Goal: Task Accomplishment & Management: Manage account settings

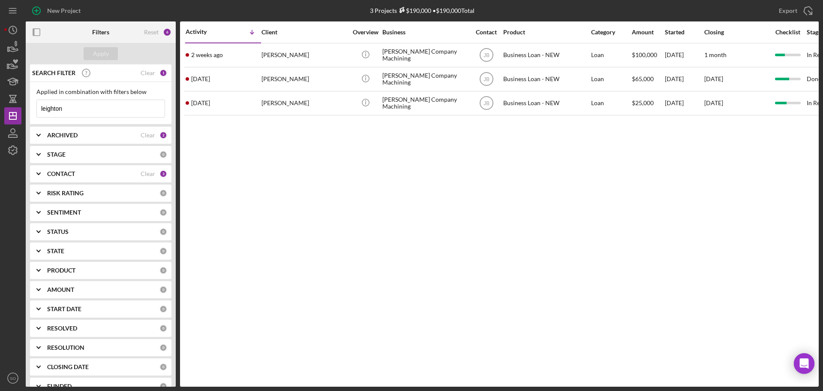
drag, startPoint x: 78, startPoint y: 110, endPoint x: 30, endPoint y: 105, distance: 48.3
click at [30, 105] on div "Applied in combination with filters below leighton Icon/Menu Close" at bounding box center [100, 103] width 141 height 42
type input "stoval"
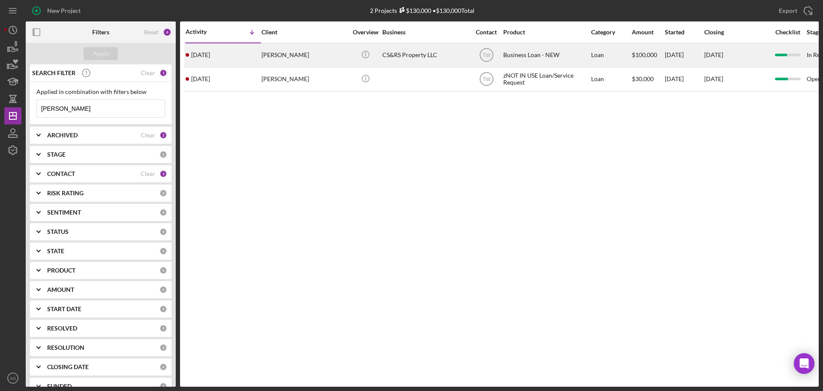
click at [249, 60] on div "4 months ago Rodney Stovall" at bounding box center [223, 55] width 75 height 23
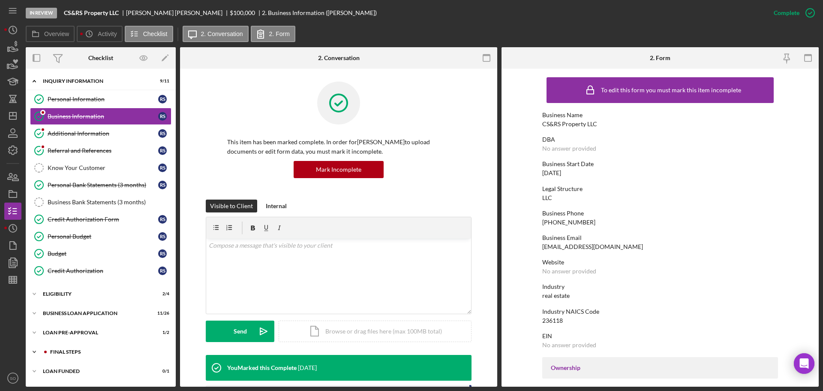
drag, startPoint x: 79, startPoint y: 350, endPoint x: 79, endPoint y: 345, distance: 5.6
click at [79, 351] on div "FINAL STEPS" at bounding box center [107, 351] width 115 height 5
drag, startPoint x: 12, startPoint y: 119, endPoint x: 17, endPoint y: 121, distance: 5.2
click at [12, 119] on polygon "button" at bounding box center [12, 115] width 7 height 7
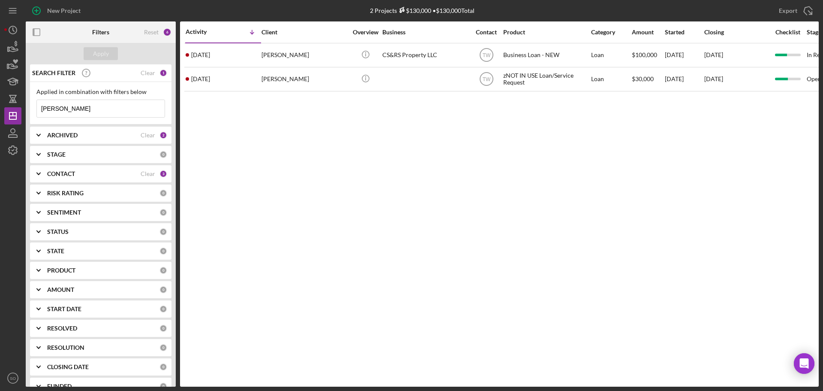
drag, startPoint x: 91, startPoint y: 103, endPoint x: 0, endPoint y: 105, distance: 91.3
click at [0, 105] on div "New Project 2 Projects $130,000 • $130,000 Total stoval Export Icon/Export Filt…" at bounding box center [411, 195] width 823 height 391
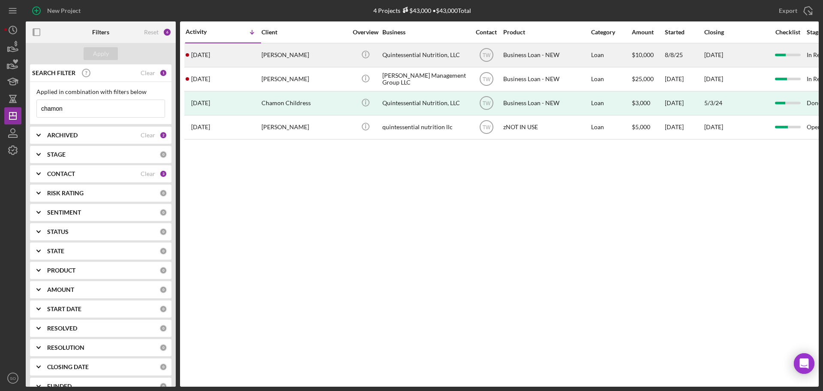
type input "chamon"
click at [273, 63] on div "Chamon Childress-Hayden" at bounding box center [305, 55] width 86 height 23
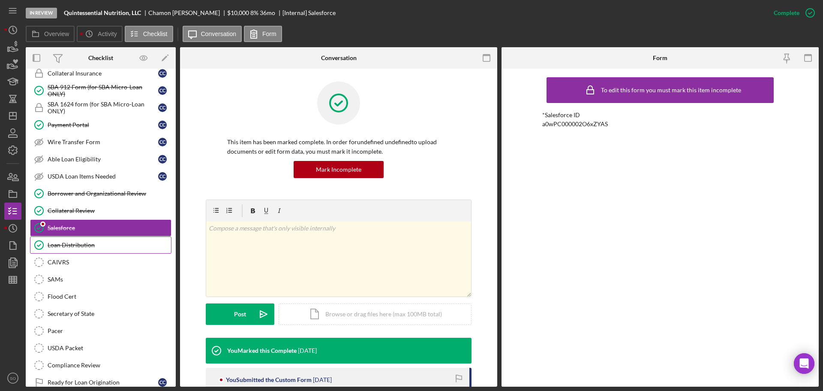
click at [107, 246] on div "Loan Distribution" at bounding box center [109, 244] width 123 height 7
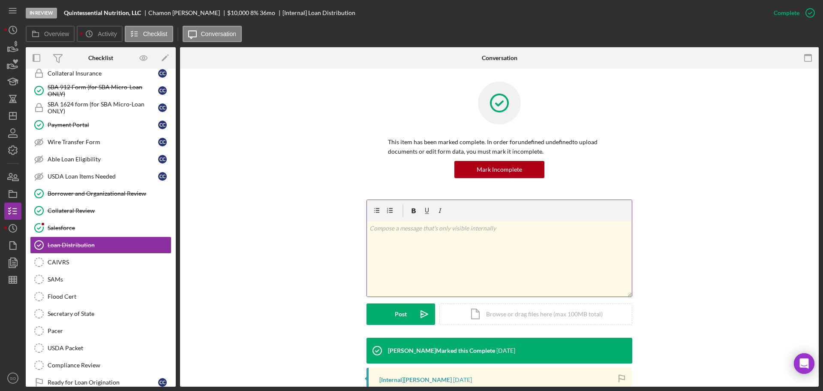
scroll to position [129, 0]
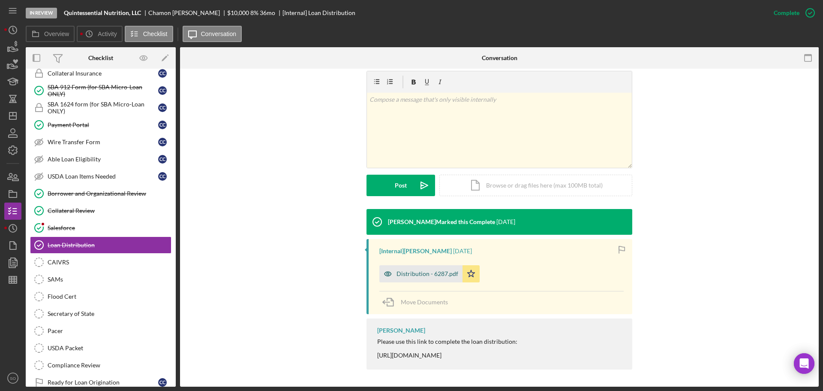
click at [416, 275] on div "Distribution - 6287.pdf" at bounding box center [428, 273] width 62 height 7
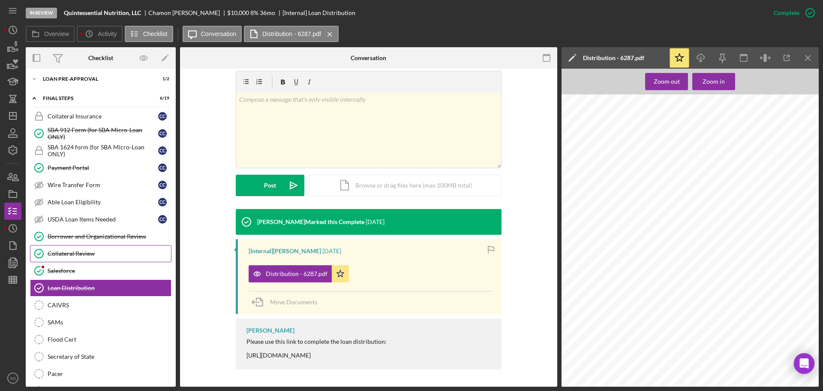
scroll to position [0, 0]
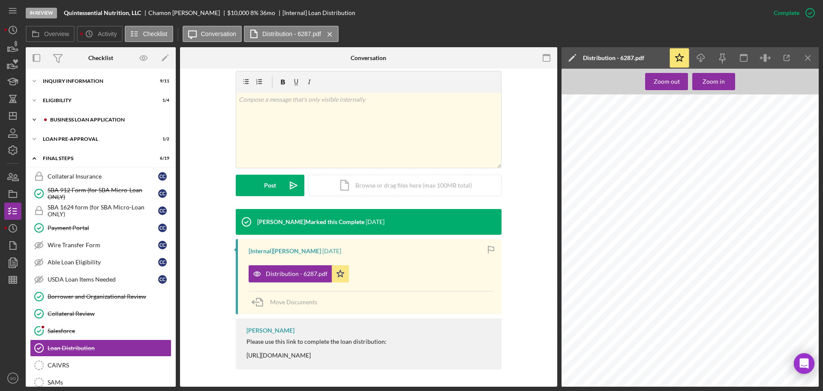
click at [87, 120] on div "BUSINESS LOAN APPLICATION" at bounding box center [107, 119] width 115 height 5
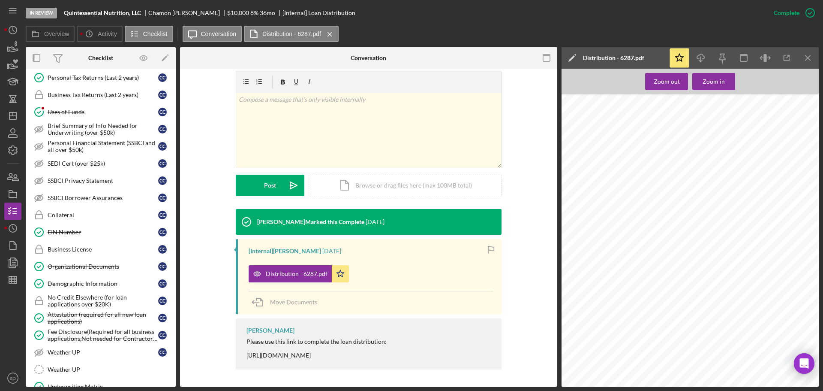
scroll to position [171, 0]
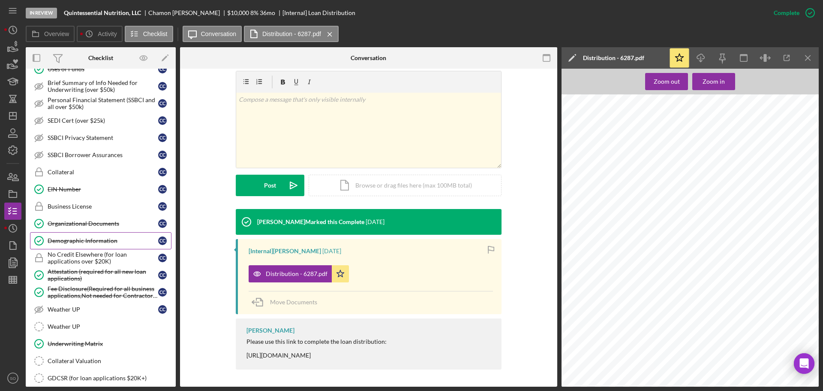
click at [103, 238] on div "Demographic Information" at bounding box center [103, 240] width 111 height 7
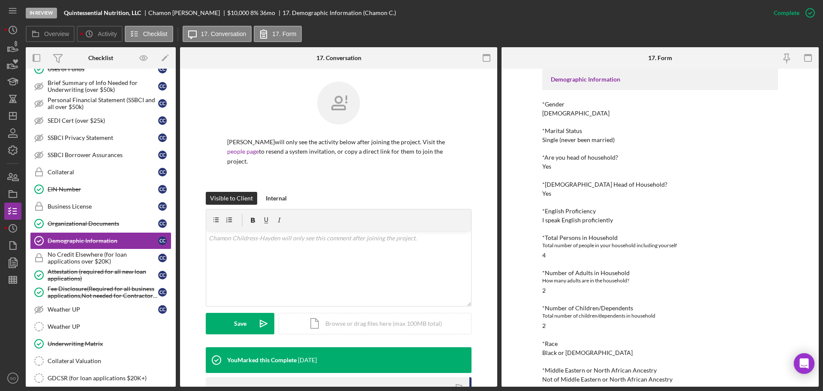
scroll to position [86, 0]
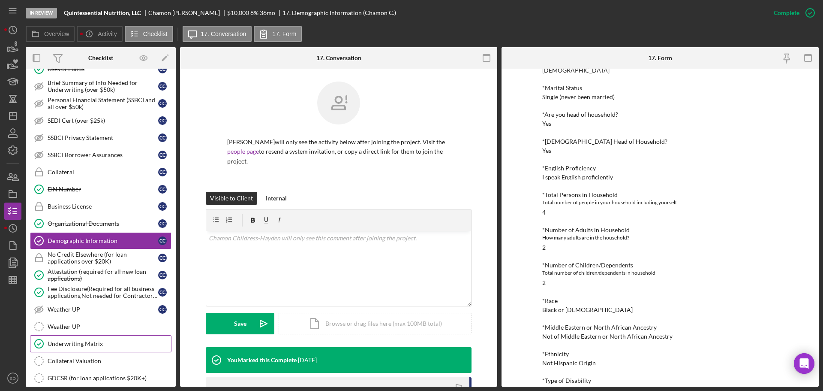
click at [114, 335] on div "Business Canvas Business Canvas C C Personal Income (last 30 days) Personal Inc…" at bounding box center [101, 191] width 150 height 467
click at [115, 344] on div "Underwriting Matrix" at bounding box center [109, 343] width 123 height 7
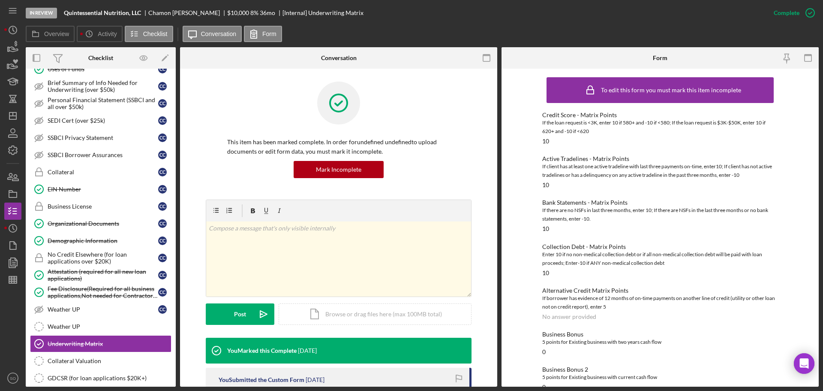
scroll to position [217, 0]
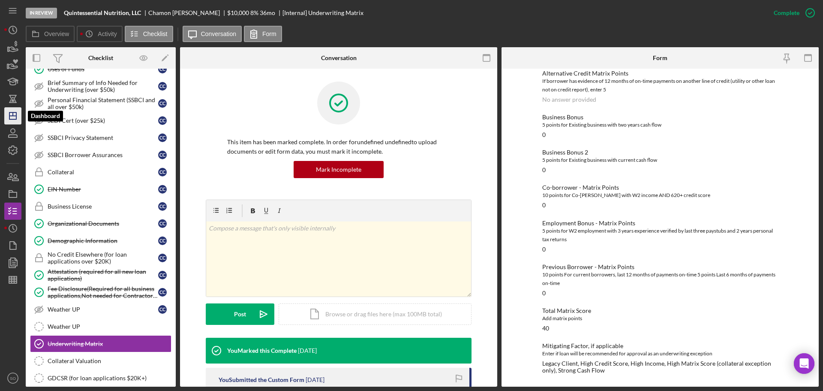
click at [19, 113] on icon "Icon/Dashboard" at bounding box center [12, 115] width 21 height 21
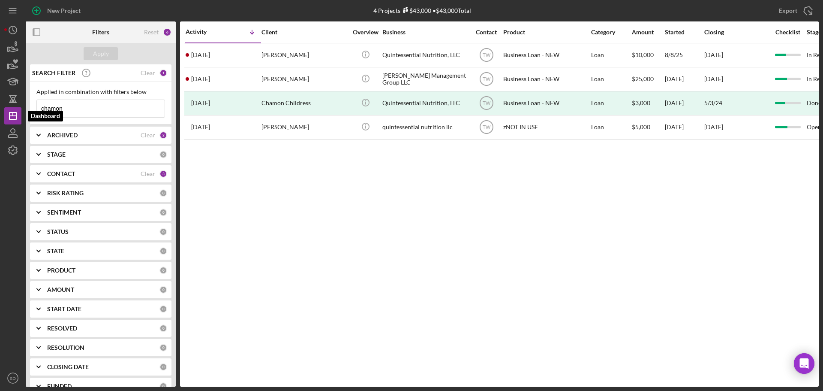
drag, startPoint x: 89, startPoint y: 109, endPoint x: 0, endPoint y: 101, distance: 89.6
click at [0, 103] on div "New Project 4 Projects $43,000 • $43,000 Total chamon Export Icon/Export Filter…" at bounding box center [411, 195] width 823 height 391
type input "jasmine stew"
click at [108, 54] on div "Apply" at bounding box center [101, 53] width 16 height 13
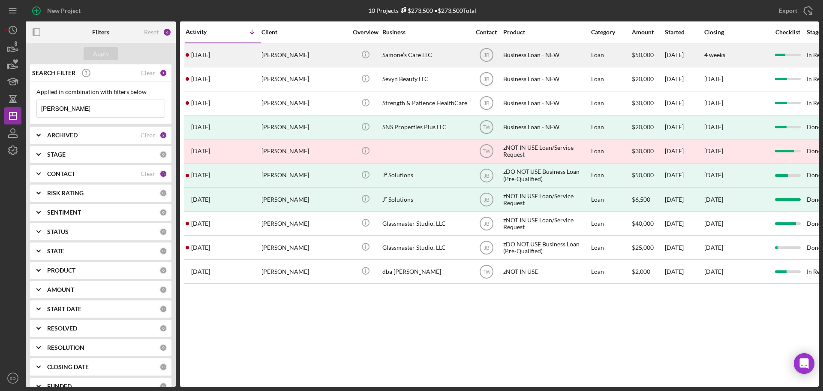
click at [210, 56] on time "3 weeks ago" at bounding box center [200, 54] width 19 height 7
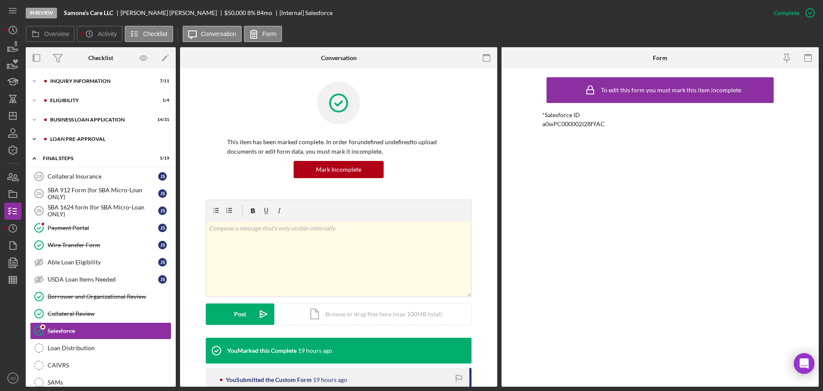
click at [79, 144] on div "Icon/Expander LOAN PRE-APPROVAL 0 / 2" at bounding box center [101, 138] width 150 height 17
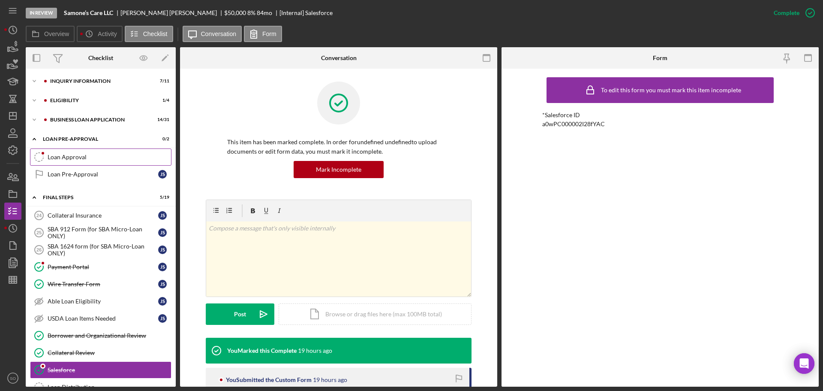
click at [71, 159] on div "Loan Approval" at bounding box center [109, 156] width 123 height 7
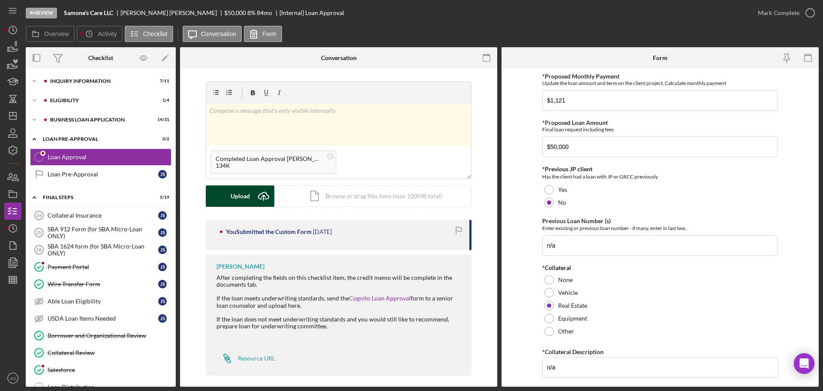
click at [238, 189] on div "Upload" at bounding box center [240, 195] width 19 height 21
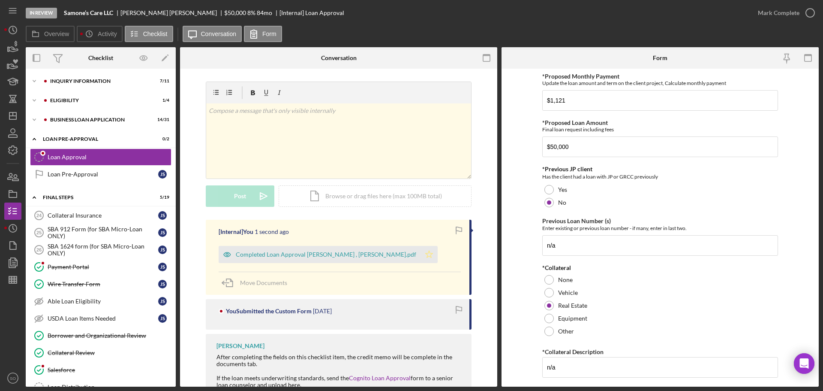
click at [421, 250] on icon "Icon/Star" at bounding box center [429, 254] width 17 height 17
click at [368, 252] on div "Completed Loan Approval [PERSON_NAME] , [PERSON_NAME].pdf" at bounding box center [326, 254] width 180 height 7
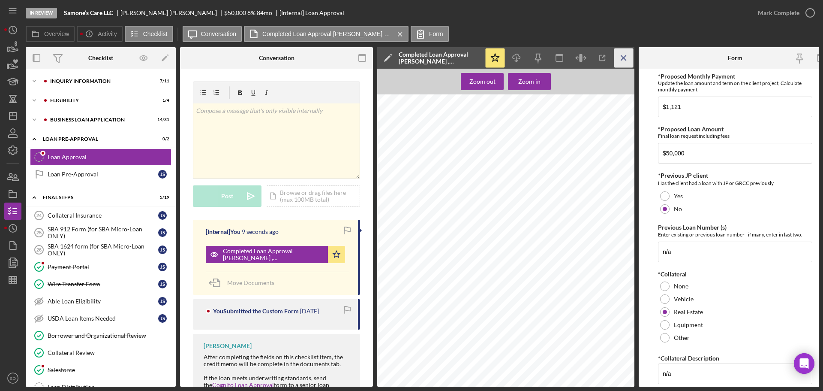
click at [627, 63] on icon "Icon/Menu Close" at bounding box center [623, 57] width 19 height 19
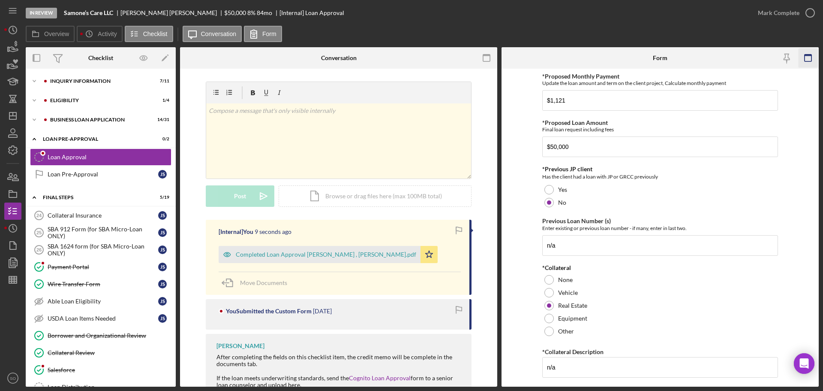
click at [816, 64] on icon "button" at bounding box center [808, 57] width 19 height 19
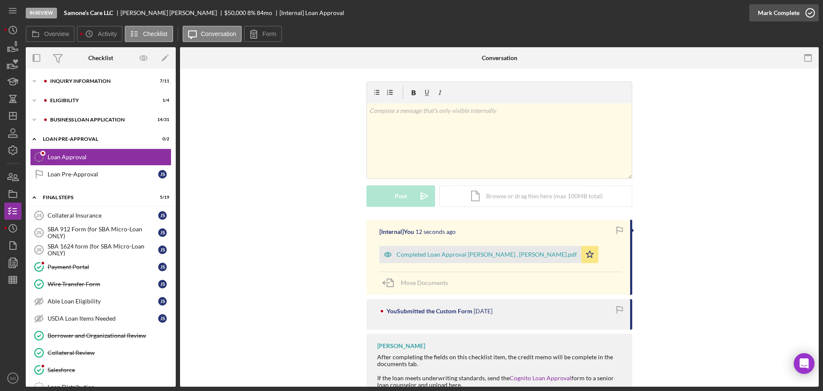
drag, startPoint x: 774, startPoint y: 13, endPoint x: 782, endPoint y: 19, distance: 9.5
click at [774, 13] on div "Mark Complete" at bounding box center [779, 12] width 42 height 17
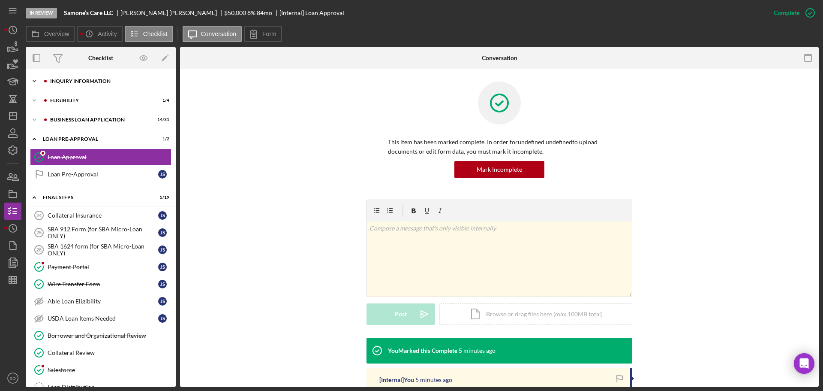
click at [77, 82] on div "INQUIRY INFORMATION" at bounding box center [107, 80] width 115 height 5
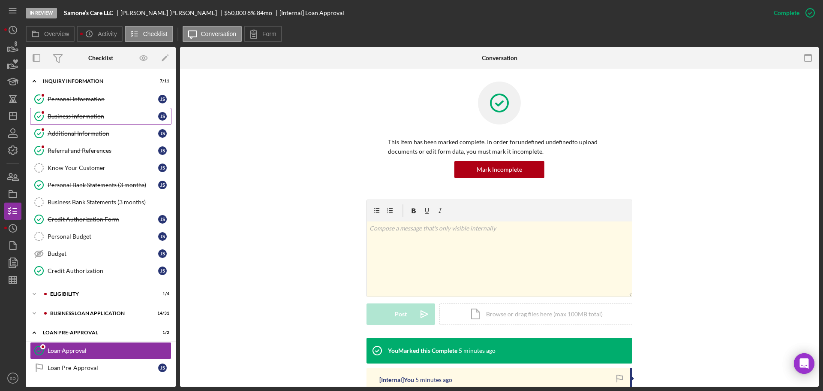
click at [77, 118] on div "Business Information" at bounding box center [103, 116] width 111 height 7
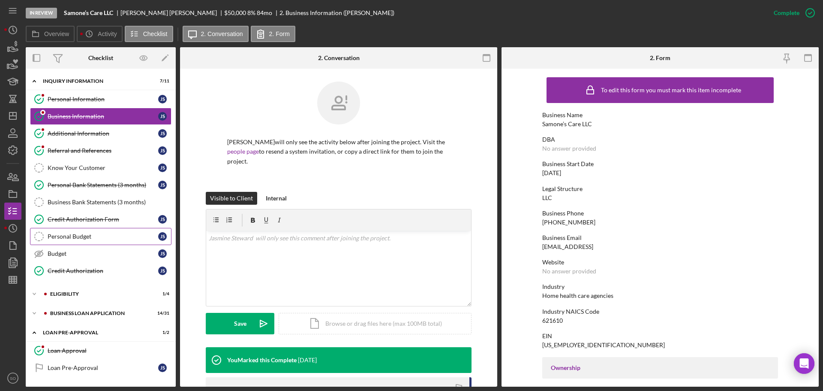
click at [109, 238] on div "Personal Budget" at bounding box center [103, 236] width 111 height 7
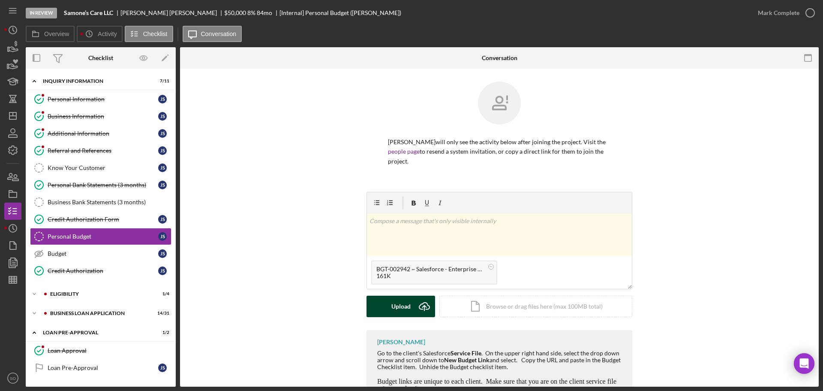
click at [421, 312] on icon "Icon/Upload" at bounding box center [424, 305] width 21 height 21
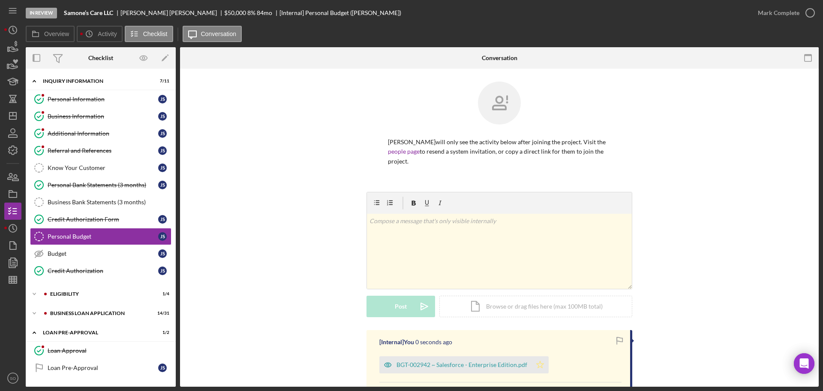
scroll to position [113, 0]
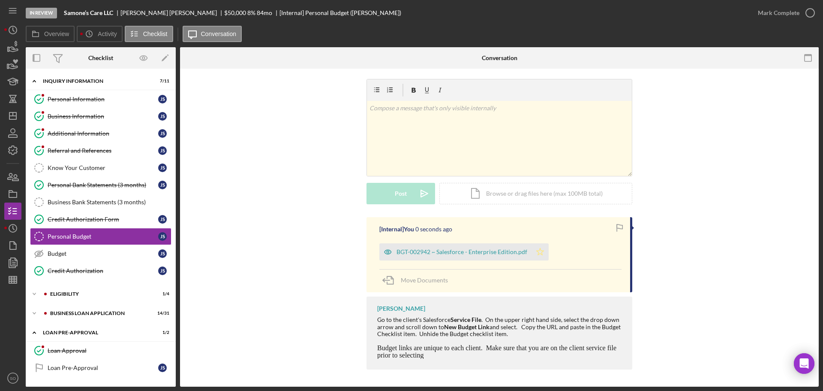
click at [545, 250] on icon "Icon/Star" at bounding box center [540, 251] width 17 height 17
click at [767, 15] on div "Mark Complete" at bounding box center [779, 12] width 42 height 17
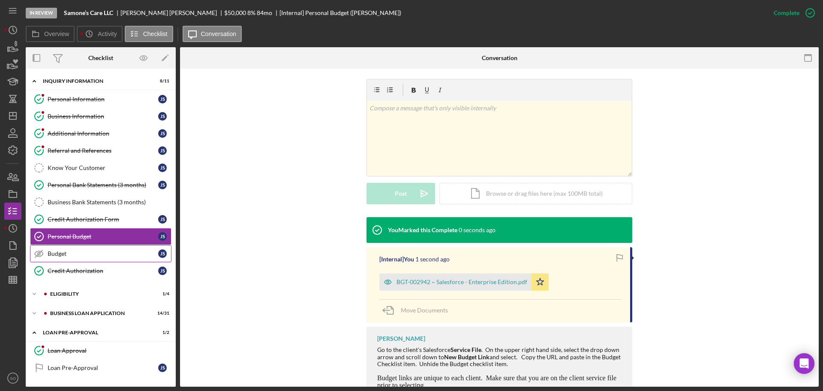
drag, startPoint x: 120, startPoint y: 259, endPoint x: 132, endPoint y: 256, distance: 12.2
click at [121, 259] on link "Budget Budget J S" at bounding box center [100, 253] width 141 height 17
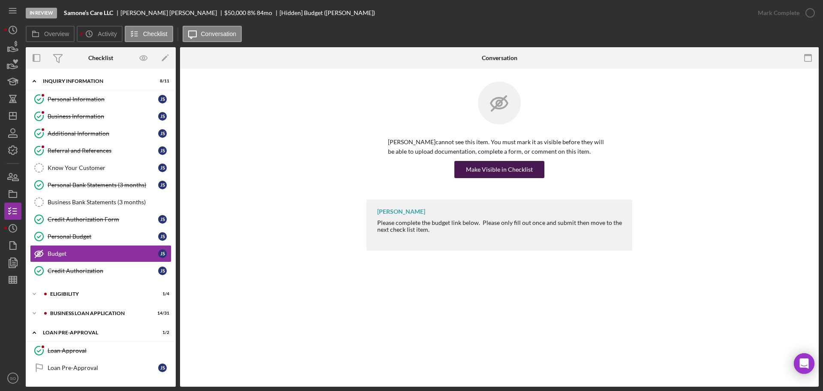
click at [468, 171] on div "Make Visible in Checklist" at bounding box center [499, 169] width 67 height 17
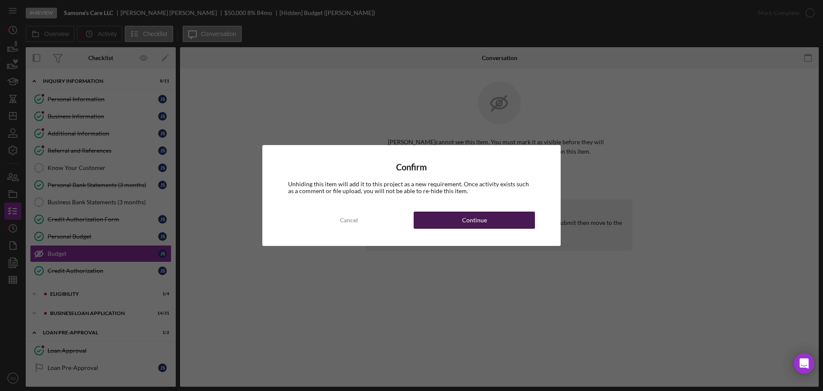
click at [496, 229] on div "Cancel Continue" at bounding box center [411, 219] width 247 height 17
click at [501, 216] on button "Continue" at bounding box center [474, 219] width 121 height 17
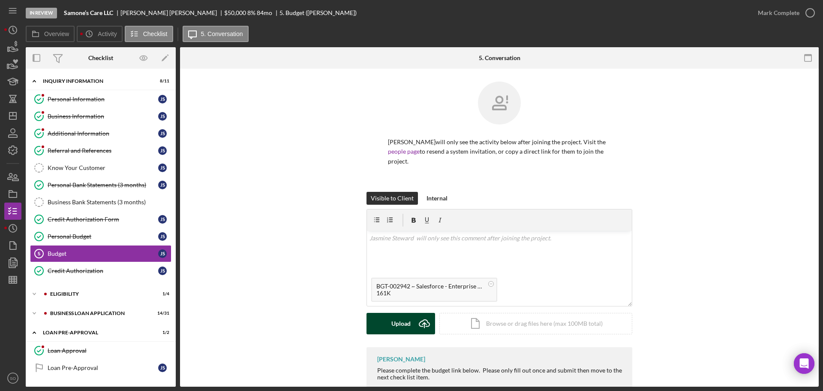
click at [409, 322] on div "Upload" at bounding box center [400, 323] width 19 height 21
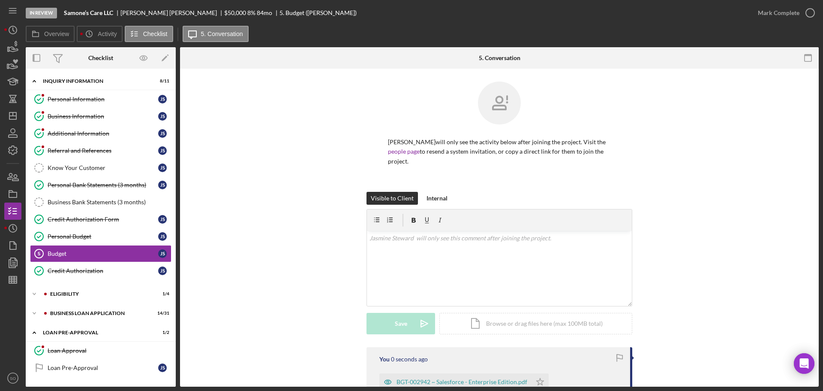
scroll to position [108, 0]
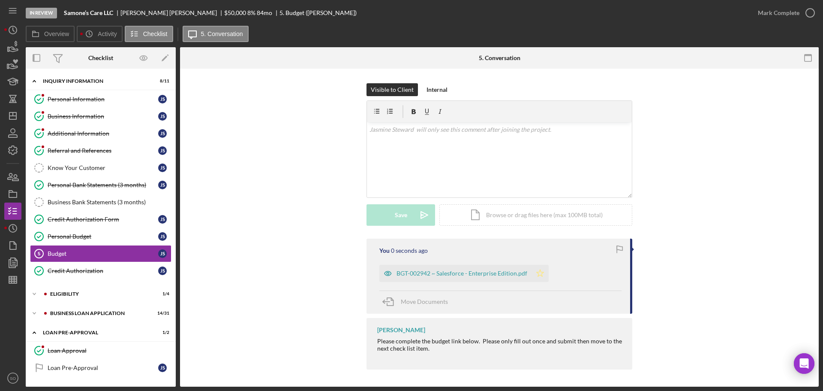
click at [539, 270] on icon "Icon/Star" at bounding box center [540, 273] width 17 height 17
click at [762, 16] on div "Mark Complete" at bounding box center [779, 12] width 42 height 17
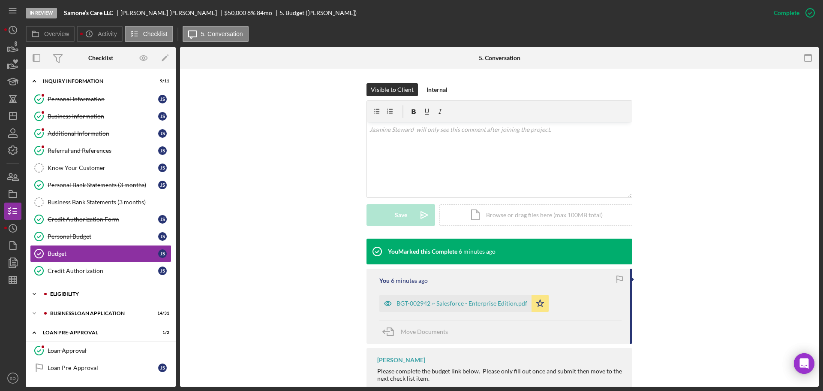
drag, startPoint x: 62, startPoint y: 290, endPoint x: 93, endPoint y: 297, distance: 32.1
click at [62, 290] on div "Icon/Expander ELIGIBILITY 1 / 4" at bounding box center [101, 293] width 150 height 17
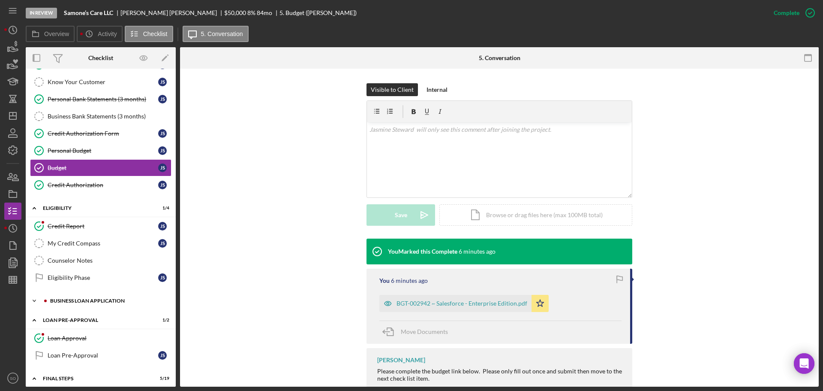
click at [105, 298] on div "Icon/Expander BUSINESS LOAN APPLICATION 14 / 31" at bounding box center [101, 300] width 150 height 17
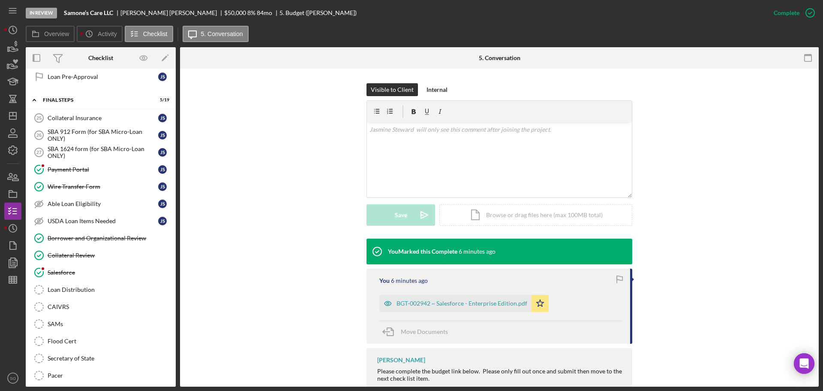
scroll to position [729, 0]
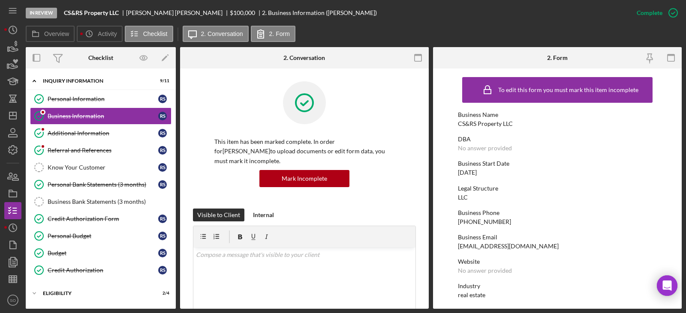
scroll to position [75, 0]
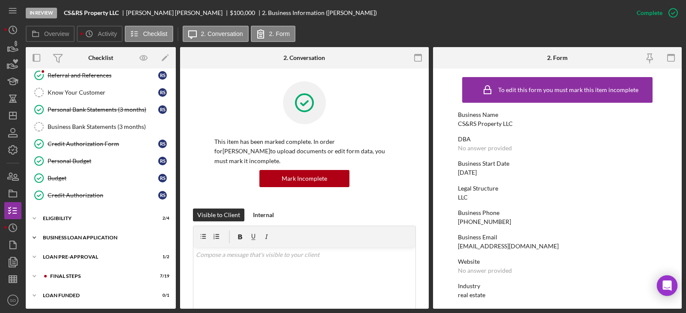
click at [80, 236] on div "BUSINESS LOAN APPLICATION" at bounding box center [104, 237] width 122 height 5
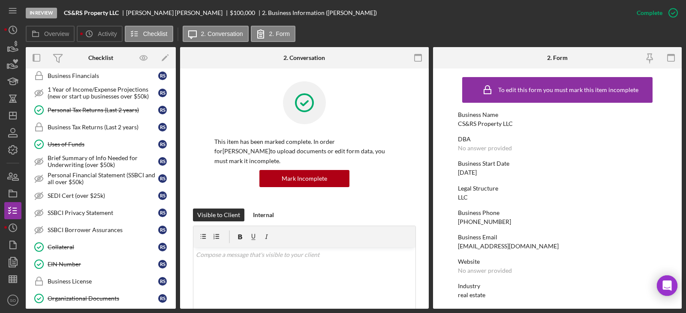
scroll to position [375, 0]
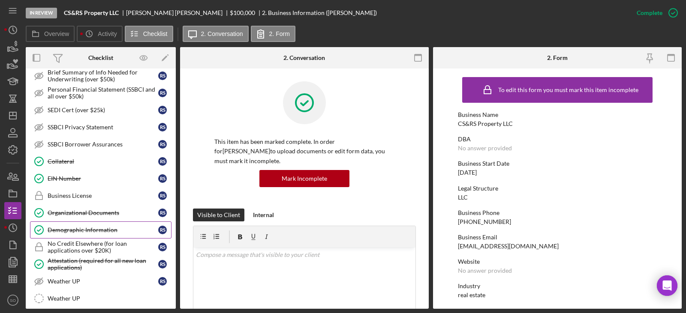
click at [80, 227] on div "Demographic Information" at bounding box center [103, 230] width 111 height 7
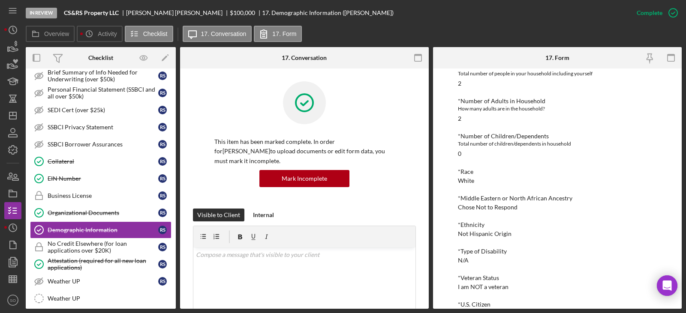
scroll to position [526, 0]
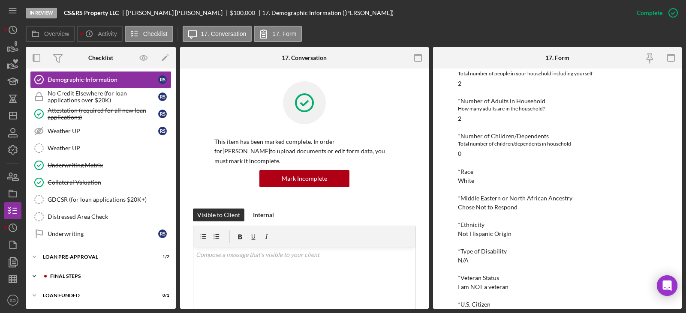
click at [87, 278] on div "FINAL STEPS" at bounding box center [107, 276] width 115 height 5
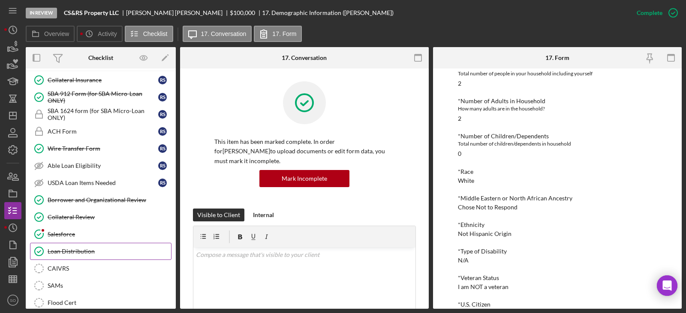
click at [81, 255] on div "Loan Distribution" at bounding box center [109, 251] width 123 height 7
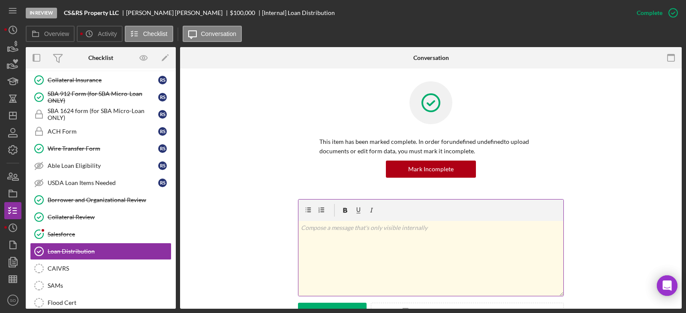
scroll to position [214, 0]
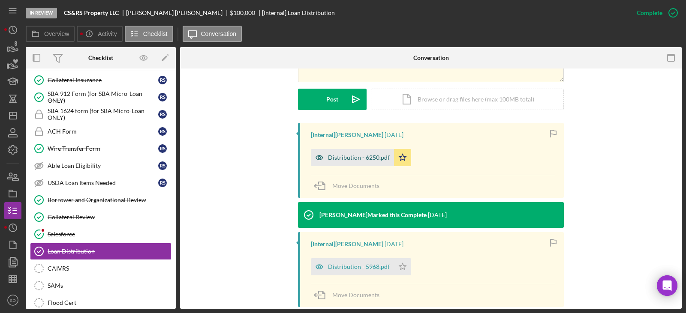
click at [346, 159] on div "Distribution - 6250.pdf" at bounding box center [359, 157] width 62 height 7
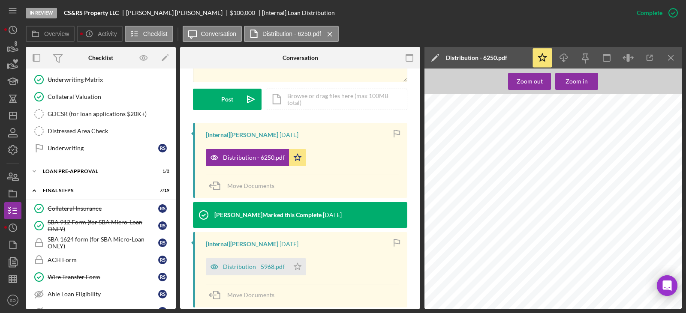
scroll to position [568, 0]
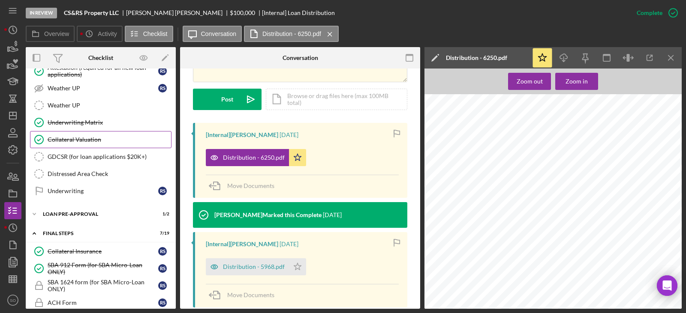
drag, startPoint x: 84, startPoint y: 121, endPoint x: 101, endPoint y: 133, distance: 20.6
click at [84, 121] on div "Underwriting Matrix" at bounding box center [109, 122] width 123 height 7
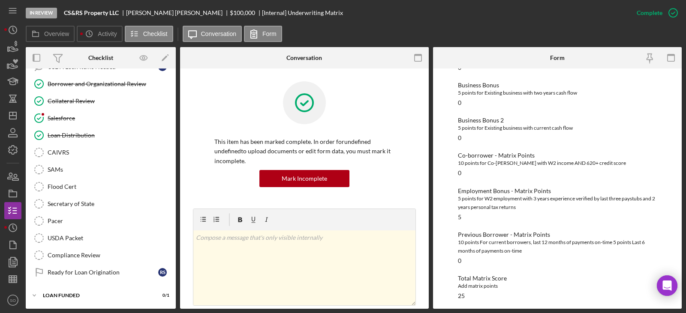
scroll to position [685, 0]
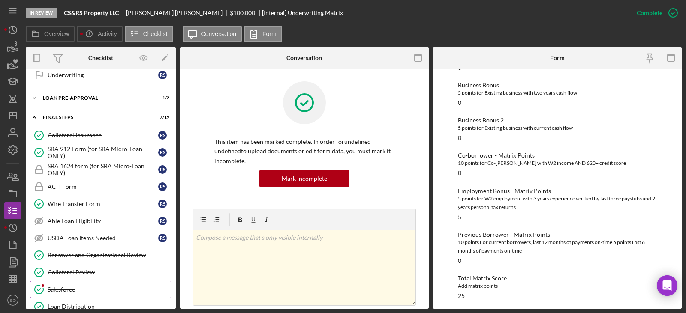
click at [87, 289] on div "Salesforce" at bounding box center [109, 289] width 123 height 7
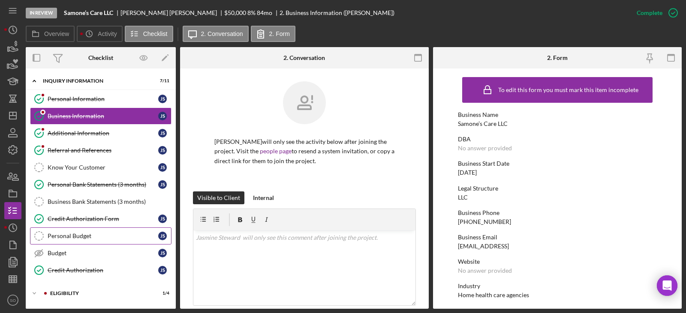
scroll to position [75, 0]
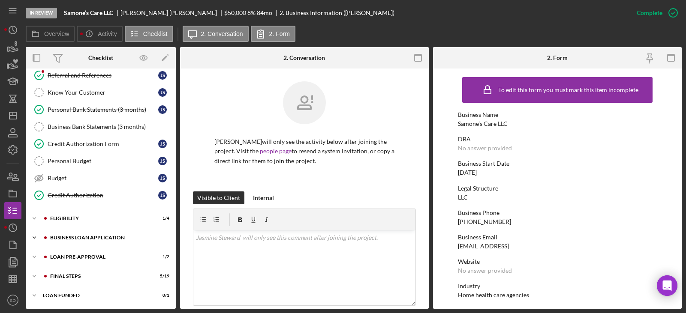
click at [81, 237] on div "BUSINESS LOAN APPLICATION" at bounding box center [107, 237] width 115 height 5
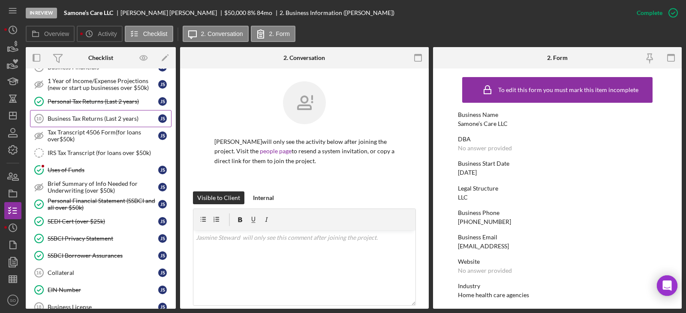
scroll to position [461, 0]
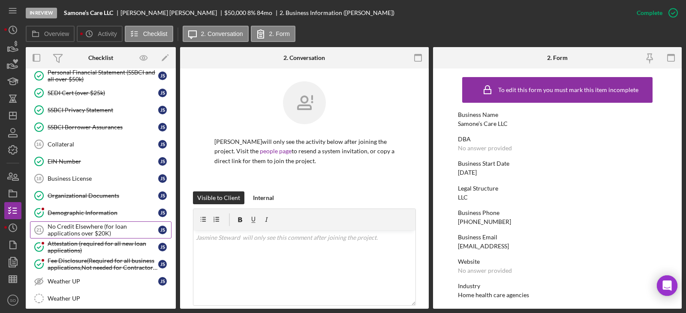
click at [84, 216] on div "Demographic Information" at bounding box center [103, 213] width 111 height 7
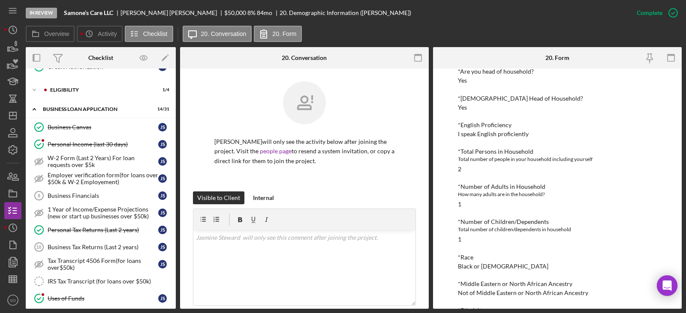
scroll to position [118, 0]
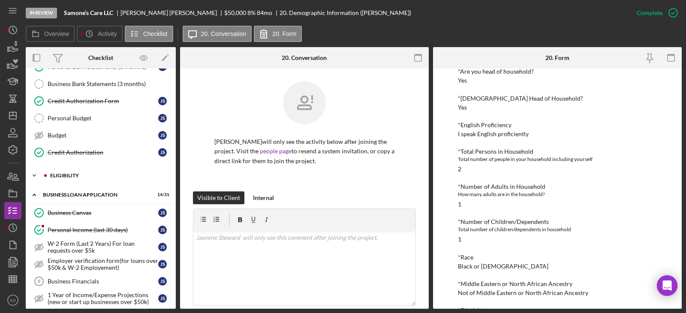
click at [63, 175] on div "ELIGIBILITY" at bounding box center [107, 175] width 115 height 5
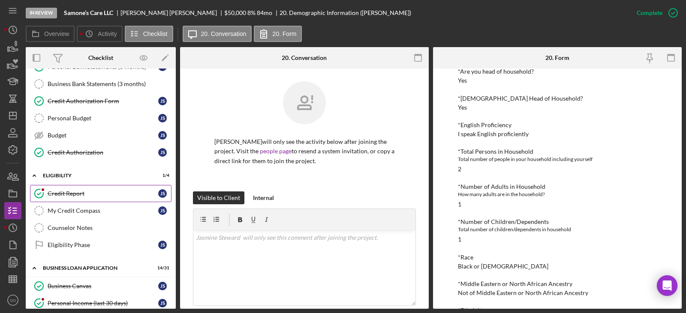
click at [71, 197] on div "Credit Report" at bounding box center [103, 193] width 111 height 7
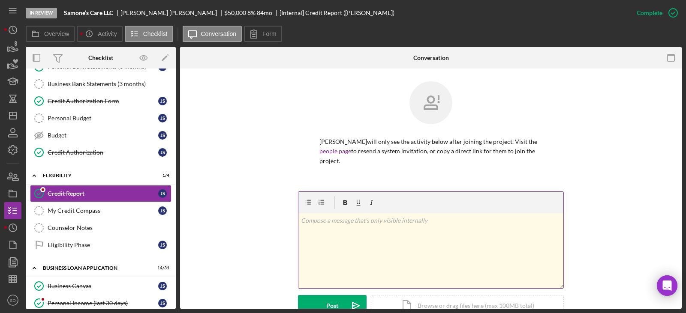
scroll to position [171, 0]
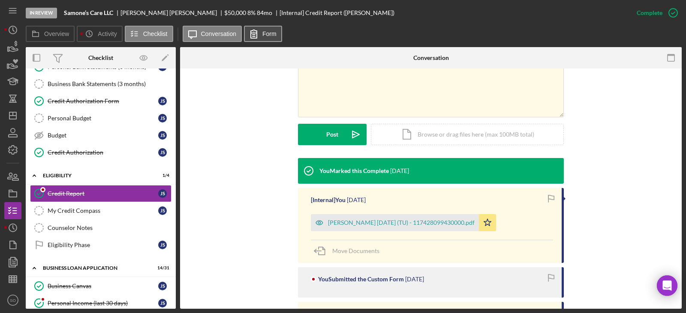
click at [264, 36] on label "Form" at bounding box center [269, 33] width 14 height 7
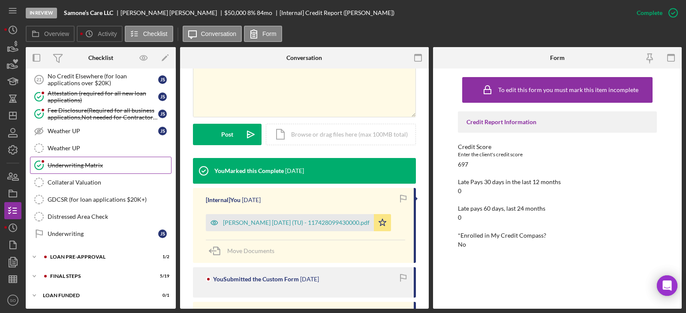
scroll to position [599, 0]
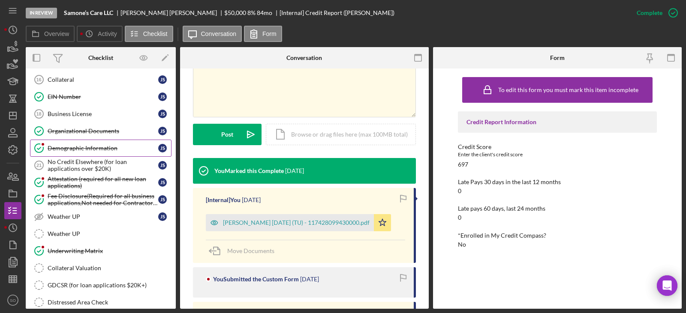
click at [77, 151] on div "Demographic Information" at bounding box center [103, 148] width 111 height 7
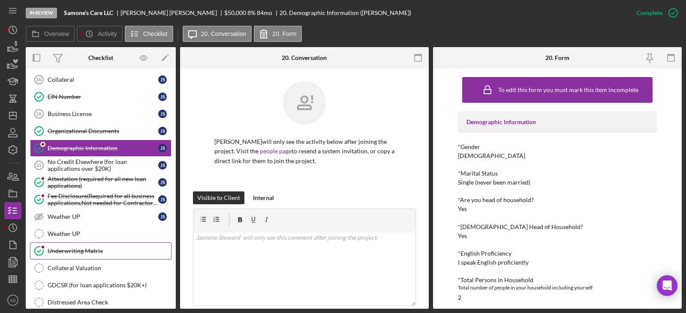
click at [124, 249] on div "Underwriting Matrix" at bounding box center [109, 251] width 123 height 7
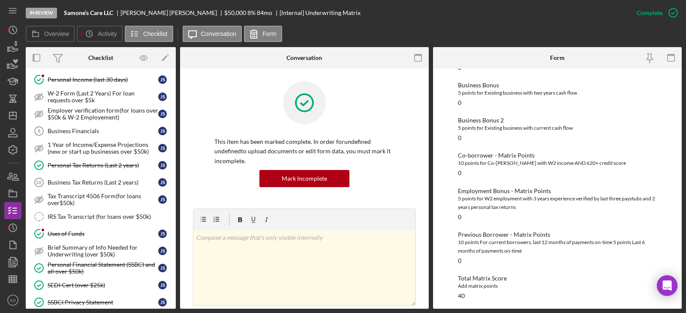
scroll to position [256, 0]
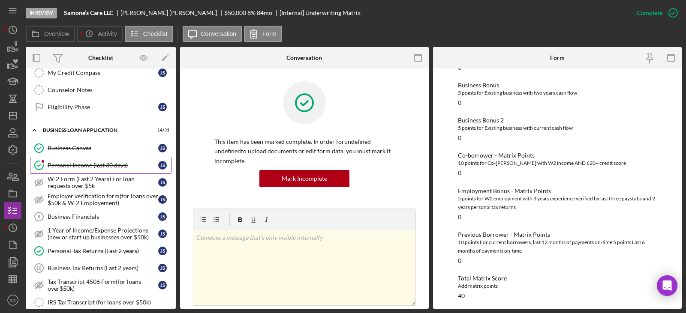
click at [101, 162] on div "Personal Income (last 30 days)" at bounding box center [103, 165] width 111 height 7
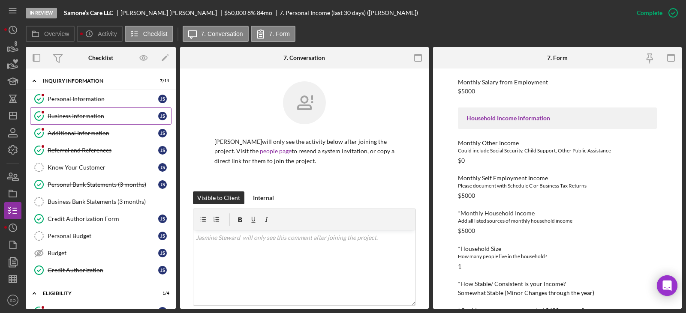
click at [92, 109] on link "Business Information Business Information J S" at bounding box center [100, 116] width 141 height 17
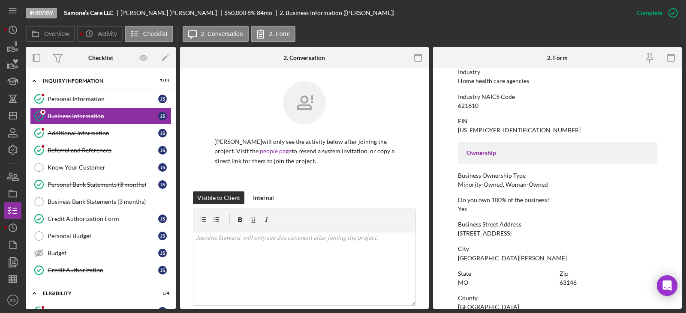
scroll to position [386, 0]
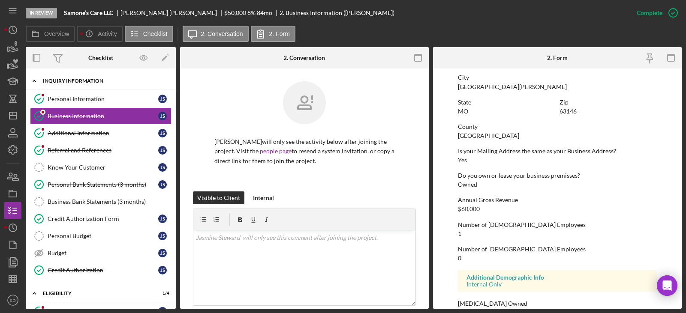
click at [75, 82] on div "INQUIRY INFORMATION" at bounding box center [104, 80] width 122 height 5
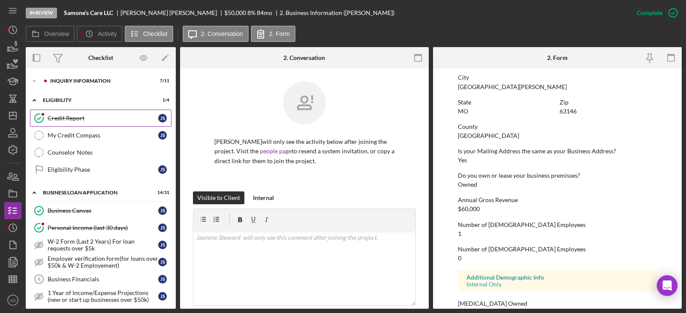
click at [70, 118] on div "Credit Report" at bounding box center [103, 118] width 111 height 7
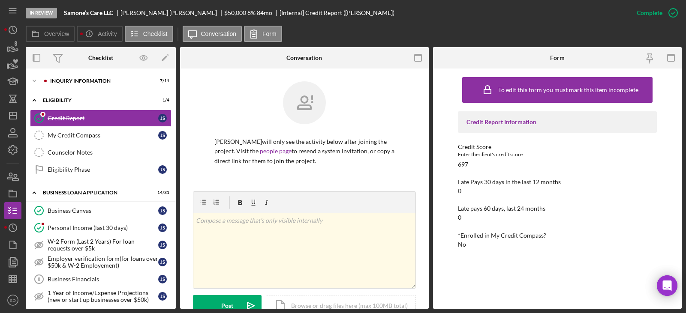
scroll to position [214, 0]
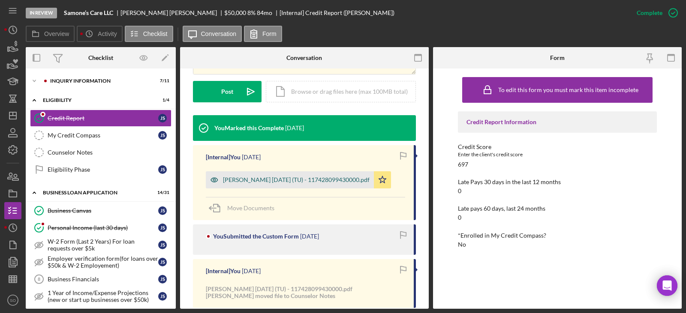
click at [299, 182] on div "Steward, Jasmine 2025-09-05 (TU) - 117428099430000.pdf" at bounding box center [296, 180] width 147 height 7
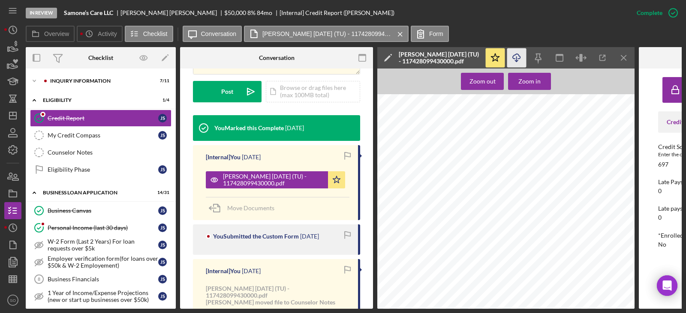
click at [520, 60] on icon "Icon/Download" at bounding box center [516, 57] width 19 height 19
click at [87, 83] on div "INQUIRY INFORMATION" at bounding box center [107, 80] width 115 height 5
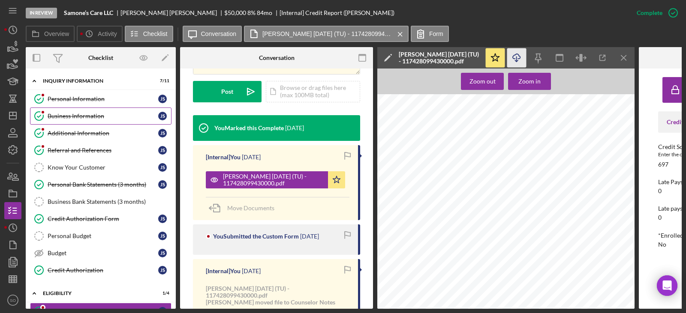
click at [86, 112] on link "Business Information Business Information J S" at bounding box center [100, 116] width 141 height 17
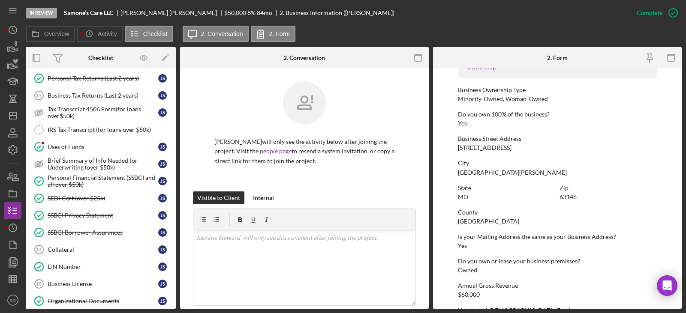
scroll to position [472, 0]
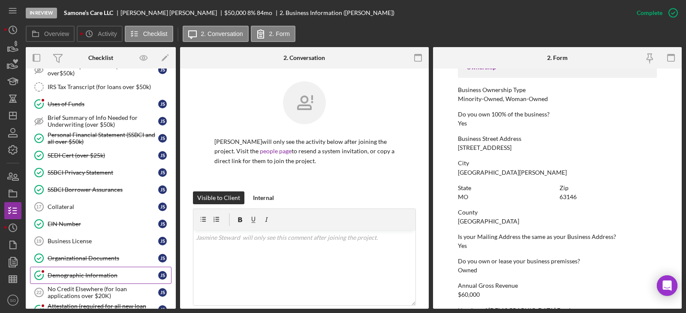
click at [109, 273] on div "Demographic Information" at bounding box center [103, 275] width 111 height 7
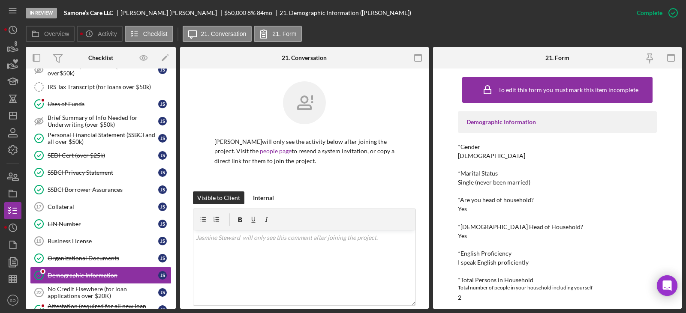
scroll to position [129, 0]
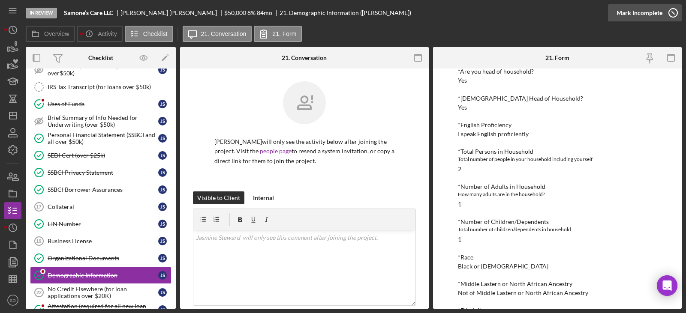
click at [642, 14] on div "Mark Incomplete" at bounding box center [639, 12] width 46 height 17
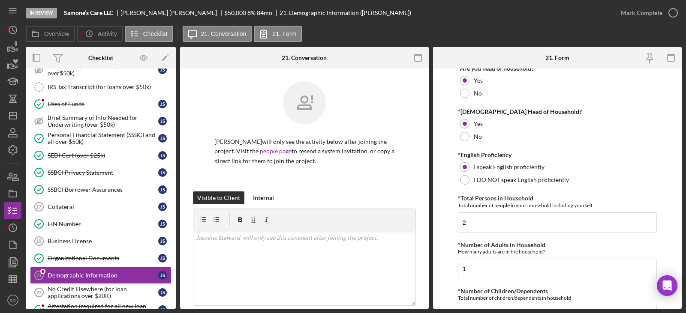
scroll to position [343, 0]
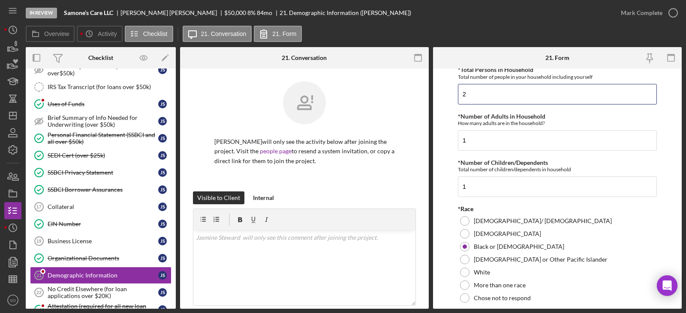
drag, startPoint x: 377, startPoint y: 81, endPoint x: 344, endPoint y: 87, distance: 33.4
click at [344, 81] on div "Overview Internal Workflow Stage In Review Icon/Dropdown Arrow Archive (can una…" at bounding box center [354, 178] width 656 height 262
type input "5"
drag, startPoint x: 409, startPoint y: 137, endPoint x: 403, endPoint y: 139, distance: 7.2
click at [403, 139] on div "Overview Internal Workflow Stage In Review Icon/Dropdown Arrow Archive (can una…" at bounding box center [354, 178] width 656 height 262
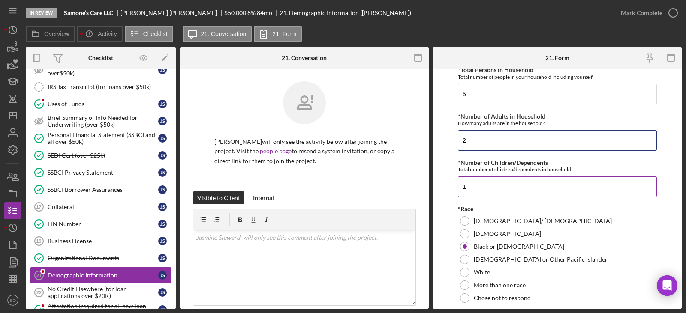
type input "2"
drag, startPoint x: 457, startPoint y: 185, endPoint x: 401, endPoint y: 187, distance: 56.6
click at [401, 187] on div "Overview Internal Workflow Stage In Review Icon/Dropdown Arrow Archive (can una…" at bounding box center [354, 178] width 656 height 262
type input "3"
click at [445, 219] on form "Demographic Information *Gender Female Male Nonbinary Choose not to respond Oth…" at bounding box center [557, 189] width 249 height 241
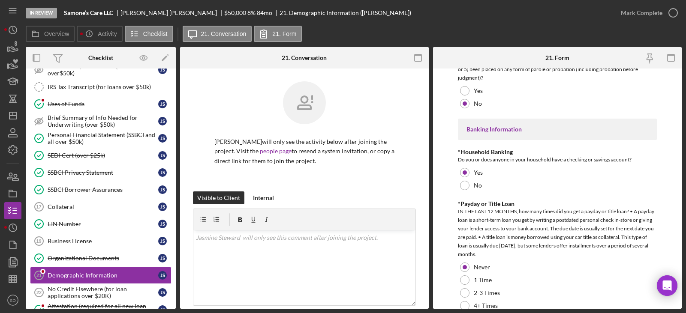
scroll to position [1780, 0]
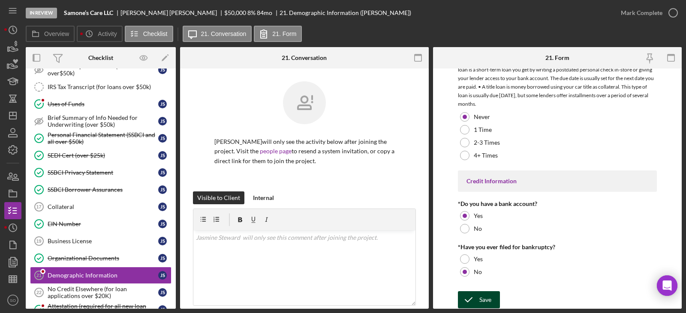
click at [480, 299] on div "Save" at bounding box center [485, 300] width 12 height 17
click at [644, 15] on div "Mark Complete" at bounding box center [642, 12] width 42 height 17
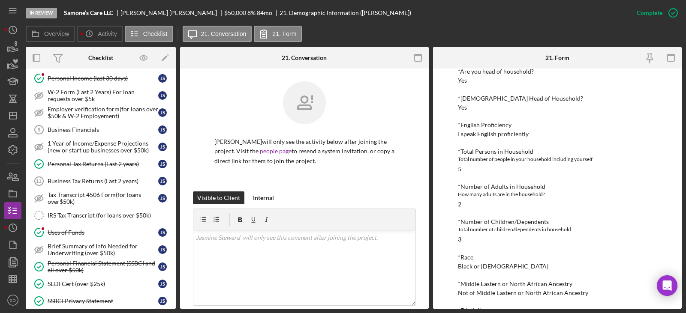
scroll to position [300, 0]
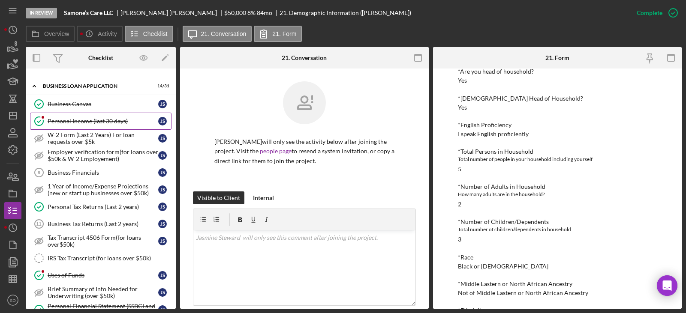
click at [97, 117] on link "Personal Income (last 30 days) Personal Income (last 30 days) J S" at bounding box center [100, 121] width 141 height 17
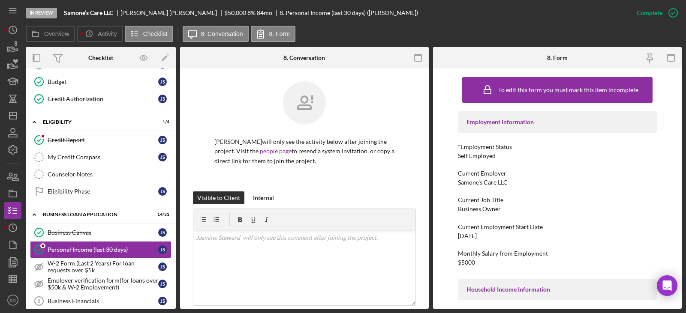
scroll to position [214, 0]
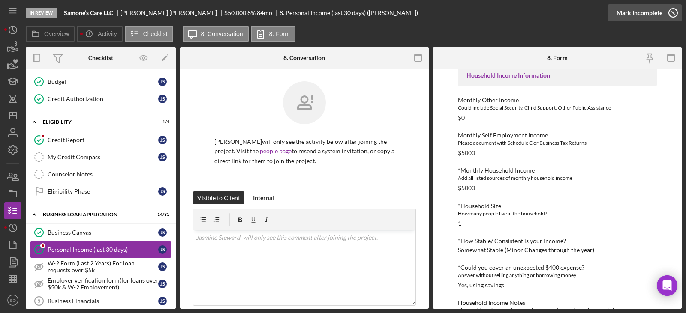
click at [658, 15] on div "Mark Incomplete" at bounding box center [639, 12] width 46 height 17
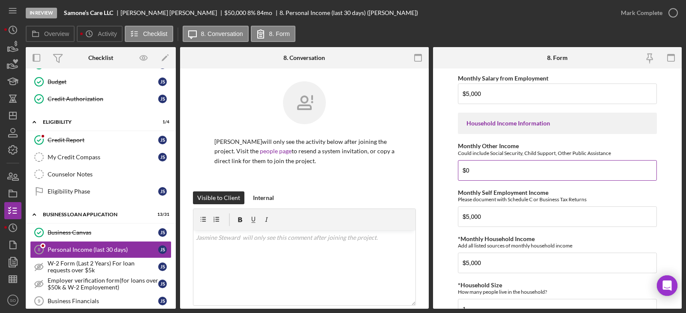
scroll to position [343, 0]
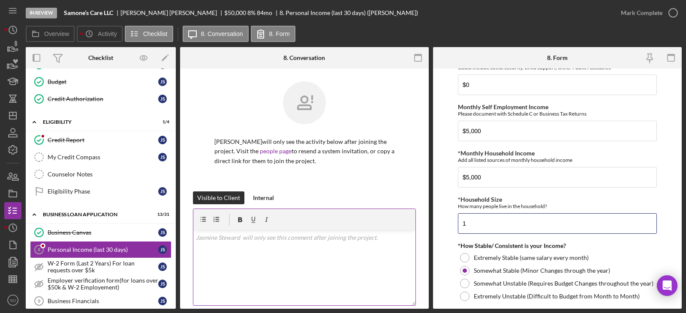
drag, startPoint x: 420, startPoint y: 229, endPoint x: 393, endPoint y: 230, distance: 27.0
click at [393, 230] on div "Overview Internal Workflow Stage In Review Icon/Dropdown Arrow Archive (can una…" at bounding box center [354, 178] width 656 height 262
type input "5"
click at [445, 229] on form "Employment Information *Employment Status Employed More than Full Time Employed…" at bounding box center [557, 189] width 249 height 241
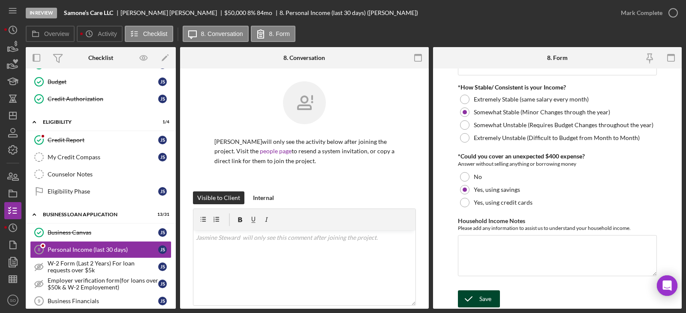
click at [484, 297] on div "Save" at bounding box center [485, 299] width 12 height 17
click at [631, 15] on div "Mark Complete" at bounding box center [642, 12] width 42 height 17
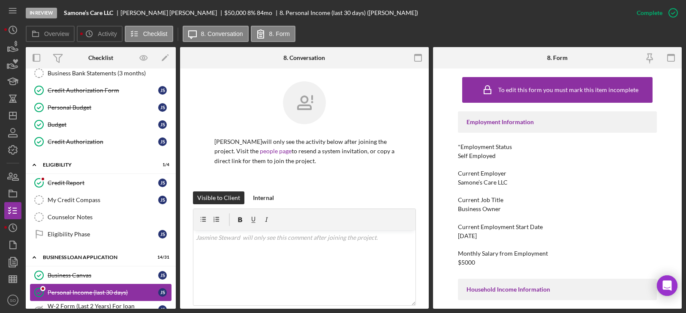
scroll to position [343, 0]
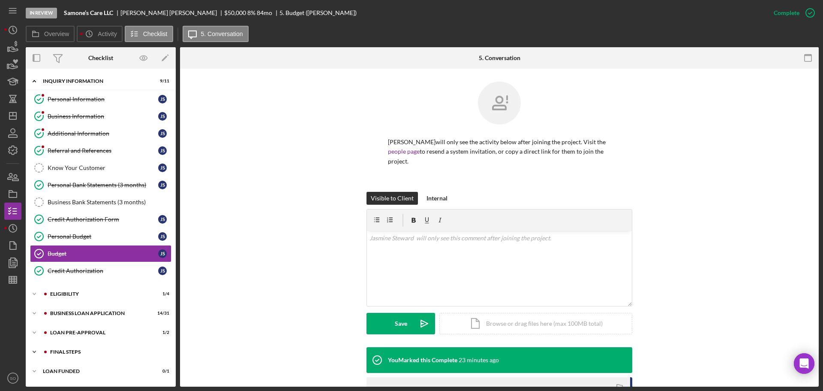
click at [86, 350] on div "FINAL STEPS" at bounding box center [107, 351] width 115 height 5
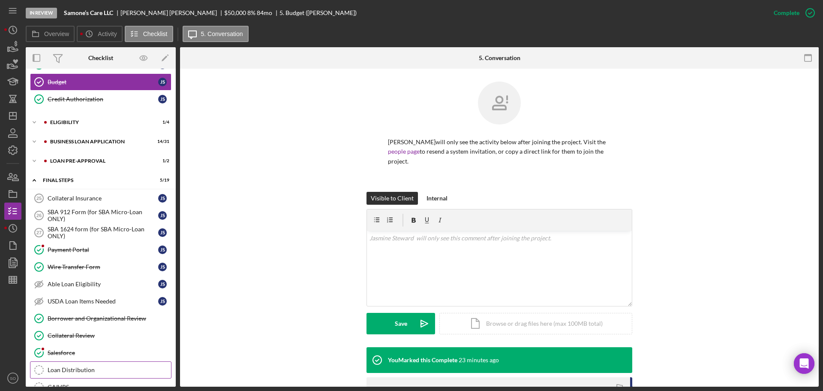
click at [87, 364] on link "Loan Distribution Loan Distribution" at bounding box center [100, 369] width 141 height 17
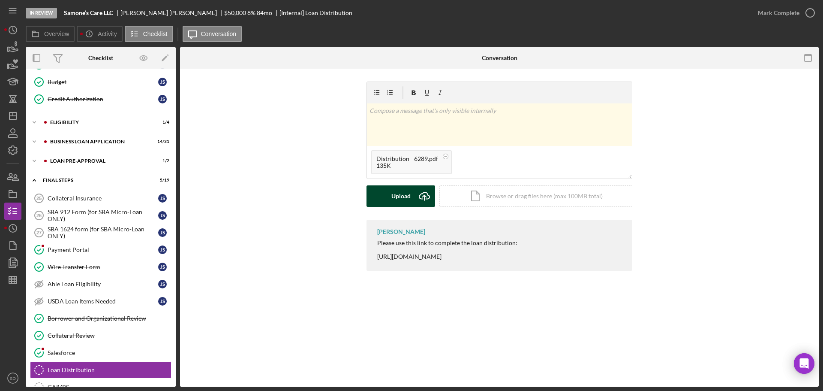
click at [391, 199] on div "Upload" at bounding box center [400, 195] width 19 height 21
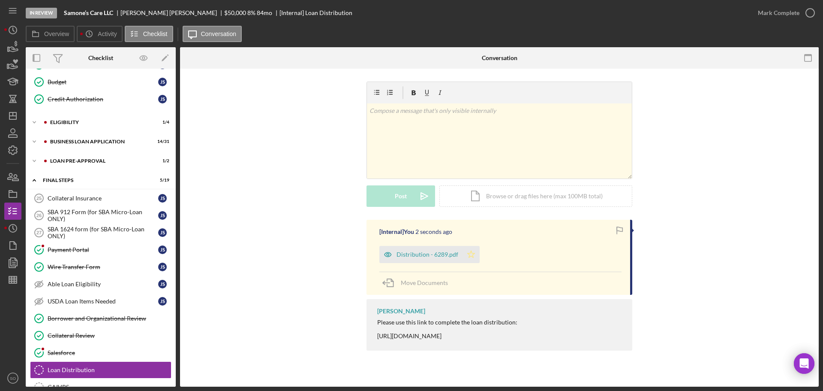
click at [475, 253] on icon "Icon/Star" at bounding box center [471, 254] width 17 height 17
click at [771, 18] on div "Mark Complete" at bounding box center [779, 12] width 42 height 17
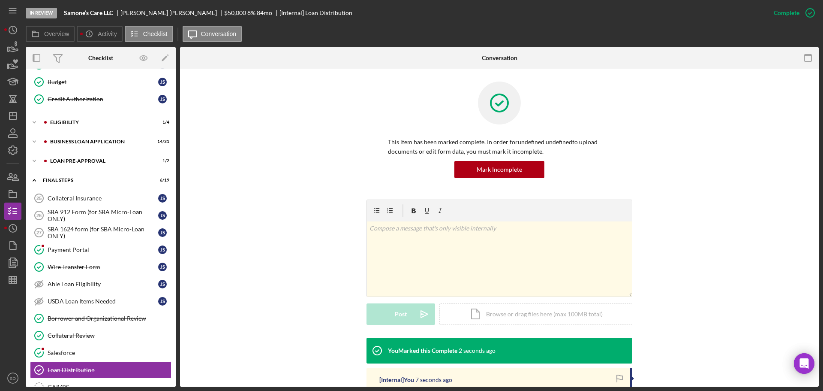
scroll to position [257, 0]
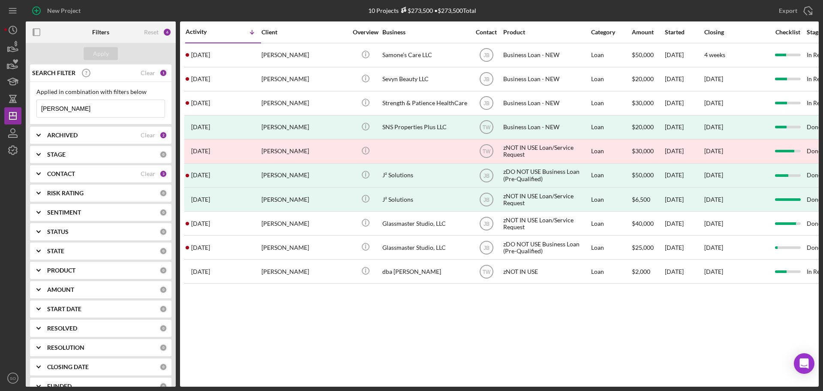
drag, startPoint x: 91, startPoint y: 110, endPoint x: 0, endPoint y: 88, distance: 94.0
click at [0, 89] on div "New Project 10 Projects $273,500 • $273,500 Total jasmine stew Export Icon/Expo…" at bounding box center [411, 195] width 823 height 391
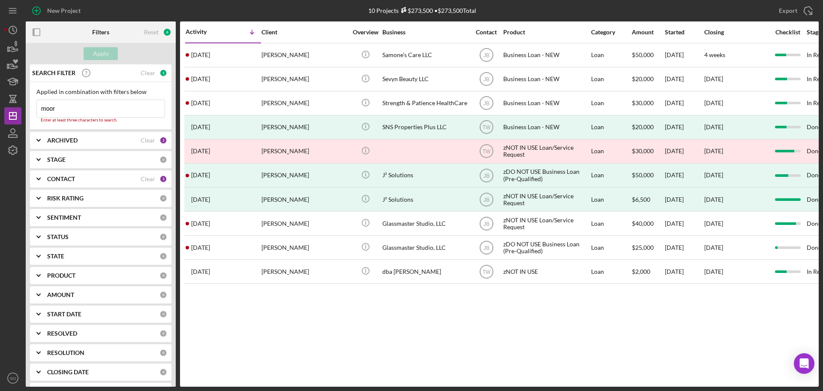
type input "[PERSON_NAME]"
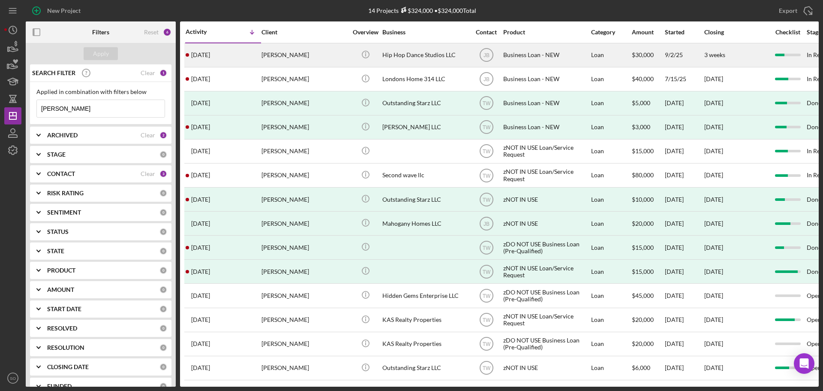
click at [230, 53] on div "[DATE] [PERSON_NAME]" at bounding box center [223, 55] width 75 height 23
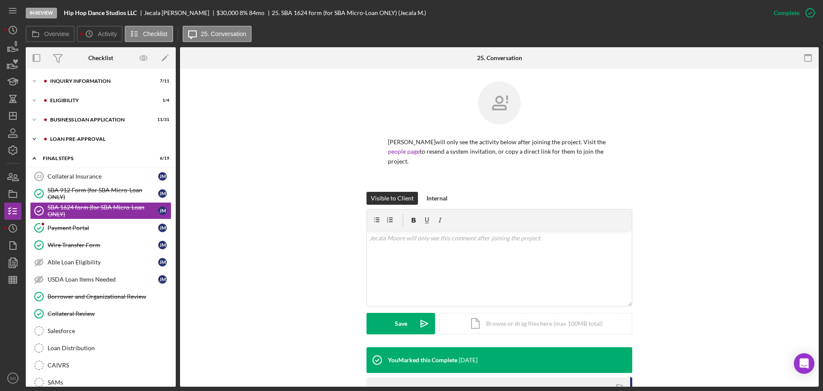
click at [96, 135] on div "Icon/Expander LOAN PRE-APPROVAL 0 / 2" at bounding box center [101, 138] width 150 height 17
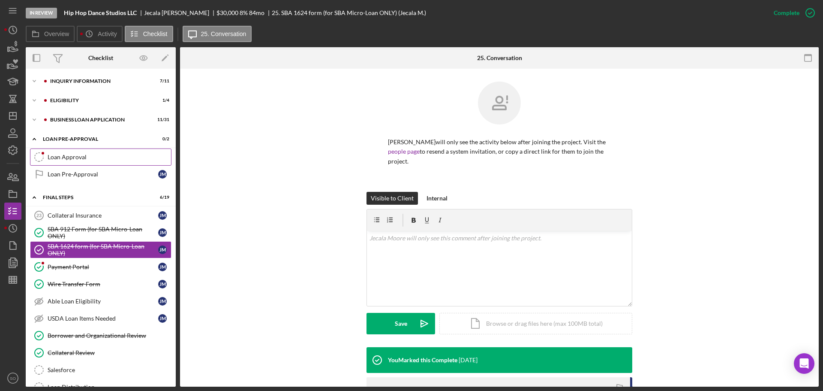
click at [98, 159] on div "Loan Approval" at bounding box center [109, 156] width 123 height 7
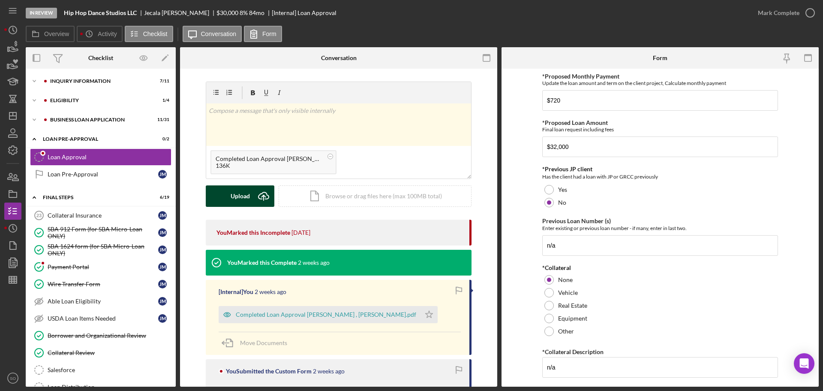
click at [241, 189] on div "Upload" at bounding box center [240, 195] width 19 height 21
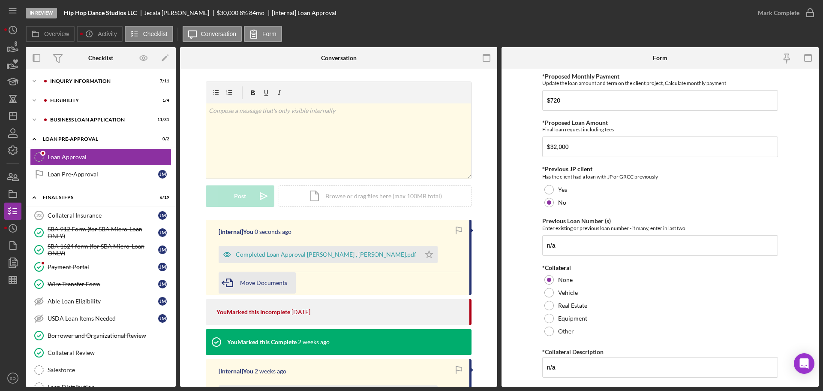
scroll to position [86, 0]
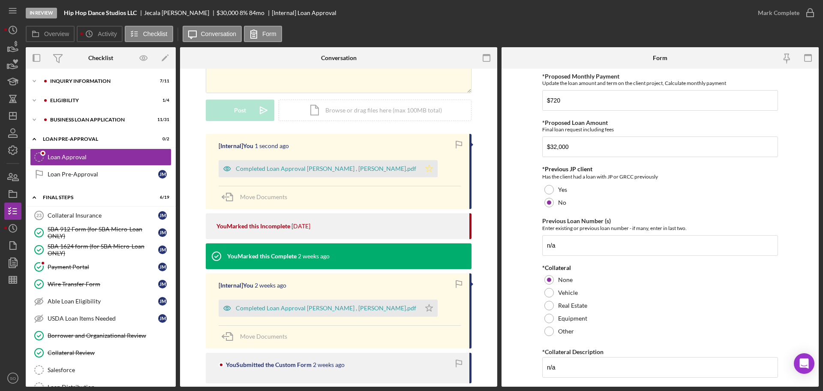
click at [426, 166] on polygon "button" at bounding box center [429, 168] width 7 height 7
click at [256, 336] on span "Move Documents" at bounding box center [263, 335] width 47 height 7
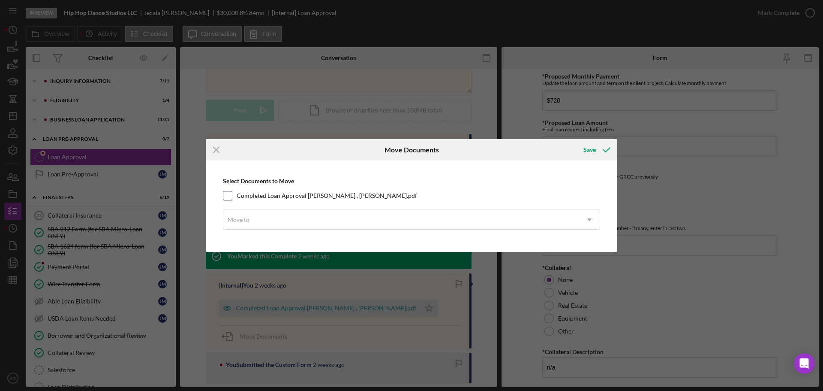
click at [229, 193] on input "Completed Loan Approval [PERSON_NAME] , [PERSON_NAME].pdf" at bounding box center [227, 195] width 9 height 9
checkbox input "true"
click at [254, 219] on div "Move to" at bounding box center [401, 220] width 356 height 20
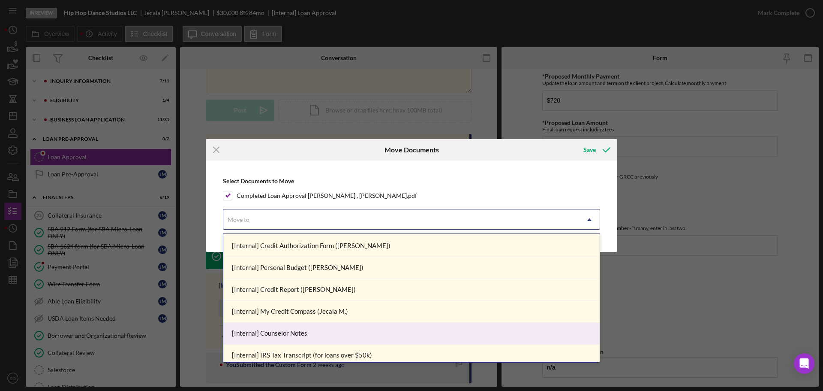
click at [301, 331] on div "[Internal] Counselor Notes" at bounding box center [411, 333] width 376 height 22
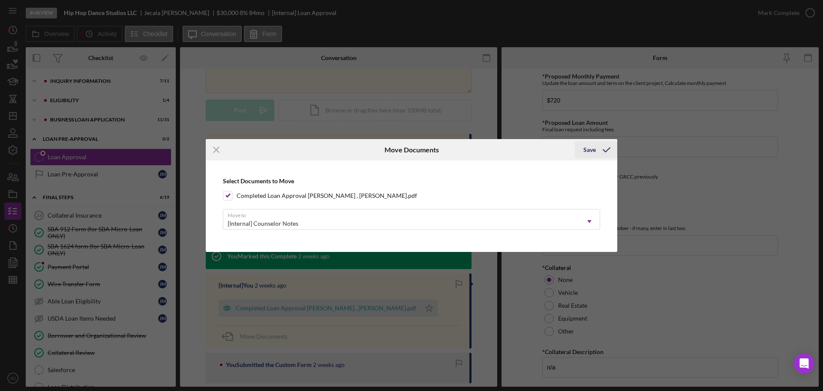
click at [593, 155] on div "Save" at bounding box center [589, 149] width 12 height 17
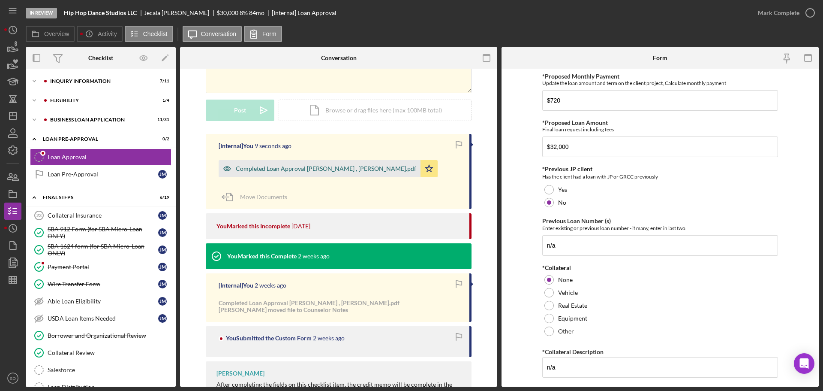
click at [350, 174] on div "Completed Loan Approval [PERSON_NAME] , [PERSON_NAME].pdf" at bounding box center [320, 168] width 202 height 17
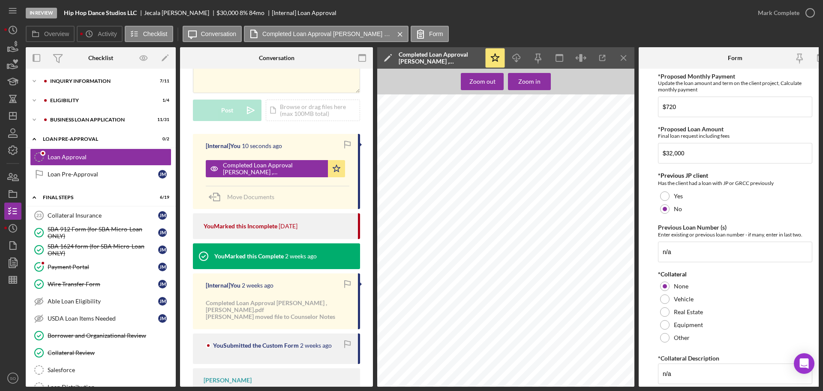
scroll to position [43, 0]
click at [625, 57] on icon "Icon/Menu Close" at bounding box center [623, 57] width 19 height 19
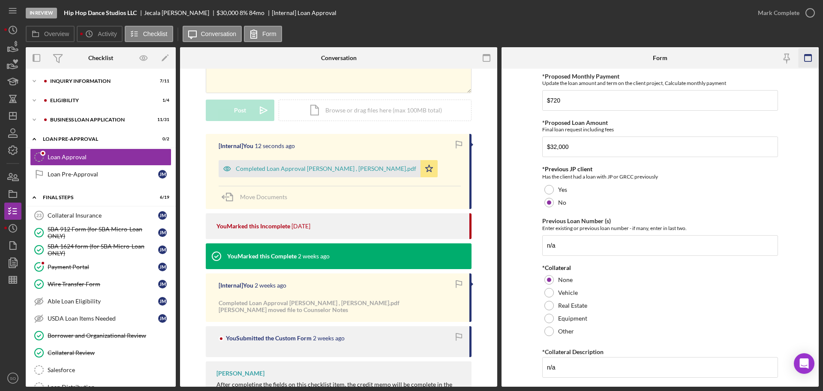
click at [812, 61] on icon "button" at bounding box center [808, 57] width 19 height 19
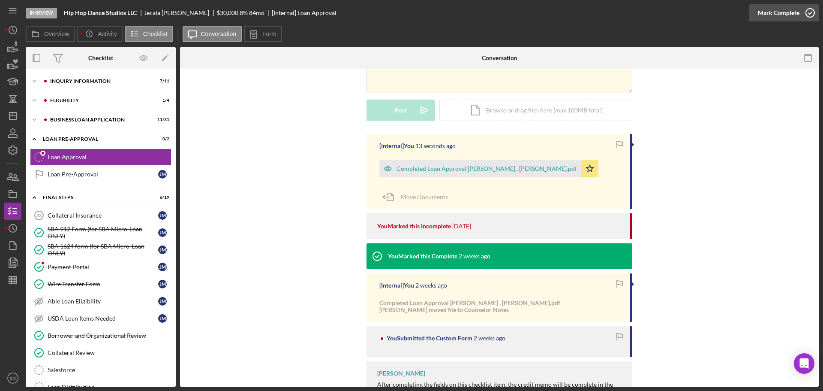
click at [784, 10] on div "Mark Complete" at bounding box center [779, 12] width 42 height 17
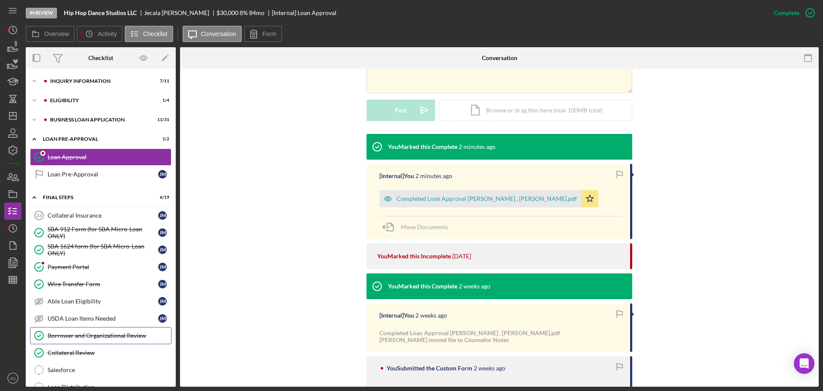
scroll to position [86, 0]
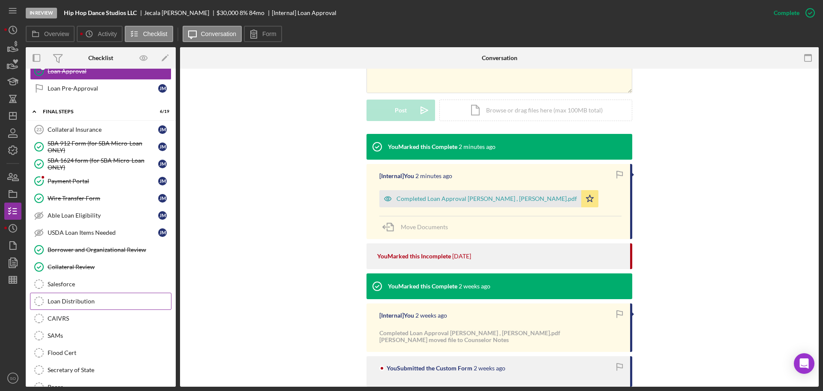
click at [84, 306] on link "Loan Distribution Loan Distribution" at bounding box center [100, 300] width 141 height 17
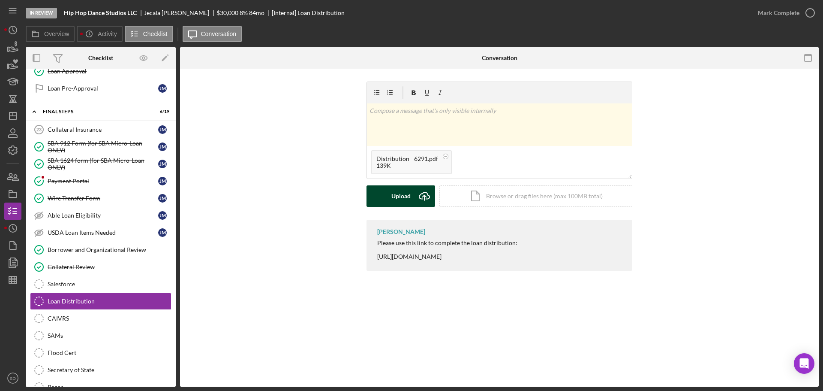
click at [404, 198] on div "Upload" at bounding box center [400, 195] width 19 height 21
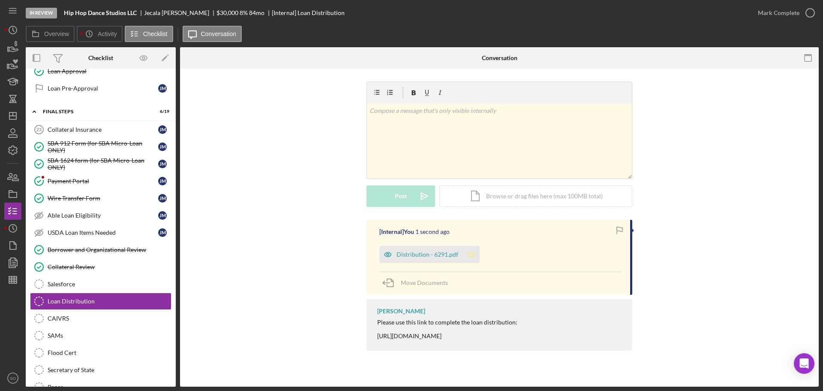
click at [469, 253] on icon "Icon/Star" at bounding box center [471, 254] width 17 height 17
click at [757, 20] on button "Mark Complete" at bounding box center [783, 12] width 69 height 17
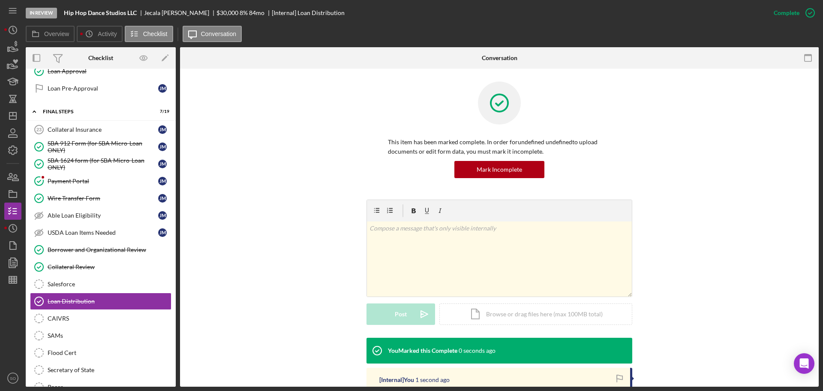
scroll to position [86, 0]
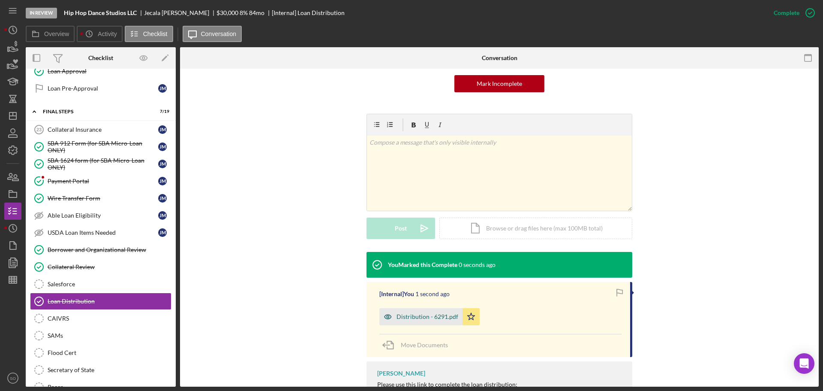
click at [441, 316] on div "Distribution - 6291.pdf" at bounding box center [428, 316] width 62 height 7
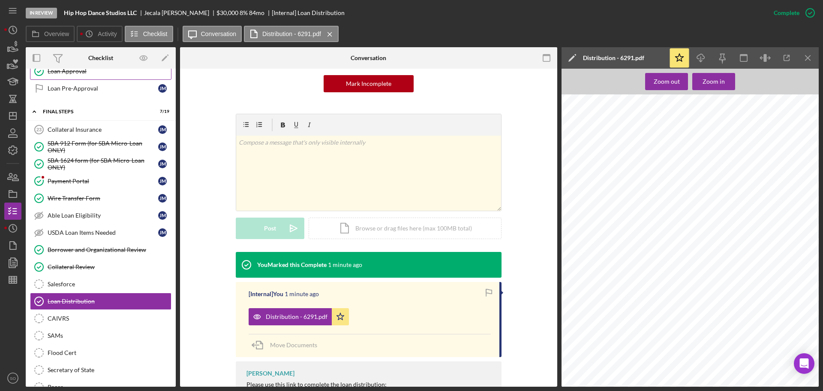
scroll to position [0, 0]
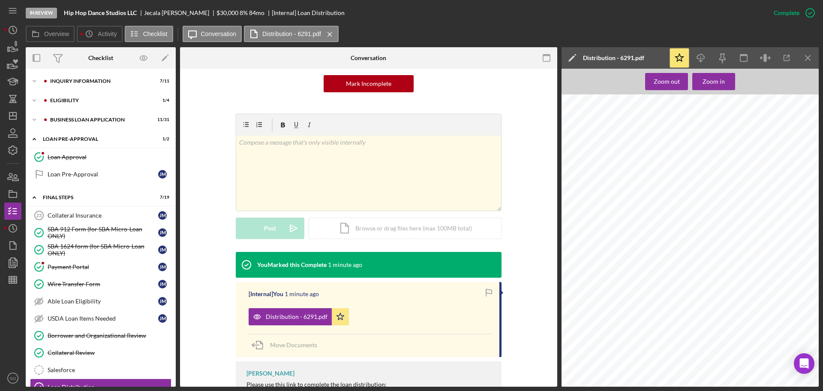
drag, startPoint x: 93, startPoint y: 80, endPoint x: 91, endPoint y: 90, distance: 9.9
click at [93, 80] on div "INQUIRY INFORMATION" at bounding box center [99, 80] width 98 height 5
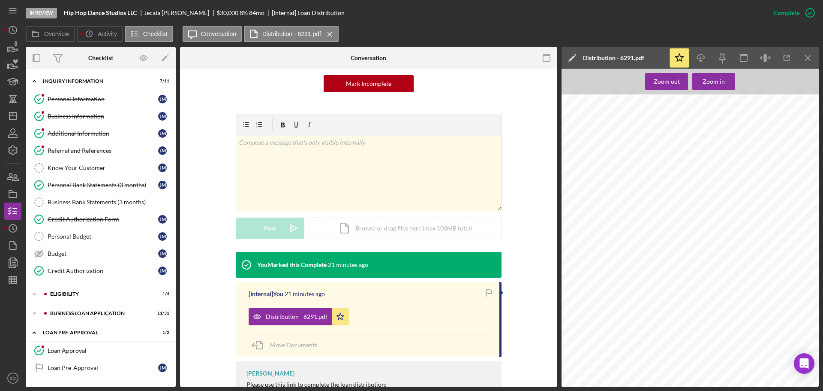
drag, startPoint x: 112, startPoint y: 237, endPoint x: 216, endPoint y: 253, distance: 105.1
click at [112, 237] on div "Personal Budget" at bounding box center [103, 236] width 111 height 7
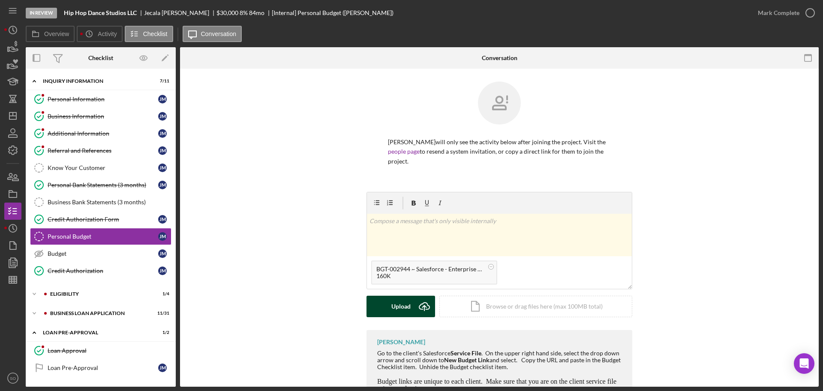
click at [380, 302] on button "Upload Icon/Upload" at bounding box center [401, 305] width 69 height 21
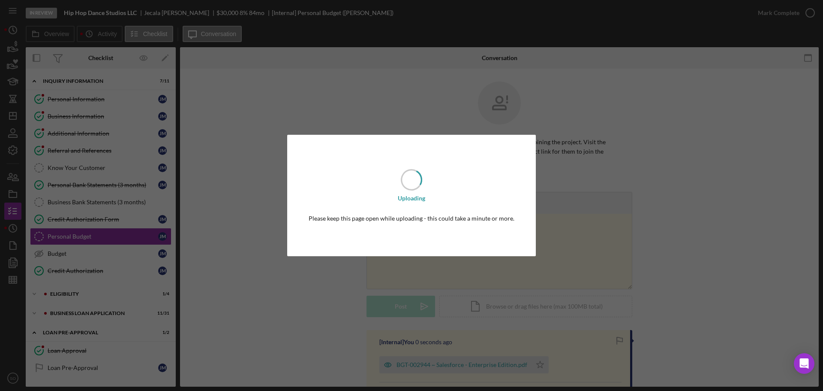
scroll to position [86, 0]
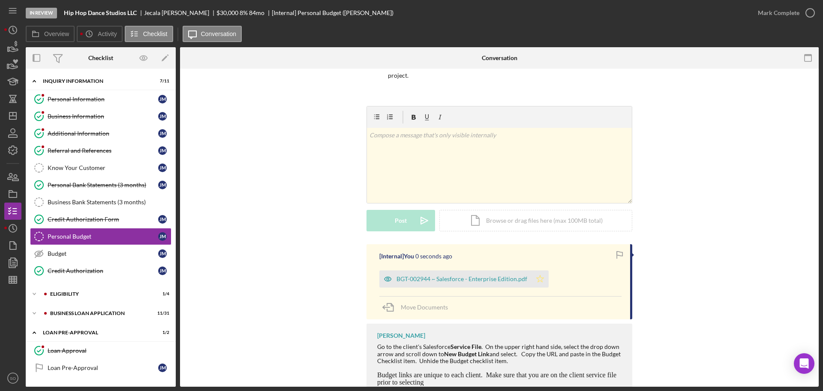
click at [532, 271] on icon "Icon/Star" at bounding box center [540, 278] width 17 height 17
click at [760, 17] on div "Mark Complete" at bounding box center [779, 12] width 42 height 17
click at [760, 16] on div "Mark Complete" at bounding box center [779, 12] width 42 height 17
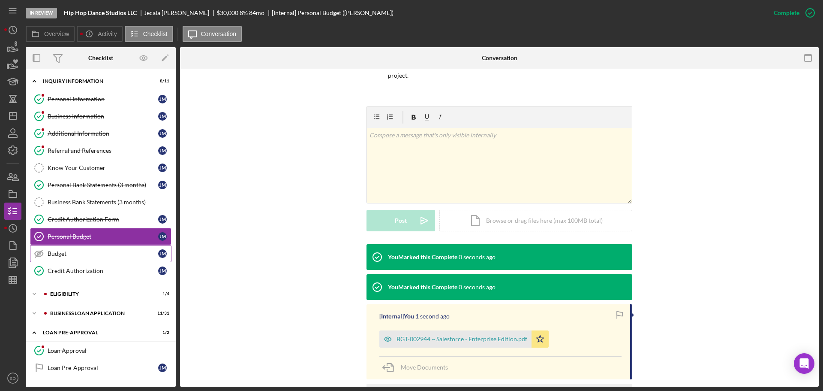
click at [102, 251] on div "Budget" at bounding box center [103, 253] width 111 height 7
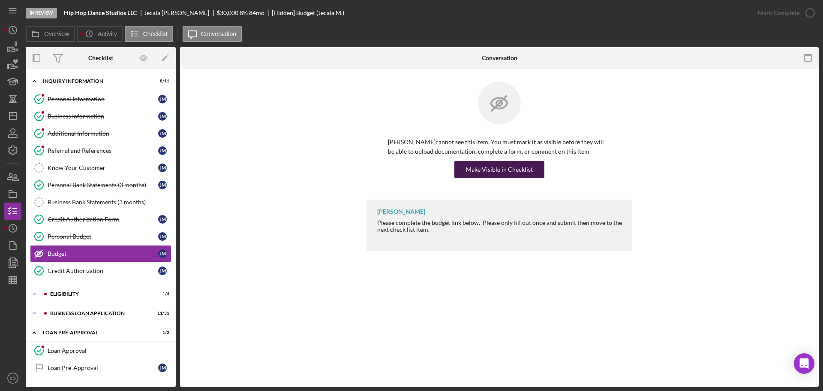
click at [471, 174] on div "Make Visible in Checklist" at bounding box center [499, 169] width 67 height 17
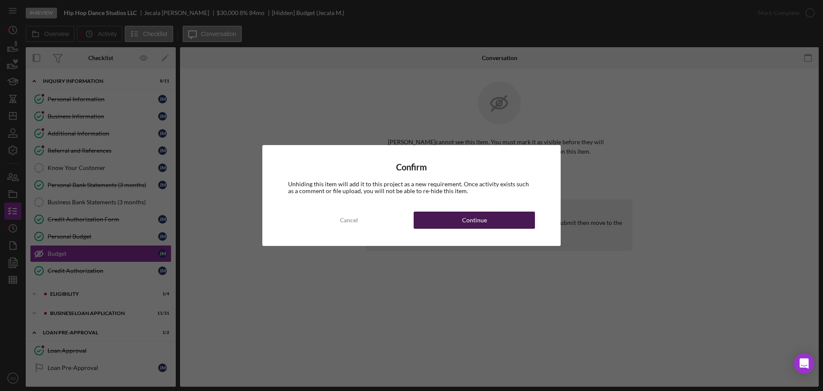
click at [488, 221] on button "Continue" at bounding box center [474, 219] width 121 height 17
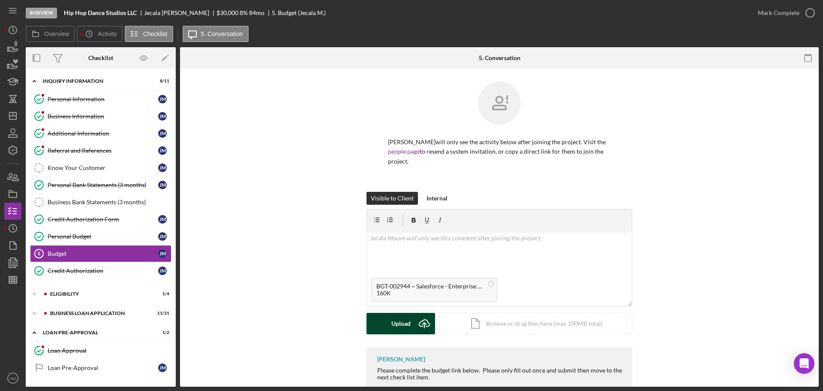
click at [409, 316] on button "Upload Icon/Upload" at bounding box center [401, 323] width 69 height 21
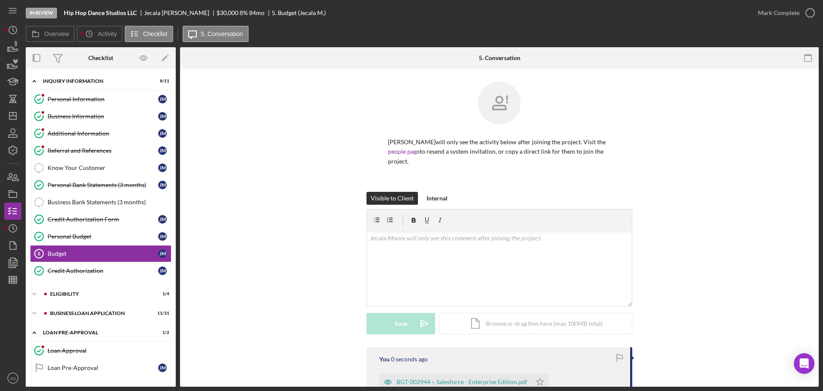
scroll to position [99, 0]
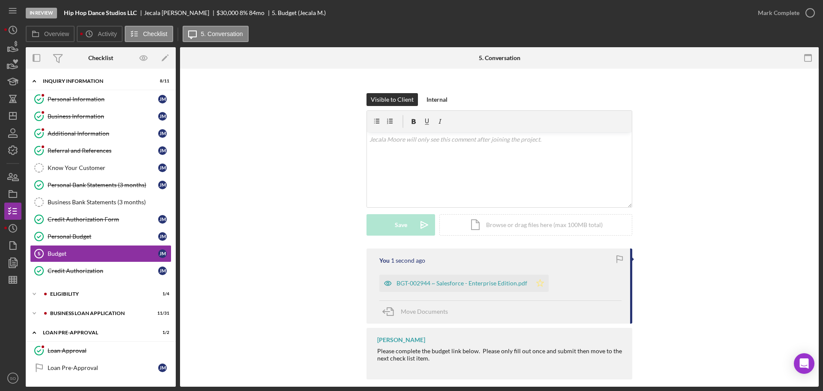
click at [537, 279] on polygon "button" at bounding box center [540, 282] width 7 height 7
click at [774, 18] on div "Mark Complete" at bounding box center [779, 12] width 42 height 17
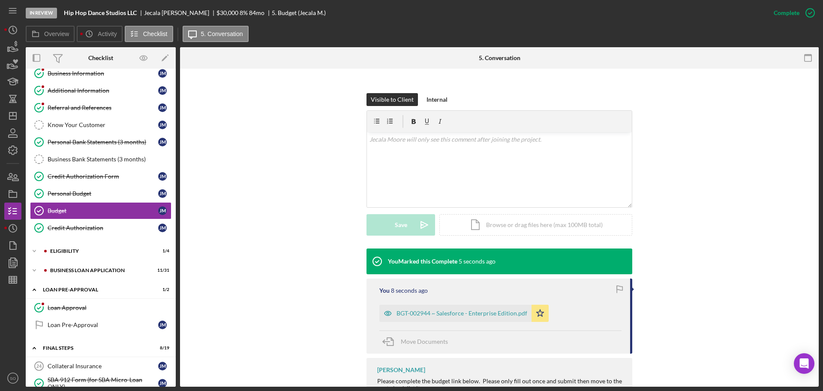
scroll to position [0, 0]
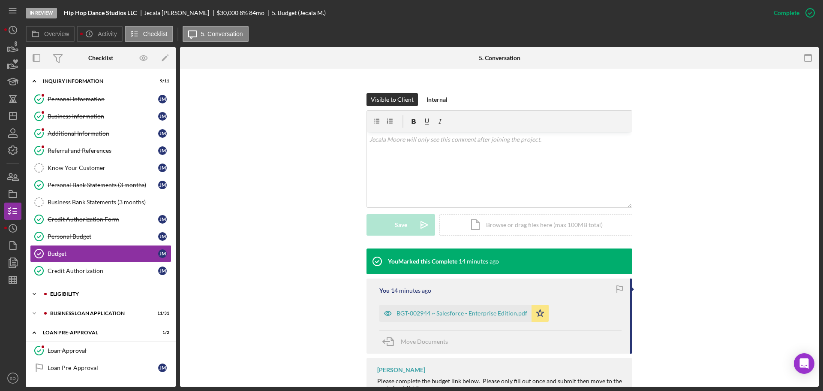
click at [69, 298] on div "Icon/Expander ELIGIBILITY 1 / 4" at bounding box center [101, 293] width 150 height 17
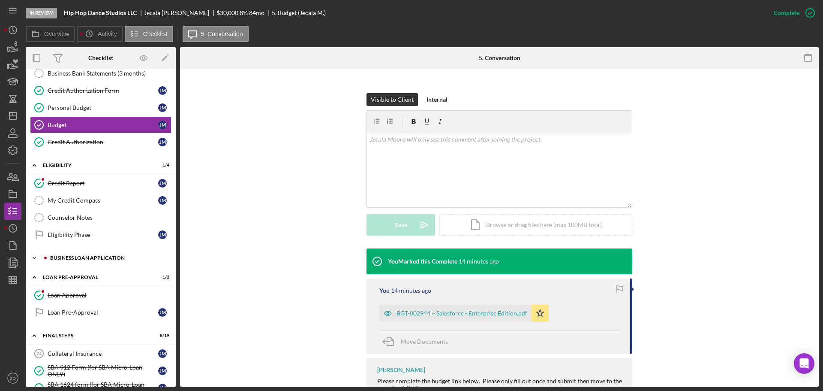
click at [62, 263] on div "Icon/Expander BUSINESS LOAN APPLICATION 11 / 31" at bounding box center [101, 257] width 150 height 17
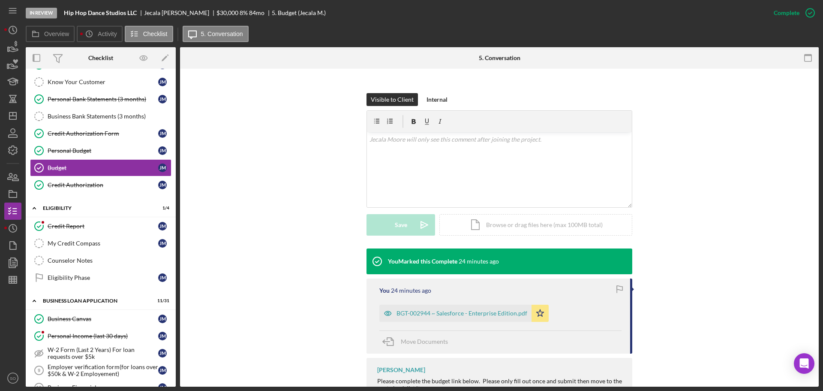
scroll to position [0, 0]
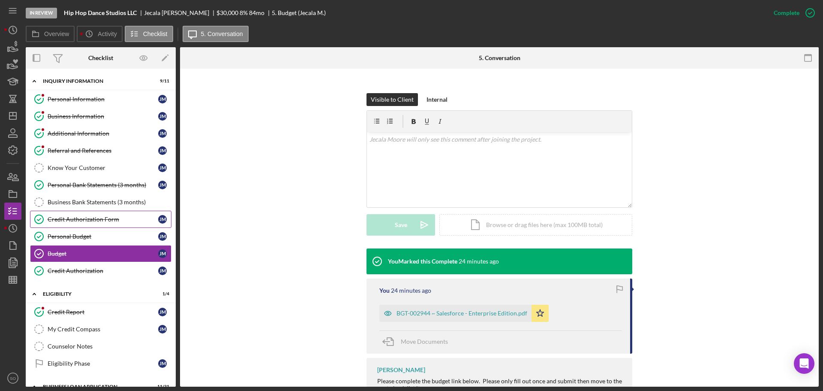
drag, startPoint x: 68, startPoint y: 218, endPoint x: 108, endPoint y: 223, distance: 41.0
click at [68, 218] on div "Credit Authorization Form" at bounding box center [103, 219] width 111 height 7
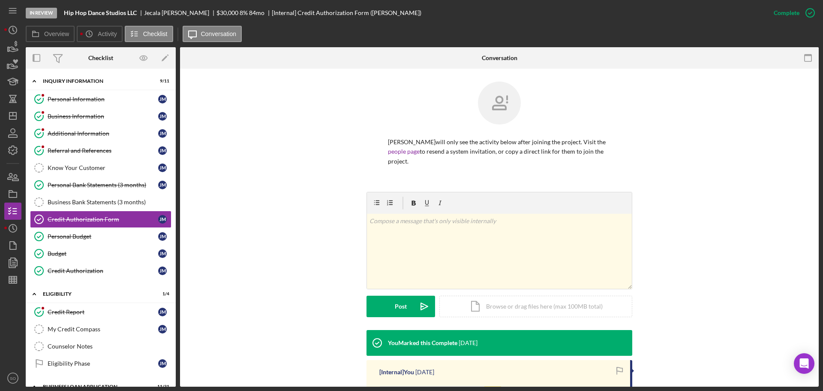
scroll to position [174, 0]
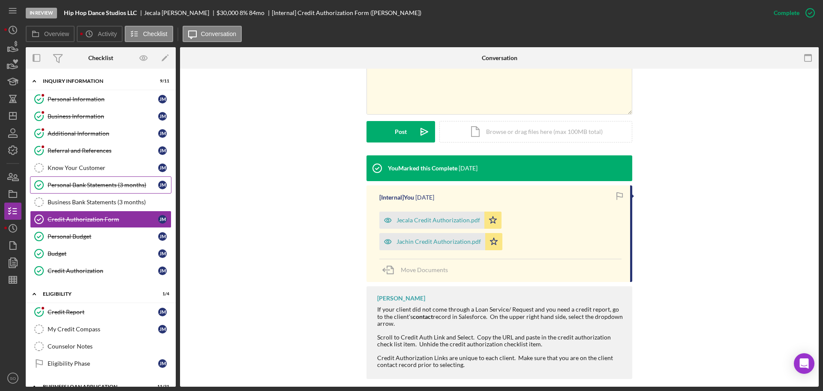
click at [107, 186] on div "Personal Bank Statements (3 months)" at bounding box center [103, 184] width 111 height 7
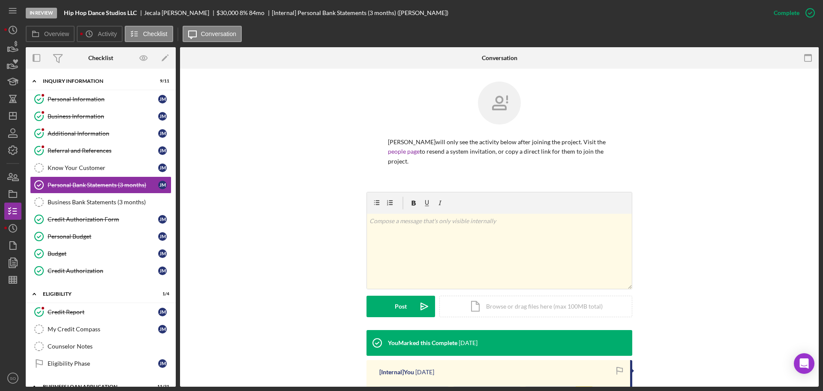
scroll to position [106, 0]
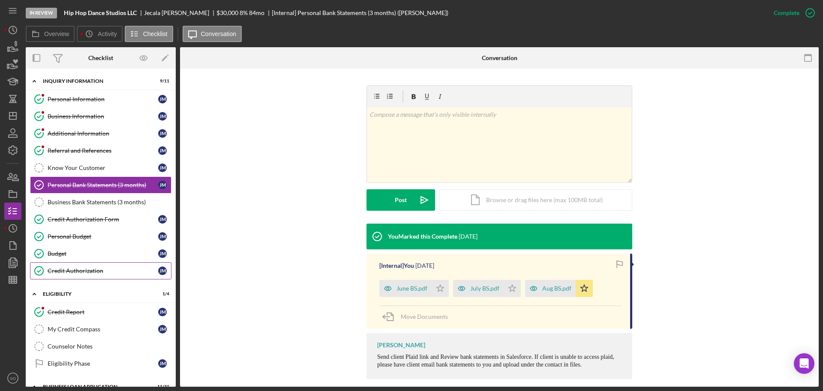
click at [96, 264] on link "Credit Authorization Credit Authorization J M" at bounding box center [100, 270] width 141 height 17
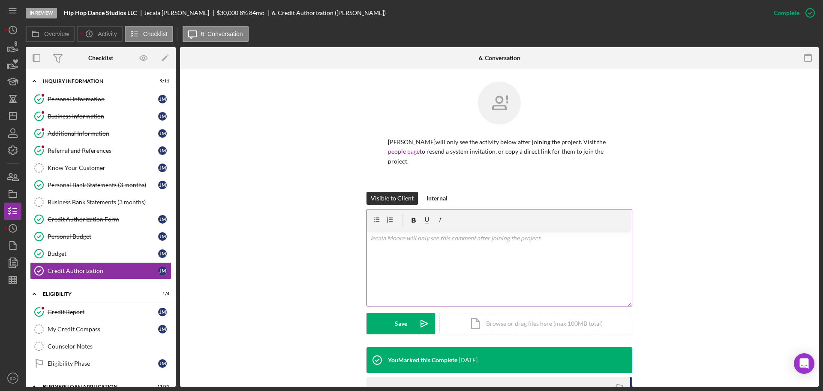
scroll to position [150, 0]
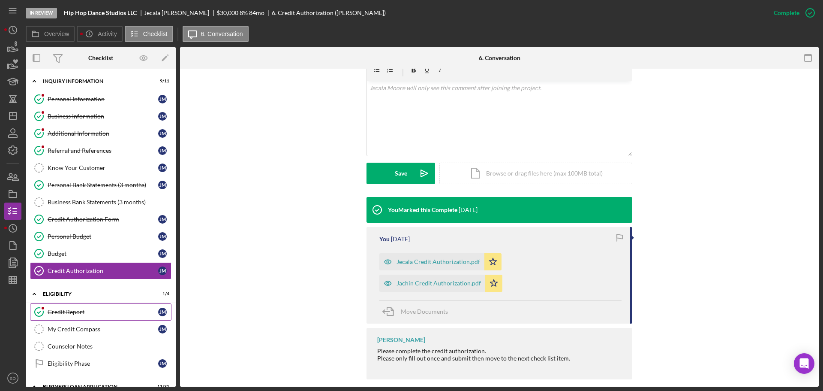
click at [77, 315] on div "Credit Report" at bounding box center [103, 311] width 111 height 7
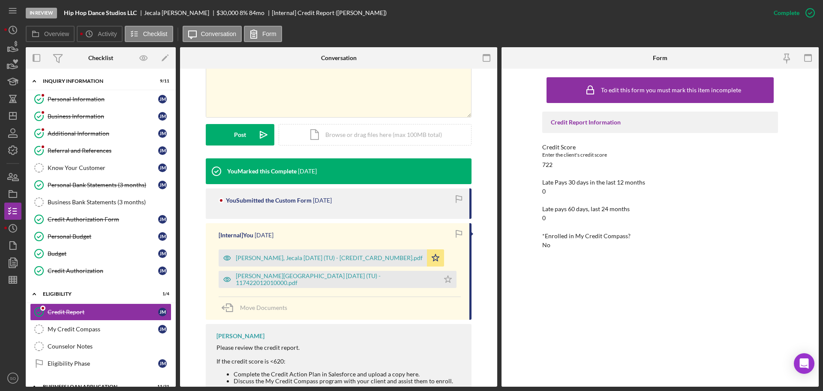
scroll to position [86, 0]
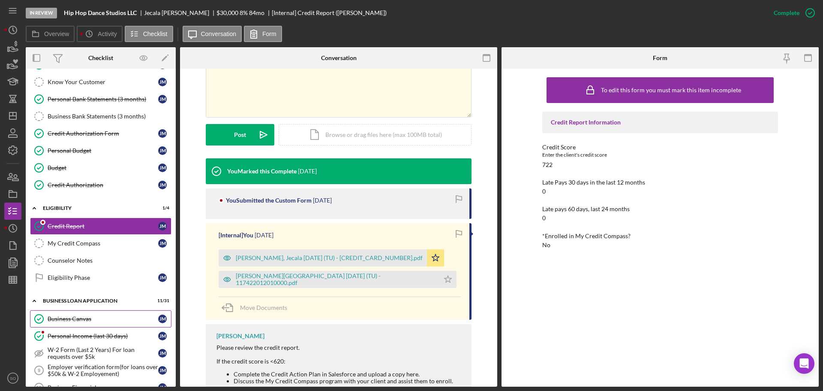
click at [84, 324] on link "Business Canvas Business Canvas J M" at bounding box center [100, 318] width 141 height 17
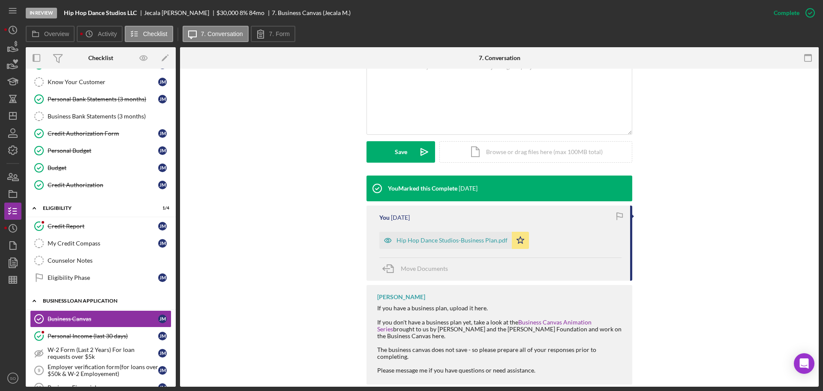
scroll to position [171, 0]
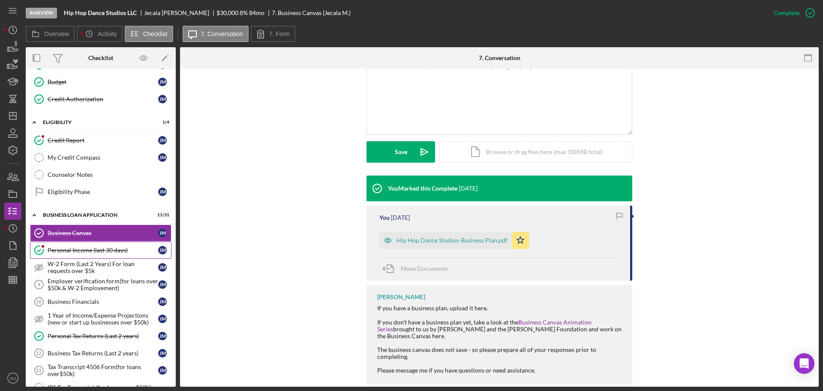
click at [86, 243] on link "Personal Income (last 30 days) Personal Income (last 30 days) J M" at bounding box center [100, 249] width 141 height 17
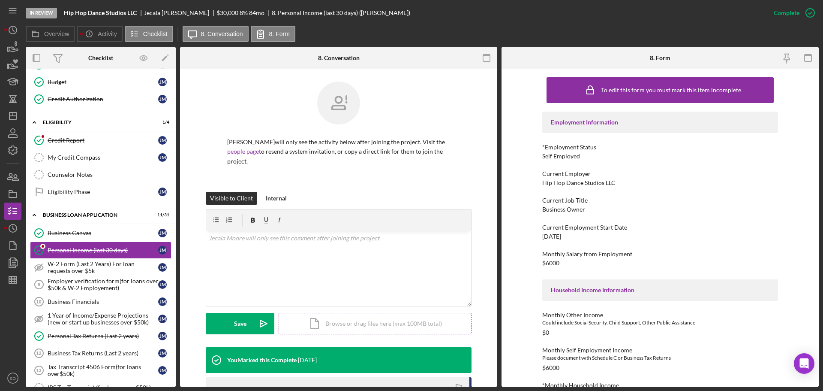
scroll to position [86, 0]
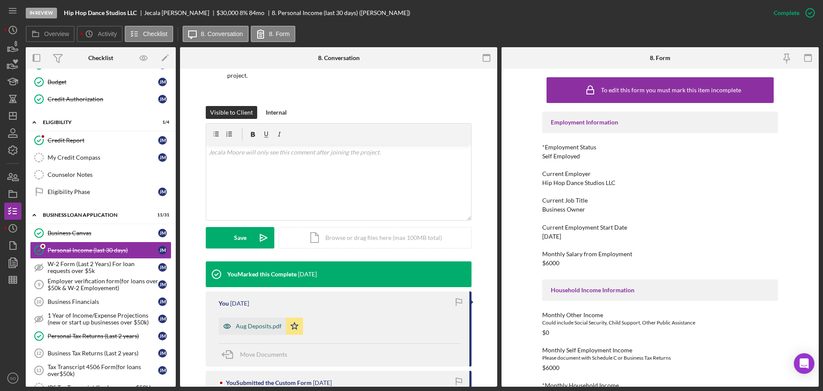
click at [256, 322] on div "Aug Deposits.pdf" at bounding box center [259, 325] width 46 height 7
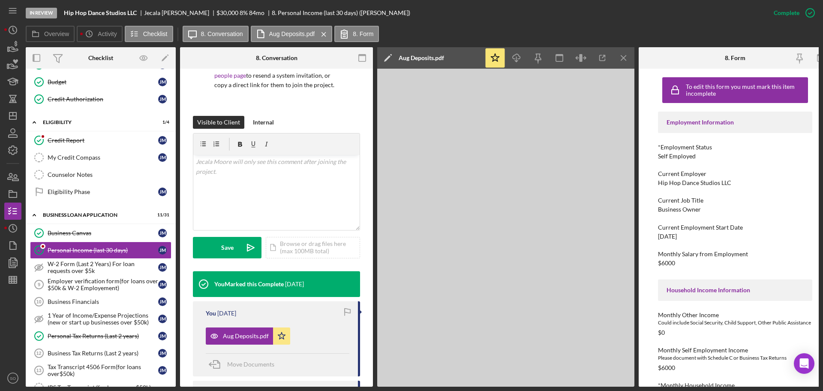
scroll to position [95, 0]
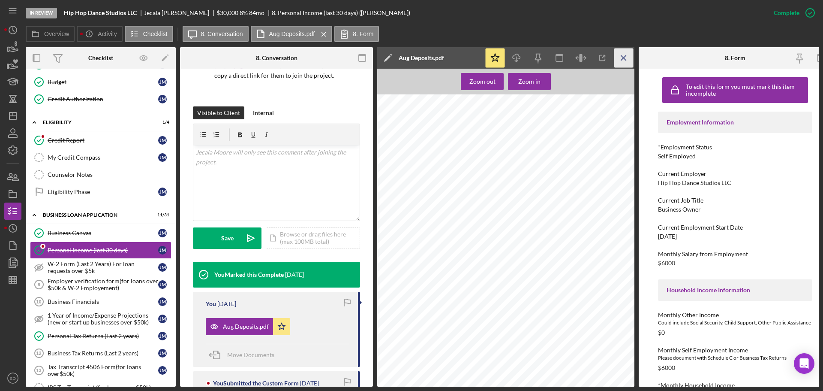
click at [620, 57] on icon "Icon/Menu Close" at bounding box center [623, 57] width 19 height 19
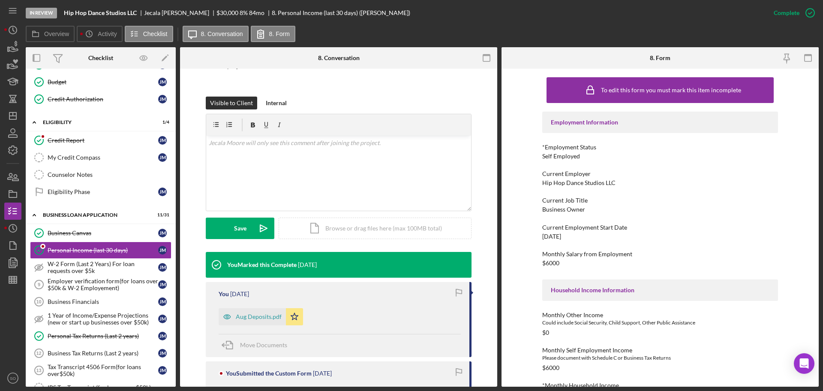
scroll to position [85, 0]
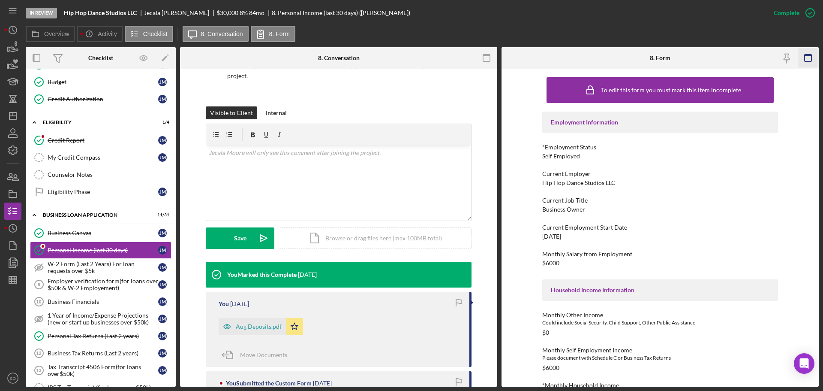
click at [803, 57] on icon "button" at bounding box center [808, 57] width 19 height 19
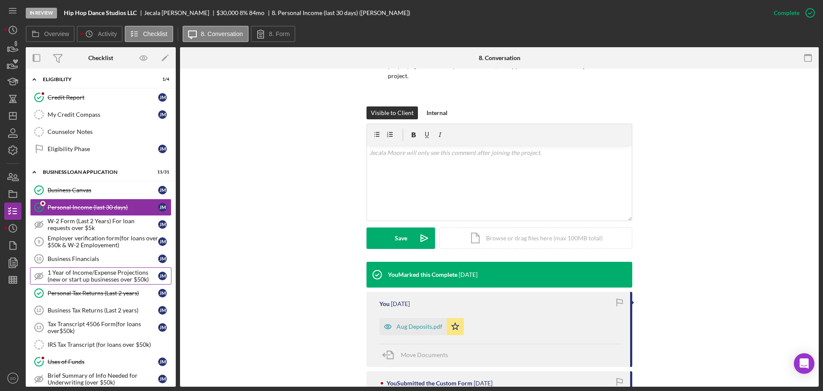
scroll to position [257, 0]
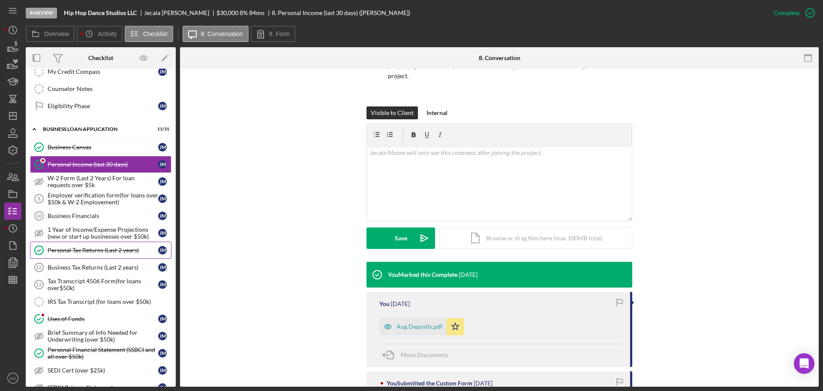
click at [72, 252] on div "Personal Tax Returns (Last 2 years)" at bounding box center [103, 250] width 111 height 7
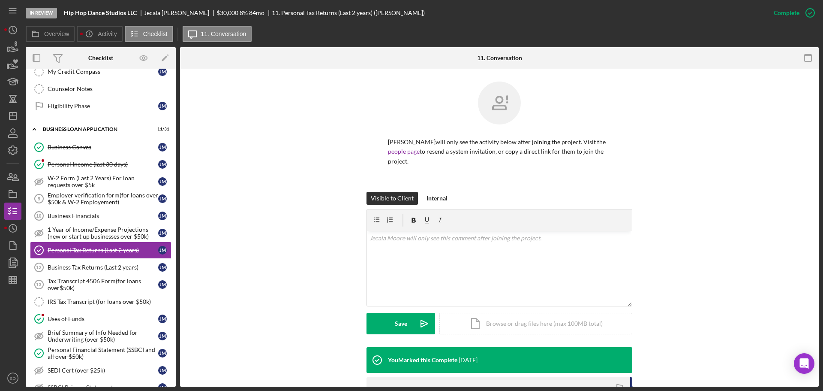
scroll to position [120, 0]
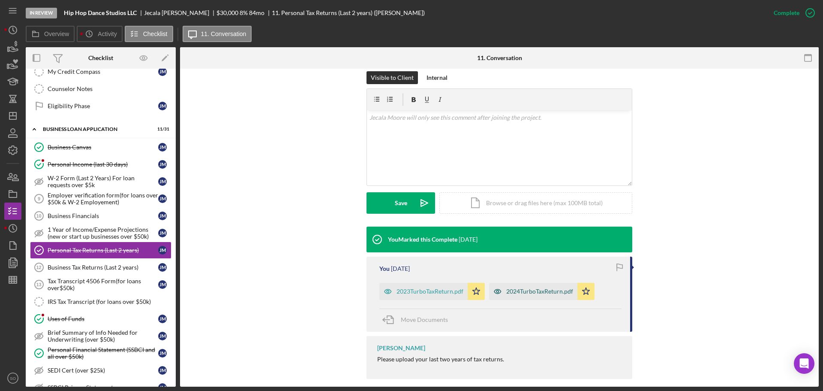
click at [526, 283] on div "2024TurboTaxReturn.pdf" at bounding box center [533, 291] width 88 height 17
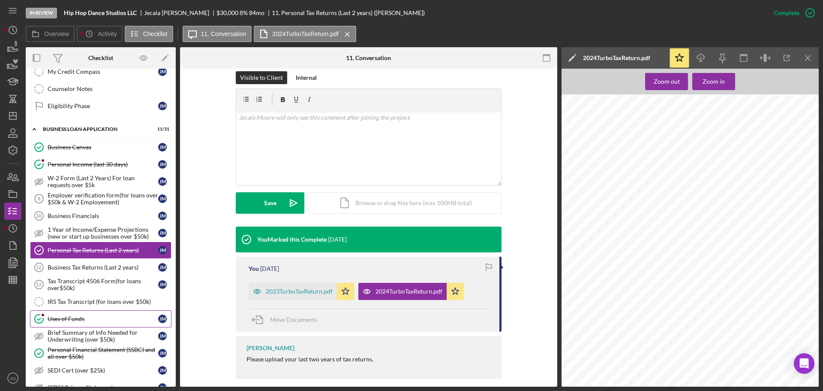
click at [65, 324] on link "Uses of Funds Uses of Funds J M" at bounding box center [100, 318] width 141 height 17
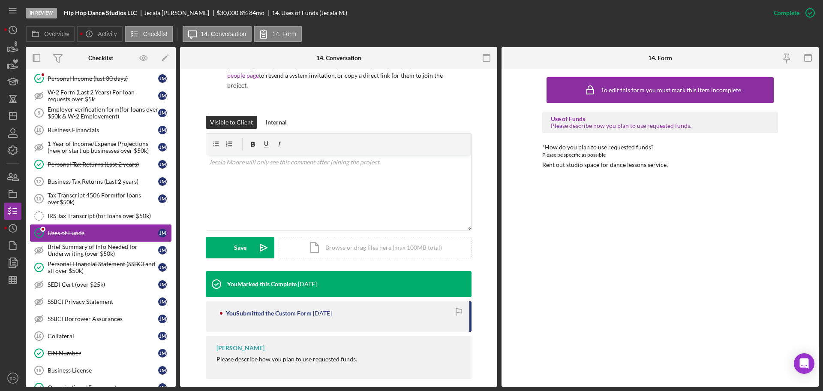
scroll to position [386, 0]
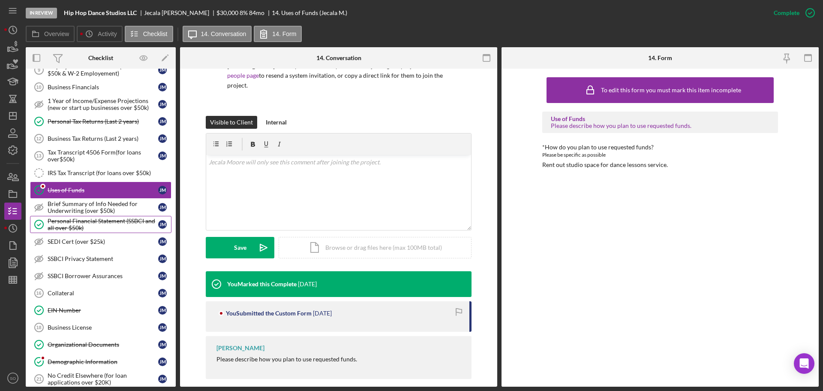
click at [113, 229] on div "Personal Financial Statement (SSBCI and all over $50k)" at bounding box center [103, 224] width 111 height 14
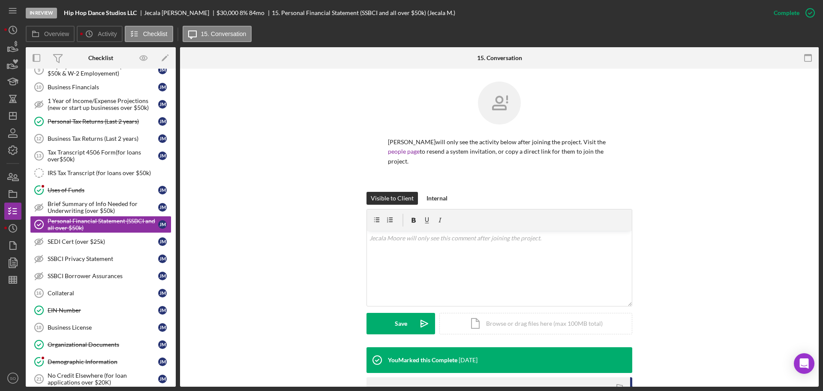
scroll to position [143, 0]
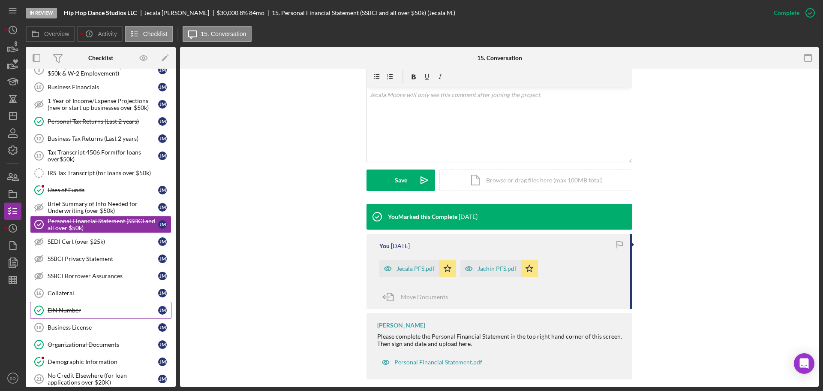
click at [91, 315] on link "EIN Number EIN Number J M" at bounding box center [100, 309] width 141 height 17
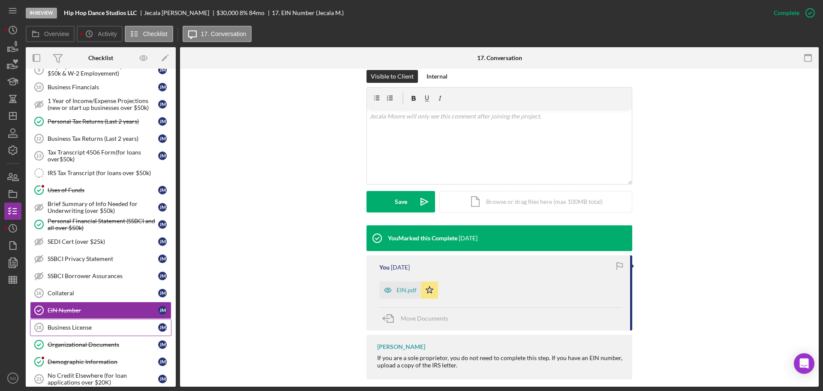
scroll to position [429, 0]
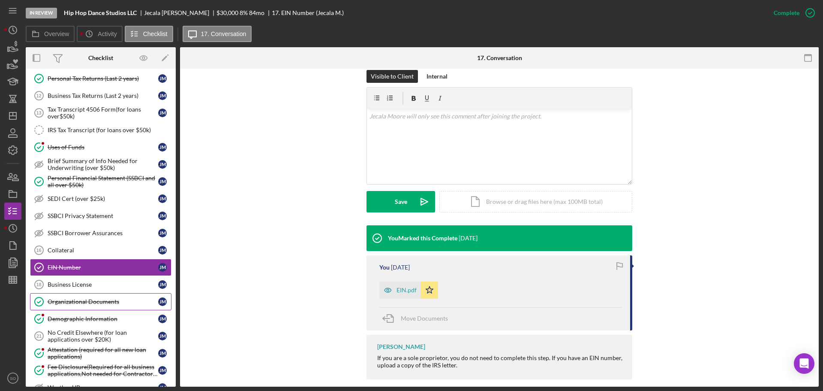
click at [94, 302] on div "Organizational Documents" at bounding box center [103, 301] width 111 height 7
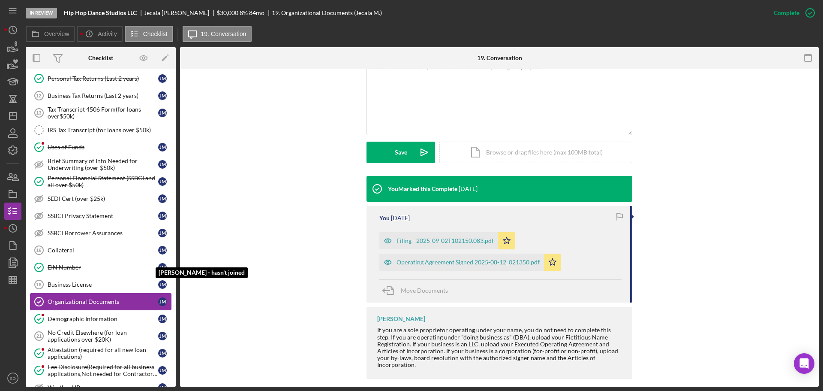
scroll to position [472, 0]
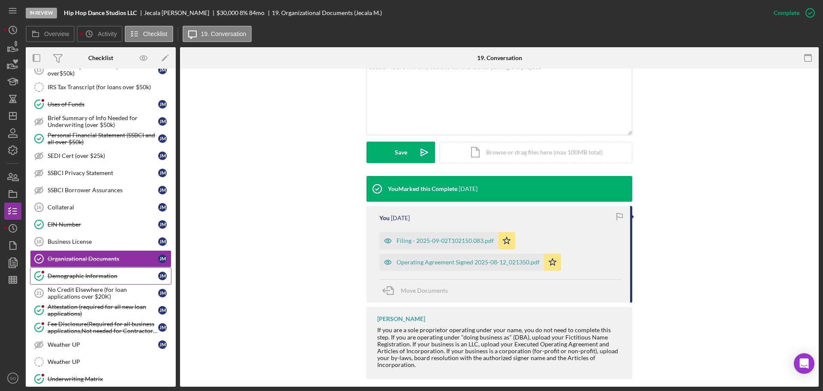
click at [102, 278] on div "Demographic Information" at bounding box center [103, 275] width 111 height 7
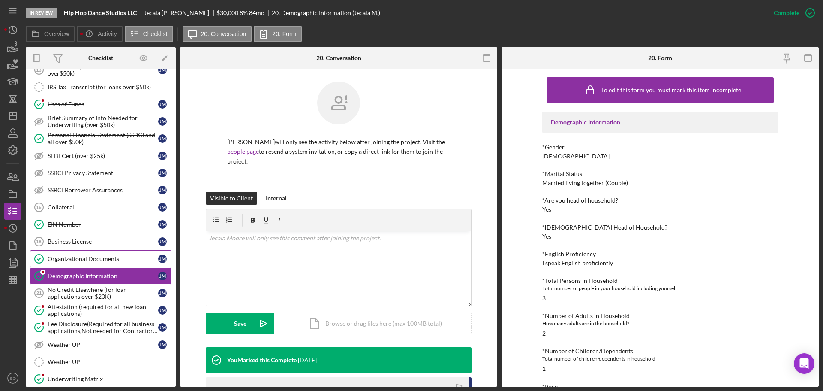
click at [105, 262] on div "Organizational Documents" at bounding box center [103, 258] width 111 height 7
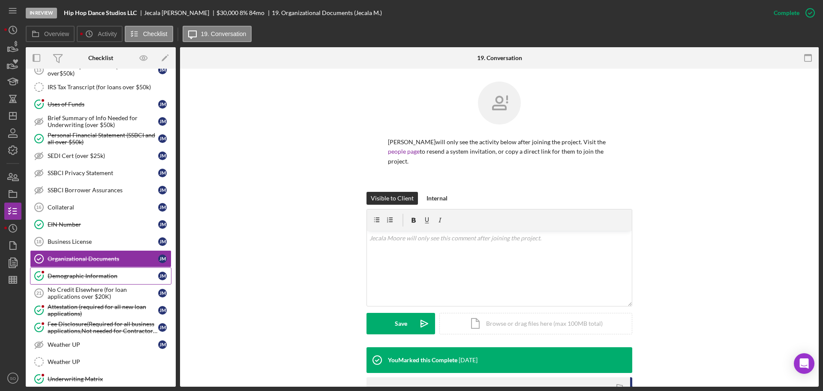
click at [107, 276] on div "Demographic Information" at bounding box center [103, 275] width 111 height 7
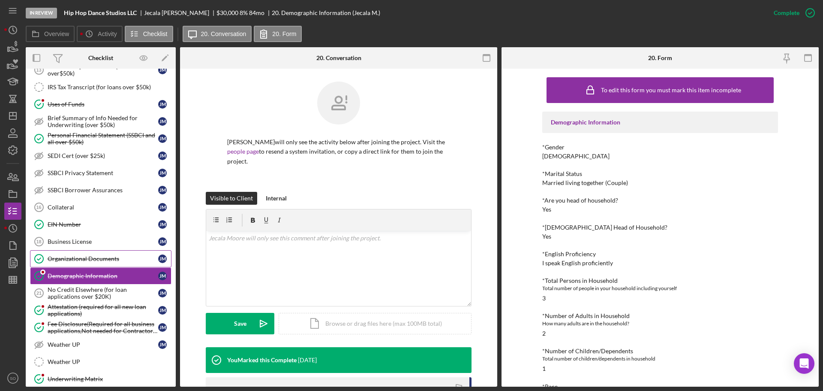
click at [108, 262] on div "Organizational Documents" at bounding box center [103, 258] width 111 height 7
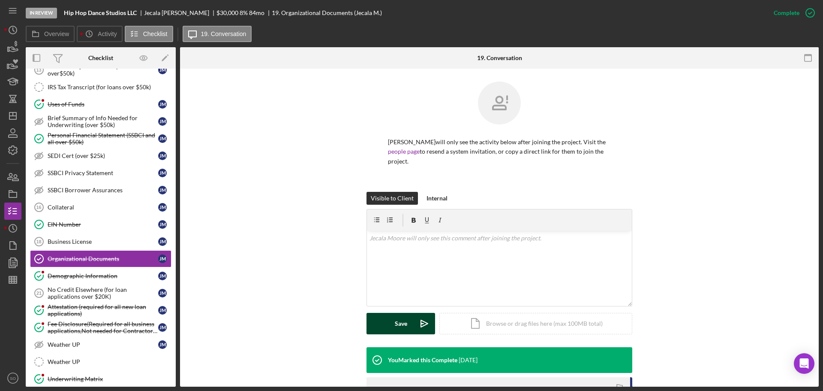
scroll to position [171, 0]
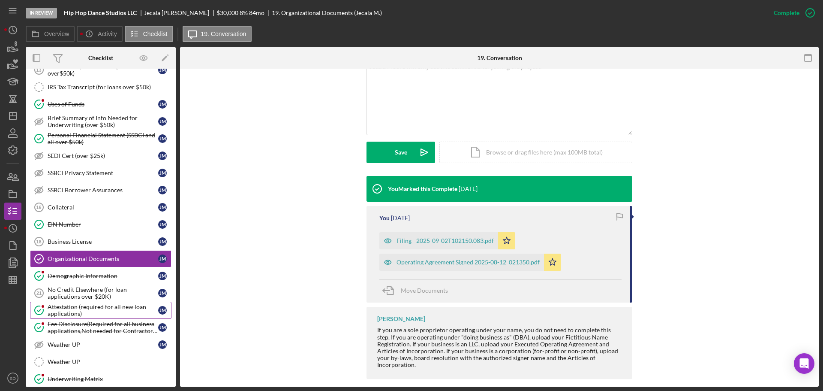
click at [105, 308] on div "Attestation (required for all new loan applications)" at bounding box center [103, 310] width 111 height 14
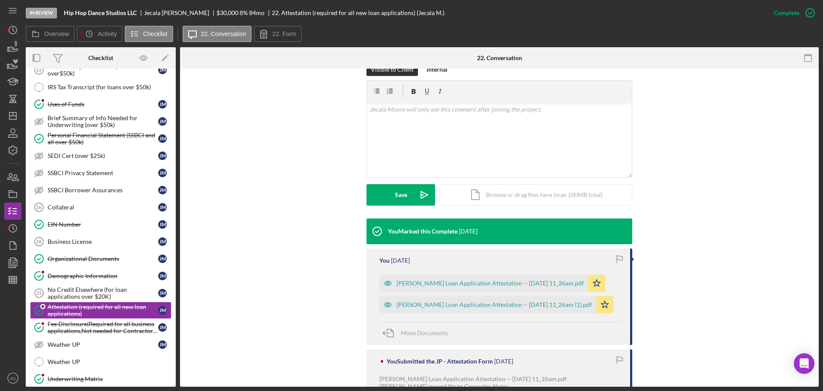
scroll to position [249, 0]
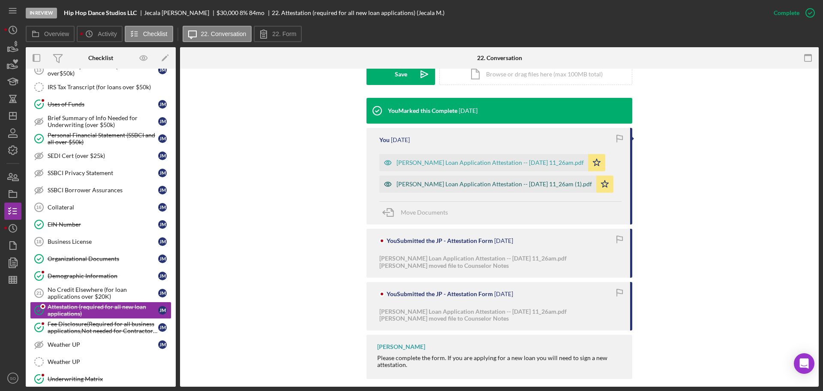
click at [493, 180] on div "Justine Petersen Loan Application Attestation -- 2025-09-02 11_26am (1).pdf" at bounding box center [494, 183] width 195 height 7
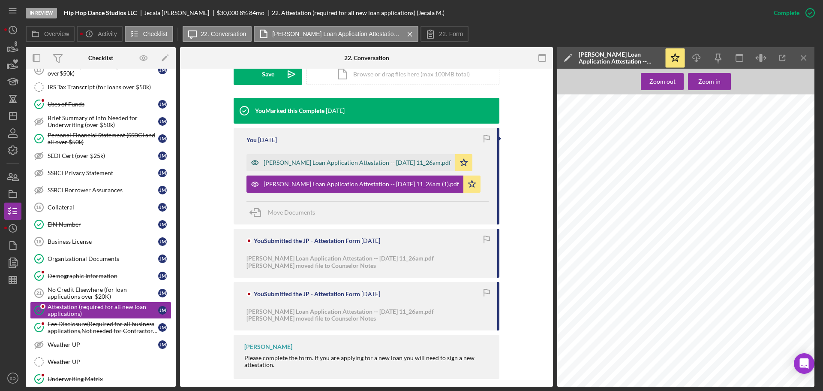
click at [372, 158] on div "Justine Petersen Loan Application Attestation -- 2025-09-02 11_26am.pdf" at bounding box center [351, 162] width 209 height 17
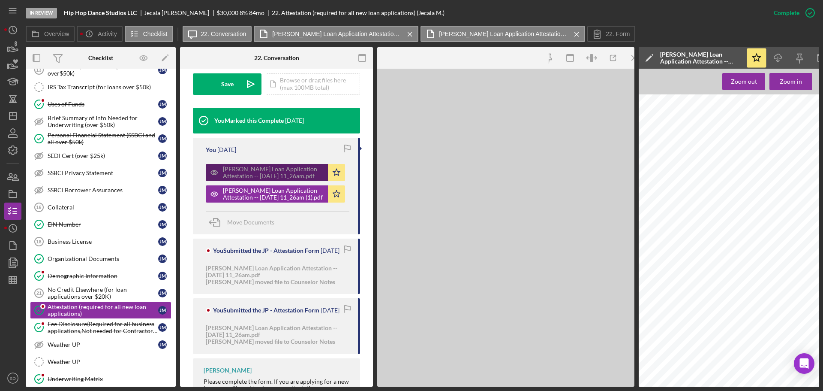
scroll to position [268, 0]
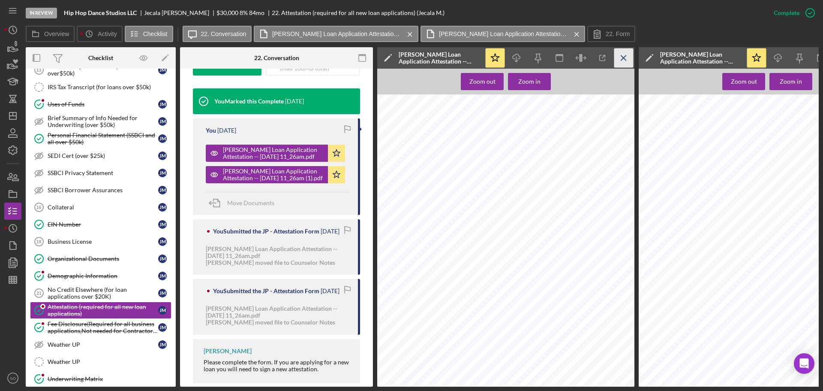
click at [630, 54] on icon "Icon/Menu Close" at bounding box center [623, 57] width 19 height 19
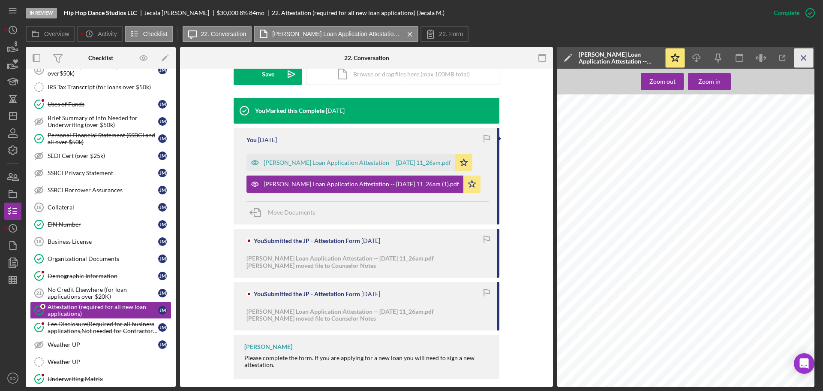
click at [803, 54] on icon "Icon/Menu Close" at bounding box center [803, 57] width 19 height 19
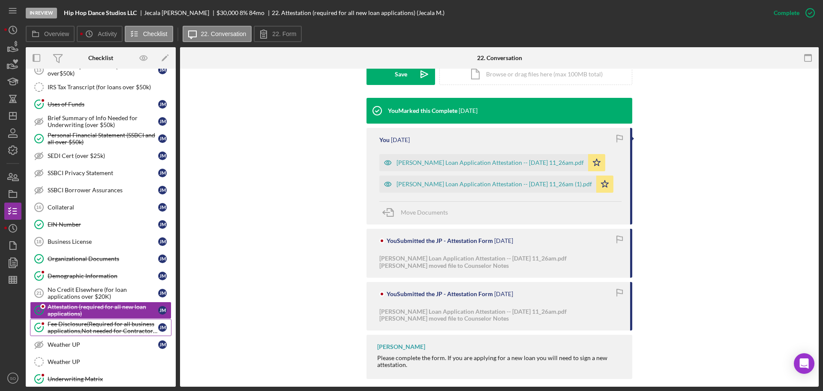
click at [119, 322] on div "Fee Disclosure(Required for all business applications,Not needed for Contractor…" at bounding box center [103, 327] width 111 height 14
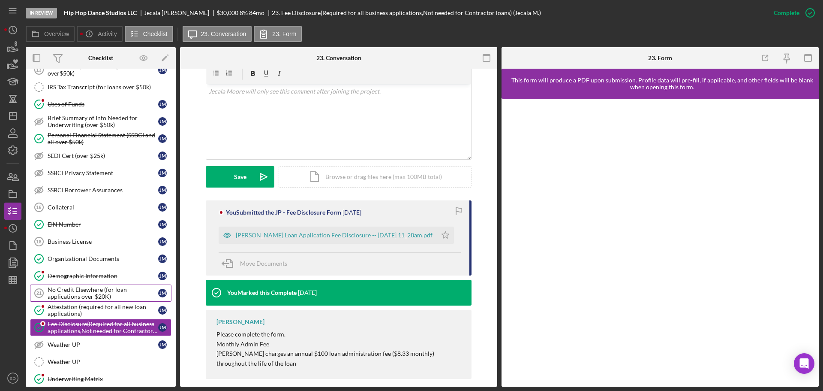
scroll to position [557, 0]
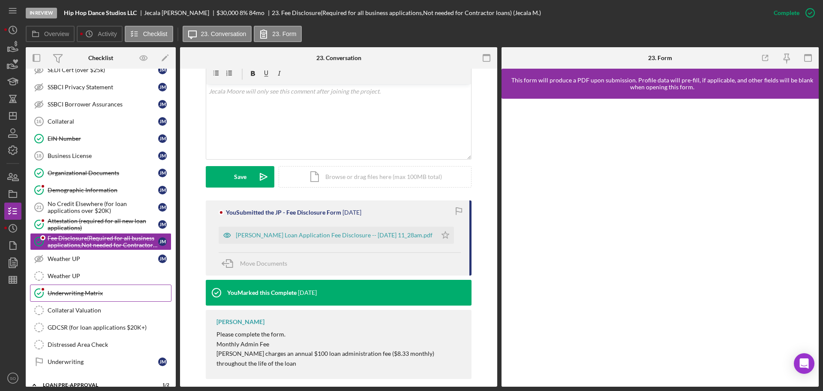
click at [95, 294] on div "Underwriting Matrix" at bounding box center [109, 292] width 123 height 7
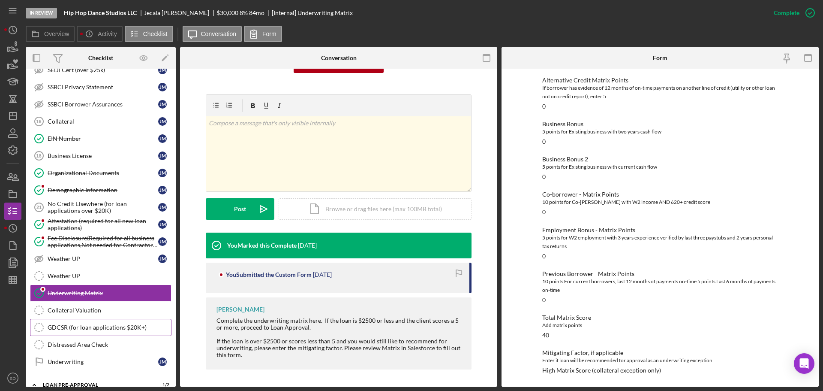
scroll to position [686, 0]
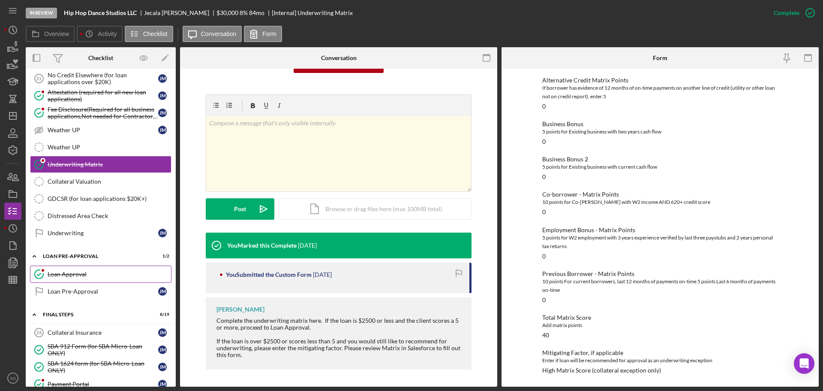
click at [71, 279] on link "Loan Approval Loan Approval" at bounding box center [100, 273] width 141 height 17
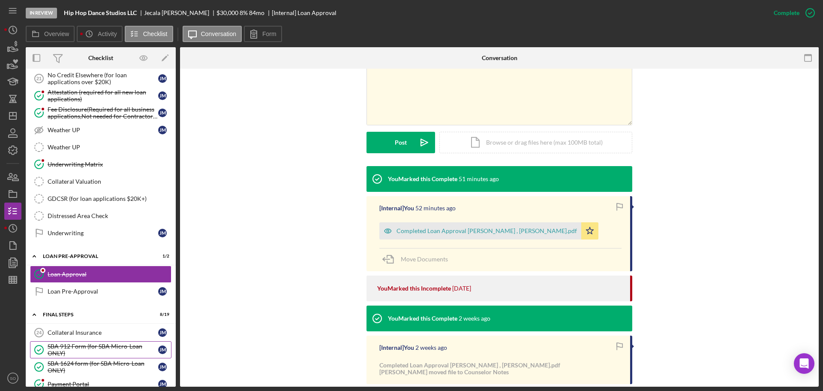
scroll to position [729, 0]
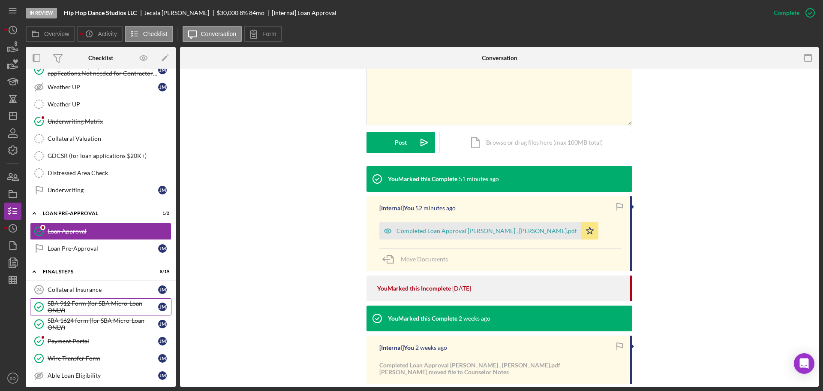
click at [93, 305] on div "SBA 912 Form (for SBA Micro-Loan ONLY)" at bounding box center [103, 307] width 111 height 14
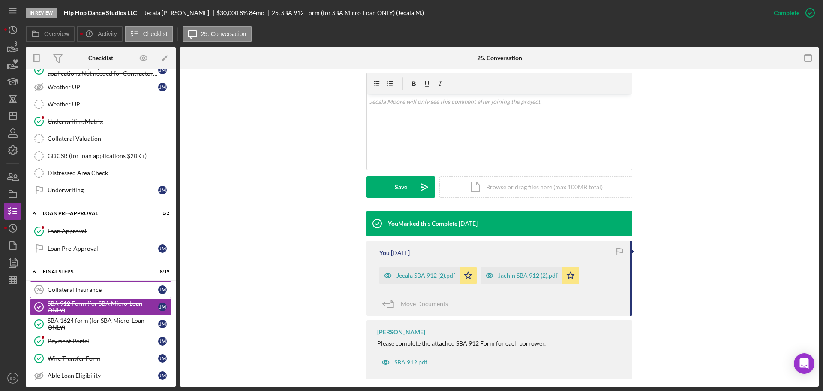
scroll to position [772, 0]
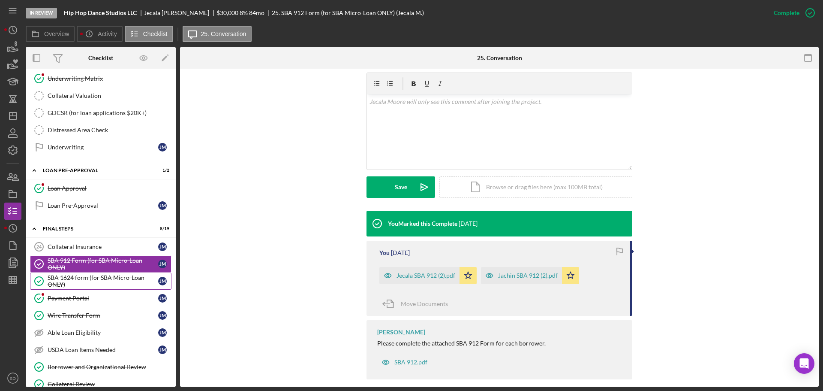
click at [90, 277] on div "SBA 1624 form (for SBA Micro-Loan ONLY)" at bounding box center [103, 281] width 111 height 14
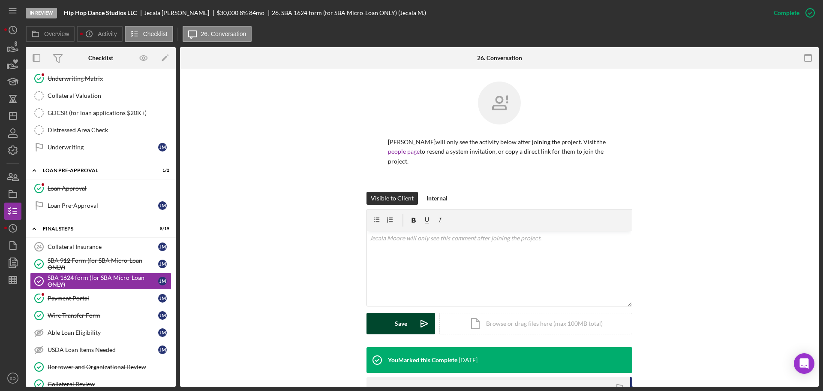
scroll to position [136, 0]
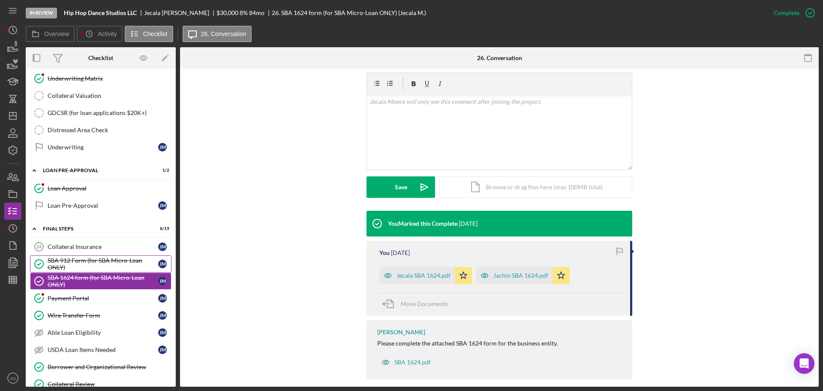
click at [102, 257] on div "SBA 912 Form (for SBA Micro-Loan ONLY)" at bounding box center [103, 264] width 111 height 14
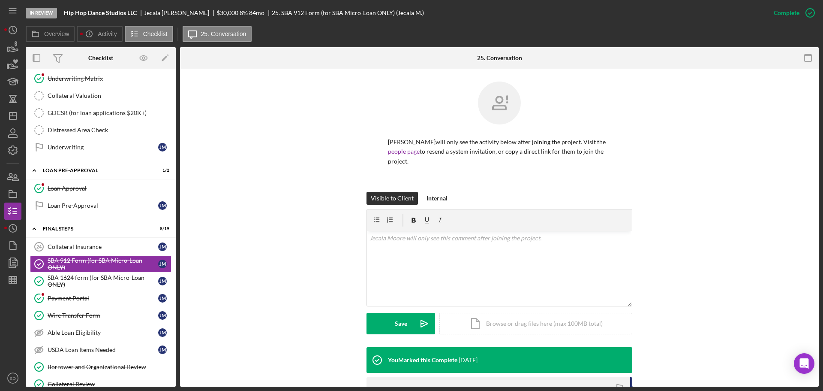
scroll to position [129, 0]
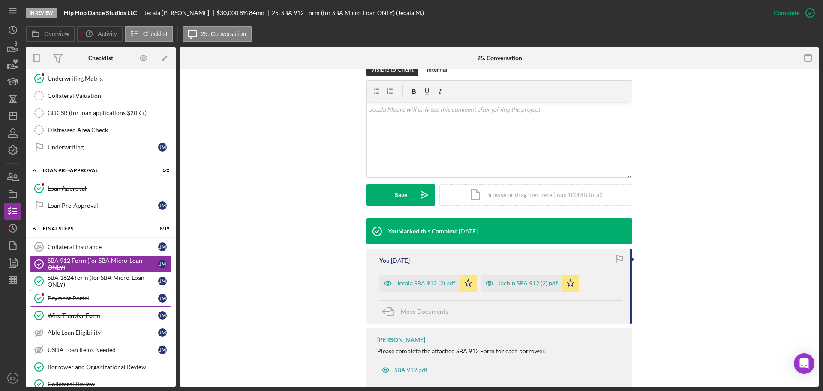
click at [117, 302] on link "Payment Portal Payment Portal J M" at bounding box center [100, 297] width 141 height 17
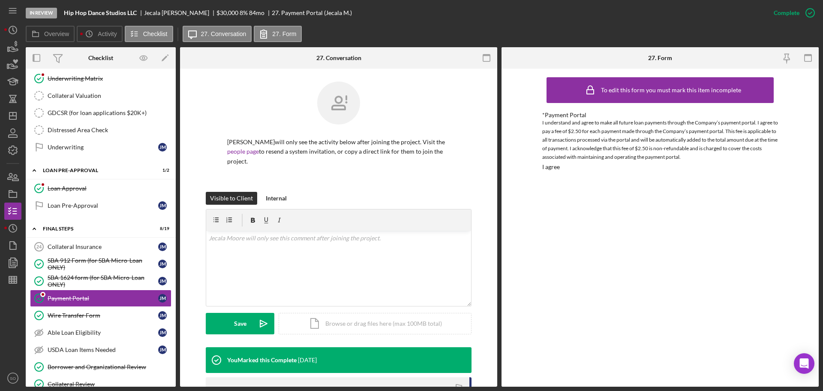
scroll to position [129, 0]
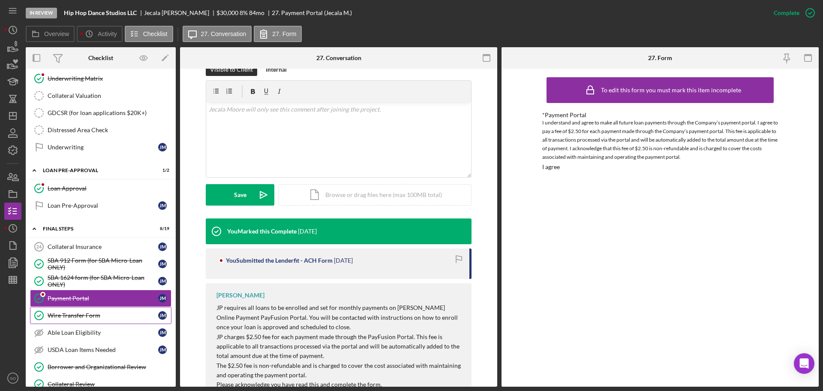
click at [114, 320] on link "Wire Transfer Form Wire Transfer Form J M" at bounding box center [100, 315] width 141 height 17
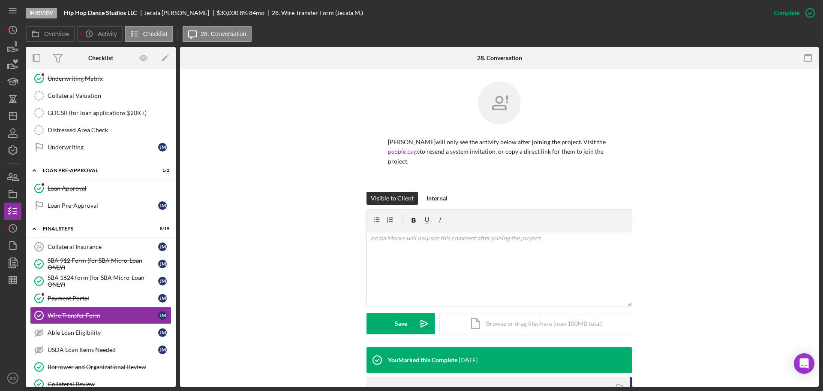
scroll to position [122, 0]
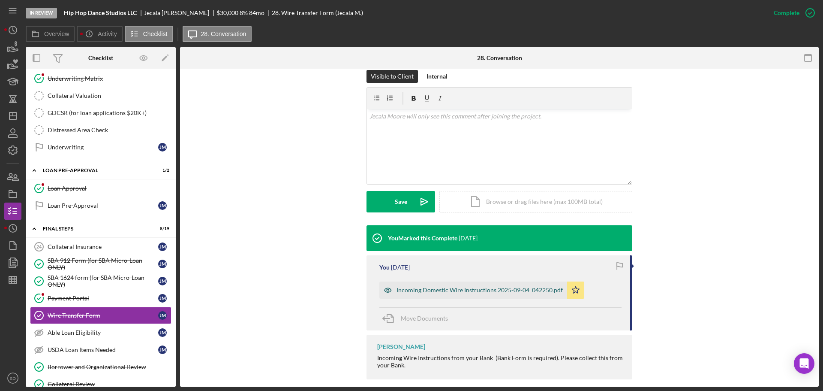
click at [450, 286] on div "Incoming Domestic Wire Instructions 2025-09-04_042250.pdf" at bounding box center [473, 289] width 188 height 17
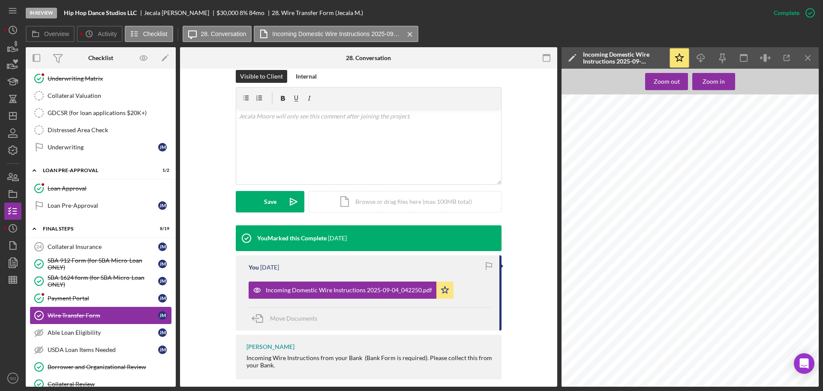
scroll to position [900, 0]
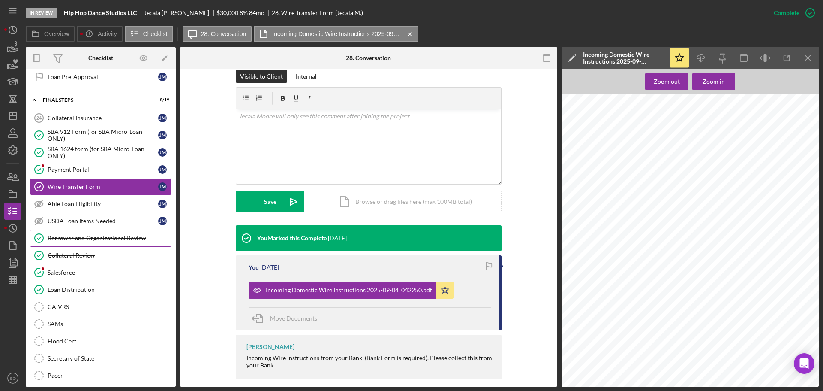
click at [86, 242] on link "Borrower and Organizational Review Borrower and Organizational Review" at bounding box center [100, 237] width 141 height 17
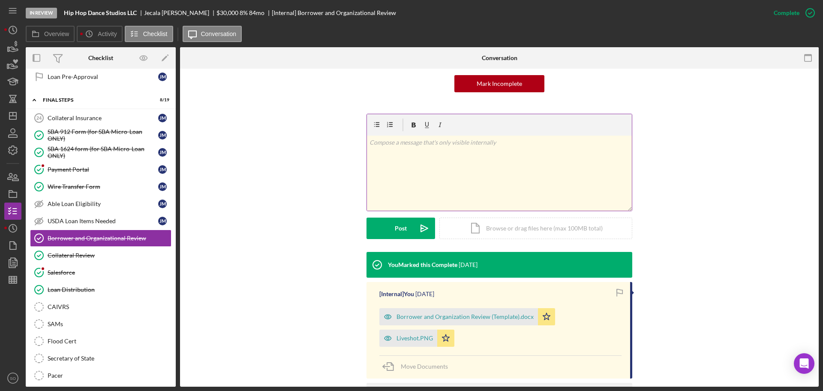
scroll to position [129, 0]
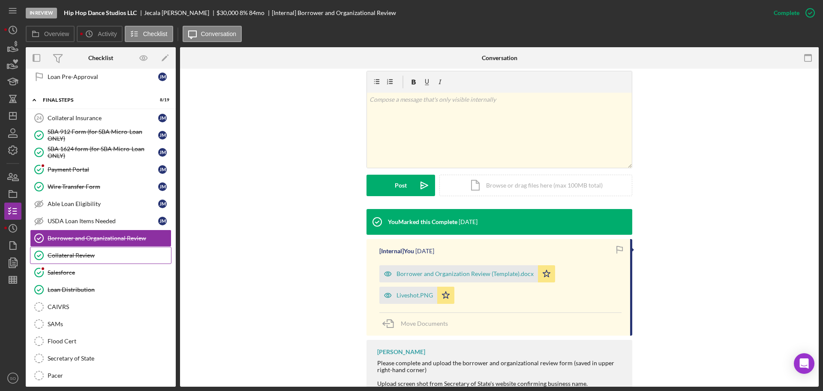
click at [86, 262] on link "Collateral Review Collateral Review" at bounding box center [100, 255] width 141 height 17
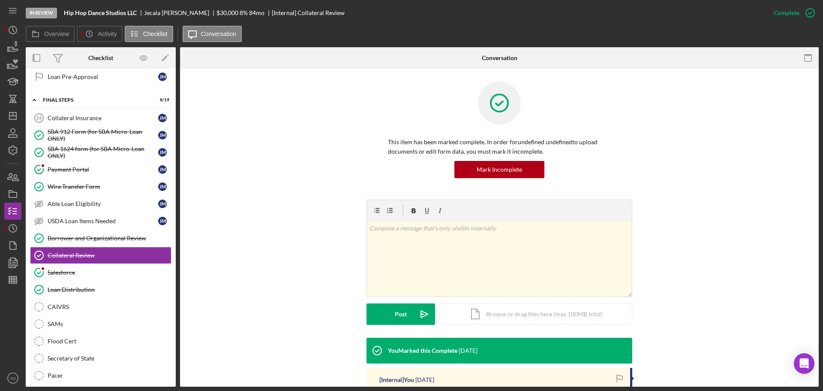
scroll to position [136, 0]
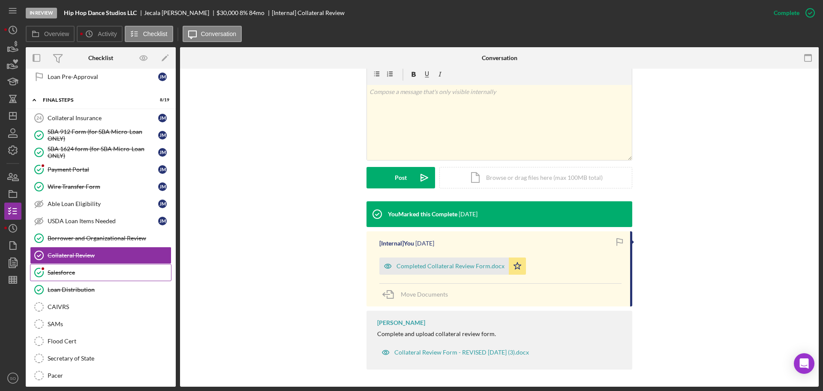
click at [108, 271] on div "Salesforce" at bounding box center [109, 272] width 123 height 7
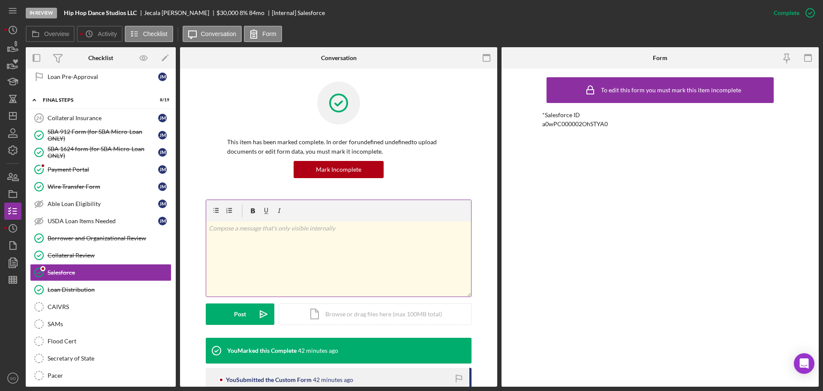
scroll to position [77, 0]
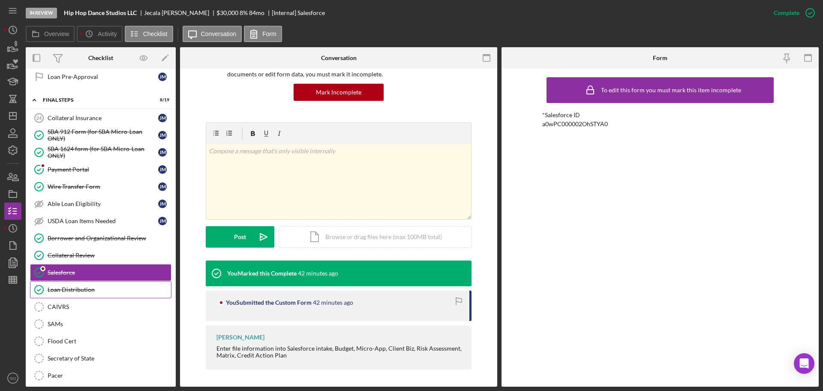
click at [117, 290] on div "Loan Distribution" at bounding box center [109, 289] width 123 height 7
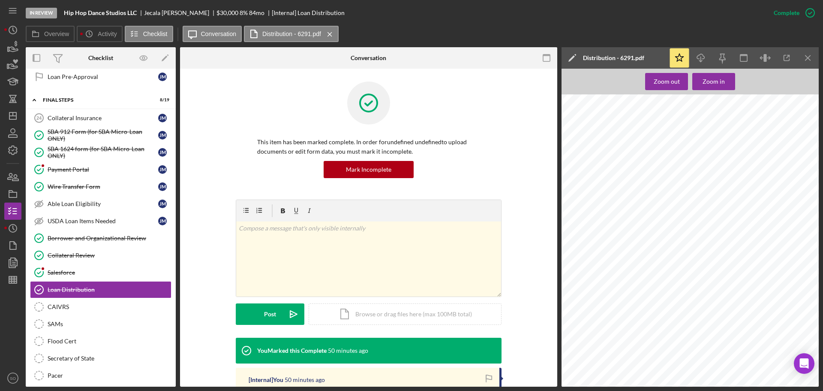
scroll to position [129, 0]
click at [67, 271] on div "Salesforce" at bounding box center [109, 272] width 123 height 7
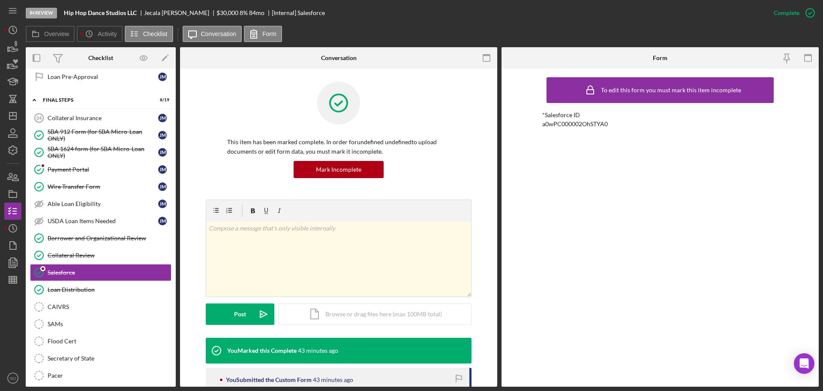
scroll to position [77, 0]
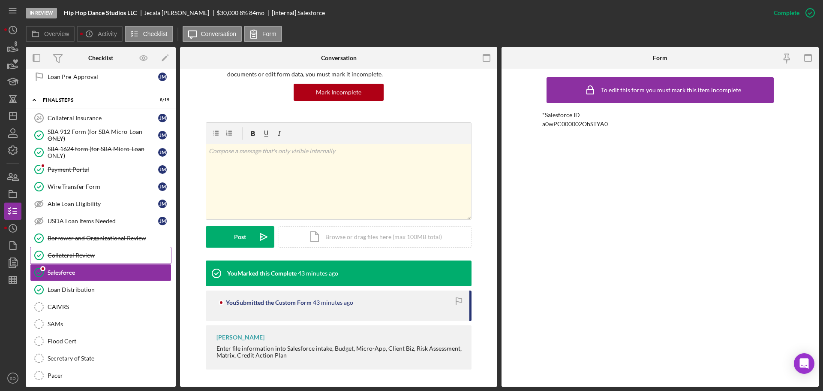
click at [85, 259] on div "Collateral Review" at bounding box center [109, 255] width 123 height 7
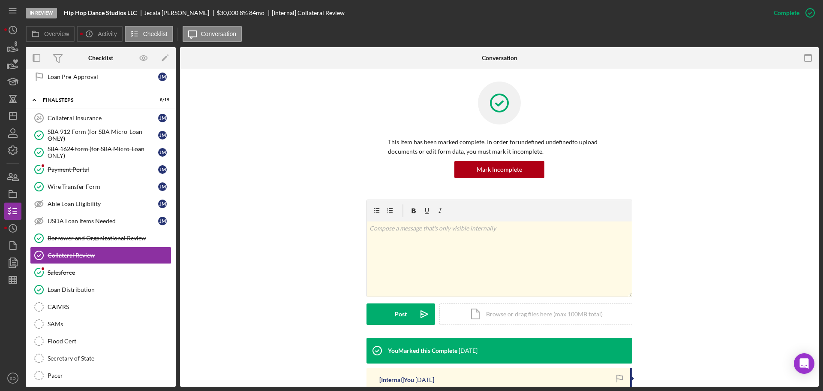
scroll to position [136, 0]
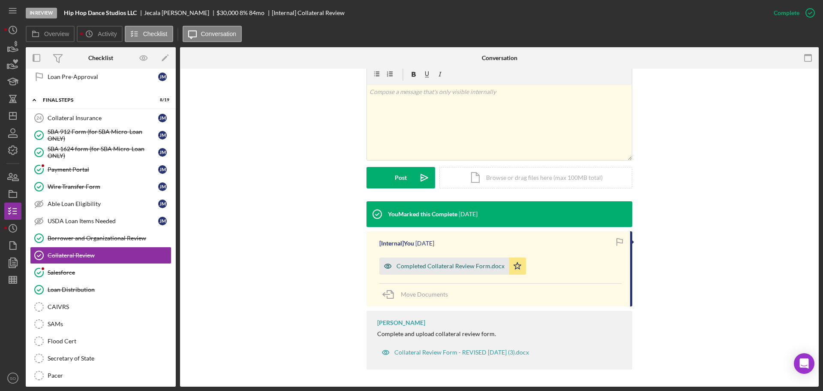
click at [441, 261] on div "Completed Collateral Review Form.docx" at bounding box center [443, 265] width 129 height 17
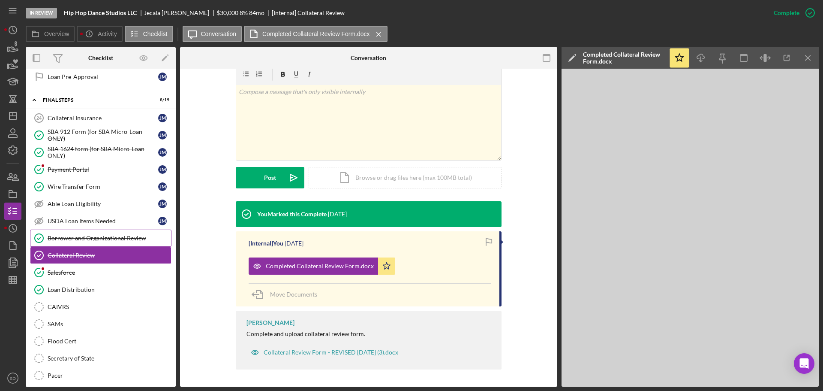
click at [130, 236] on div "Borrower and Organizational Review" at bounding box center [109, 238] width 123 height 7
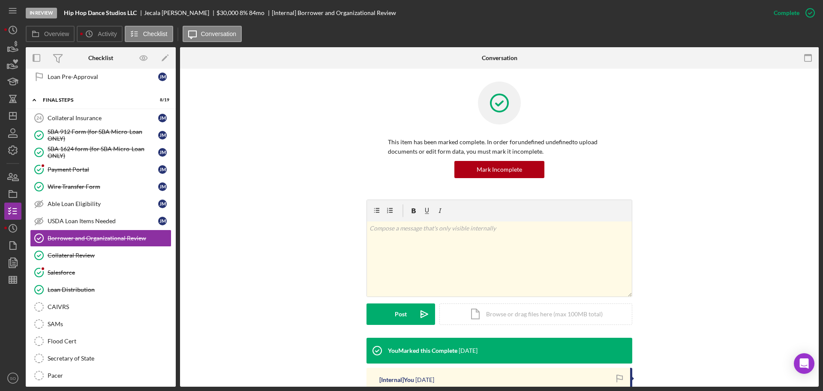
scroll to position [178, 0]
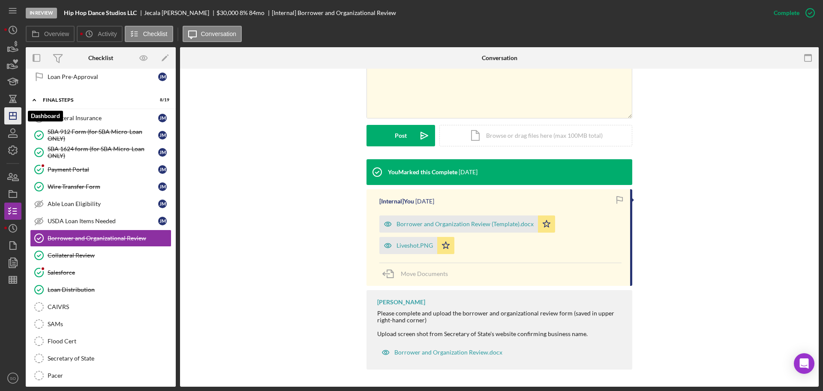
click at [17, 114] on icon "Icon/Dashboard" at bounding box center [12, 115] width 21 height 21
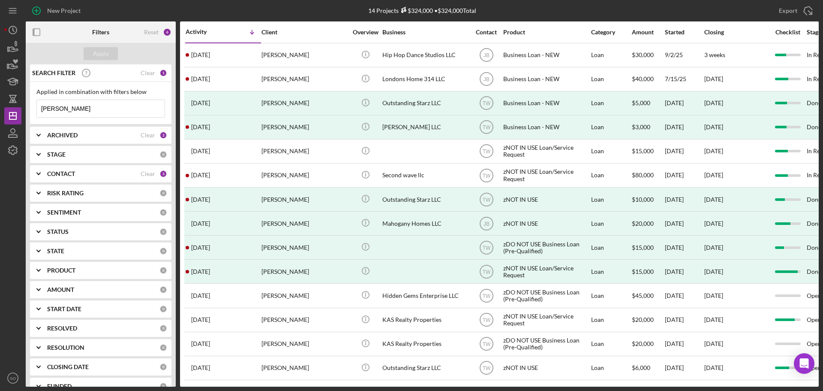
drag, startPoint x: 3, startPoint y: 97, endPoint x: 0, endPoint y: 94, distance: 4.9
click at [0, 94] on div "New Project 14 Projects $324,000 • $324,000 Total moore Export Icon/Export Filt…" at bounding box center [411, 195] width 823 height 391
type input "jasmine stew"
click at [98, 54] on div "Apply" at bounding box center [101, 53] width 16 height 13
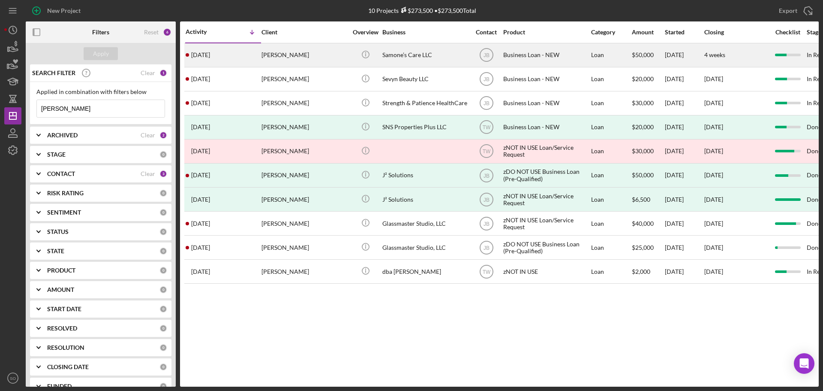
click at [238, 59] on div "3 weeks ago Jasmine Steward" at bounding box center [223, 55] width 75 height 23
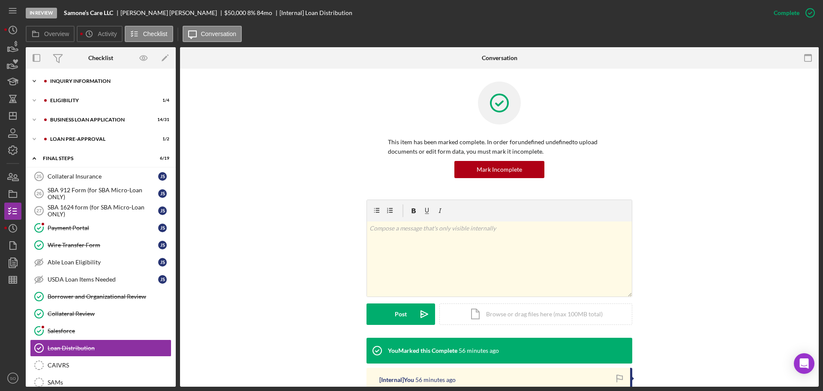
click at [81, 79] on div "INQUIRY INFORMATION" at bounding box center [107, 80] width 115 height 5
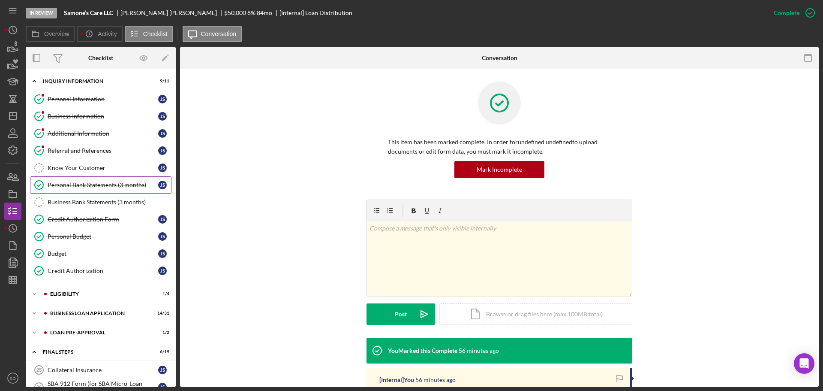
click at [84, 184] on div "Personal Bank Statements (3 months)" at bounding box center [103, 184] width 111 height 7
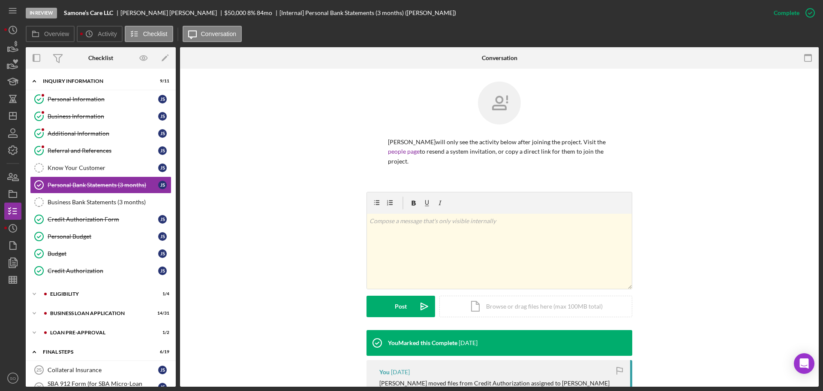
scroll to position [166, 0]
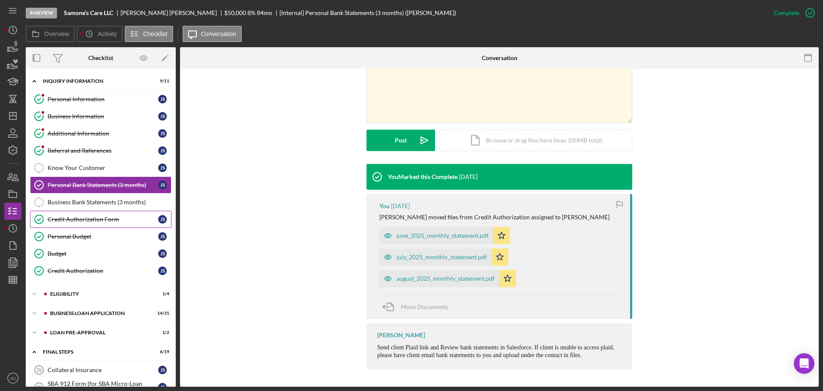
click at [80, 220] on div "Credit Authorization Form" at bounding box center [103, 219] width 111 height 7
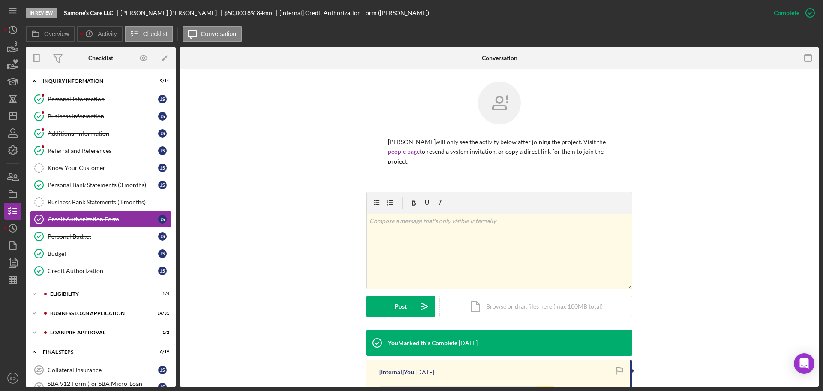
scroll to position [162, 0]
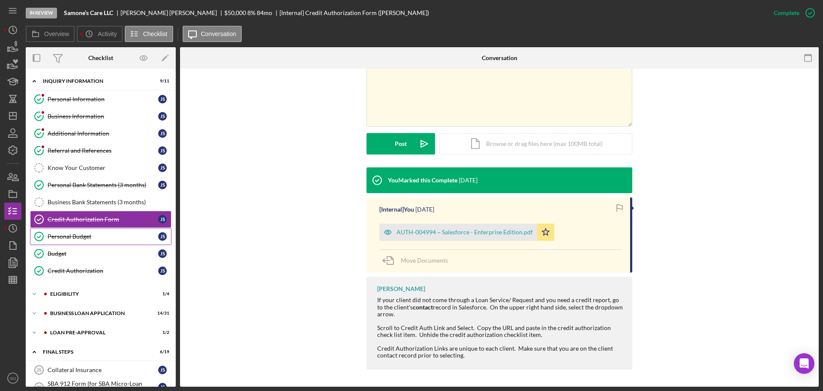
click at [99, 243] on link "Personal Budget Personal Budget J S" at bounding box center [100, 236] width 141 height 17
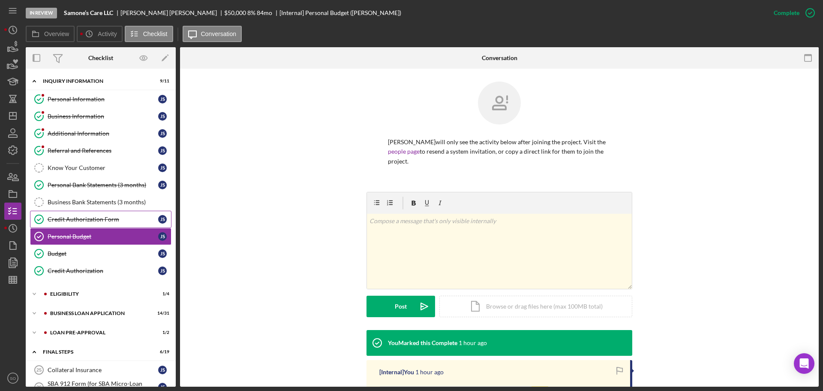
click at [87, 221] on div "Credit Authorization Form" at bounding box center [103, 219] width 111 height 7
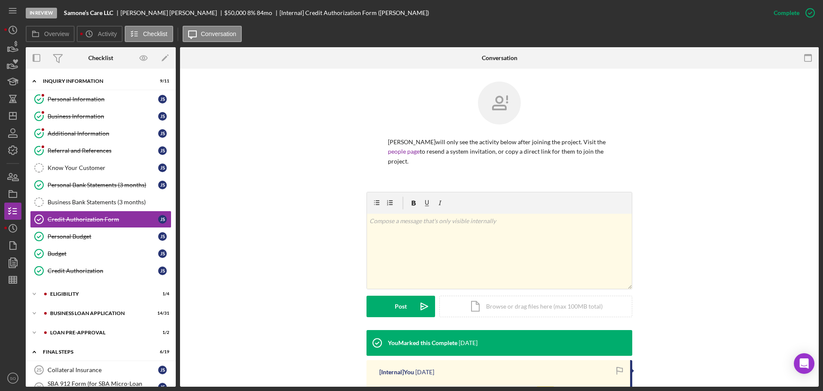
scroll to position [162, 0]
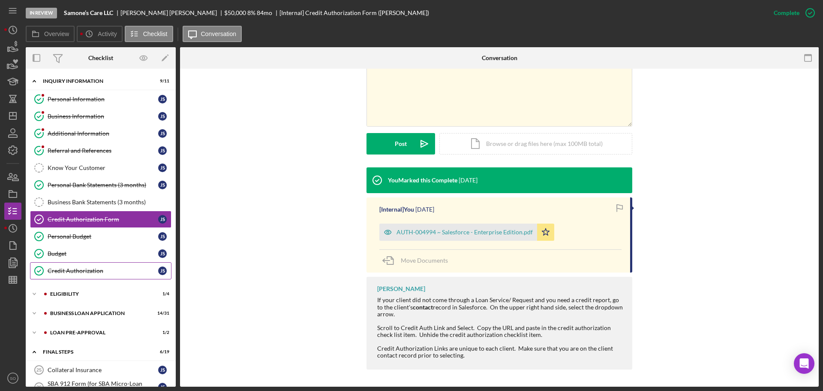
drag, startPoint x: 83, startPoint y: 269, endPoint x: 136, endPoint y: 280, distance: 53.7
click at [83, 270] on div "Credit Authorization" at bounding box center [103, 270] width 111 height 7
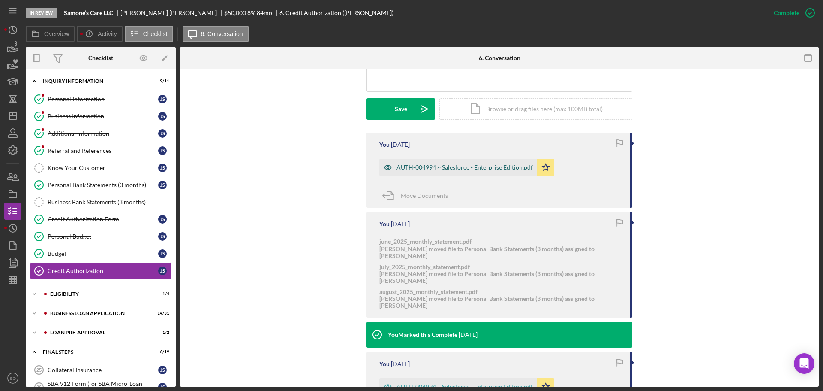
click at [435, 168] on div "AUTH-004994 ~ Salesforce - Enterprise Edition.pdf" at bounding box center [465, 167] width 136 height 7
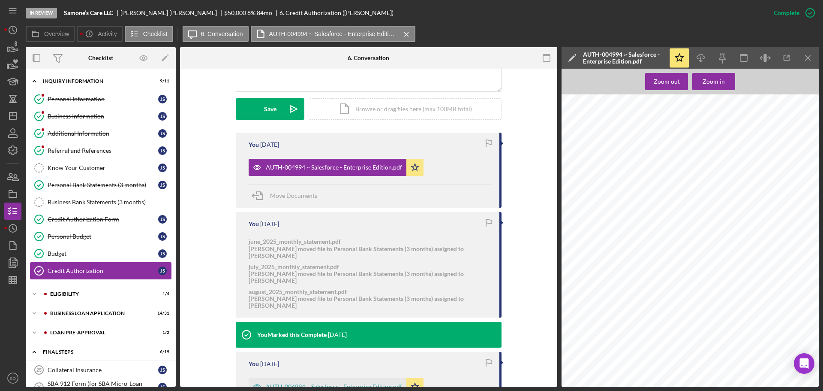
scroll to position [43, 0]
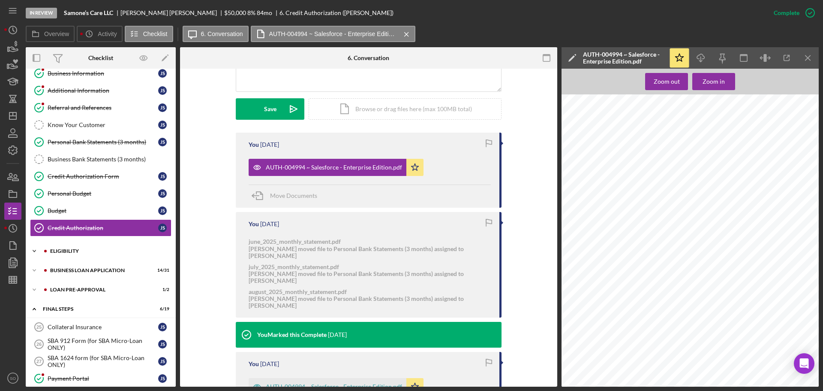
click at [84, 250] on div "ELIGIBILITY" at bounding box center [107, 250] width 115 height 5
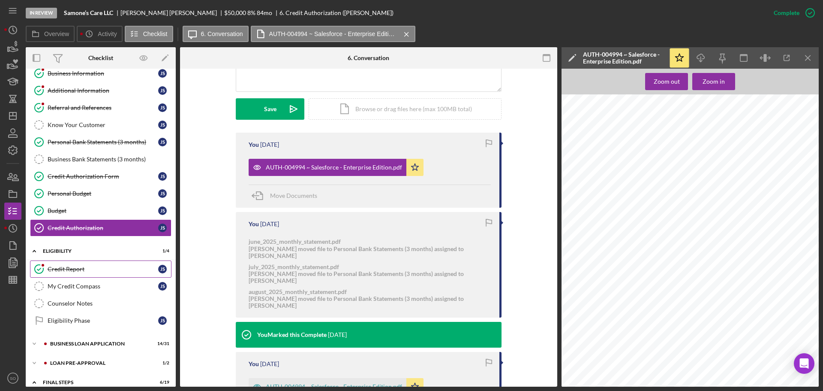
click at [99, 268] on div "Credit Report" at bounding box center [103, 268] width 111 height 7
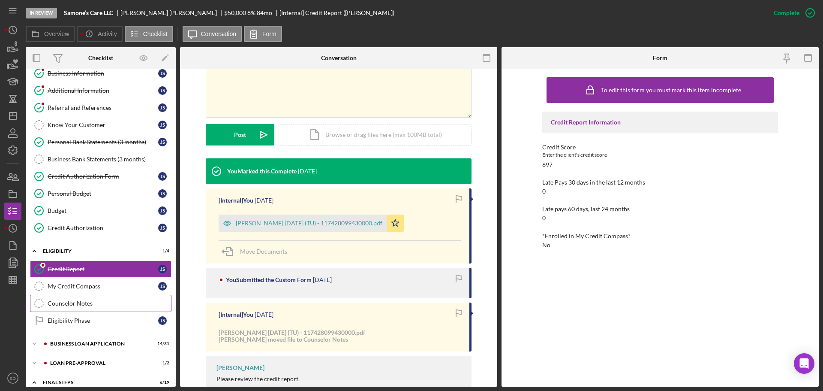
scroll to position [86, 0]
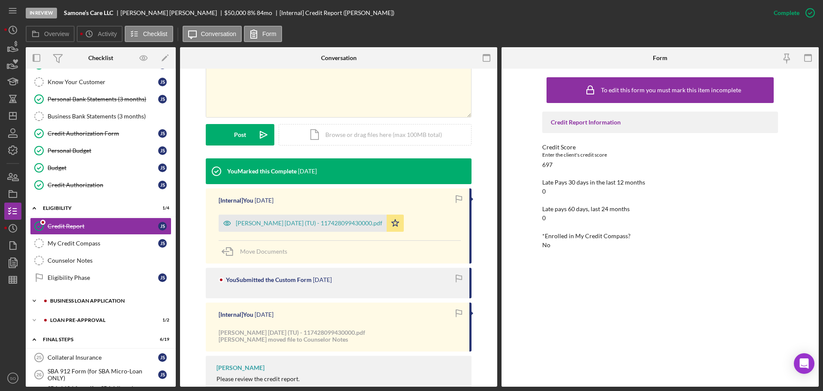
click at [69, 298] on div "Icon/Expander BUSINESS LOAN APPLICATION 14 / 31" at bounding box center [101, 300] width 150 height 17
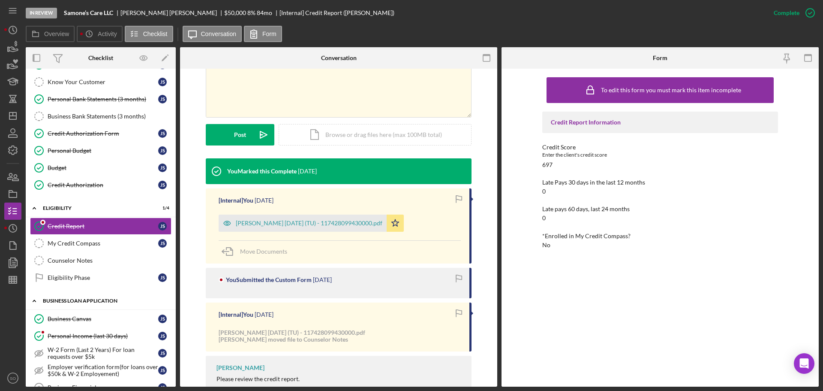
scroll to position [129, 0]
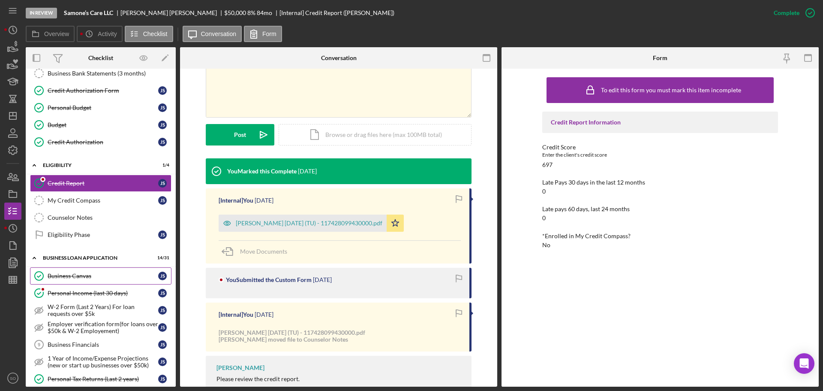
click at [75, 281] on link "Business Canvas Business Canvas J S" at bounding box center [100, 275] width 141 height 17
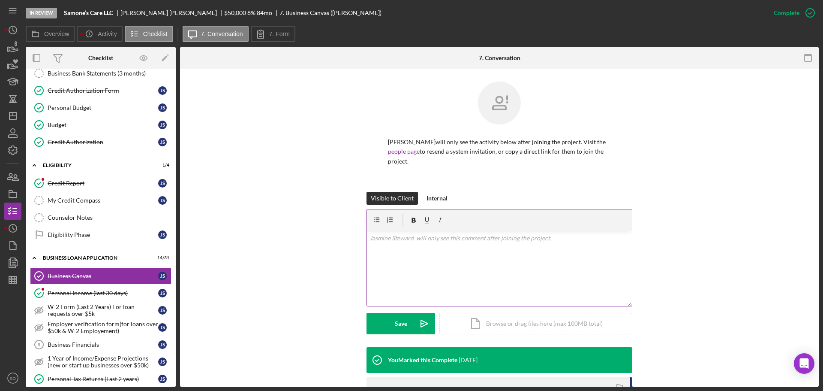
scroll to position [129, 0]
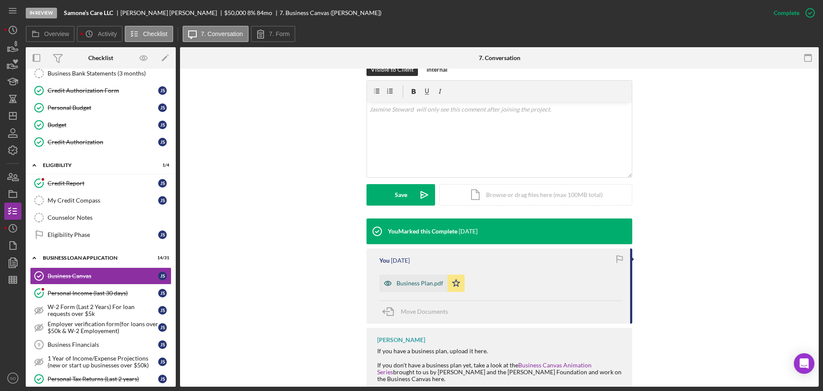
click at [424, 280] on div "Business Plan.pdf" at bounding box center [420, 283] width 47 height 7
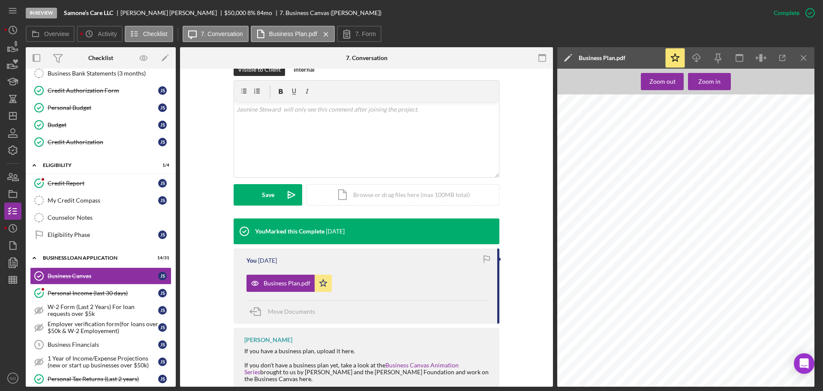
scroll to position [0, 0]
click at [803, 63] on icon "Icon/Menu Close" at bounding box center [803, 57] width 19 height 19
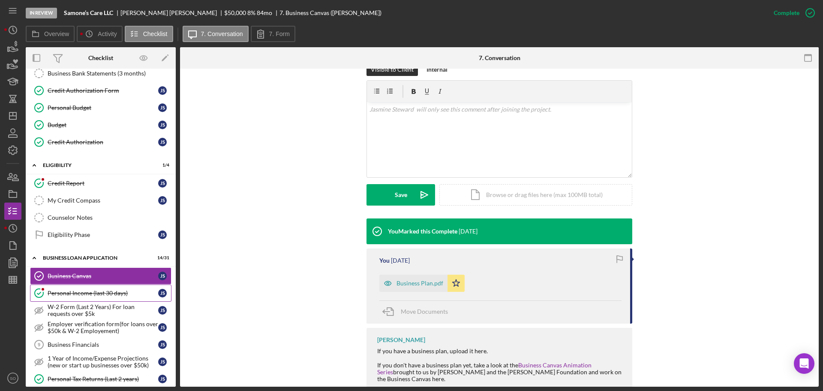
click at [97, 287] on link "Personal Income (last 30 days) Personal Income (last 30 days) J S" at bounding box center [100, 292] width 141 height 17
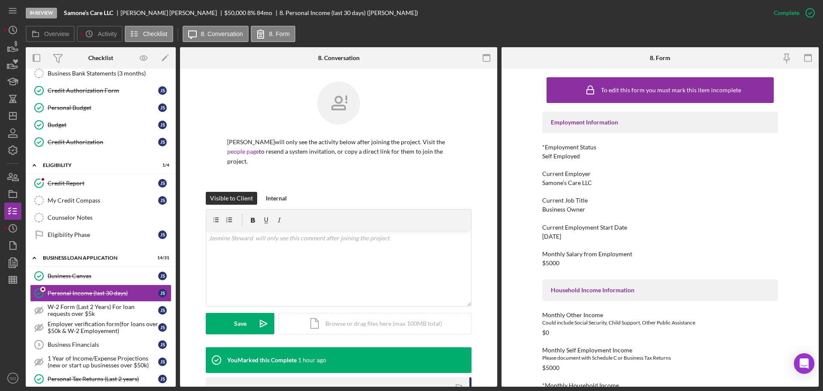
scroll to position [214, 0]
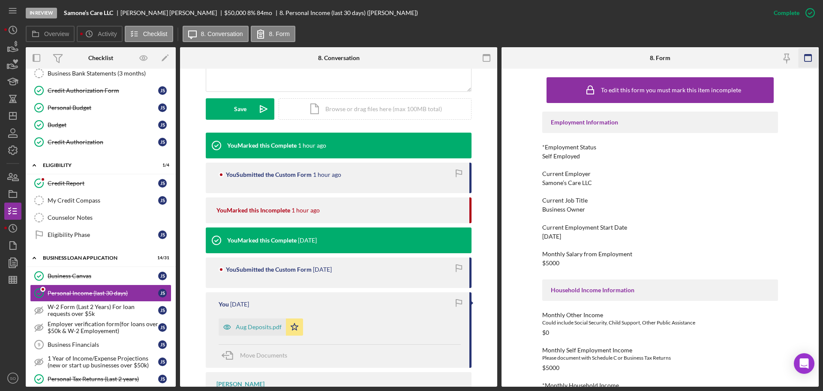
click at [806, 58] on icon "button" at bounding box center [808, 57] width 19 height 19
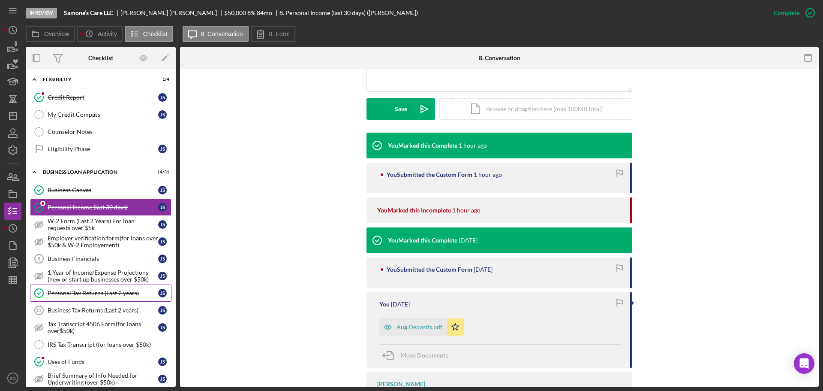
click at [105, 294] on div "Personal Tax Returns (Last 2 years)" at bounding box center [103, 292] width 111 height 7
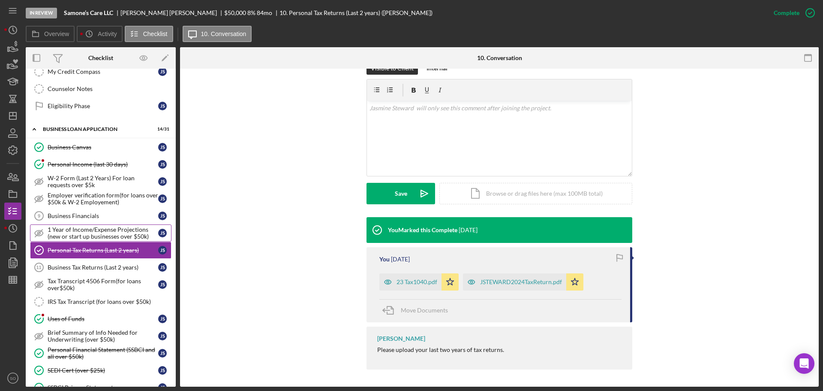
scroll to position [300, 0]
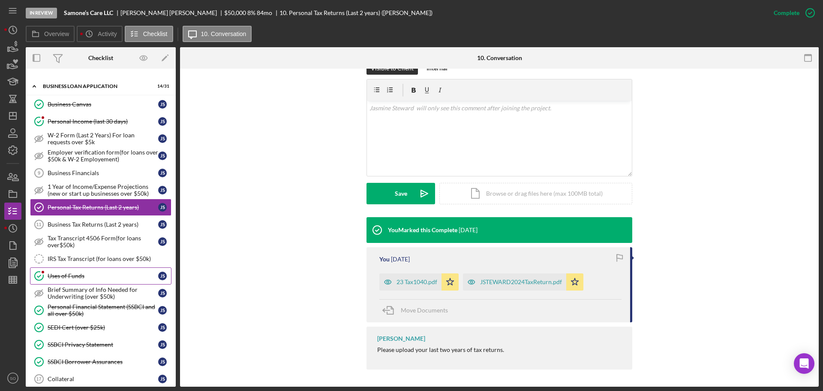
click at [105, 274] on div "Uses of Funds" at bounding box center [103, 275] width 111 height 7
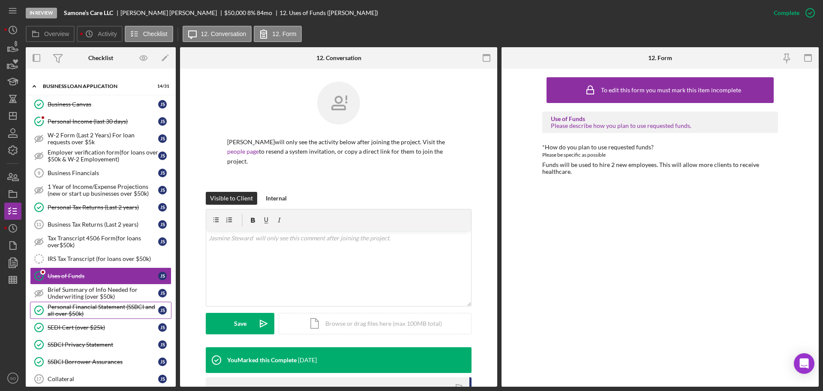
click at [118, 309] on div "Personal Financial Statement (SSBCI and all over $50k)" at bounding box center [103, 310] width 111 height 14
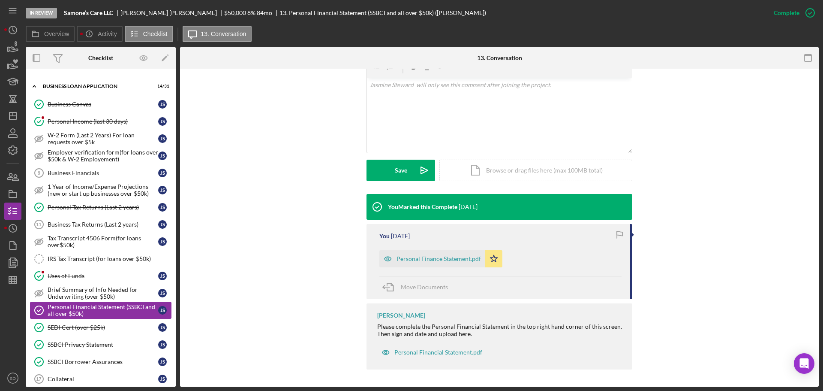
scroll to position [343, 0]
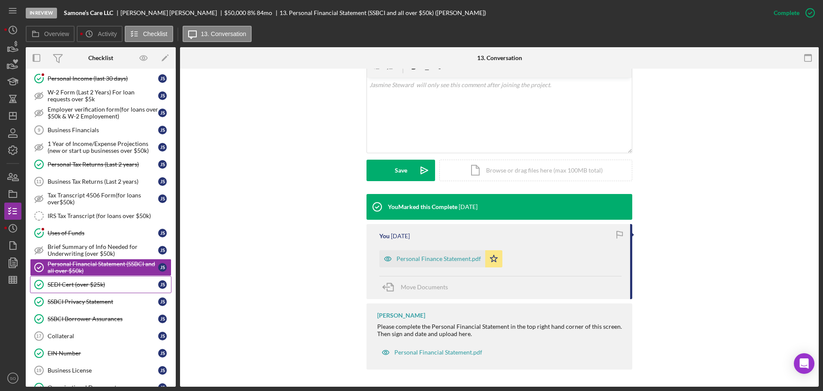
click at [112, 287] on div "SEDI Cert (over $25k)" at bounding box center [103, 284] width 111 height 7
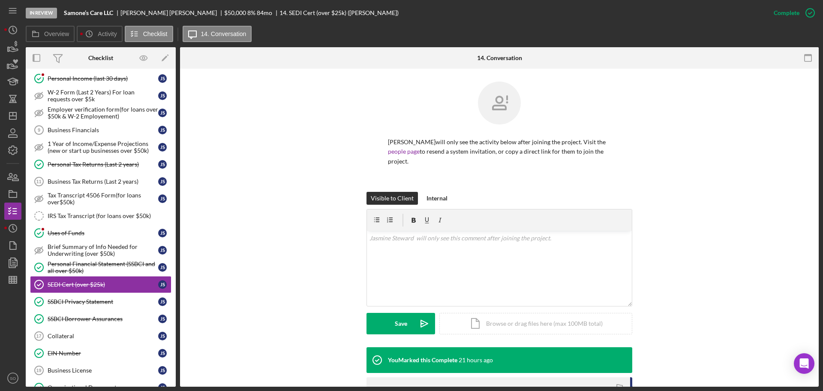
scroll to position [129, 0]
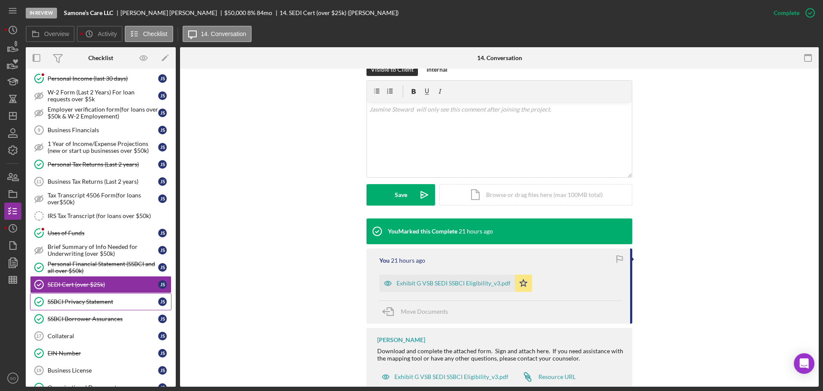
click at [123, 305] on link "SSBCI Privacy Statement SSBCI Privacy Statement J S" at bounding box center [100, 301] width 141 height 17
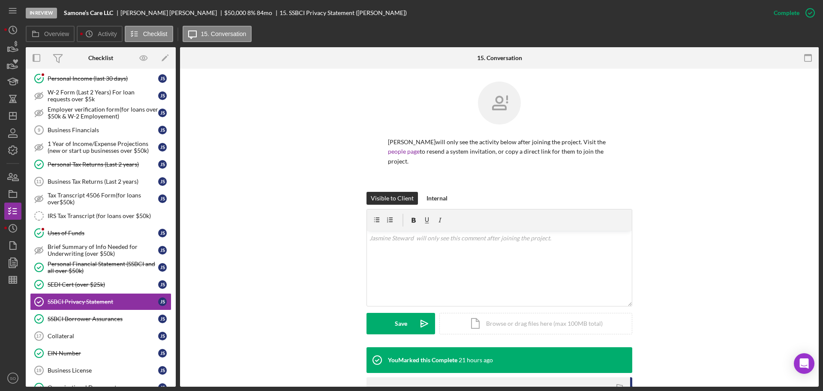
scroll to position [129, 0]
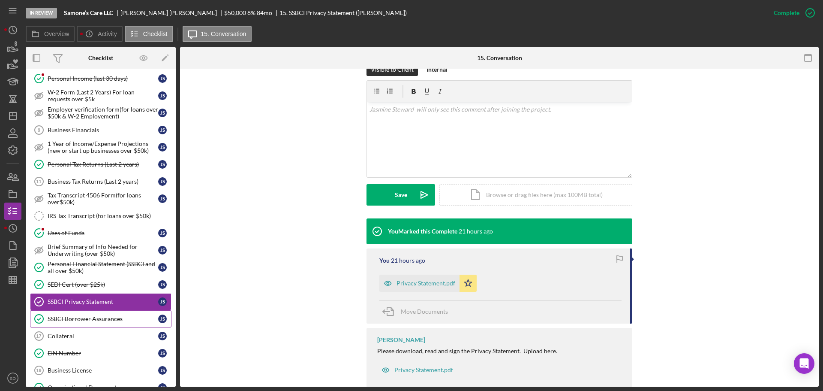
click at [123, 320] on div "SSBCI Borrower Assurances" at bounding box center [103, 318] width 111 height 7
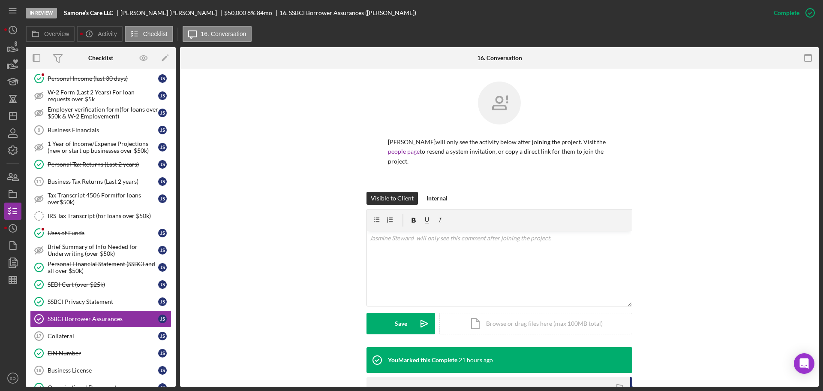
scroll to position [153, 0]
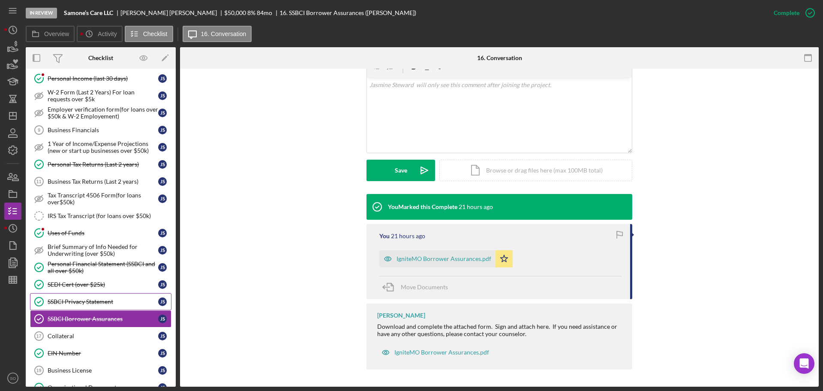
click at [126, 299] on div "SSBCI Privacy Statement" at bounding box center [103, 301] width 111 height 7
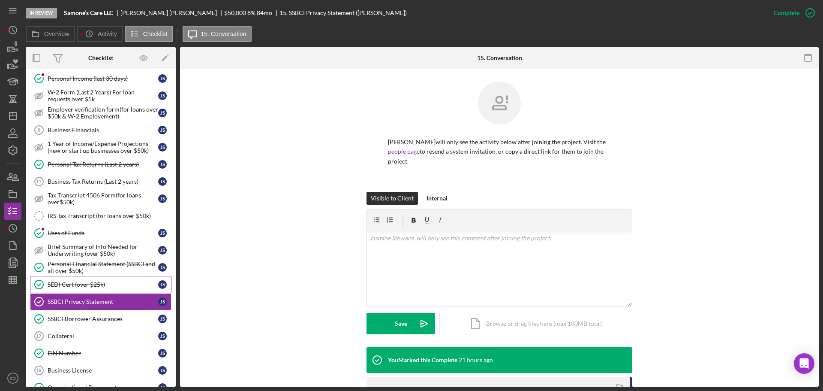
click at [109, 288] on link "SEDI Cert (over $25k) SEDI Cert (over $25k) J S" at bounding box center [100, 284] width 141 height 17
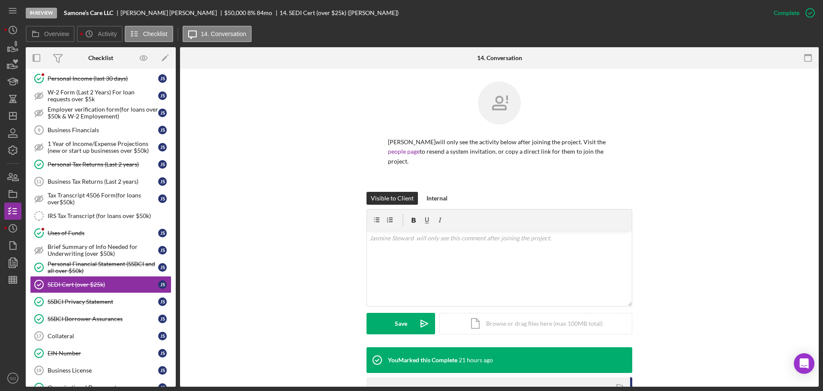
scroll to position [86, 0]
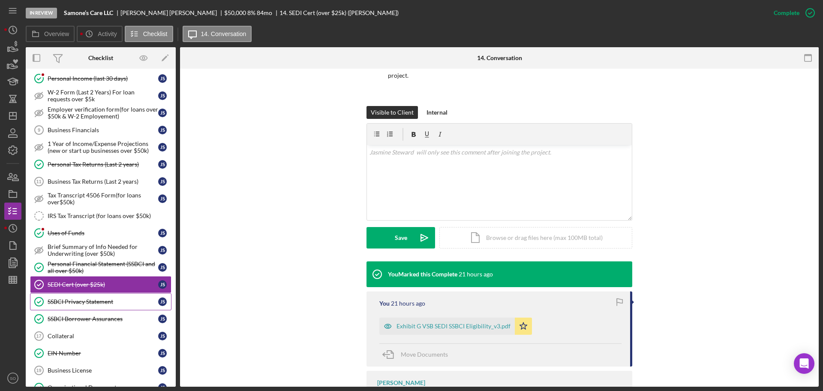
click at [98, 300] on div "SSBCI Privacy Statement" at bounding box center [103, 301] width 111 height 7
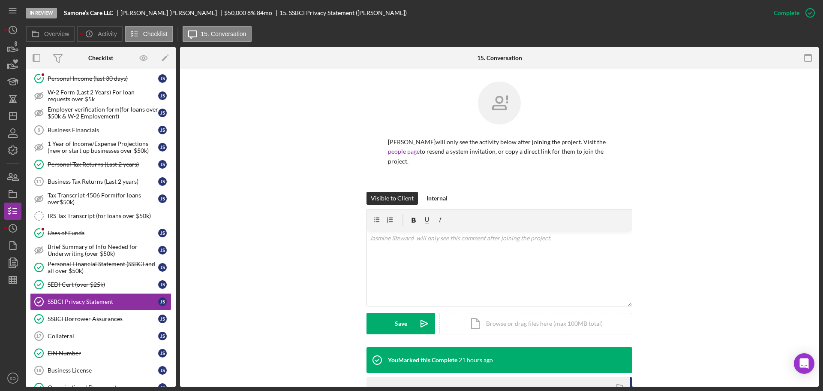
scroll to position [146, 0]
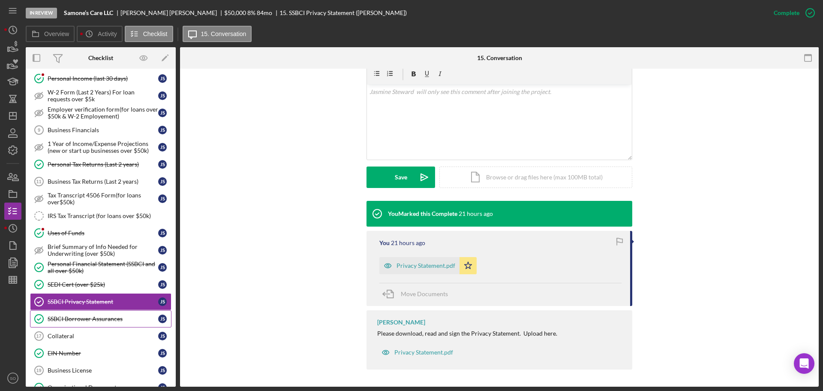
click at [120, 313] on link "SSBCI Borrower Assurances SSBCI Borrower Assurances J S" at bounding box center [100, 318] width 141 height 17
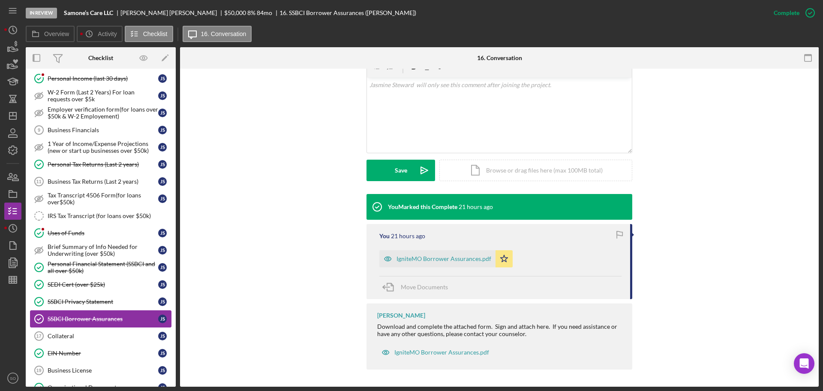
scroll to position [429, 0]
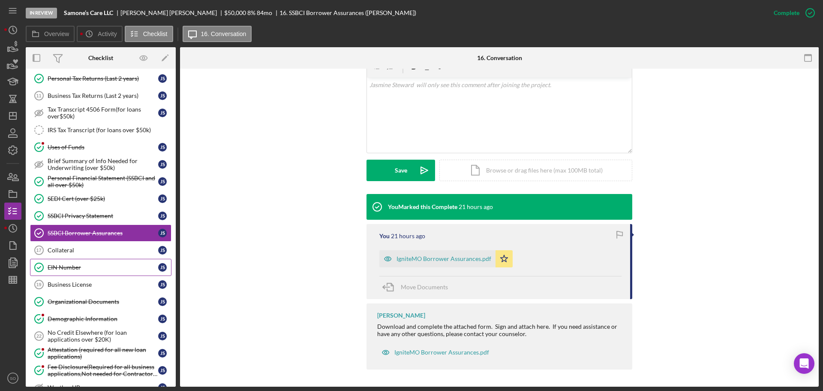
click at [76, 264] on div "EIN Number" at bounding box center [103, 267] width 111 height 7
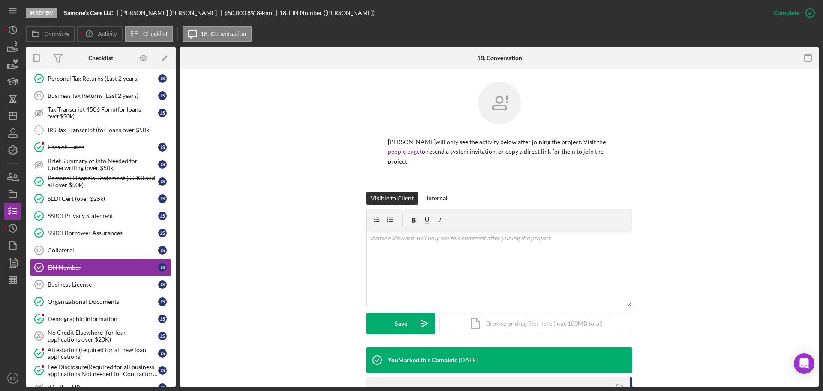
scroll to position [132, 0]
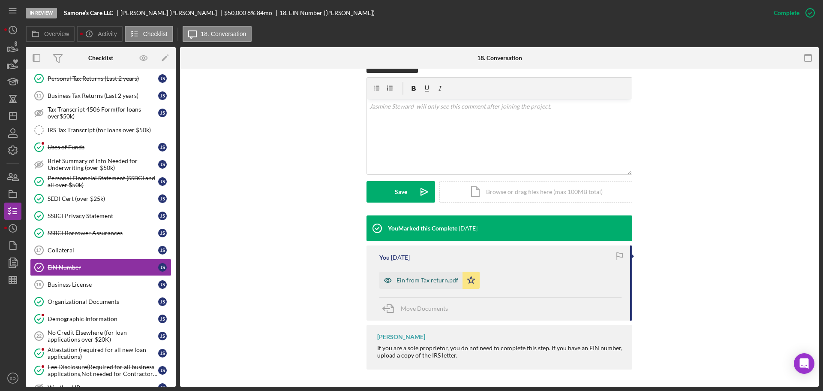
click at [415, 286] on div "Ein from Tax return.pdf" at bounding box center [420, 279] width 83 height 17
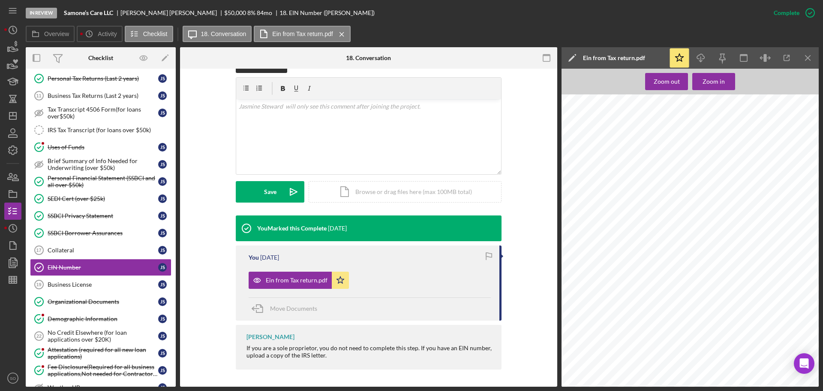
scroll to position [54, 0]
click at [69, 303] on div "Organizational Documents" at bounding box center [103, 301] width 111 height 7
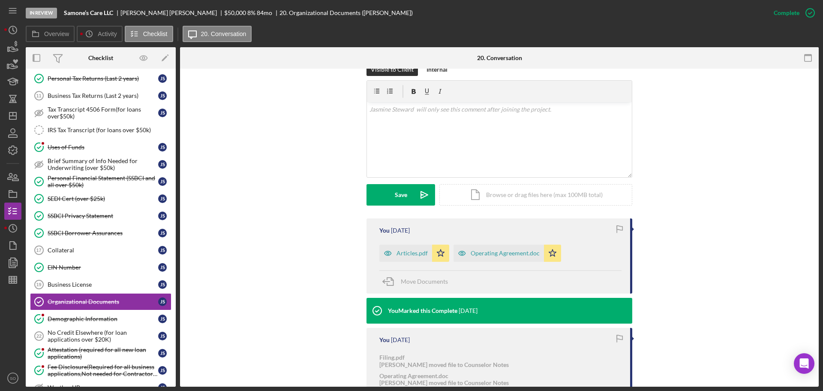
scroll to position [171, 0]
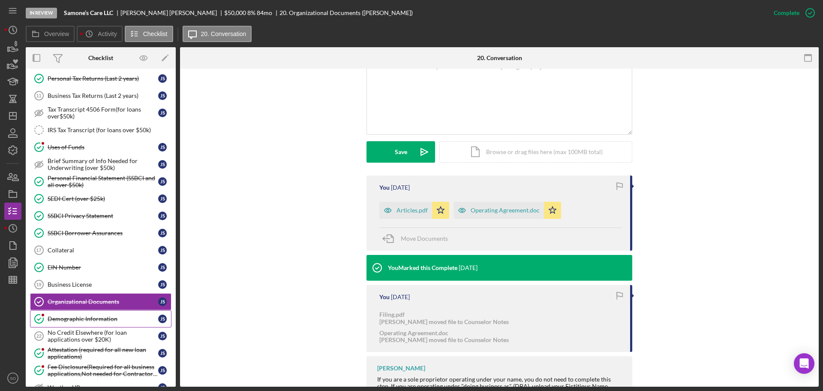
click at [109, 318] on div "Demographic Information" at bounding box center [103, 318] width 111 height 7
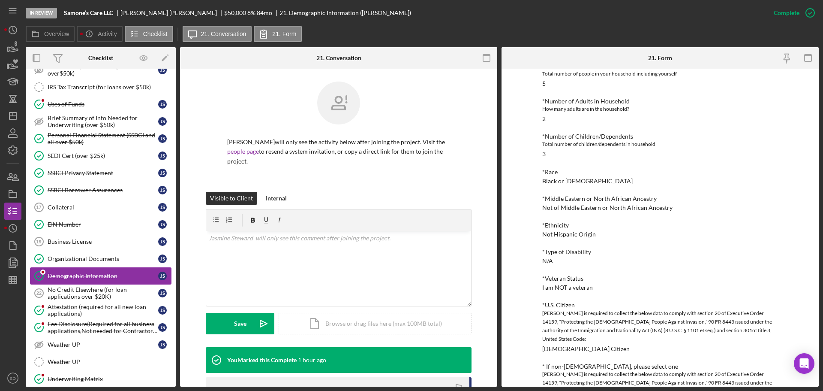
scroll to position [514, 0]
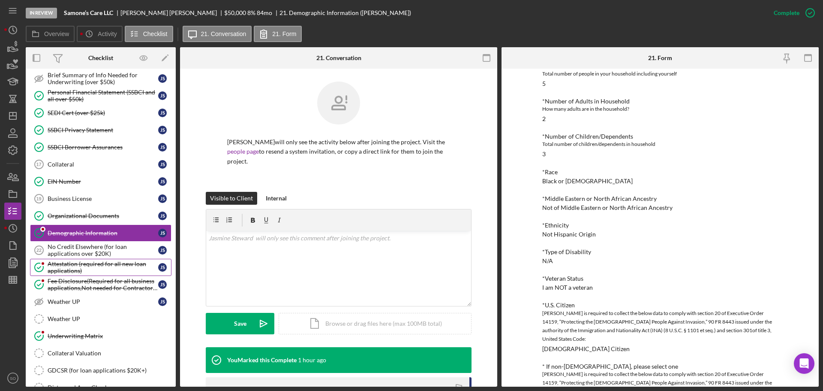
click at [80, 271] on div "Attestation (required for all new loan applications)" at bounding box center [103, 267] width 111 height 14
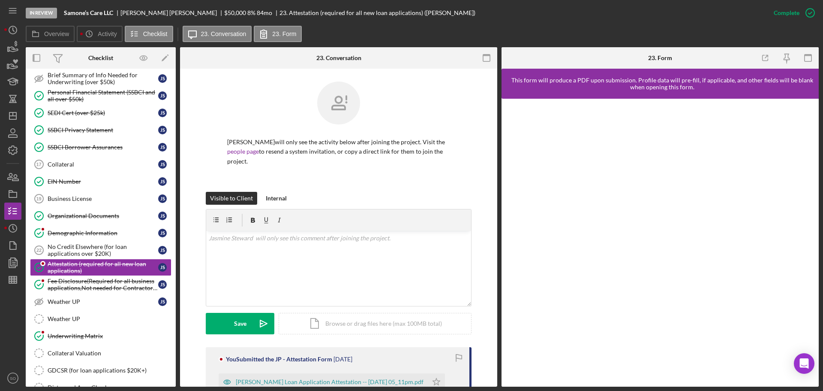
scroll to position [132, 0]
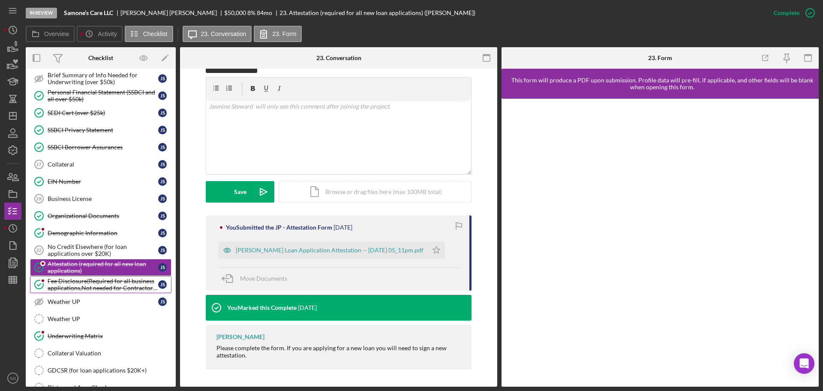
click at [79, 283] on div "Fee Disclosure(Required for all business applications,Not needed for Contractor…" at bounding box center [103, 284] width 111 height 14
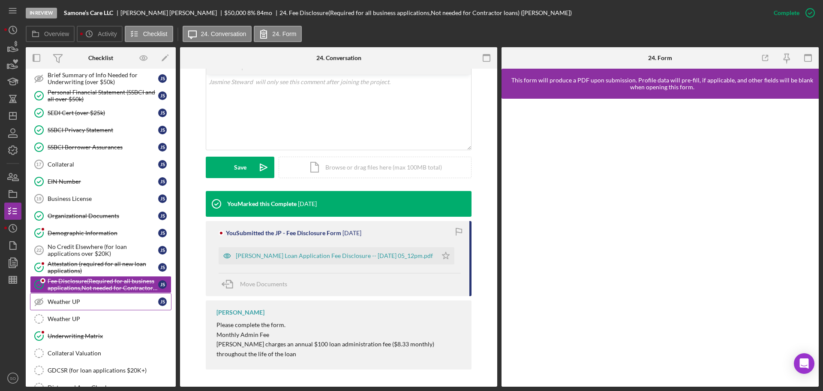
scroll to position [600, 0]
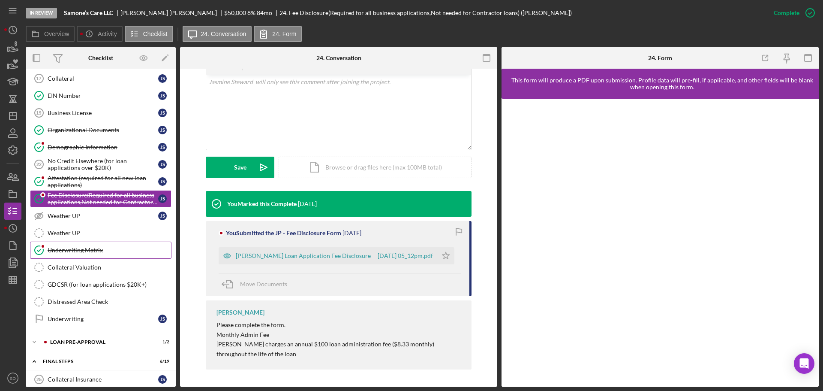
click at [71, 247] on div "Underwriting Matrix" at bounding box center [109, 250] width 123 height 7
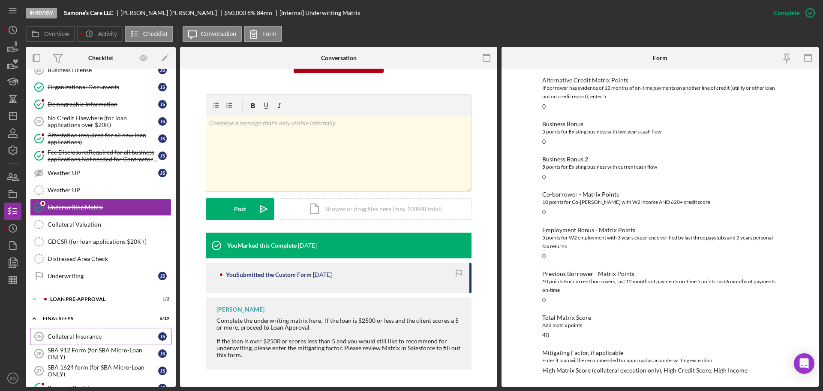
scroll to position [686, 0]
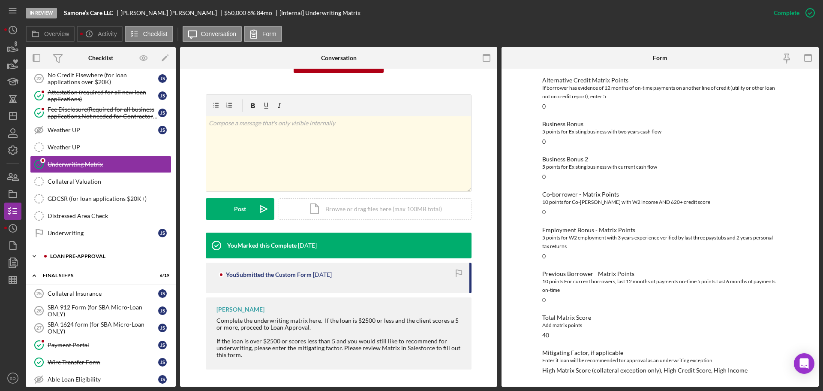
click at [85, 257] on div "LOAN PRE-APPROVAL" at bounding box center [107, 255] width 115 height 5
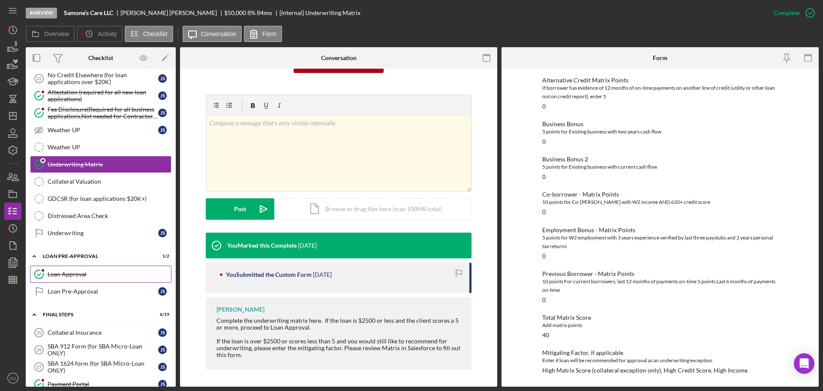
click at [84, 273] on div "Loan Approval" at bounding box center [109, 274] width 123 height 7
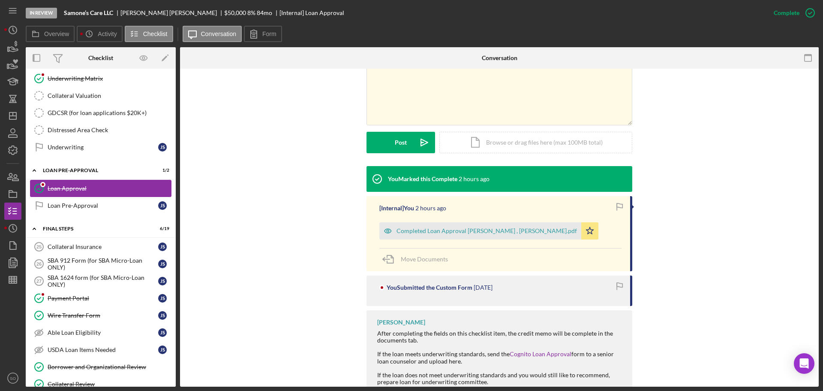
scroll to position [815, 0]
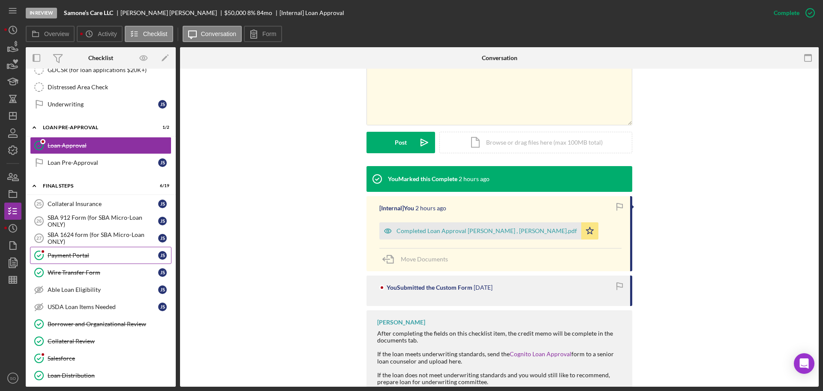
click at [84, 255] on div "Payment Portal" at bounding box center [103, 255] width 111 height 7
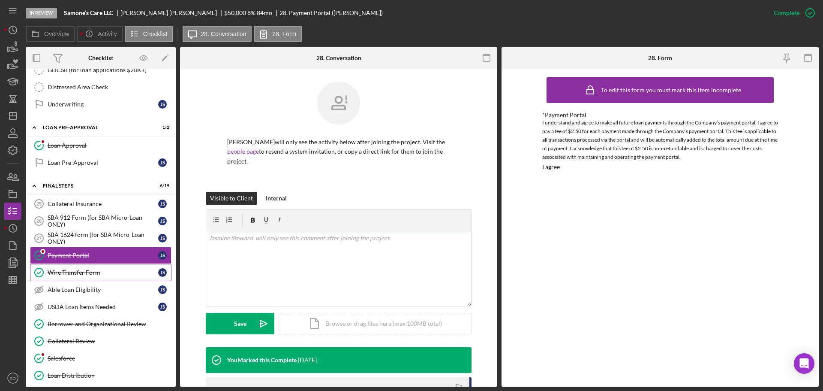
click at [102, 276] on link "Wire Transfer Form Wire Transfer Form J S" at bounding box center [100, 272] width 141 height 17
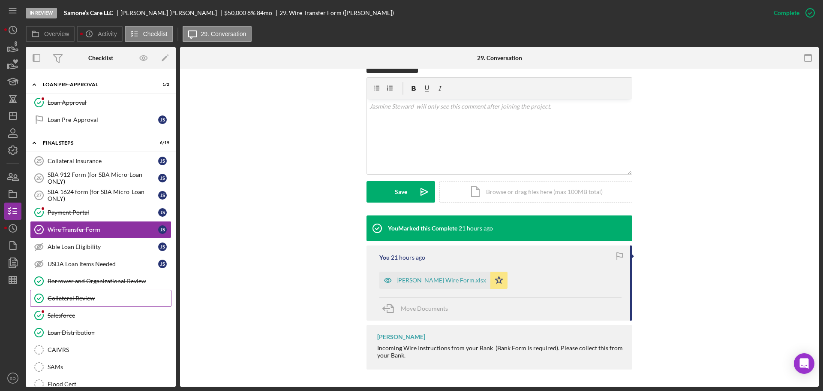
scroll to position [900, 0]
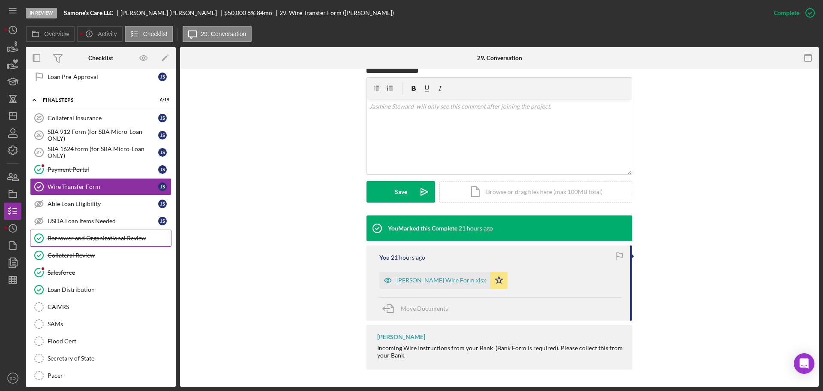
click at [92, 240] on div "Borrower and Organizational Review" at bounding box center [109, 238] width 123 height 7
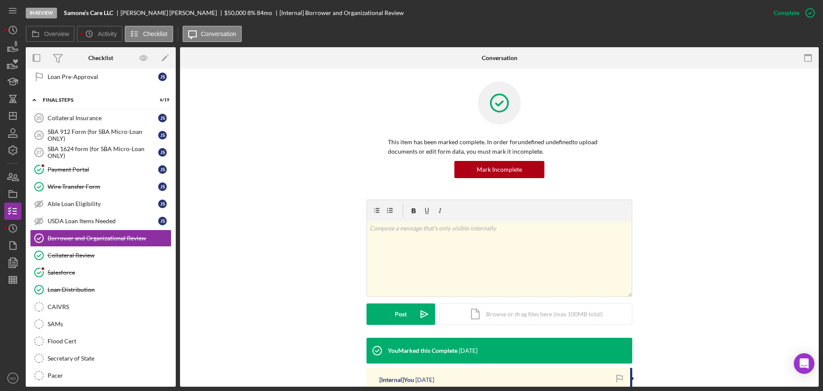
scroll to position [129, 0]
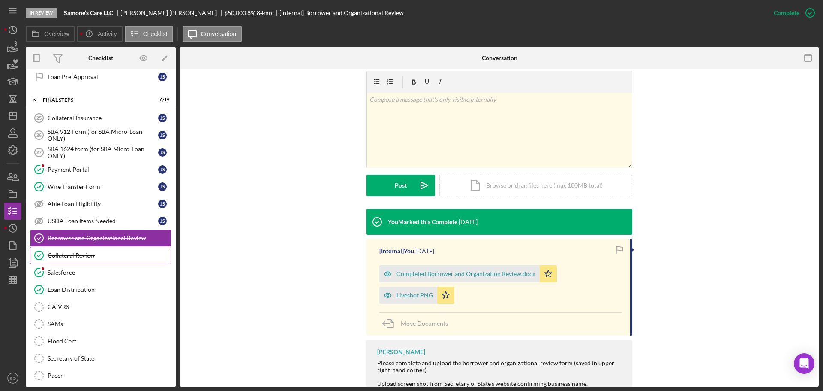
click at [92, 256] on div "Collateral Review" at bounding box center [109, 255] width 123 height 7
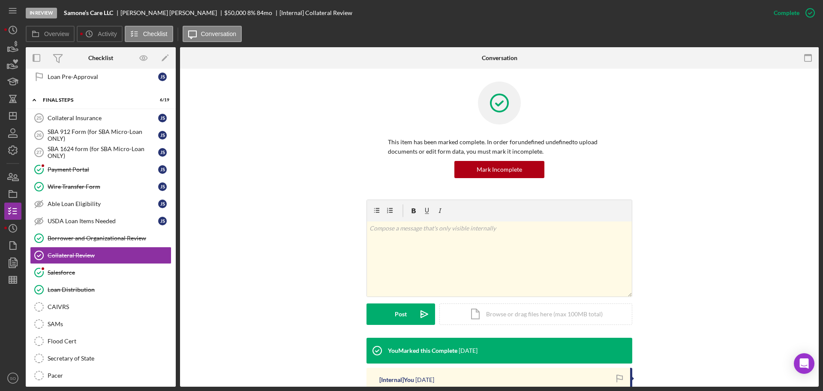
scroll to position [136, 0]
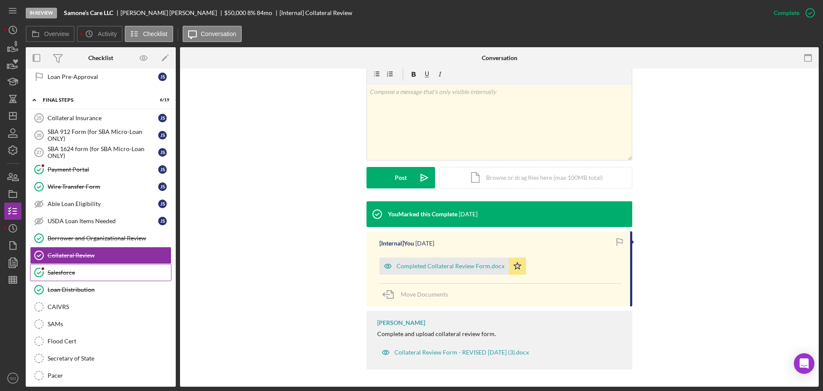
click at [106, 271] on div "Salesforce" at bounding box center [109, 272] width 123 height 7
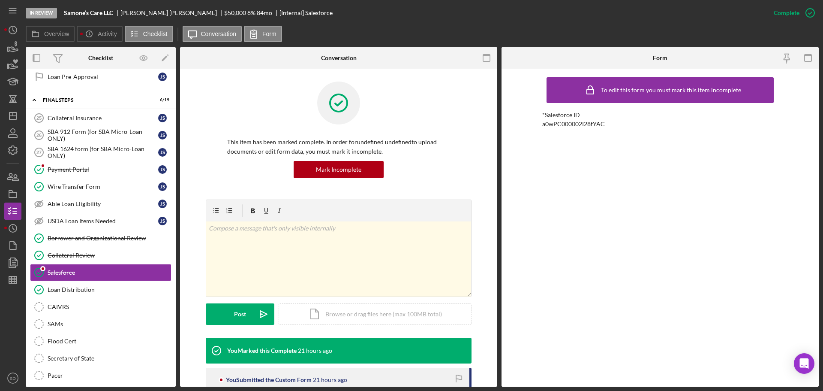
scroll to position [77, 0]
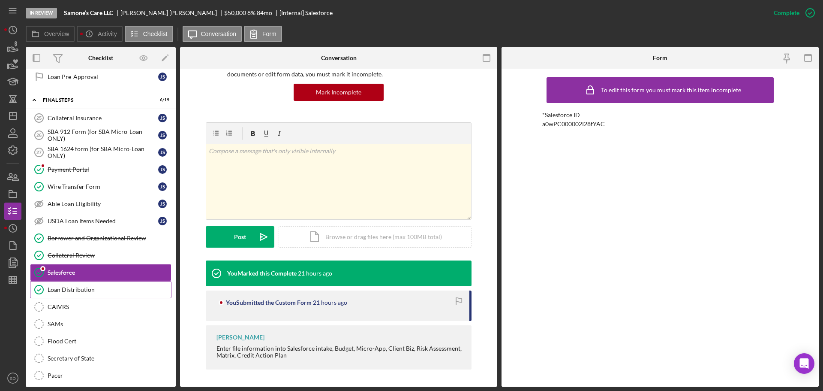
click at [99, 289] on div "Loan Distribution" at bounding box center [109, 289] width 123 height 7
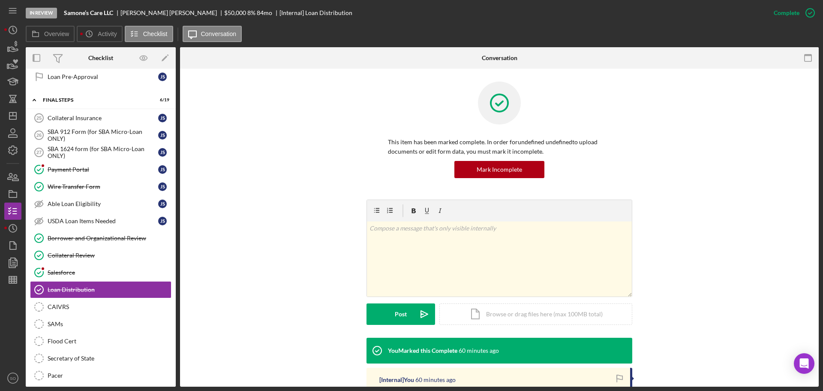
scroll to position [129, 0]
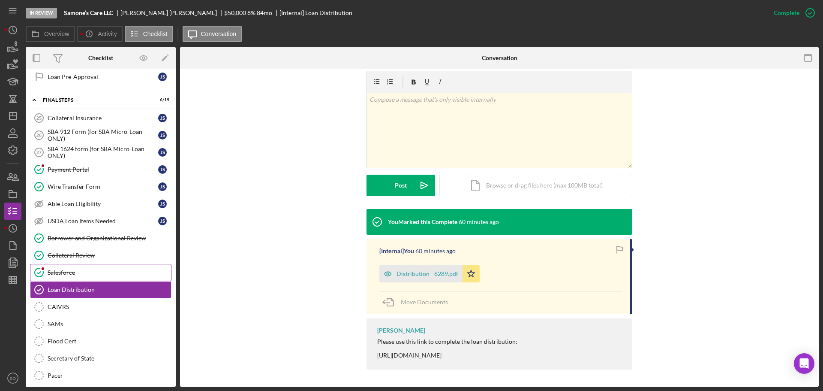
click at [97, 276] on link "Salesforce Salesforce" at bounding box center [100, 272] width 141 height 17
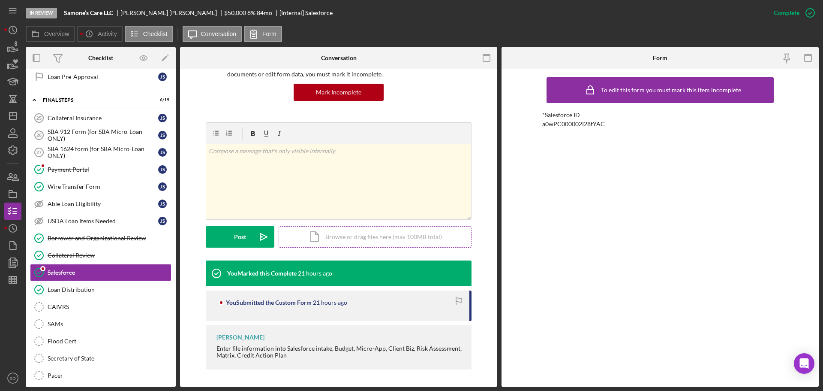
scroll to position [34, 0]
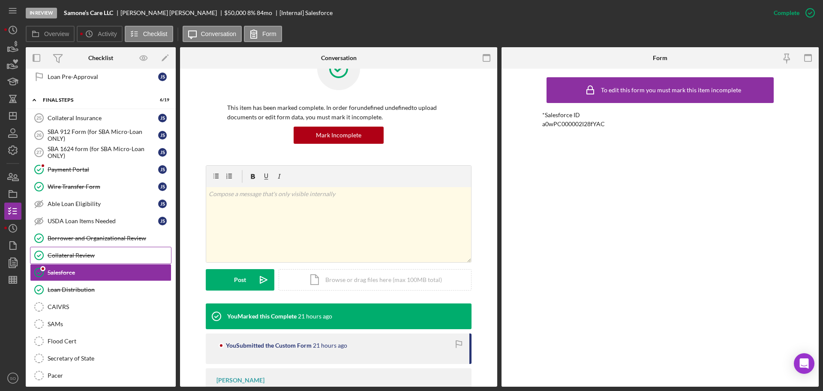
click at [126, 261] on link "Collateral Review Collateral Review" at bounding box center [100, 255] width 141 height 17
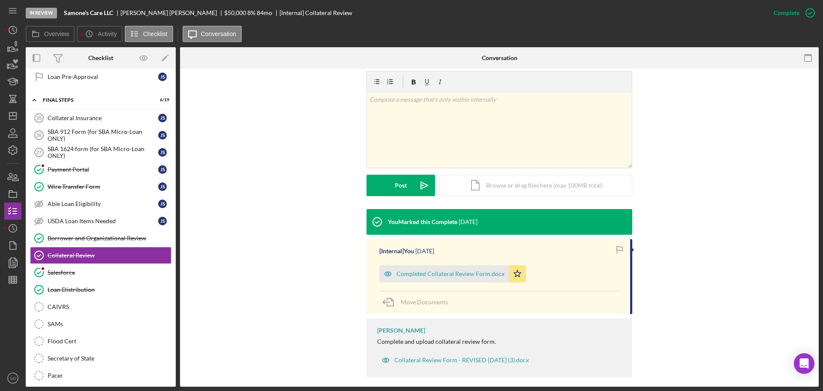
scroll to position [86, 0]
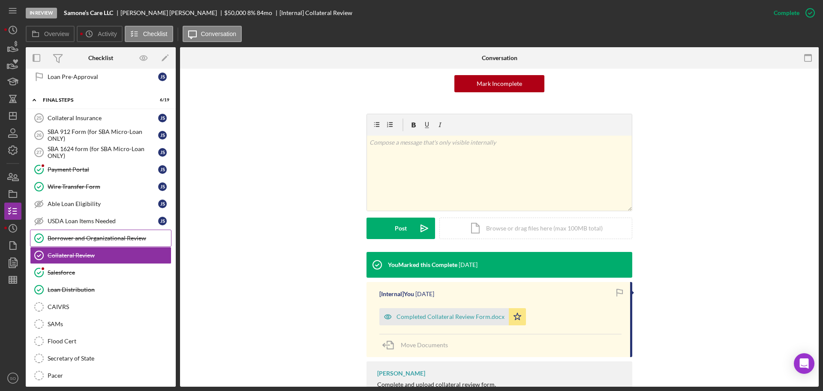
click at [63, 236] on div "Borrower and Organizational Review" at bounding box center [109, 238] width 123 height 7
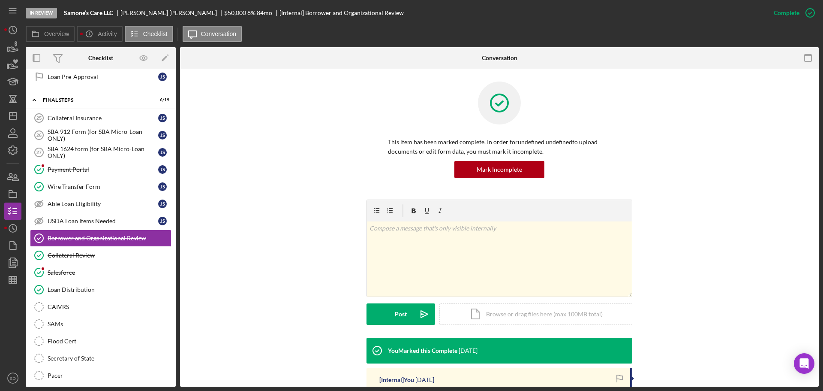
scroll to position [129, 0]
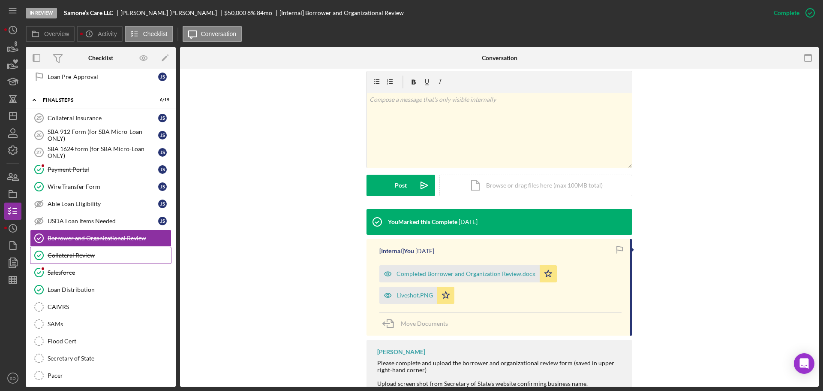
click at [77, 254] on div "Collateral Review" at bounding box center [109, 255] width 123 height 7
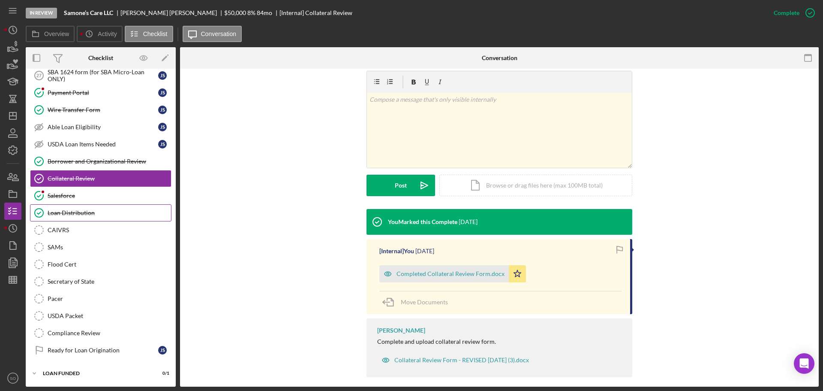
scroll to position [891, 0]
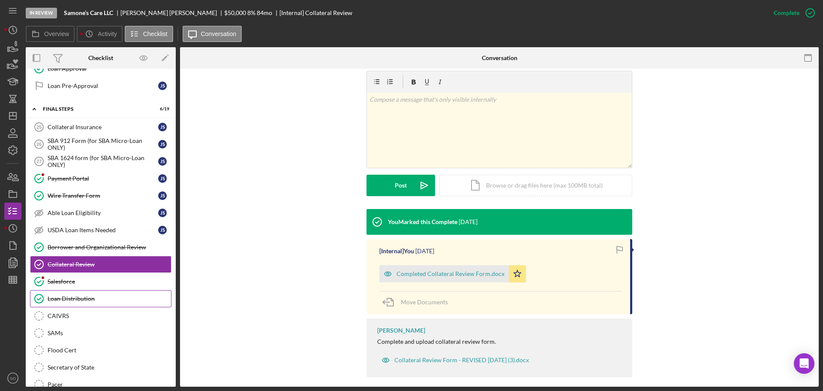
click at [145, 296] on div "Loan Distribution" at bounding box center [109, 298] width 123 height 7
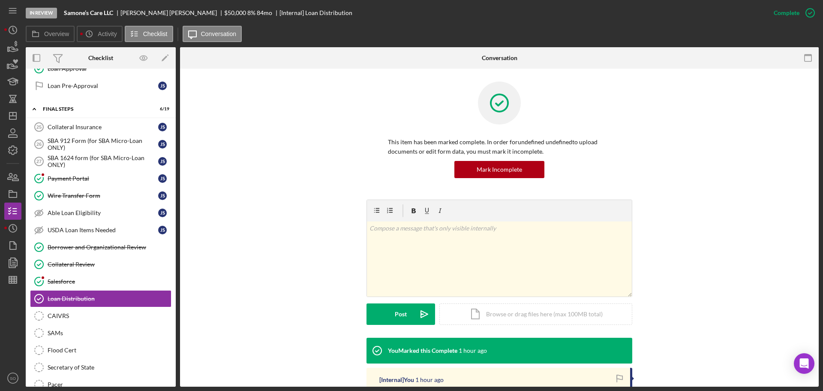
scroll to position [86, 0]
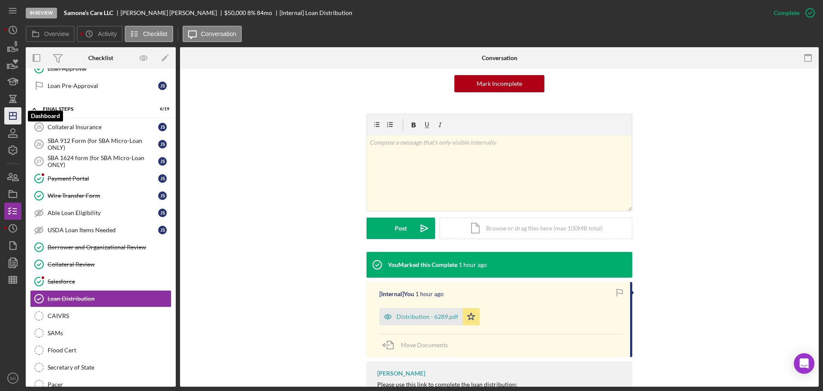
click at [15, 118] on icon "Icon/Dashboard" at bounding box center [12, 115] width 21 height 21
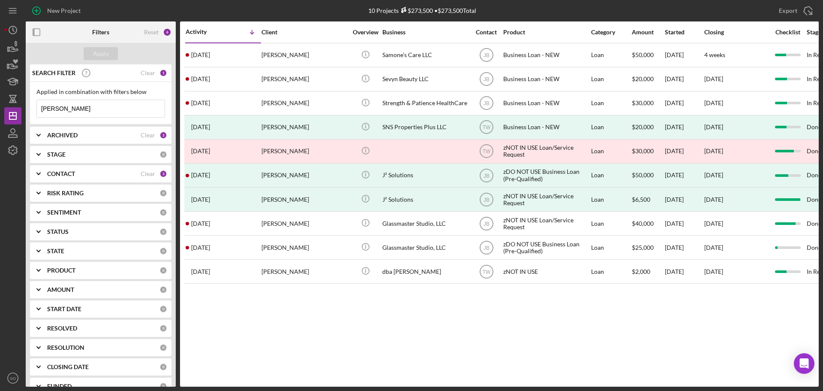
drag, startPoint x: 97, startPoint y: 108, endPoint x: 0, endPoint y: 88, distance: 99.4
click at [0, 89] on div "New Project 10 Projects $273,500 • $273,500 Total jasmine stew Export Icon/Expo…" at bounding box center [411, 195] width 823 height 391
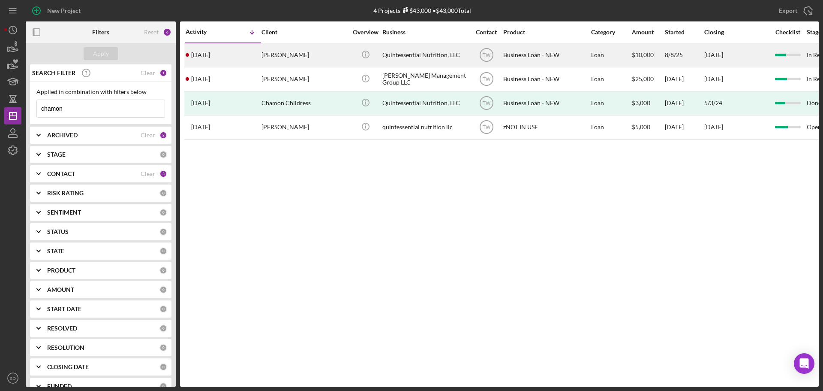
type input "chamon"
click at [348, 60] on td "Chamon Childress-Hayden" at bounding box center [305, 55] width 88 height 24
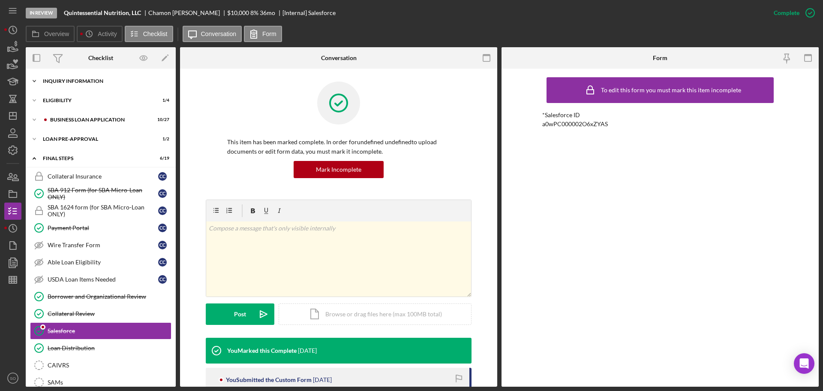
click at [74, 81] on div "INQUIRY INFORMATION" at bounding box center [104, 80] width 122 height 5
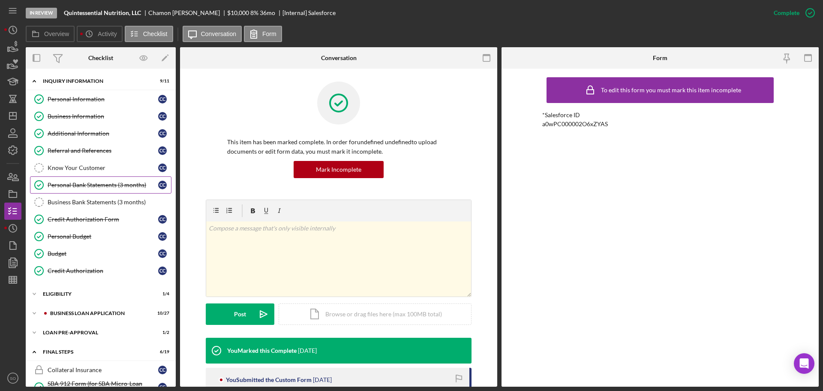
click at [94, 183] on div "Personal Bank Statements (3 months)" at bounding box center [103, 184] width 111 height 7
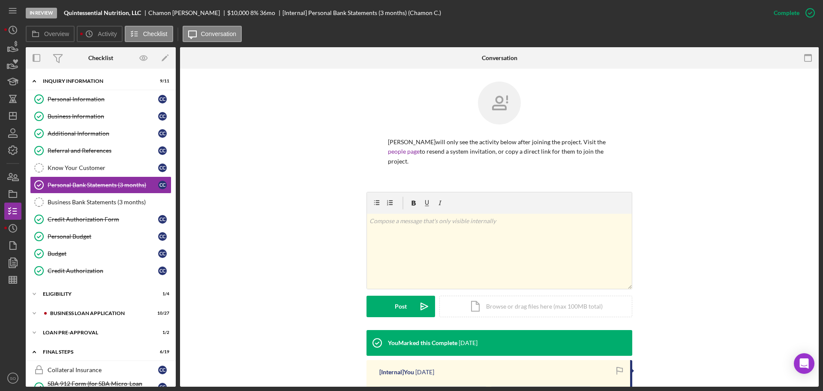
scroll to position [137, 0]
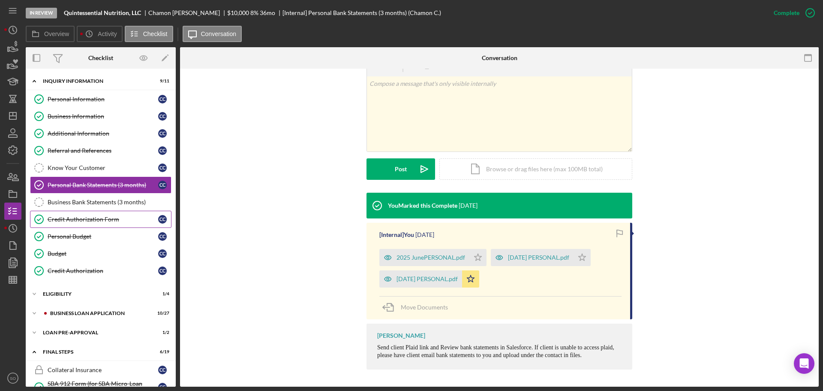
click at [78, 224] on link "Credit Authorization Form Credit Authorization Form C C" at bounding box center [100, 218] width 141 height 17
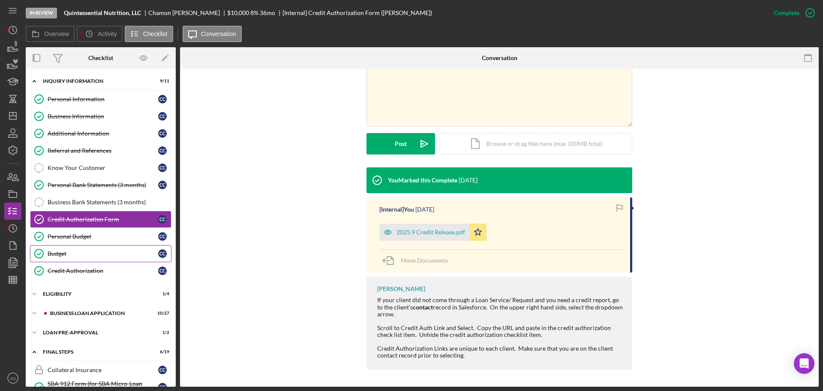
scroll to position [43, 0]
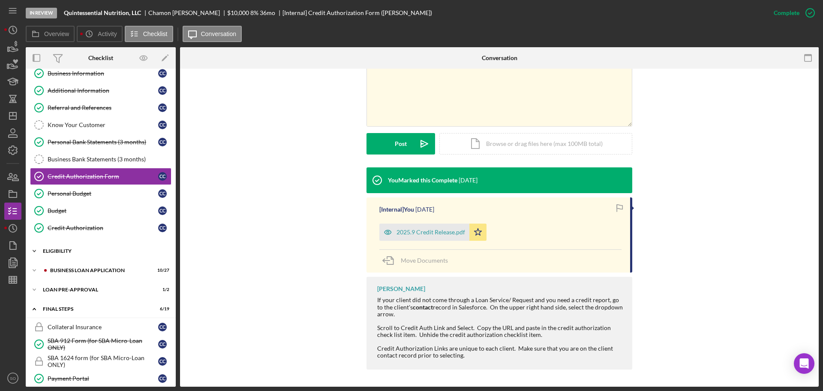
click at [63, 252] on div "ELIGIBILITY" at bounding box center [104, 250] width 122 height 5
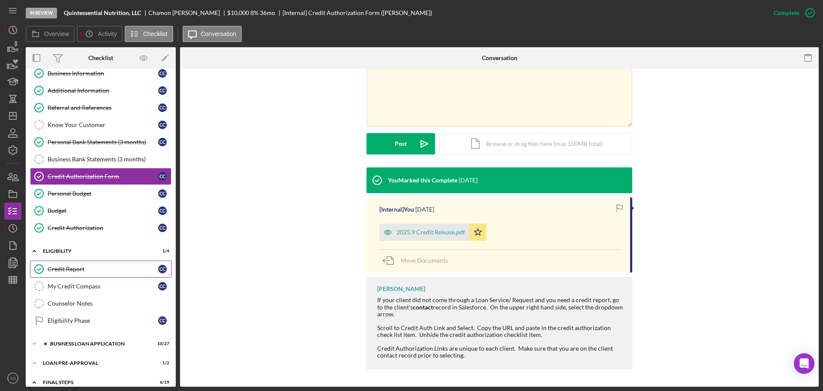
click at [70, 273] on link "Credit Report Credit Report C C" at bounding box center [100, 268] width 141 height 17
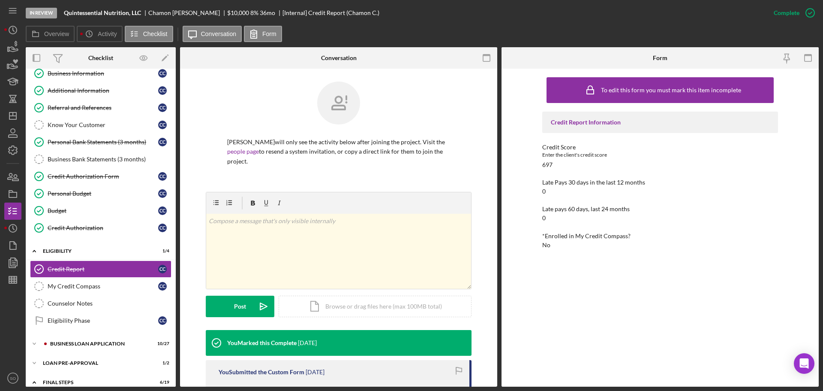
scroll to position [129, 0]
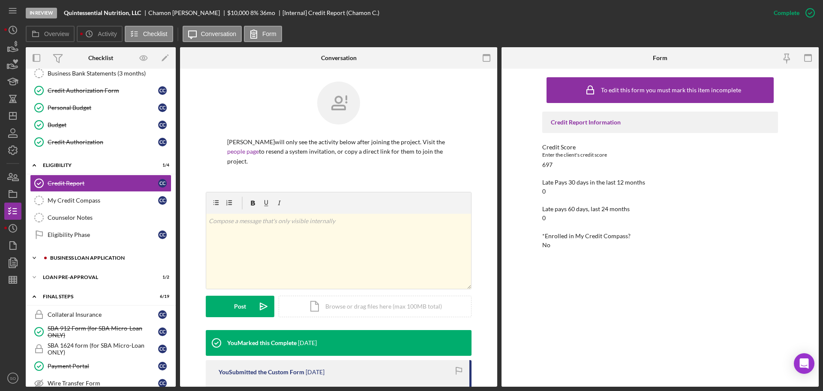
click at [79, 262] on div "Icon/Expander BUSINESS LOAN APPLICATION 10 / 27" at bounding box center [101, 257] width 150 height 17
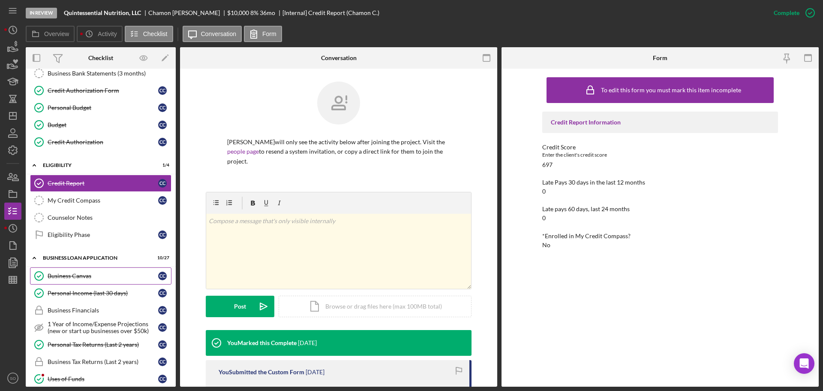
click at [72, 276] on div "Business Canvas" at bounding box center [103, 275] width 111 height 7
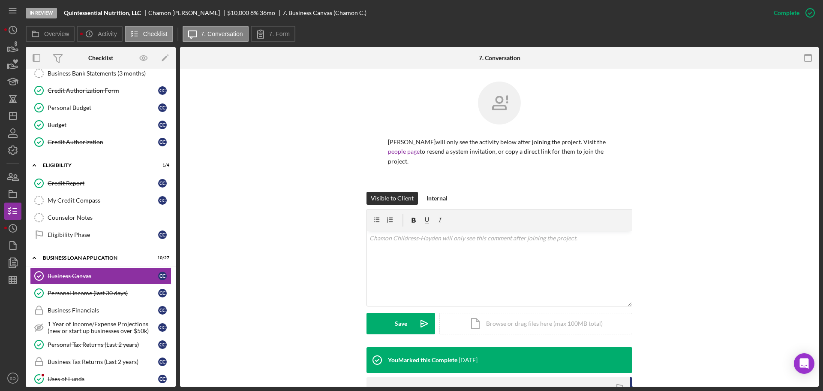
scroll to position [171, 0]
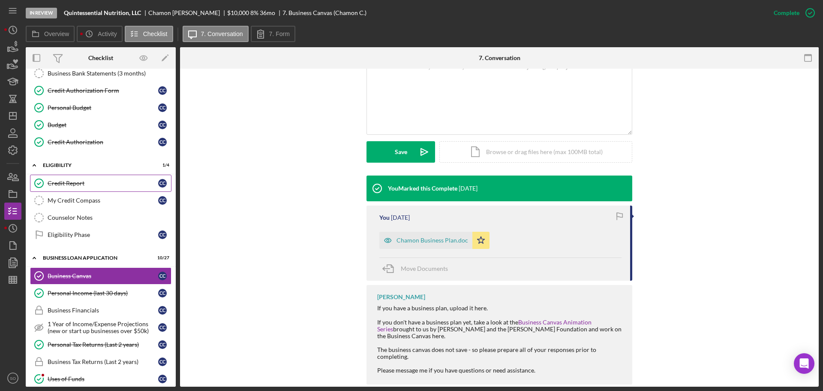
click at [81, 188] on link "Credit Report Credit Report C C" at bounding box center [100, 182] width 141 height 17
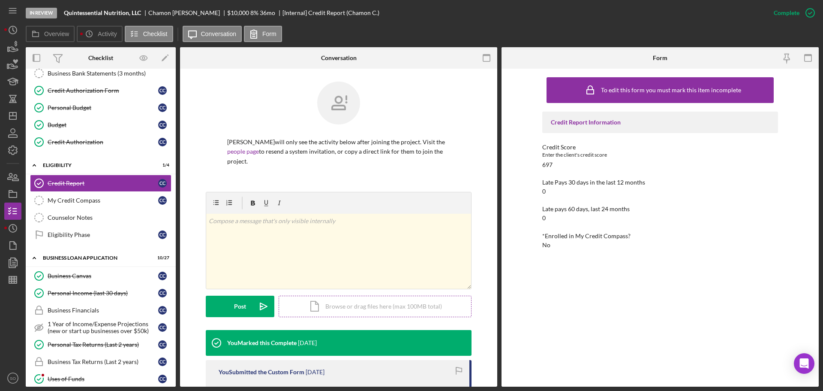
scroll to position [129, 0]
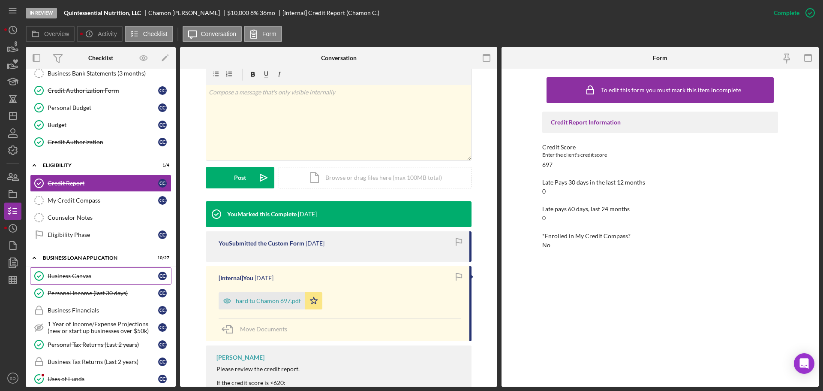
click at [106, 278] on div "Business Canvas" at bounding box center [103, 275] width 111 height 7
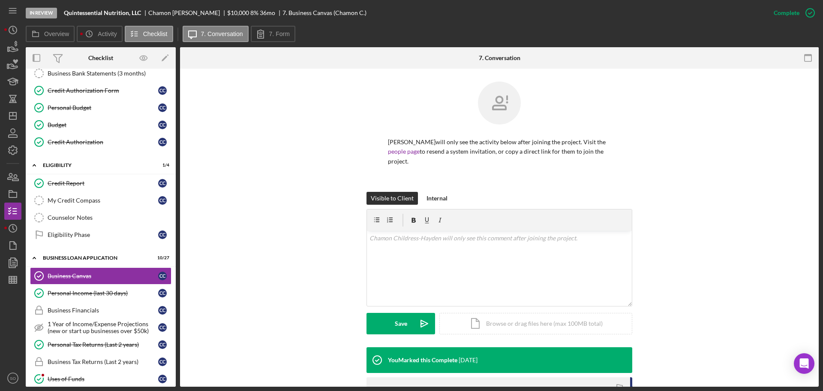
scroll to position [171, 0]
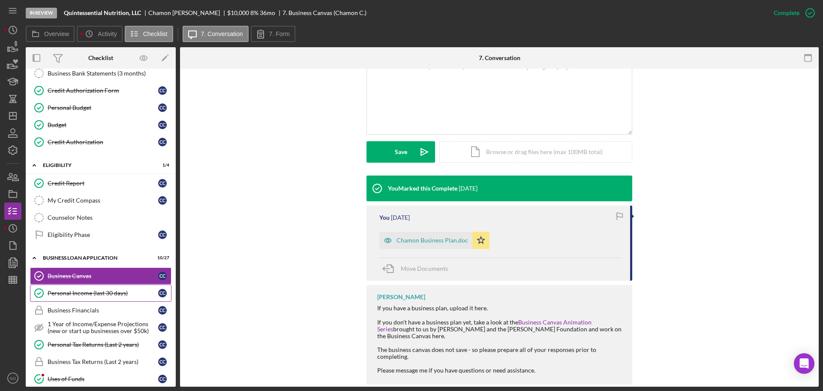
click at [61, 295] on div "Personal Income (last 30 days)" at bounding box center [103, 292] width 111 height 7
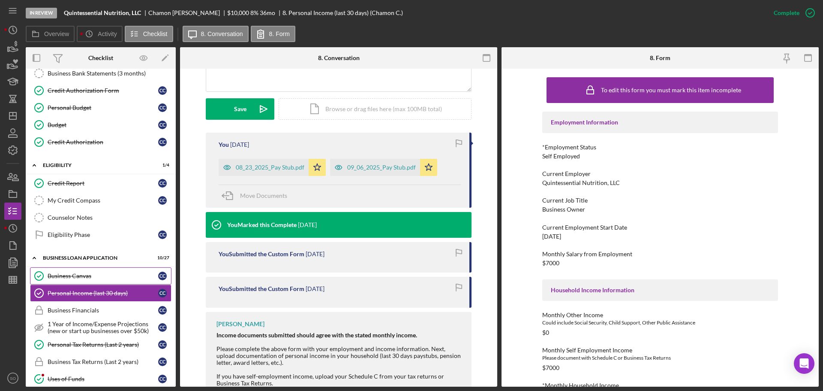
scroll to position [171, 0]
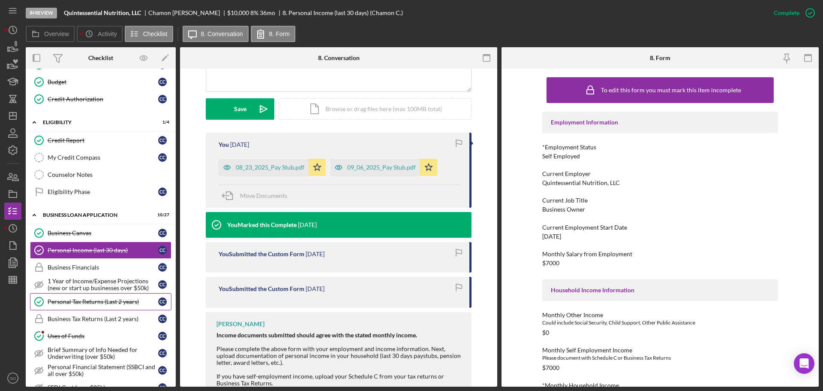
click at [102, 299] on div "Personal Tax Returns (Last 2 years)" at bounding box center [103, 301] width 111 height 7
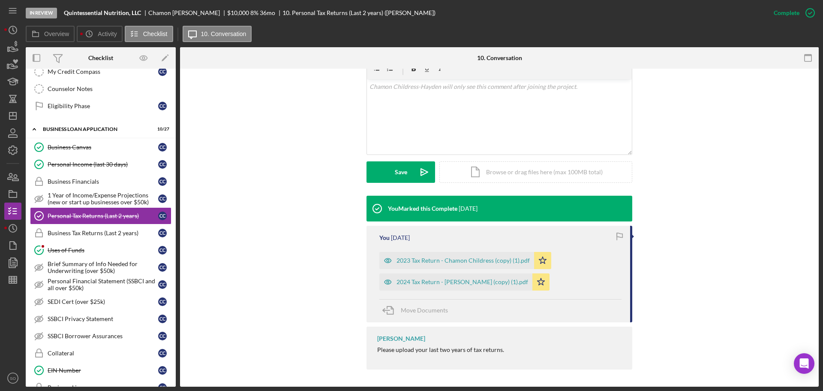
scroll to position [300, 0]
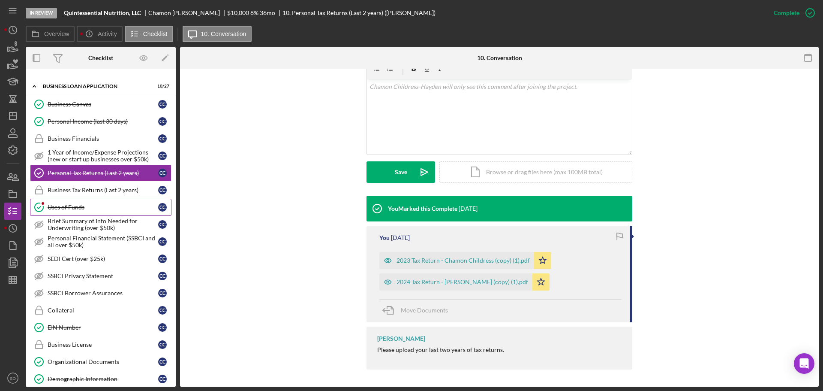
drag, startPoint x: 69, startPoint y: 204, endPoint x: 149, endPoint y: 210, distance: 80.0
click at [69, 204] on div "Uses of Funds" at bounding box center [103, 207] width 111 height 7
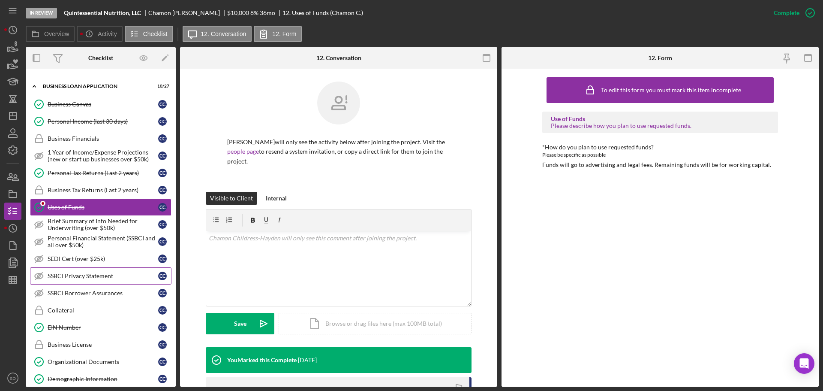
scroll to position [343, 0]
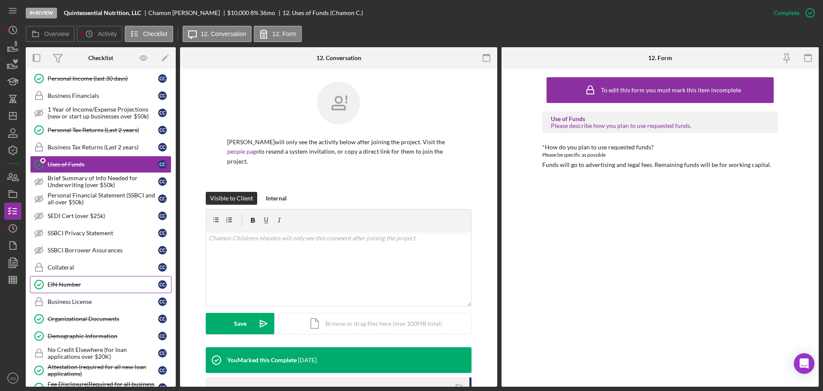
click at [80, 281] on div "EIN Number" at bounding box center [103, 284] width 111 height 7
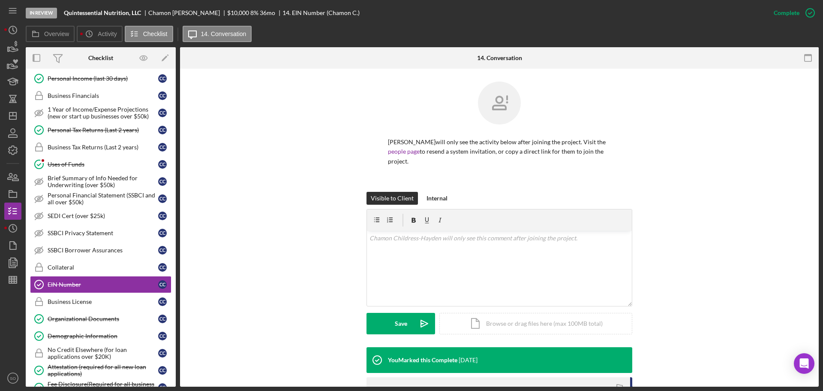
scroll to position [129, 0]
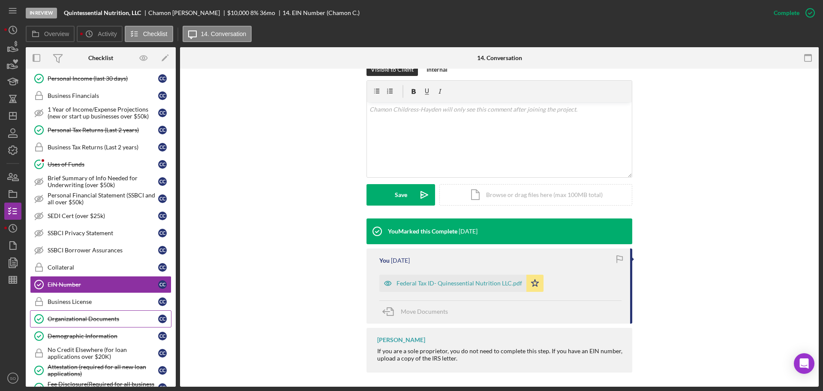
click at [89, 315] on div "Organizational Documents" at bounding box center [103, 318] width 111 height 7
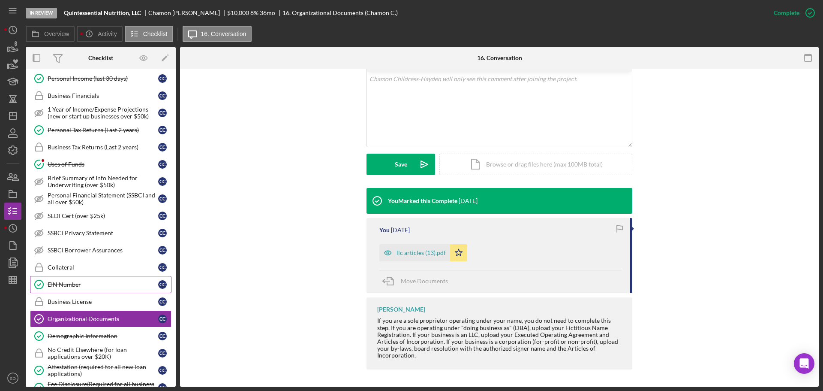
scroll to position [386, 0]
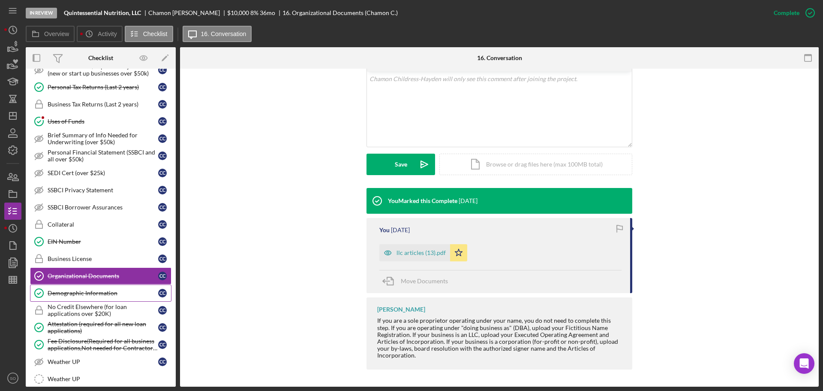
click at [95, 298] on link "Demographic Information Demographic Information C C" at bounding box center [100, 292] width 141 height 17
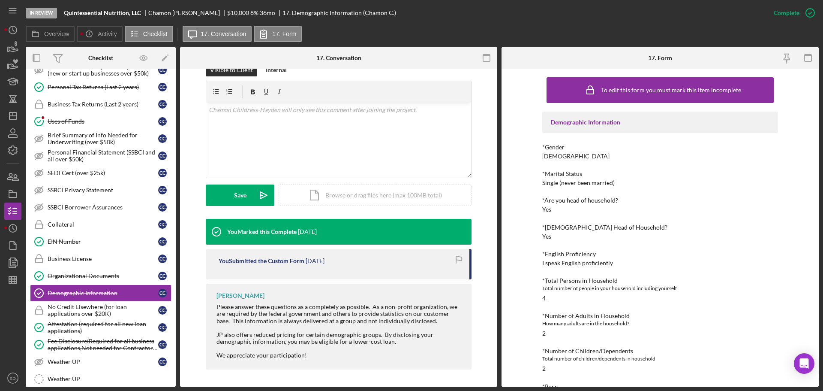
scroll to position [171, 0]
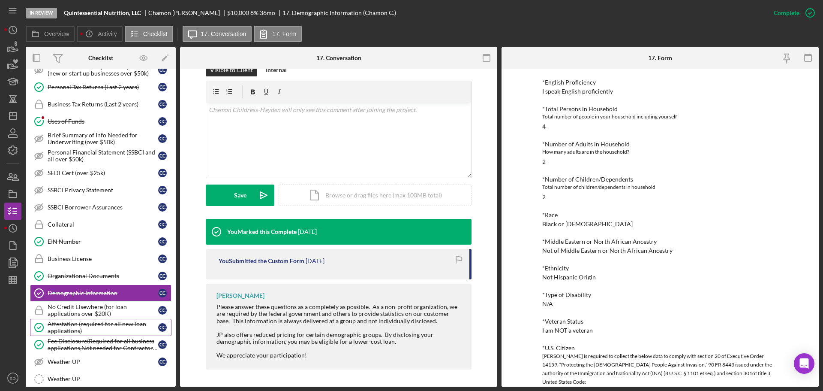
click at [105, 321] on div "Attestation (required for all new loan applications)" at bounding box center [103, 327] width 111 height 14
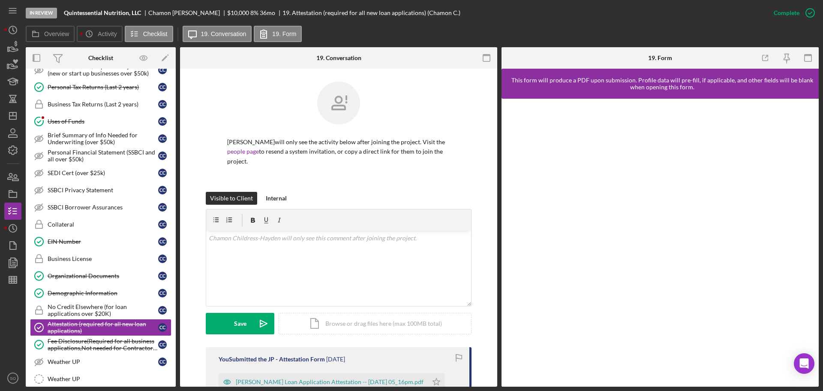
scroll to position [132, 0]
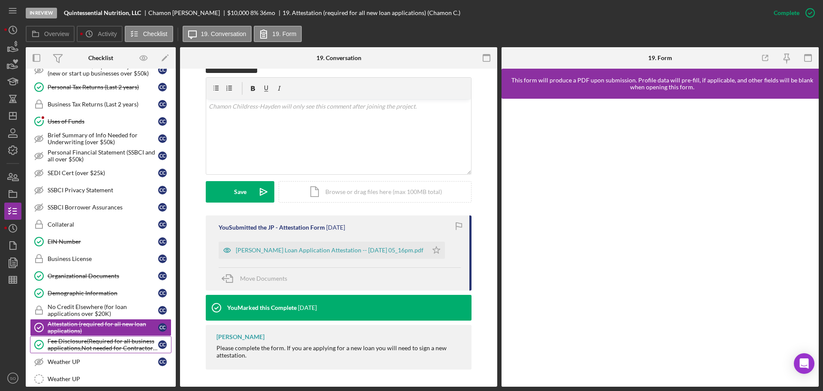
click at [118, 339] on div "Fee Disclosure(Required for all business applications,Not needed for Contractor…" at bounding box center [103, 344] width 111 height 14
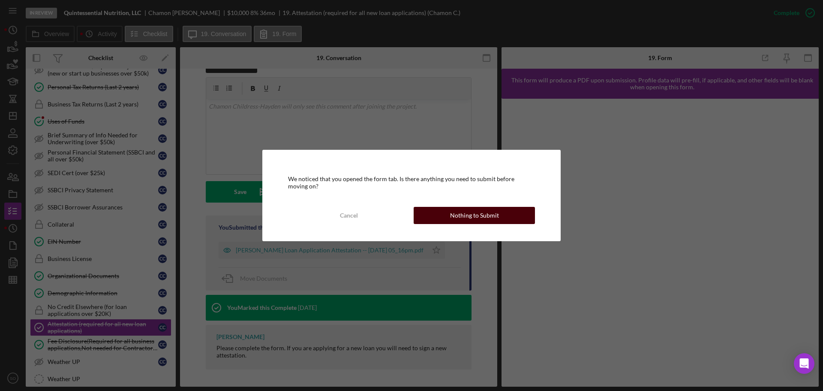
click at [469, 219] on div "Nothing to Submit" at bounding box center [474, 215] width 49 height 17
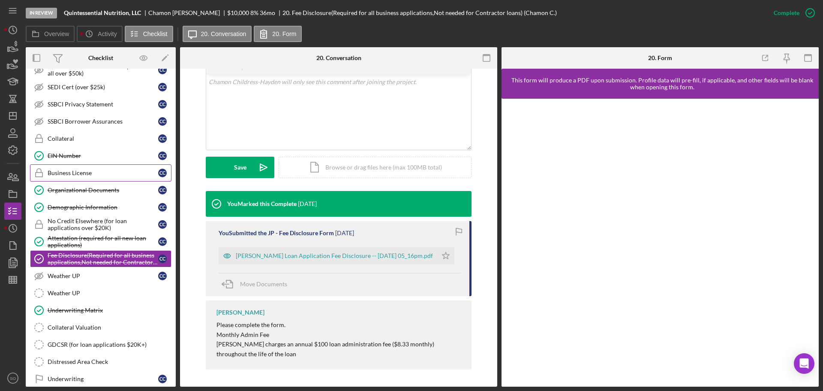
scroll to position [557, 0]
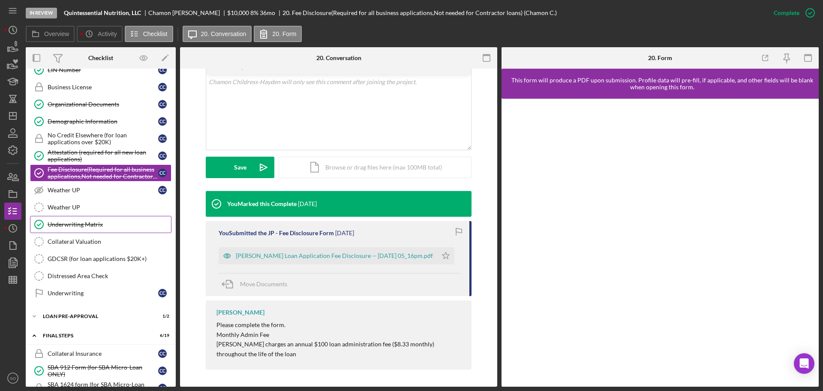
click at [95, 226] on div "Underwriting Matrix" at bounding box center [109, 224] width 123 height 7
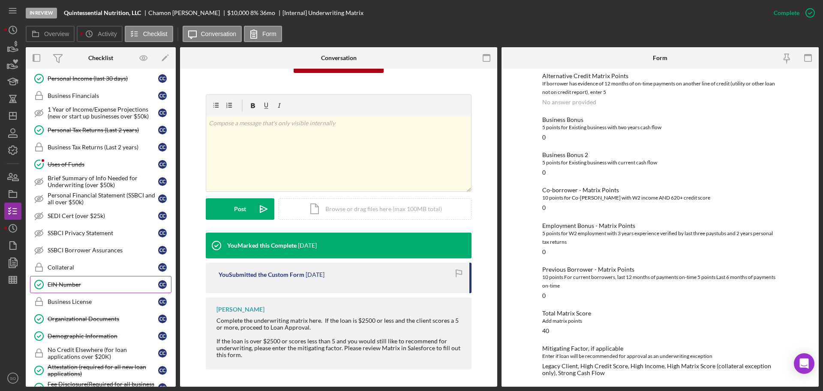
scroll to position [257, 0]
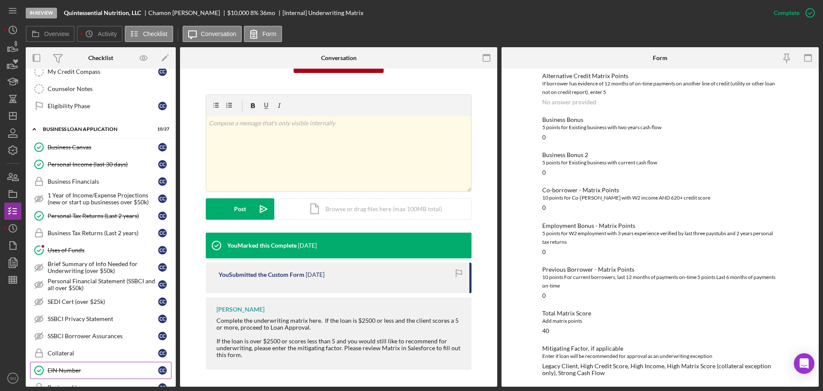
click at [73, 164] on div "Personal Income (last 30 days)" at bounding box center [103, 164] width 111 height 7
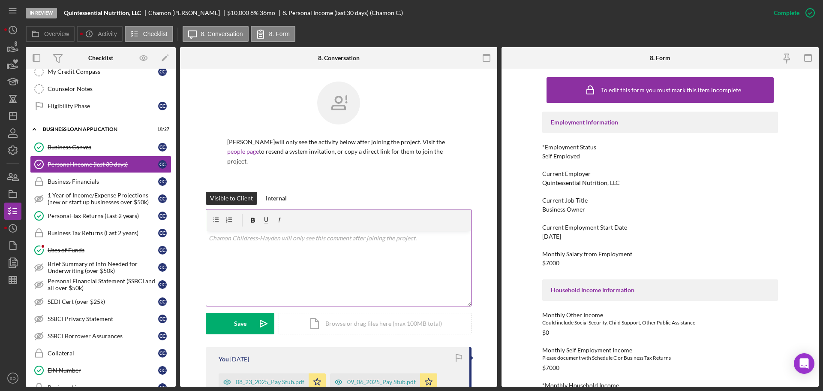
scroll to position [214, 0]
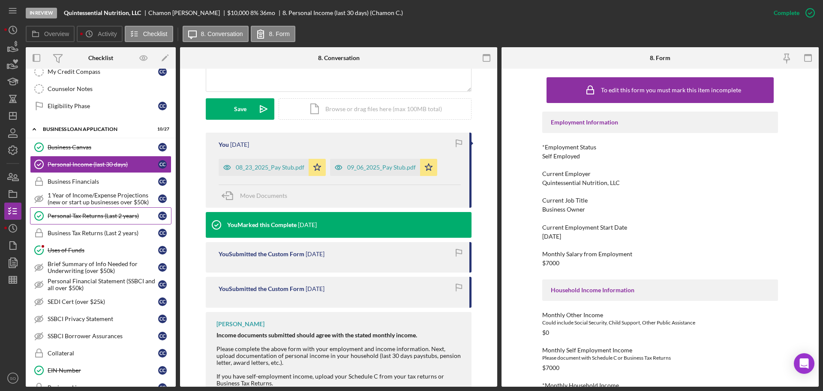
click at [114, 222] on link "Personal Tax Returns (Last 2 years) Personal Tax Returns (Last 2 years) C C" at bounding box center [100, 215] width 141 height 17
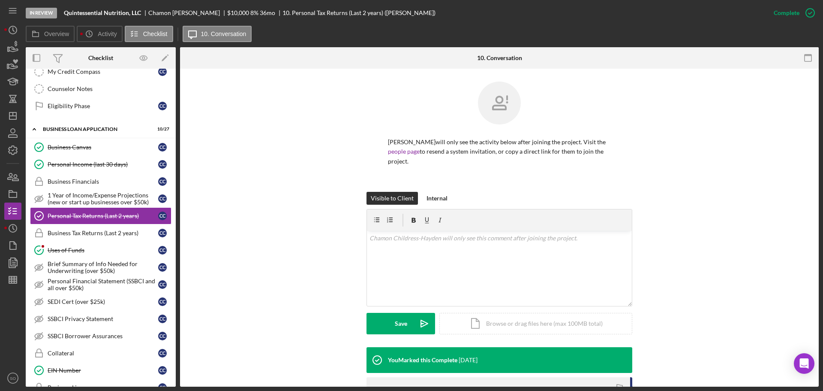
scroll to position [151, 0]
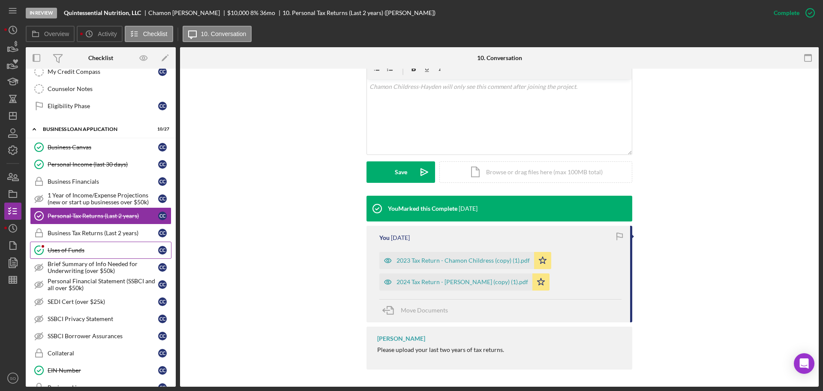
click at [78, 255] on link "Uses of Funds Uses of Funds C C" at bounding box center [100, 249] width 141 height 17
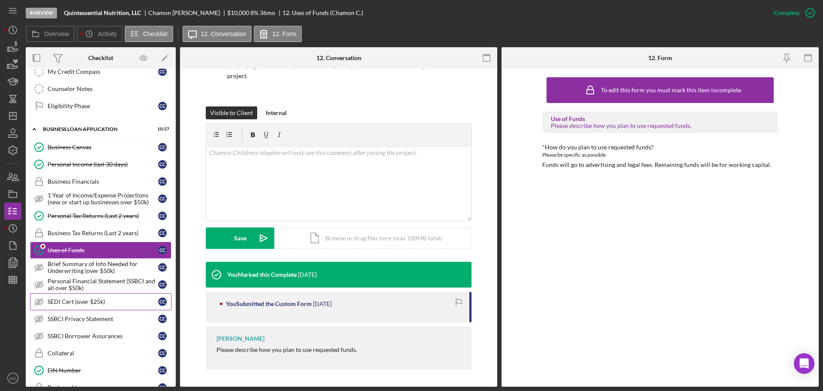
scroll to position [343, 0]
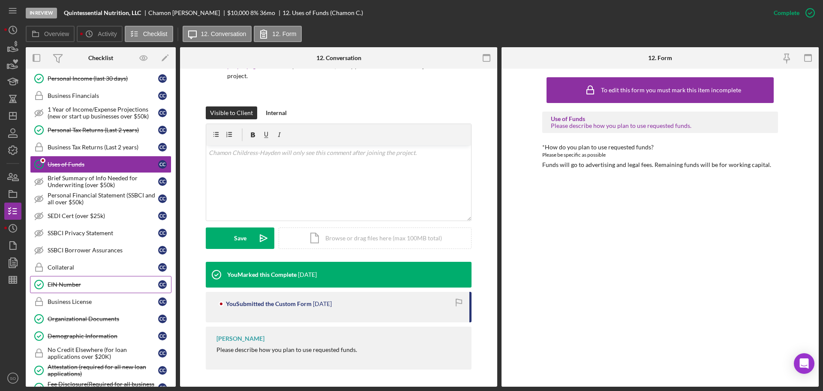
click at [87, 289] on link "EIN Number EIN Number C C" at bounding box center [100, 284] width 141 height 17
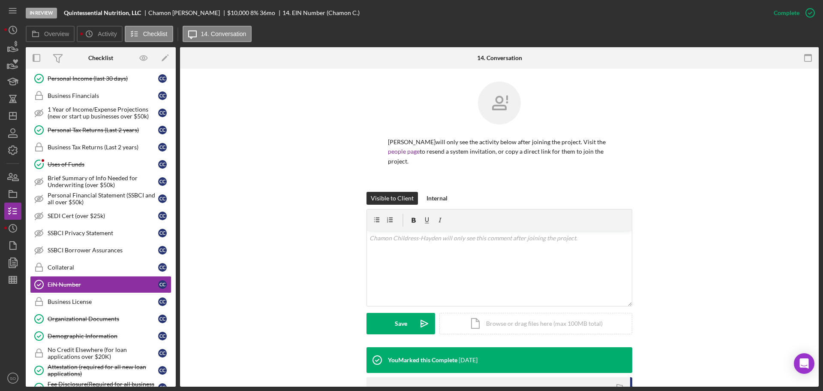
scroll to position [129, 0]
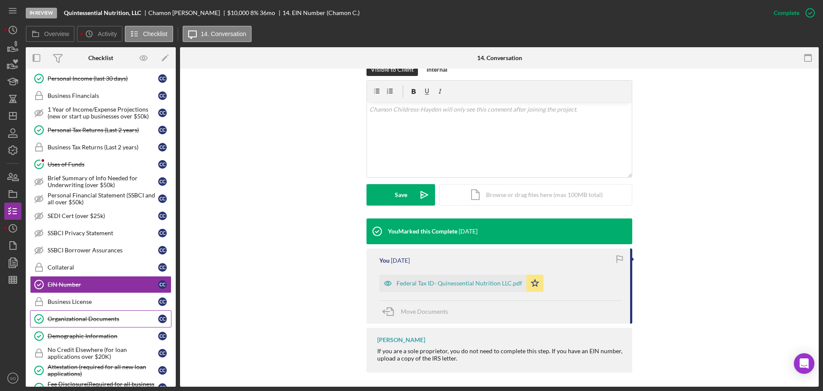
click at [100, 319] on div "Organizational Documents" at bounding box center [103, 318] width 111 height 7
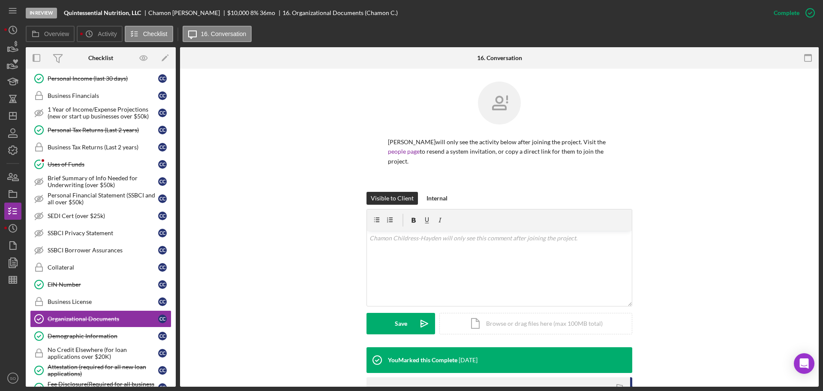
scroll to position [159, 0]
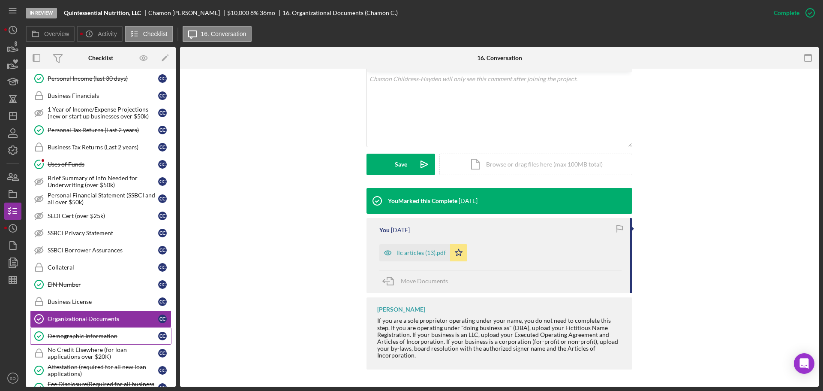
click at [103, 337] on div "Demographic Information" at bounding box center [103, 335] width 111 height 7
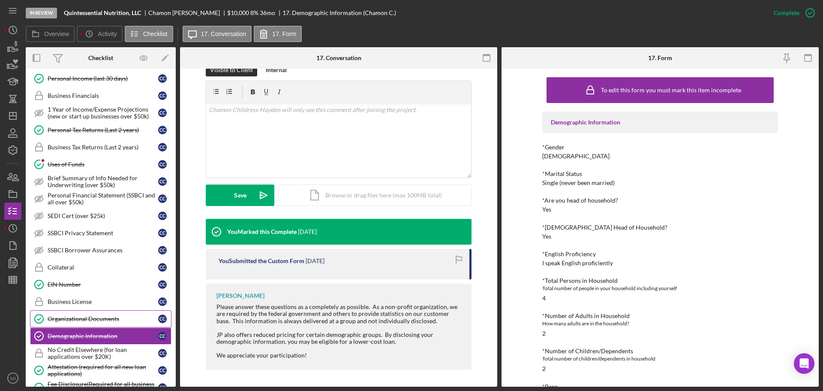
scroll to position [472, 0]
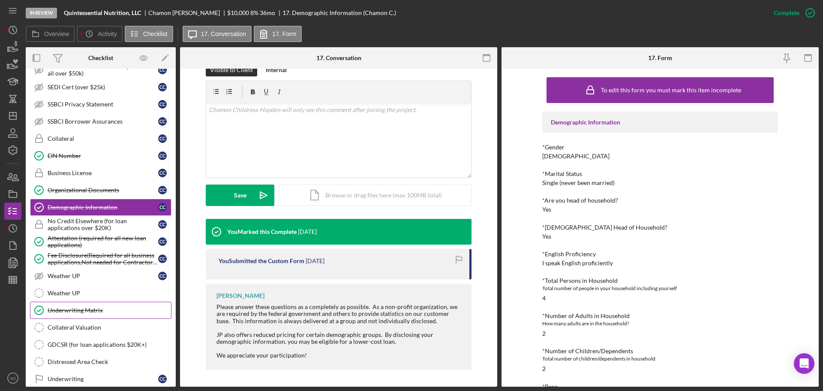
click at [78, 308] on div "Underwriting Matrix" at bounding box center [109, 310] width 123 height 7
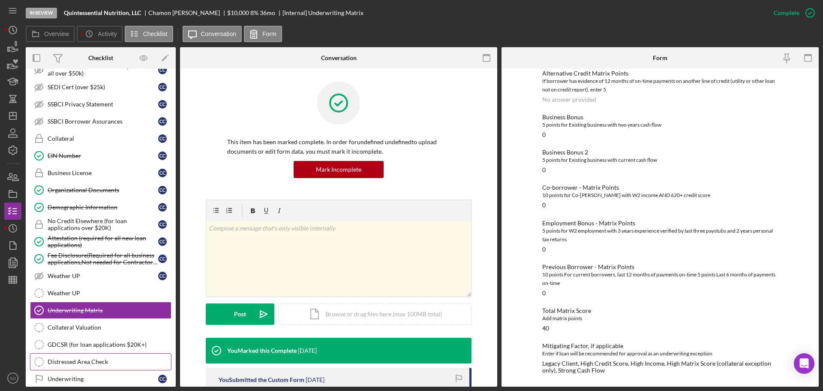
scroll to position [643, 0]
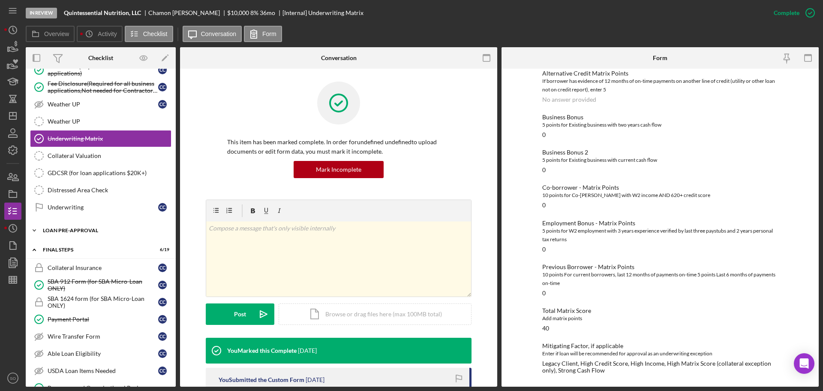
click at [83, 233] on div "Icon/Expander LOAN PRE-APPROVAL 1 / 2" at bounding box center [101, 230] width 150 height 17
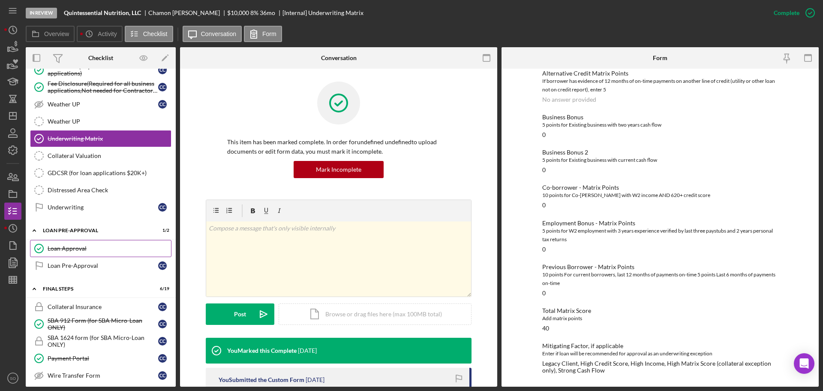
click at [79, 250] on div "Loan Approval" at bounding box center [109, 248] width 123 height 7
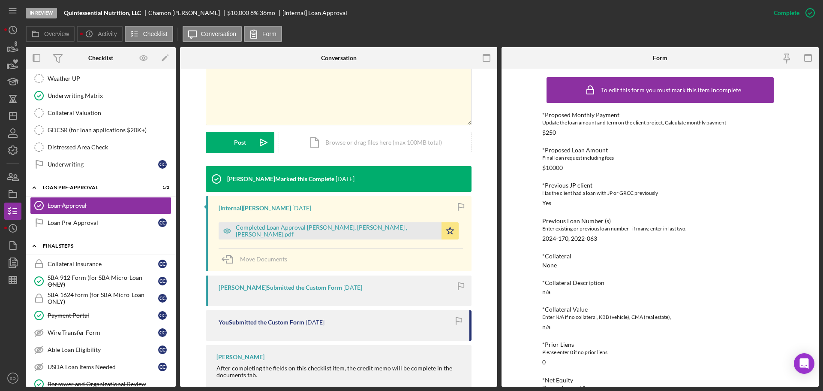
scroll to position [729, 0]
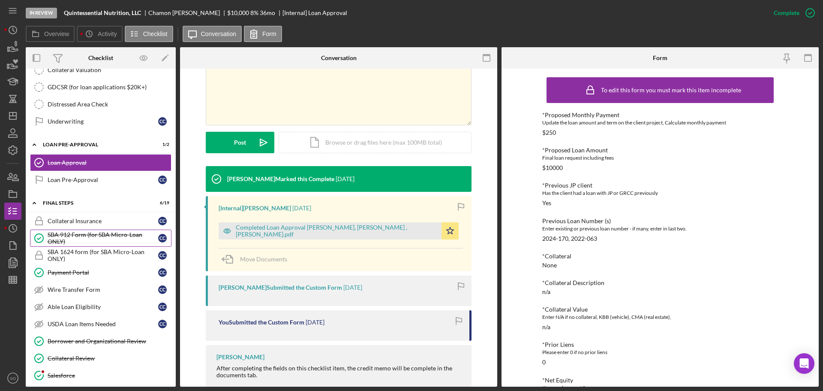
click at [89, 244] on div "SBA 912 Form (for SBA Micro-Loan ONLY)" at bounding box center [103, 238] width 111 height 14
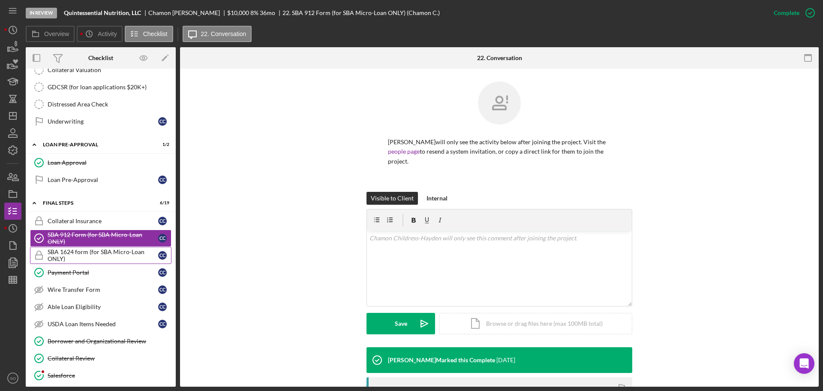
click at [90, 251] on div "SBA 1624 form (for SBA Micro-Loan ONLY)" at bounding box center [103, 255] width 111 height 14
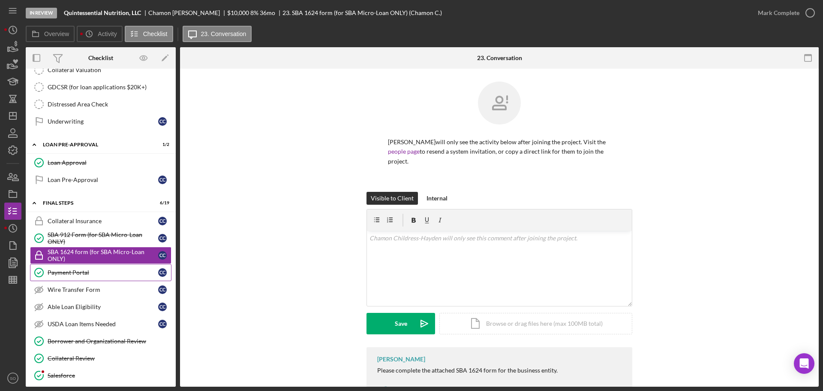
click at [83, 270] on div "Payment Portal" at bounding box center [103, 272] width 111 height 7
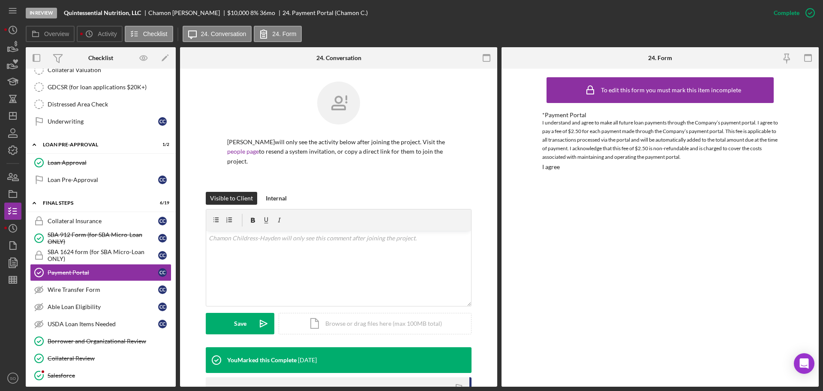
scroll to position [43, 0]
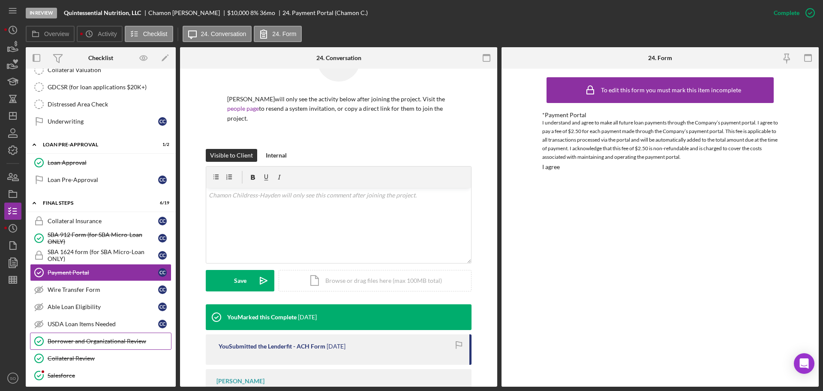
click at [129, 345] on link "Borrower and Organizational Review Borrower and Organizational Review" at bounding box center [100, 340] width 141 height 17
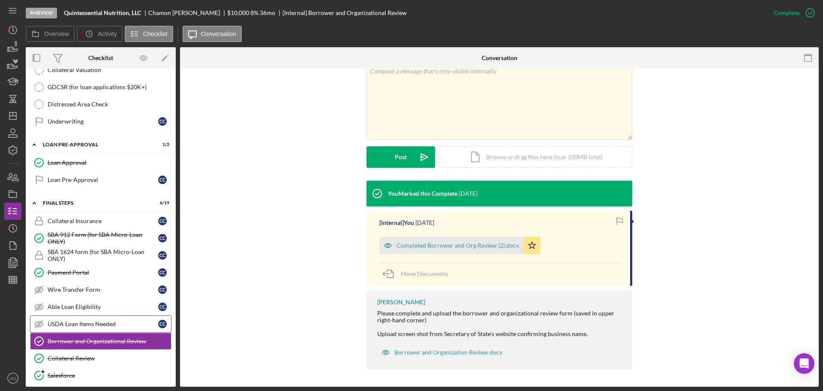
scroll to position [772, 0]
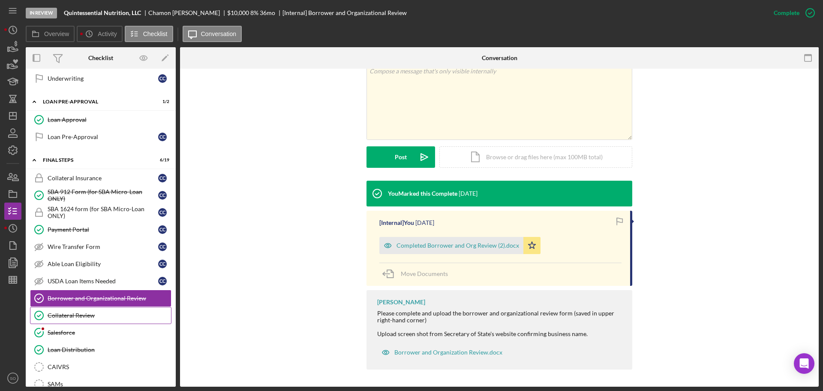
click at [93, 314] on div "Collateral Review" at bounding box center [109, 315] width 123 height 7
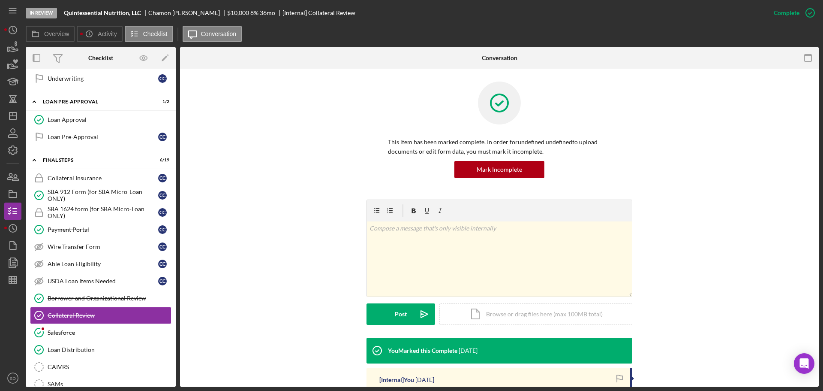
scroll to position [129, 0]
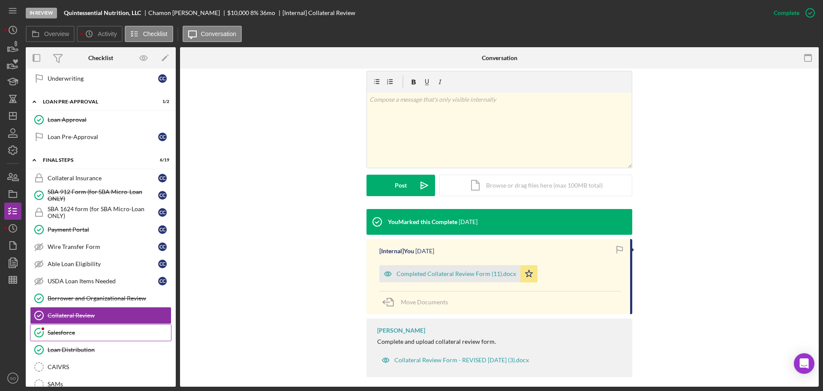
click at [103, 334] on div "Salesforce" at bounding box center [109, 332] width 123 height 7
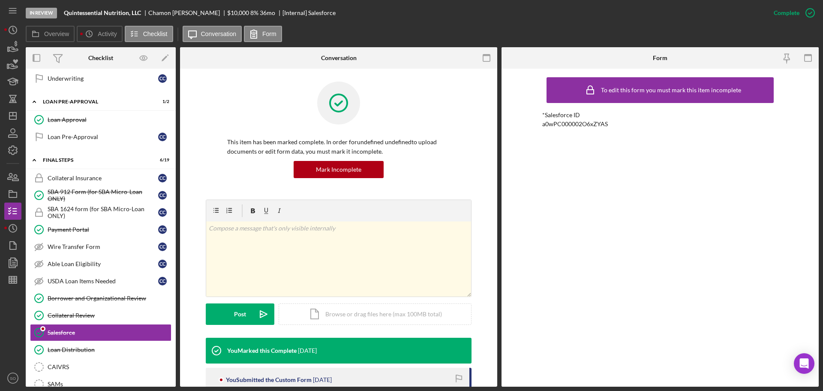
scroll to position [77, 0]
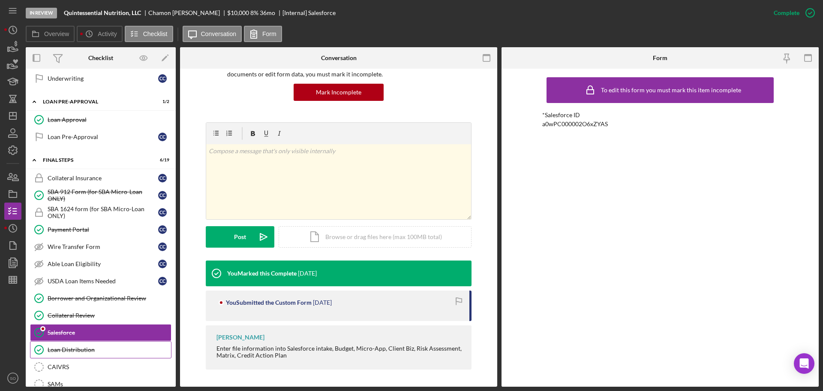
click at [104, 350] on div "Loan Distribution" at bounding box center [109, 349] width 123 height 7
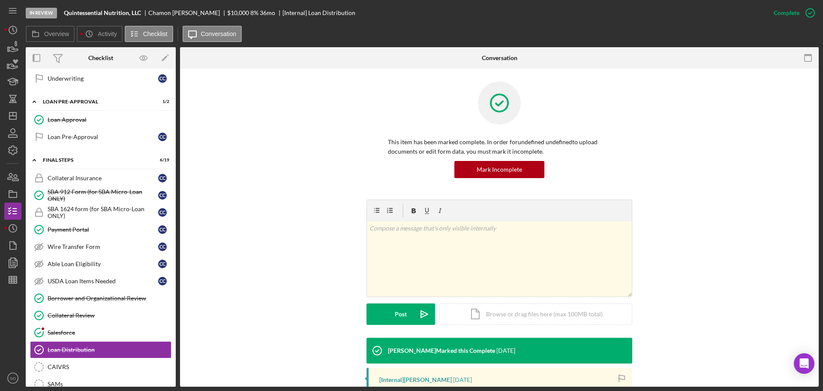
scroll to position [129, 0]
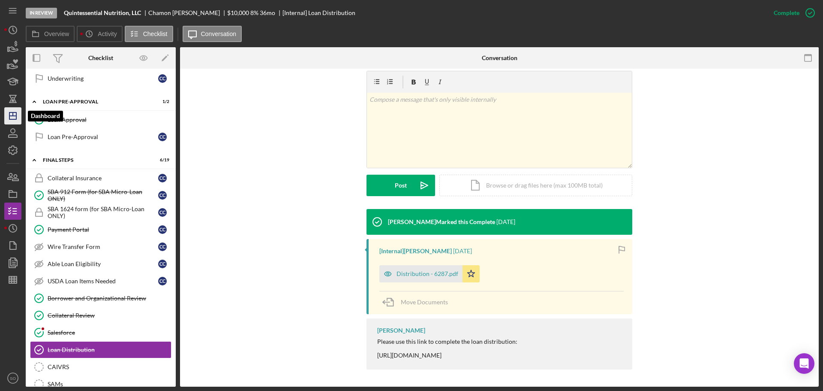
click at [17, 117] on icon "Icon/Dashboard" at bounding box center [12, 115] width 21 height 21
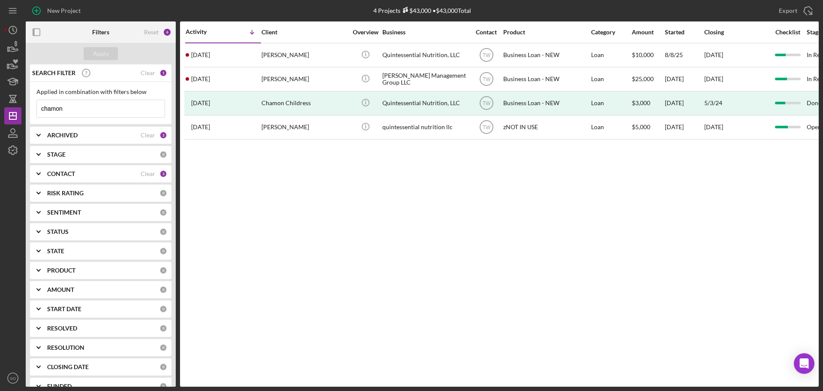
drag, startPoint x: 80, startPoint y: 112, endPoint x: 0, endPoint y: 102, distance: 80.8
click at [0, 102] on div "New Project 4 Projects $43,000 • $43,000 Total chamon Export Icon/Export Filter…" at bounding box center [411, 195] width 823 height 391
type input "rodney"
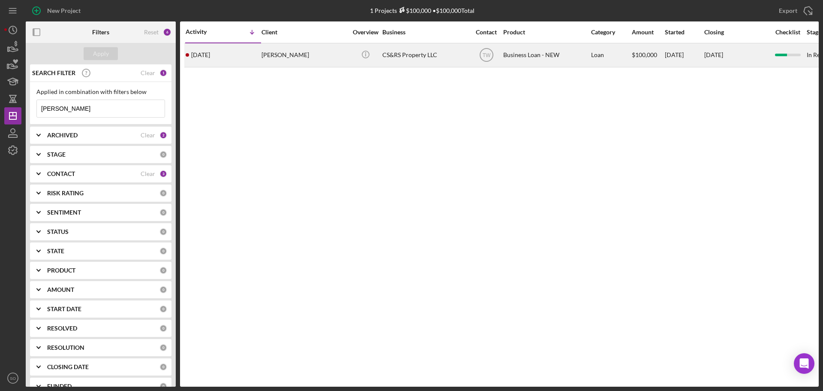
click at [277, 53] on div "[PERSON_NAME]" at bounding box center [305, 55] width 86 height 23
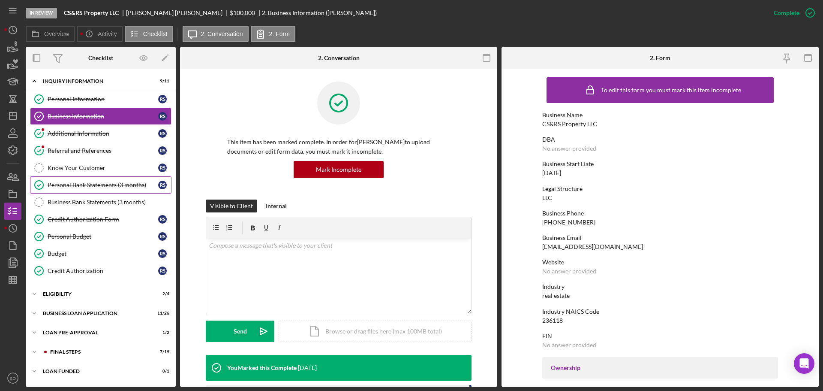
click at [109, 186] on div "Personal Bank Statements (3 months)" at bounding box center [103, 184] width 111 height 7
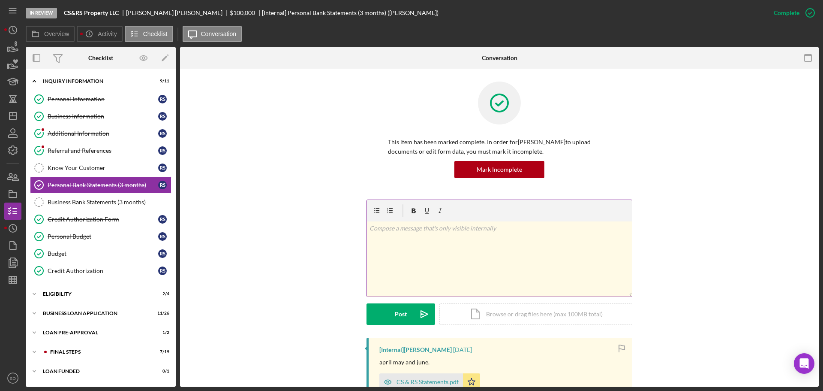
scroll to position [171, 0]
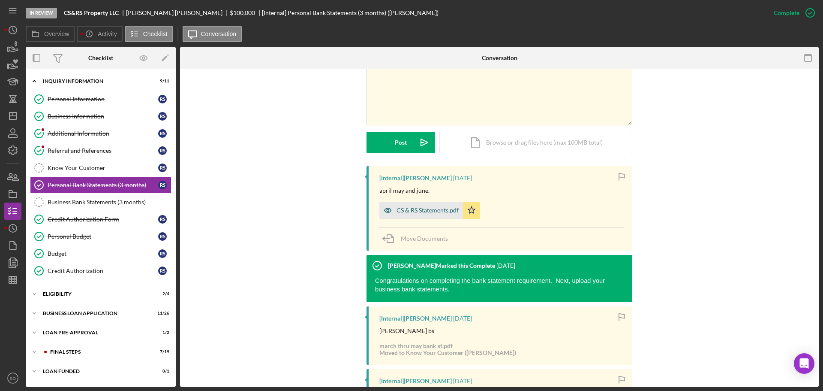
click at [408, 212] on div "CS & RS Statements.pdf" at bounding box center [428, 210] width 62 height 7
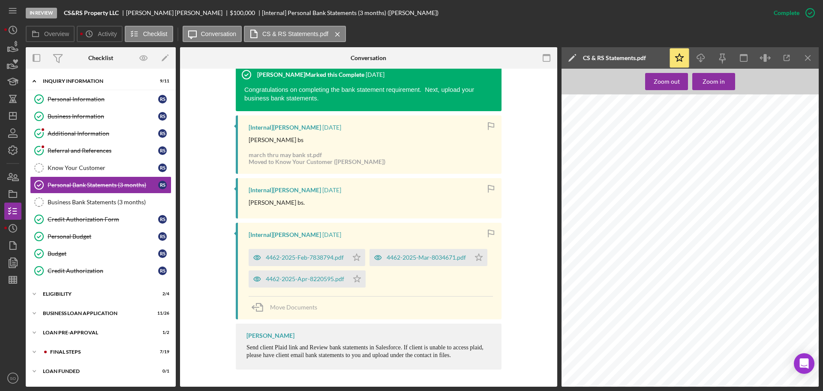
scroll to position [191, 0]
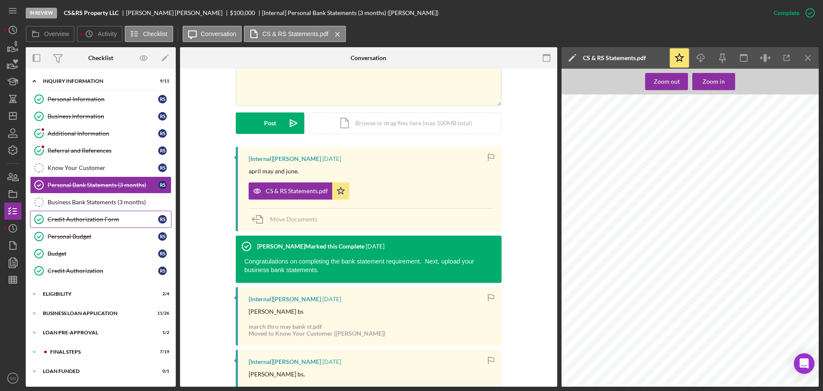
click at [77, 217] on div "Credit Authorization Form" at bounding box center [103, 219] width 111 height 7
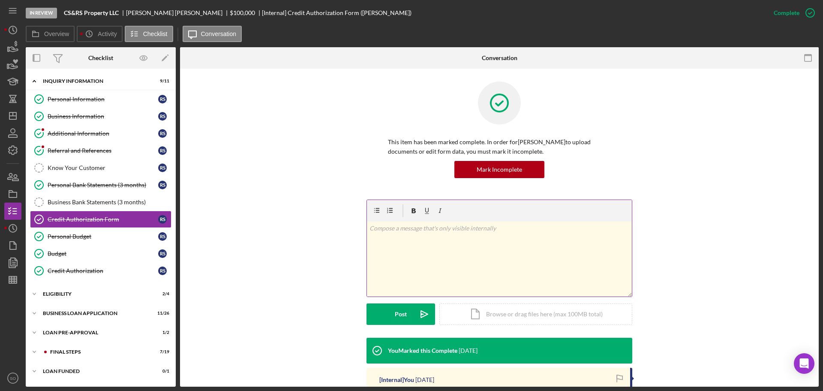
scroll to position [171, 0]
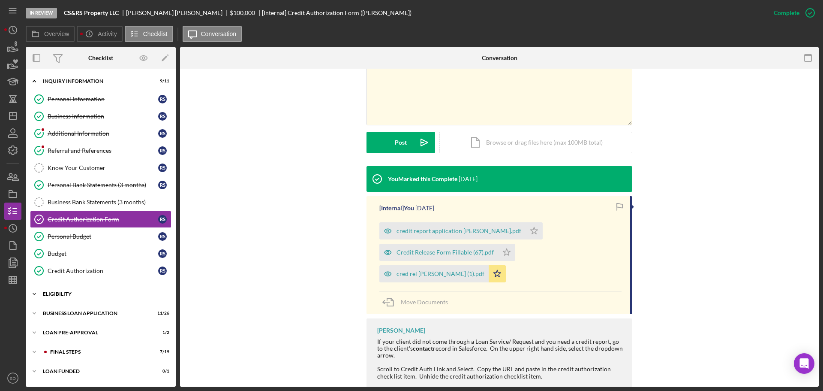
click at [80, 291] on div "ELIGIBILITY" at bounding box center [104, 293] width 122 height 5
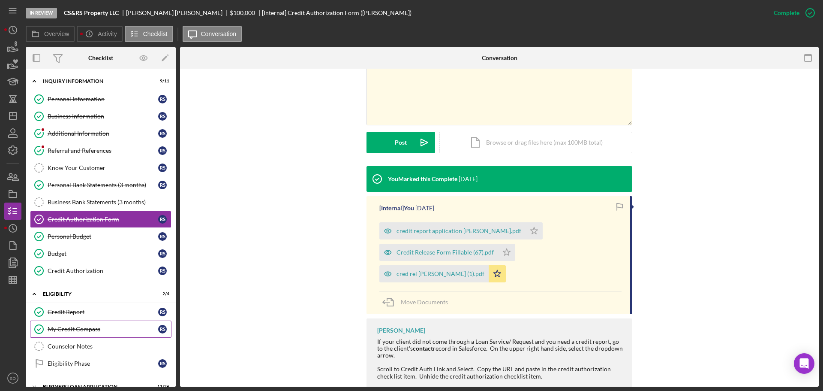
click at [104, 329] on div "My Credit Compass" at bounding box center [103, 328] width 111 height 7
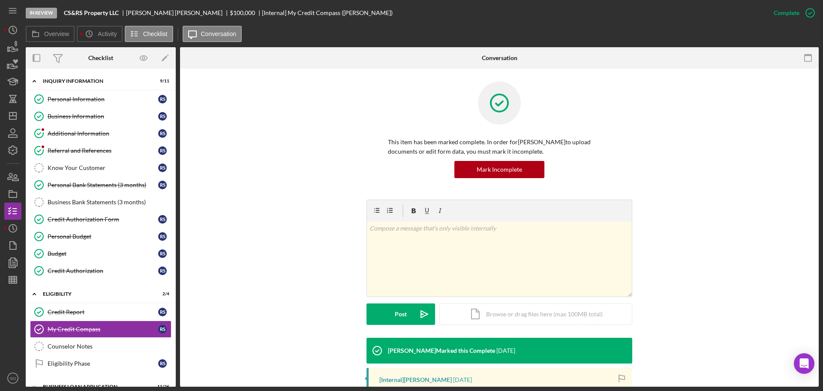
scroll to position [143, 0]
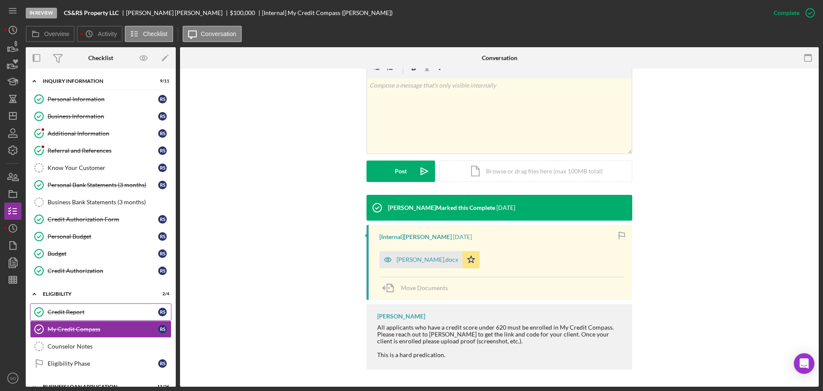
click at [74, 317] on link "Credit Report Credit Report R S" at bounding box center [100, 311] width 141 height 17
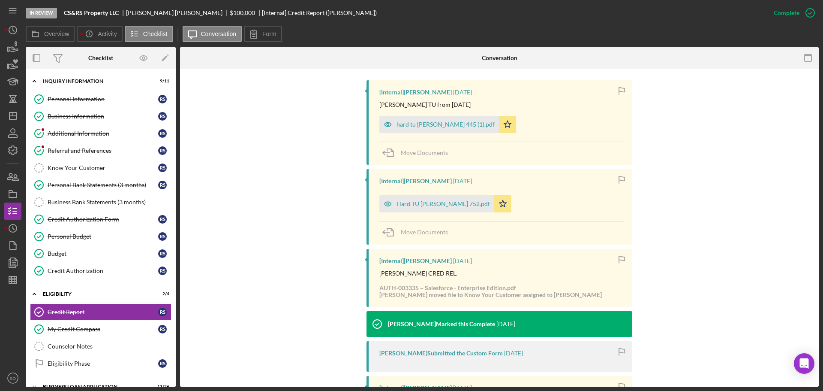
scroll to position [343, 0]
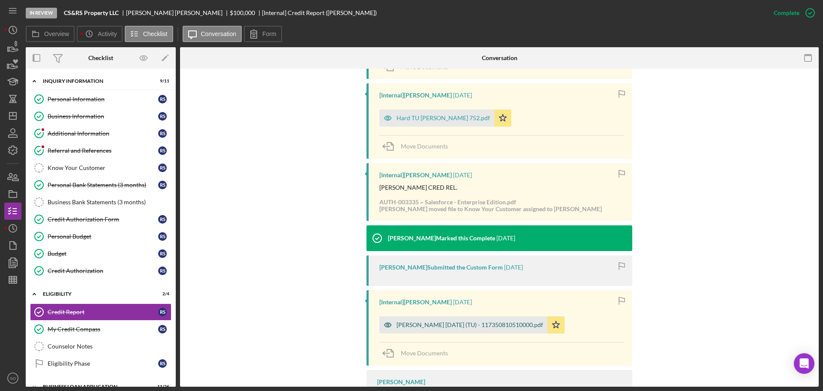
click at [427, 323] on div "Stovall, Rodney 2025-06-23 (TU) - 117350810510000.pdf" at bounding box center [470, 324] width 147 height 7
click at [553, 323] on polygon "button" at bounding box center [556, 324] width 7 height 7
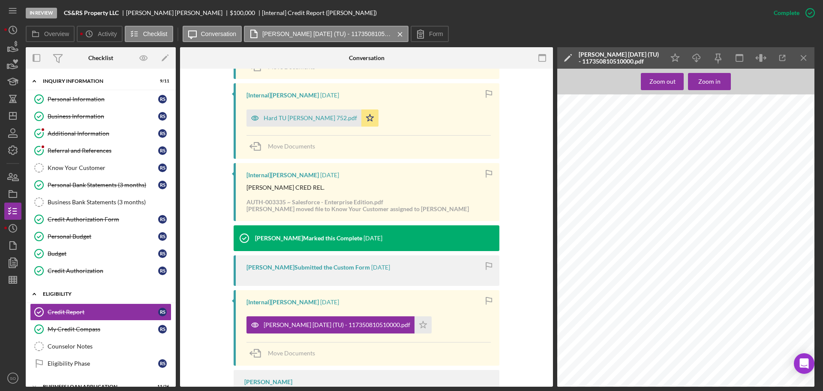
scroll to position [71, 0]
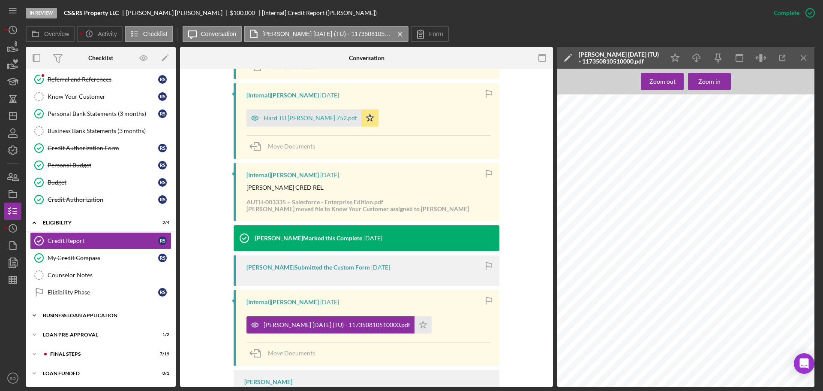
click at [125, 317] on div "BUSINESS LOAN APPLICATION" at bounding box center [104, 315] width 122 height 5
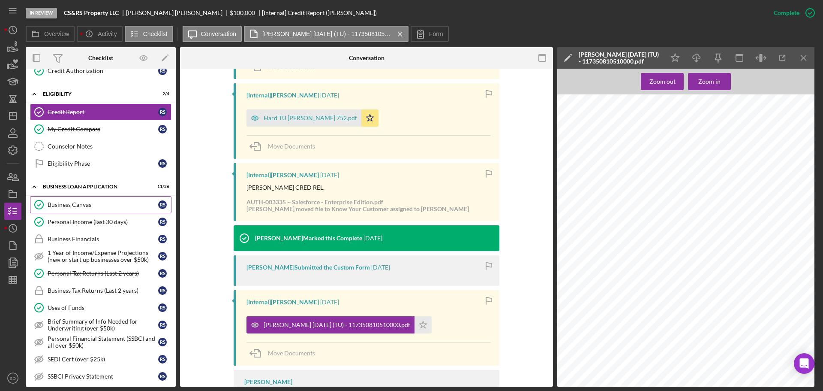
click at [80, 207] on div "Business Canvas" at bounding box center [103, 204] width 111 height 7
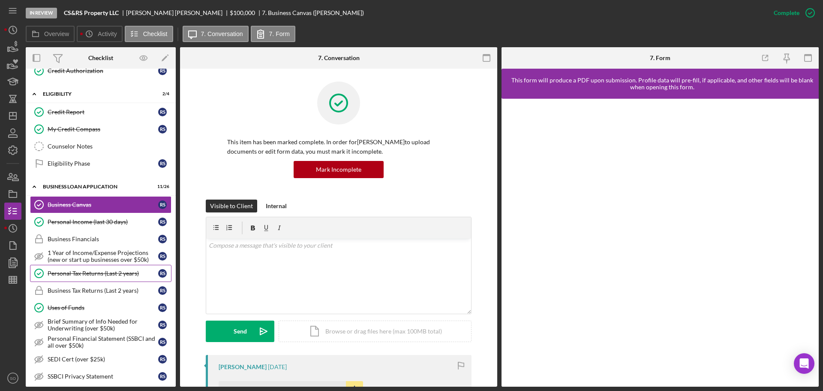
click at [120, 271] on div "Personal Tax Returns (Last 2 years)" at bounding box center [103, 273] width 111 height 7
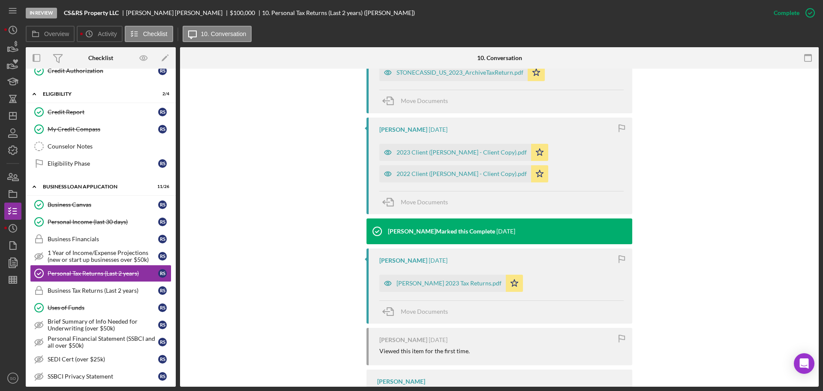
scroll to position [448, 0]
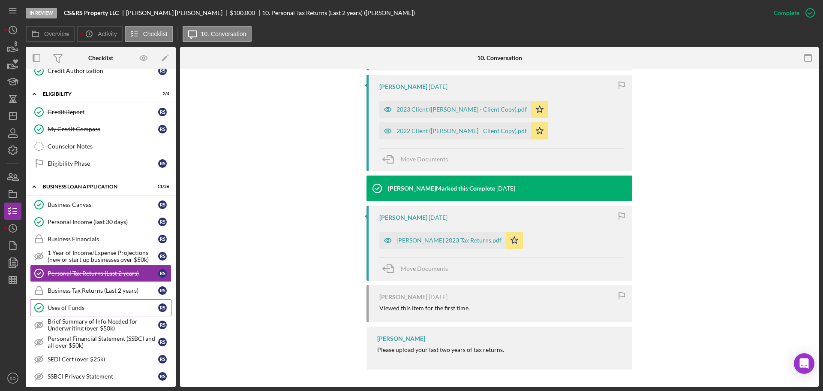
click at [75, 304] on div "Uses of Funds" at bounding box center [103, 307] width 111 height 7
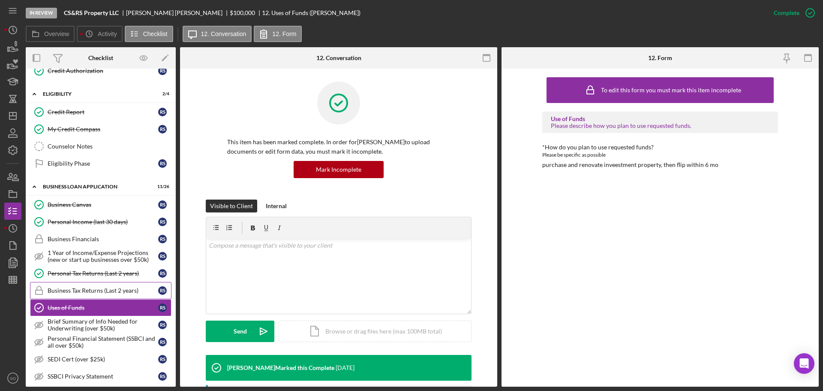
scroll to position [328, 0]
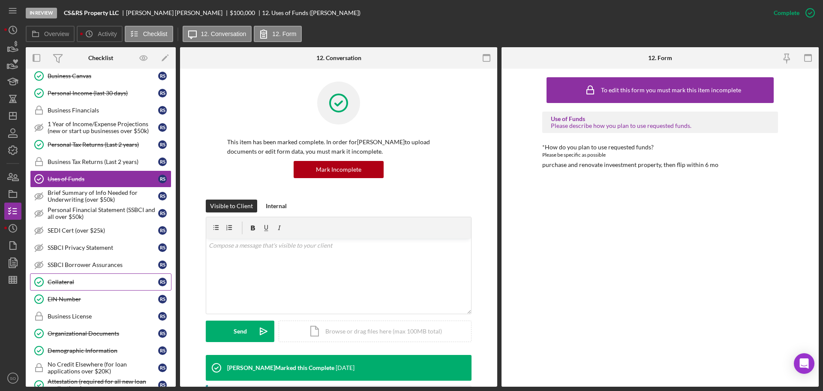
click at [83, 288] on link "Collateral Collateral R S" at bounding box center [100, 281] width 141 height 17
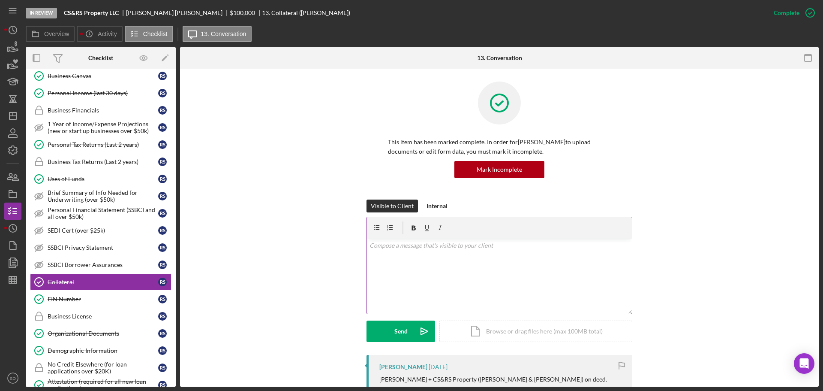
scroll to position [214, 0]
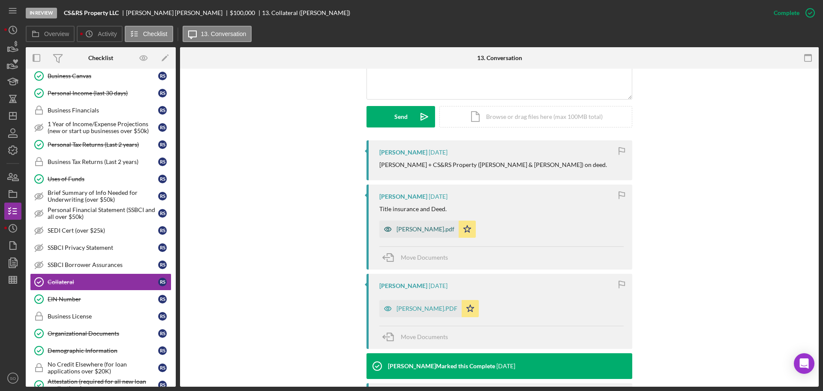
click at [427, 224] on div "[PERSON_NAME].pdf" at bounding box center [418, 228] width 79 height 17
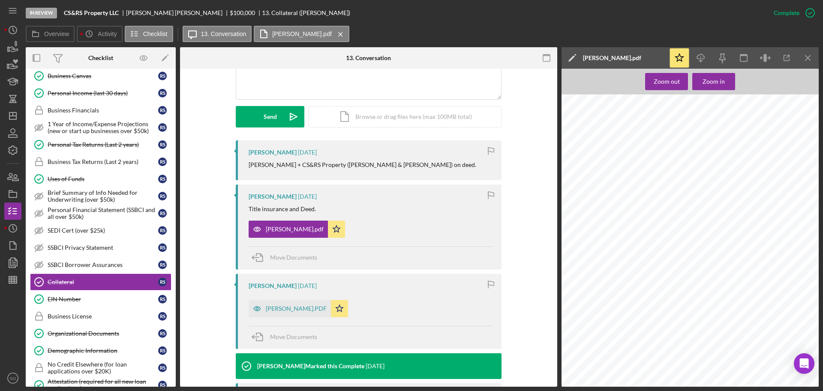
scroll to position [0, 0]
click at [304, 311] on div "[PERSON_NAME].PDF" at bounding box center [296, 308] width 61 height 7
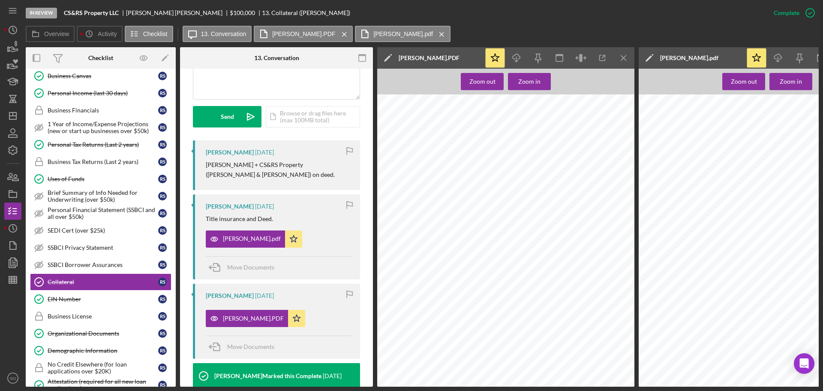
scroll to position [1200, 0]
click at [622, 52] on icon "Icon/Menu Close" at bounding box center [623, 57] width 19 height 19
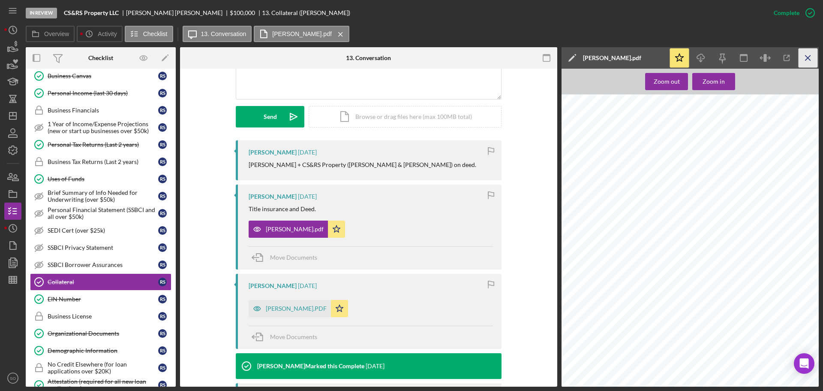
click at [803, 60] on icon "Icon/Menu Close" at bounding box center [808, 57] width 19 height 19
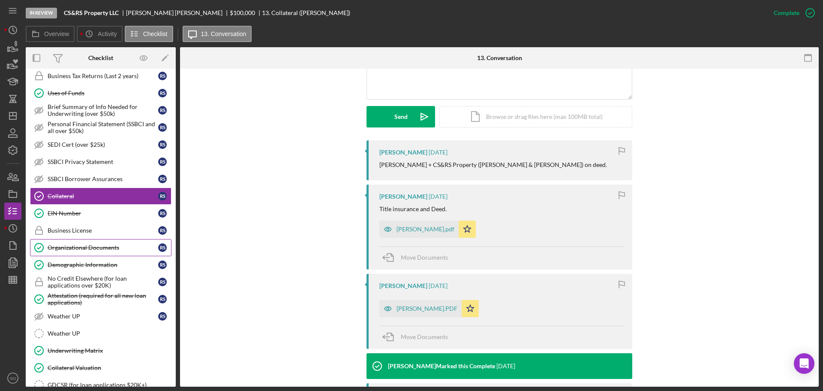
scroll to position [457, 0]
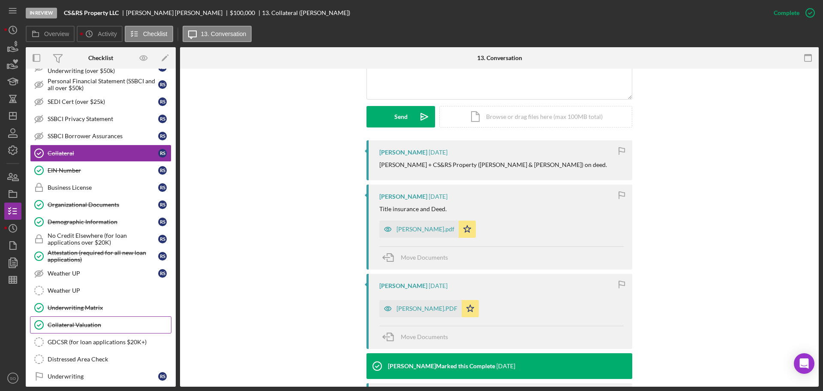
click at [82, 326] on div "Collateral Valuation" at bounding box center [109, 324] width 123 height 7
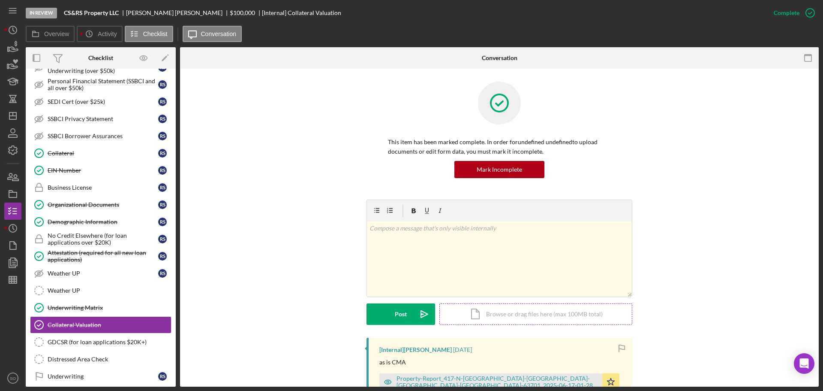
scroll to position [214, 0]
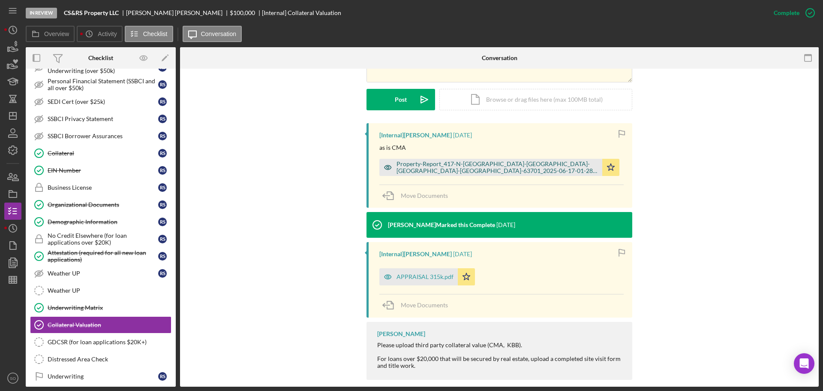
click at [444, 172] on div "Property-Report_417-N-Frederick-St-Cape-Girardeau-MO-63701_2025-06-17-01-28-35(…" at bounding box center [497, 167] width 201 height 14
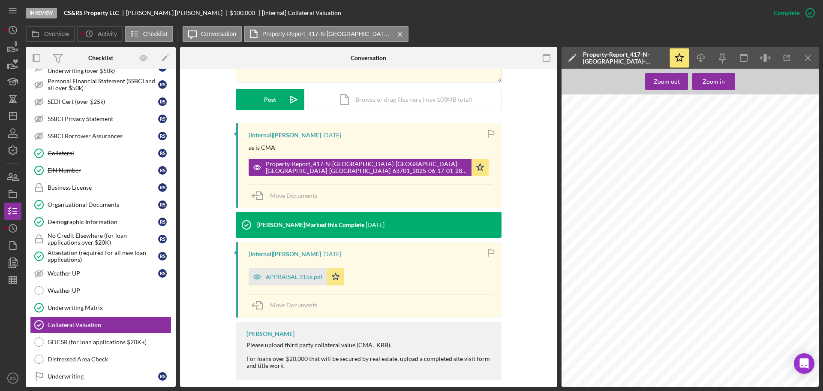
scroll to position [472, 0]
click at [283, 276] on div "APPRAISAL 315k.pdf" at bounding box center [294, 276] width 57 height 7
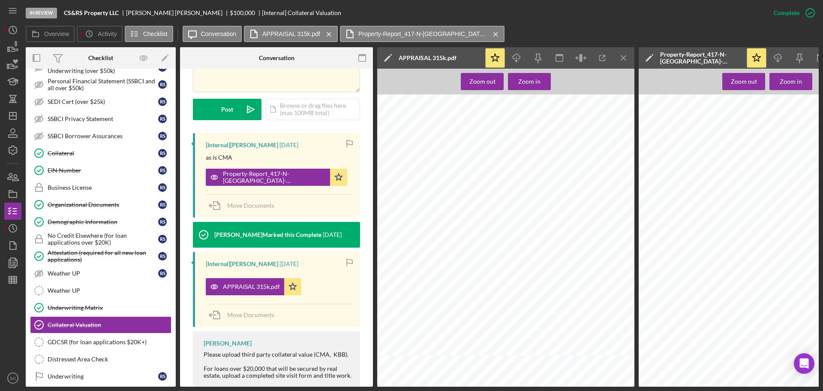
scroll to position [524, 0]
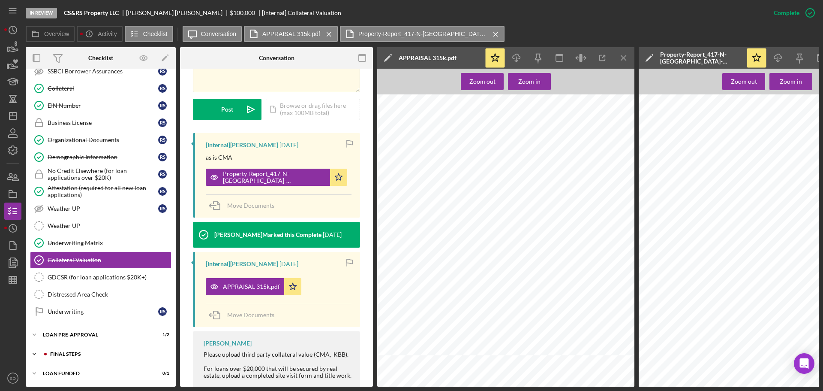
click at [90, 351] on div "FINAL STEPS" at bounding box center [107, 353] width 115 height 5
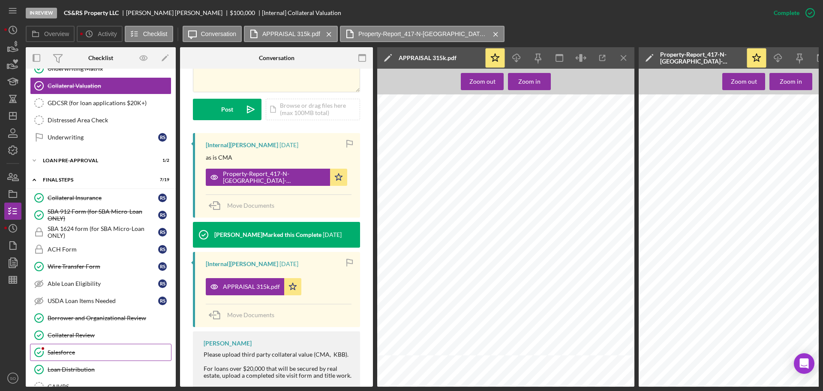
scroll to position [782, 0]
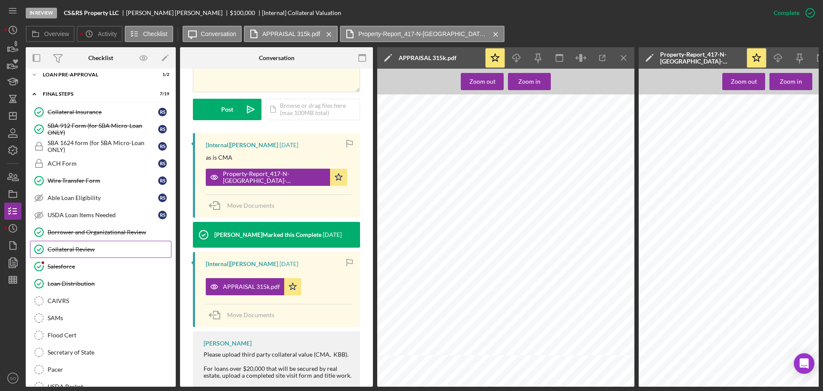
click at [84, 248] on div "Collateral Review" at bounding box center [109, 249] width 123 height 7
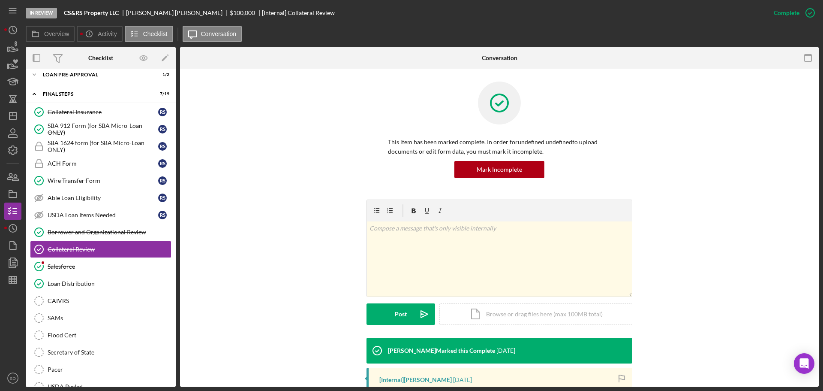
scroll to position [129, 0]
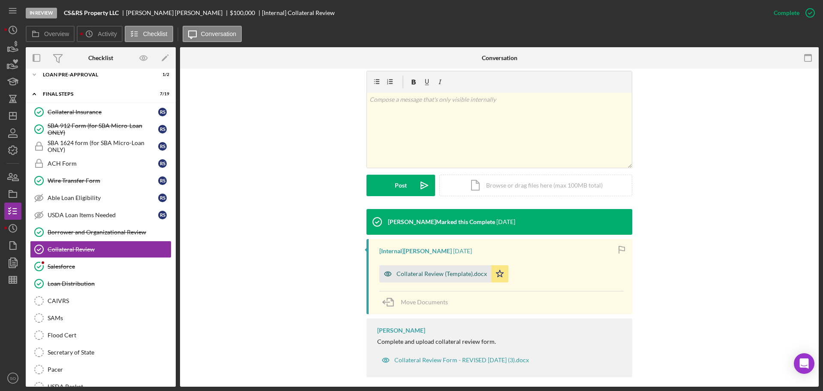
click at [446, 280] on div "Collateral Review (Template).docx" at bounding box center [435, 273] width 112 height 17
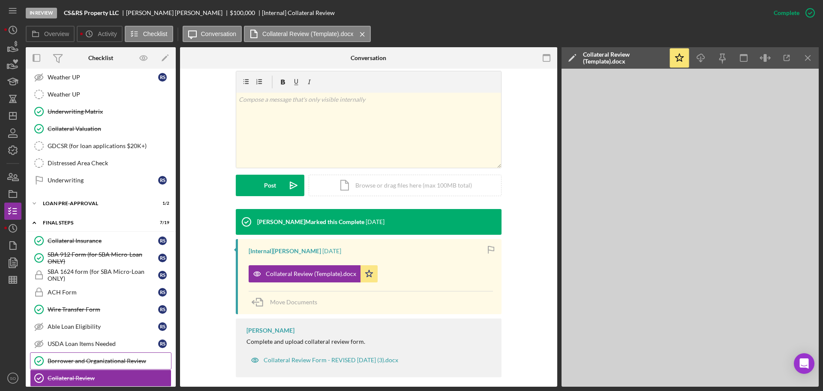
scroll to position [567, 0]
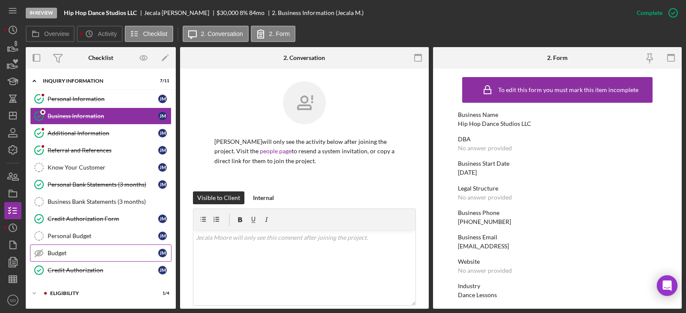
scroll to position [75, 0]
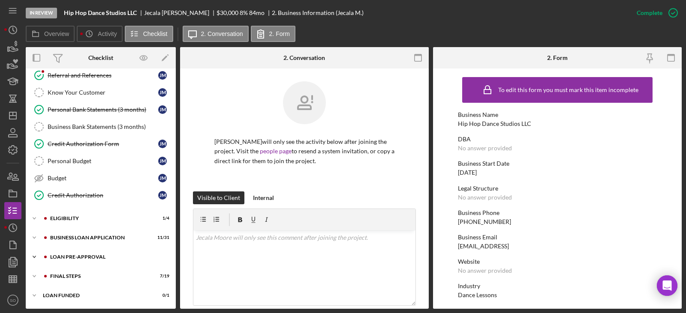
click at [86, 255] on div "LOAN PRE-APPROVAL" at bounding box center [107, 257] width 115 height 5
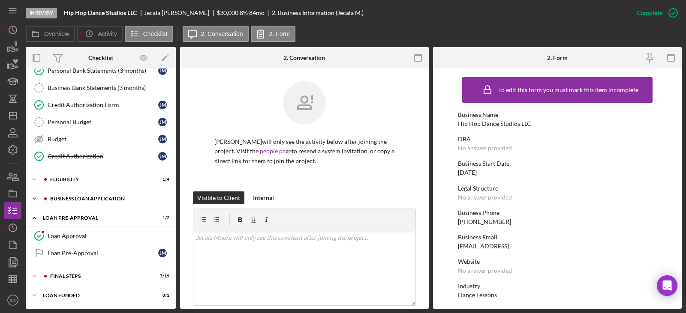
click at [89, 196] on div "BUSINESS LOAN APPLICATION" at bounding box center [107, 198] width 115 height 5
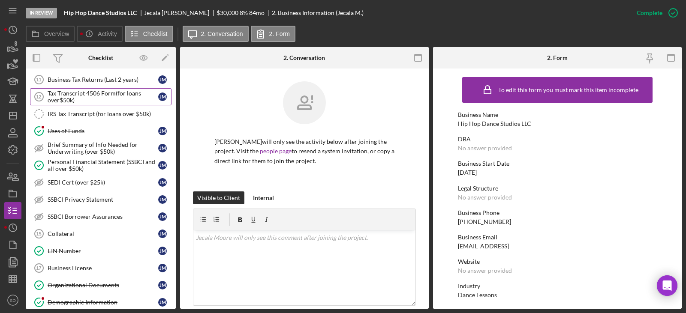
scroll to position [500, 0]
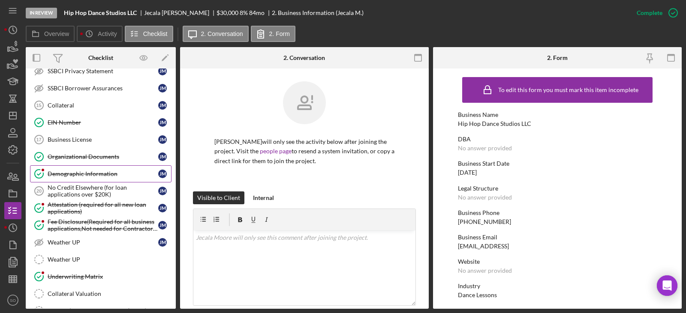
click at [87, 174] on div "Demographic Information" at bounding box center [103, 174] width 111 height 7
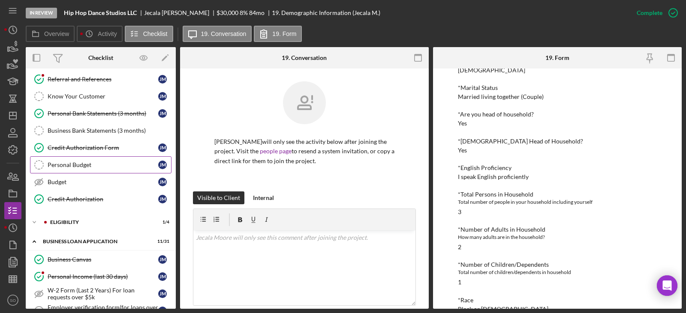
scroll to position [28, 0]
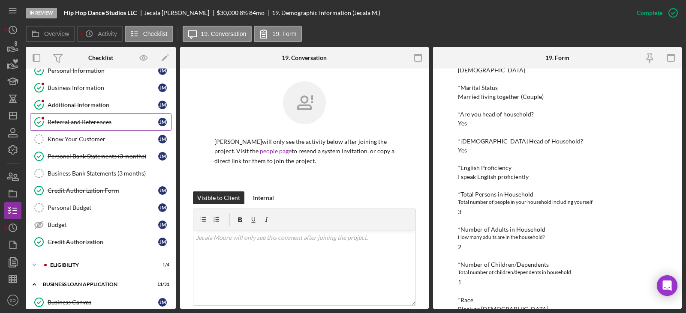
click at [87, 118] on link "Referral and References [PERSON_NAME] and References [PERSON_NAME]" at bounding box center [100, 122] width 141 height 17
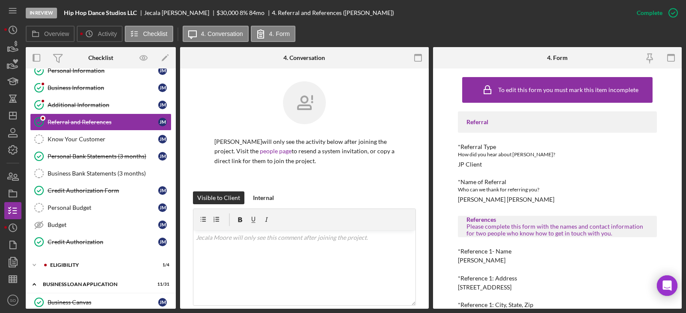
scroll to position [86, 0]
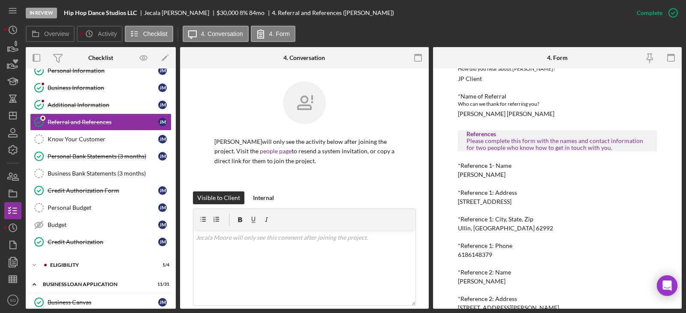
click at [484, 172] on div "[PERSON_NAME]" at bounding box center [482, 174] width 48 height 7
click at [484, 172] on div "LaWanda Jones" at bounding box center [482, 174] width 48 height 7
copy div "LaWanda Jones"
click at [470, 257] on div "6186148379" at bounding box center [475, 255] width 34 height 7
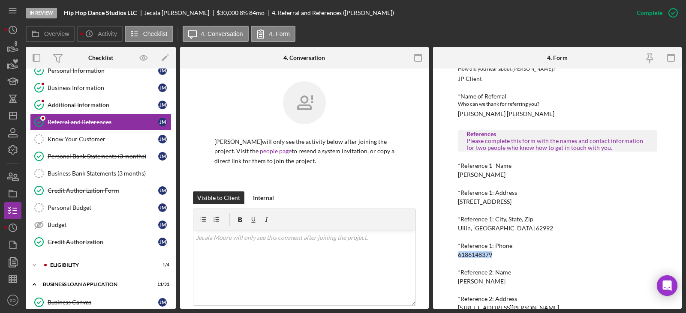
click at [470, 257] on div "6186148379" at bounding box center [475, 255] width 34 height 7
copy div "6186148379"
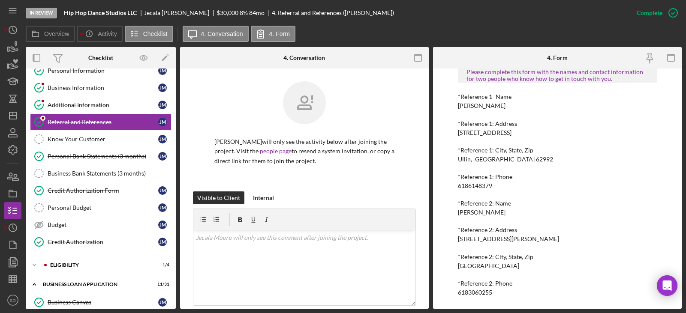
click at [474, 212] on div "Carla Murray" at bounding box center [482, 212] width 48 height 7
copy div "Carla Murray"
click at [483, 292] on div "6183060255" at bounding box center [475, 292] width 34 height 7
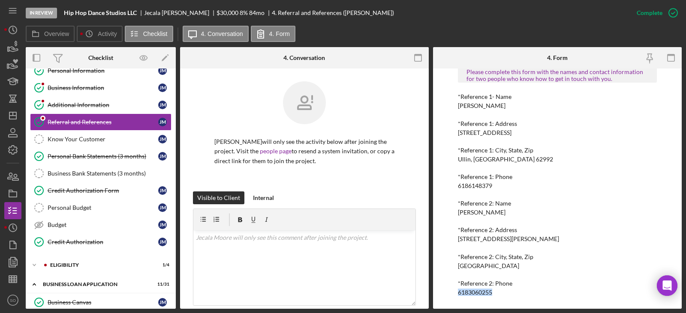
click at [483, 292] on div "6183060255" at bounding box center [475, 292] width 34 height 7
copy div "6183060255"
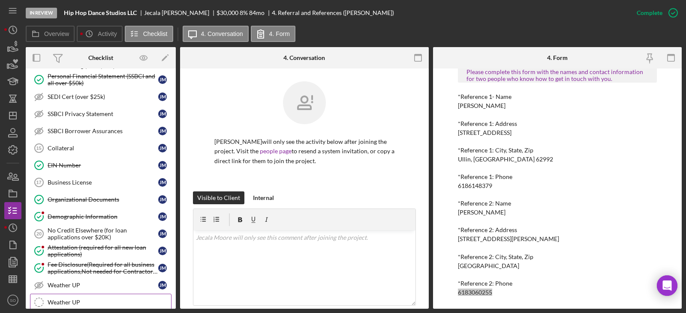
scroll to position [543, 0]
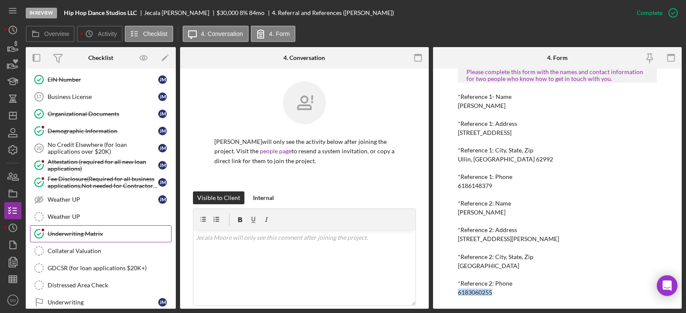
click at [82, 236] on div "Underwriting Matrix" at bounding box center [109, 234] width 123 height 7
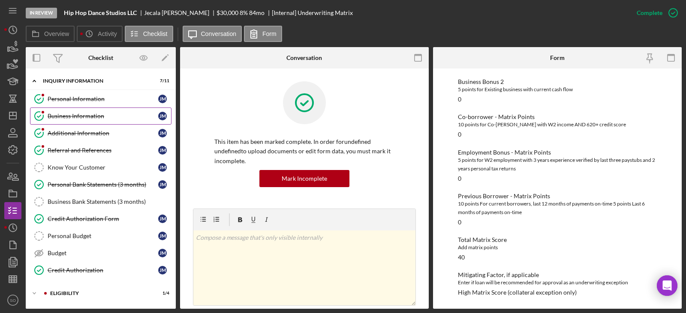
click at [80, 111] on link "Business Information Business Information J M" at bounding box center [100, 116] width 141 height 17
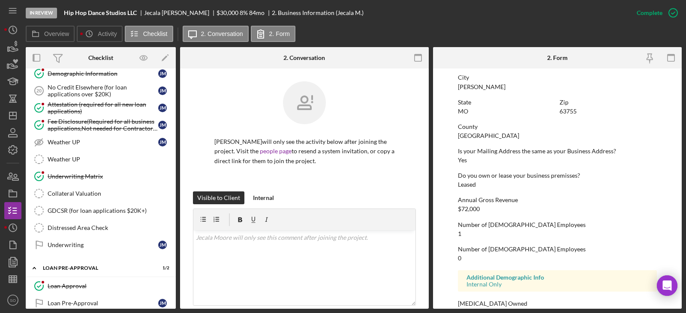
scroll to position [650, 0]
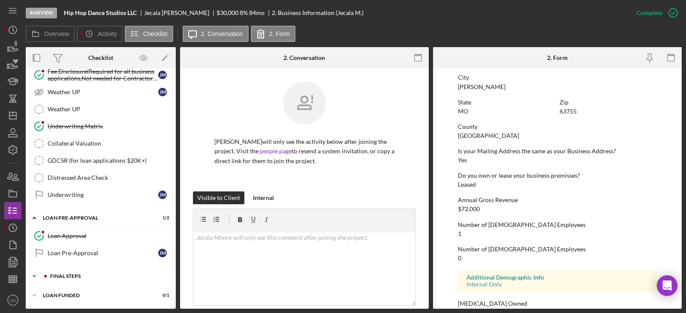
drag, startPoint x: 78, startPoint y: 277, endPoint x: 84, endPoint y: 273, distance: 7.5
click at [78, 277] on div "FINAL STEPS" at bounding box center [107, 276] width 115 height 5
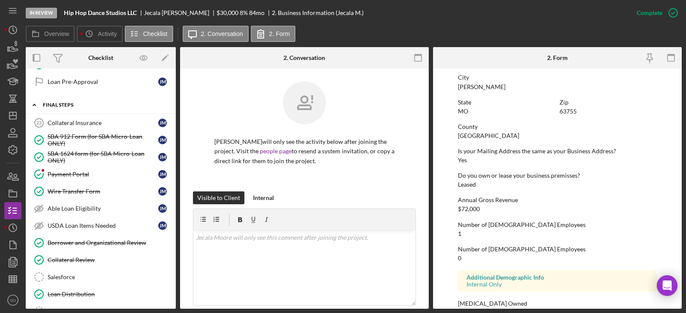
click at [84, 272] on link "Salesforce Salesforce" at bounding box center [100, 277] width 141 height 17
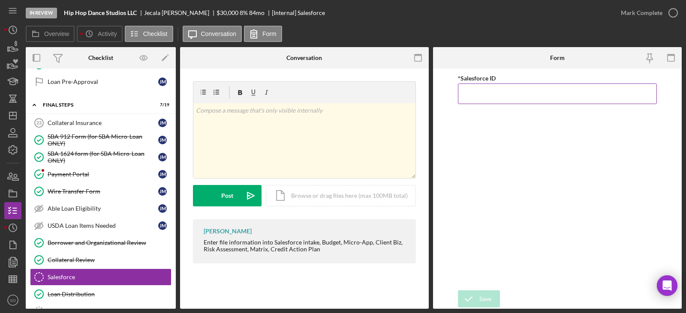
click at [474, 94] on input "*Salesforce ID" at bounding box center [557, 94] width 199 height 21
paste input "a0wPC000002OhSTYA0"
type input "a0wPC000002OhSTYA0"
click at [564, 186] on div "*Salesforce ID a0wPC000002OhSTYA0" at bounding box center [557, 179] width 199 height 213
click at [487, 299] on div "Save" at bounding box center [485, 299] width 12 height 17
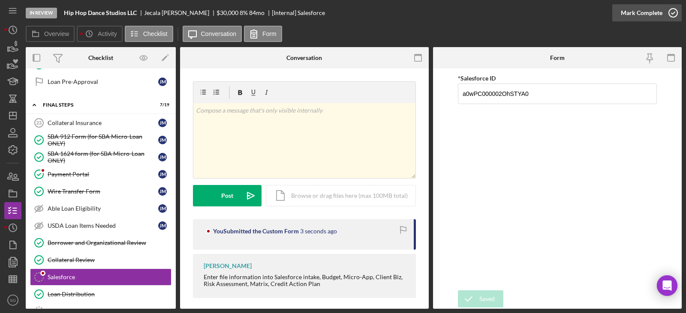
click at [652, 15] on div "Mark Complete" at bounding box center [642, 12] width 42 height 17
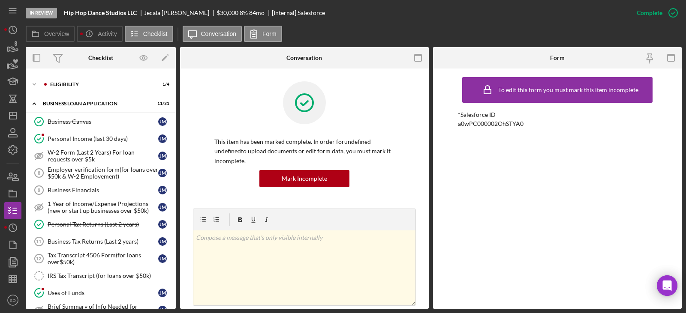
scroll to position [252, 0]
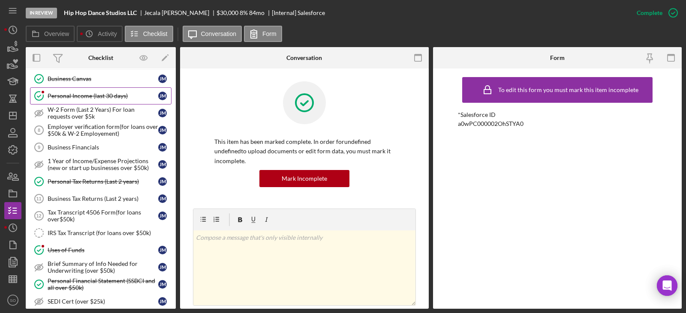
click at [72, 89] on link "Personal Income (last 30 days) Personal Income (last 30 days) J M" at bounding box center [100, 95] width 141 height 17
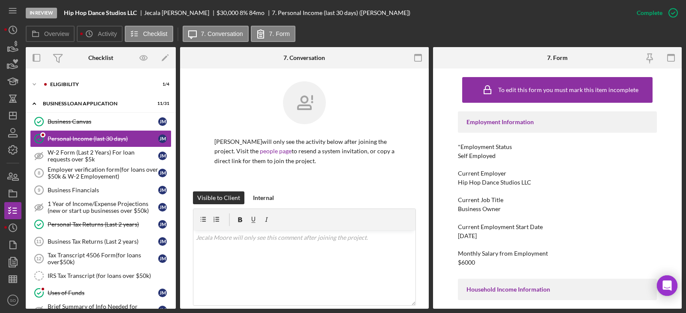
scroll to position [166, 0]
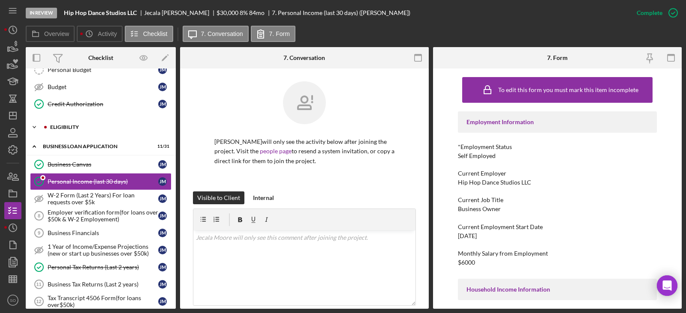
click at [64, 126] on div "ELIGIBILITY" at bounding box center [107, 127] width 115 height 5
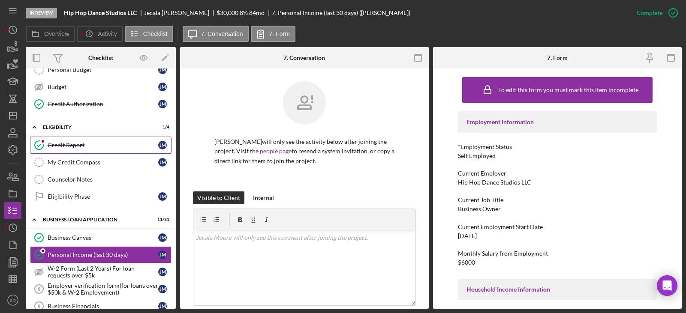
click at [70, 141] on link "Credit Report Credit Report J M" at bounding box center [100, 145] width 141 height 17
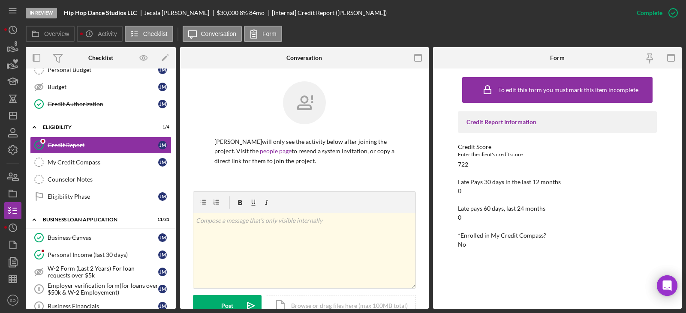
scroll to position [171, 0]
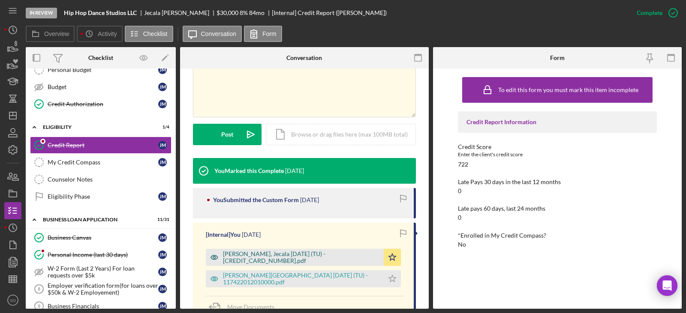
click at [310, 255] on div "Moore, Jecala 2025-09-02 (TU) - 117422010950000.pdf" at bounding box center [301, 258] width 156 height 14
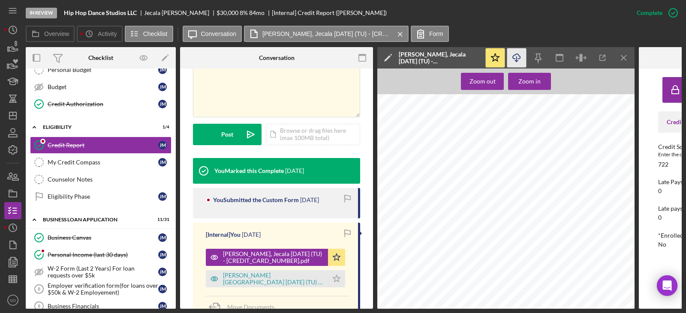
click at [520, 56] on icon "Icon/Download" at bounding box center [516, 57] width 19 height 19
drag, startPoint x: 283, startPoint y: 276, endPoint x: 295, endPoint y: 277, distance: 12.9
click at [283, 276] on div "Moore, Jachin 2025-09-02 (TU) - 117422012010000.pdf" at bounding box center [273, 279] width 101 height 14
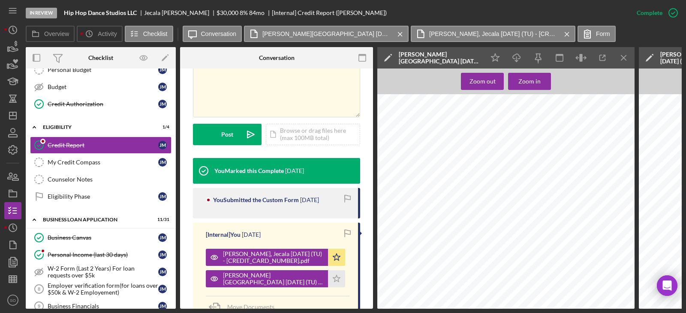
scroll to position [129, 0]
click at [536, 82] on div "Zoom in" at bounding box center [529, 81] width 22 height 17
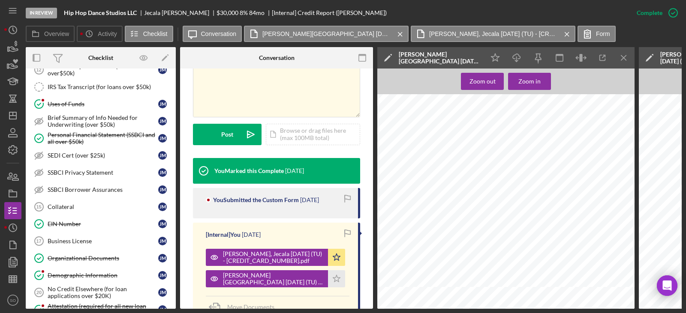
scroll to position [514, 0]
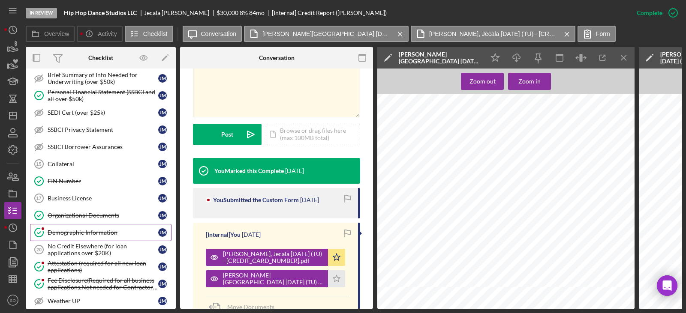
click at [96, 236] on div "Demographic Information" at bounding box center [103, 232] width 111 height 7
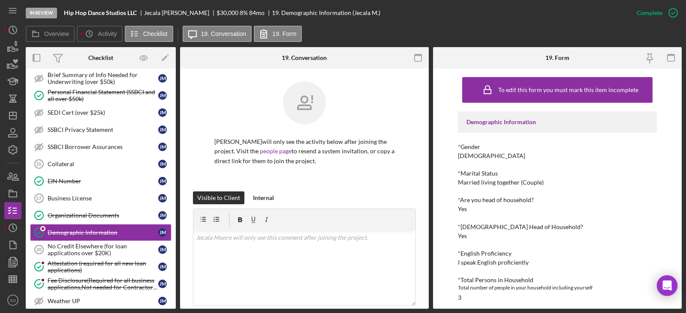
scroll to position [86, 0]
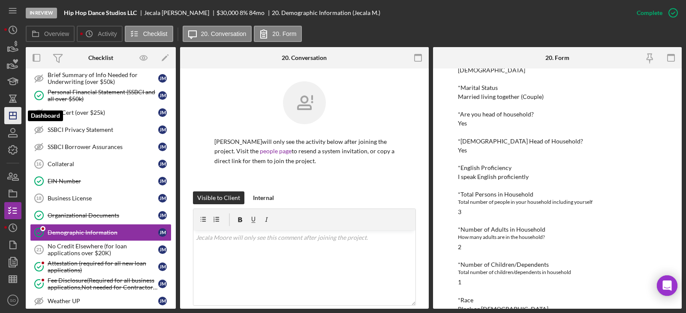
drag, startPoint x: 16, startPoint y: 108, endPoint x: 19, endPoint y: 115, distance: 7.5
click at [16, 109] on icon "Icon/Dashboard" at bounding box center [12, 115] width 21 height 21
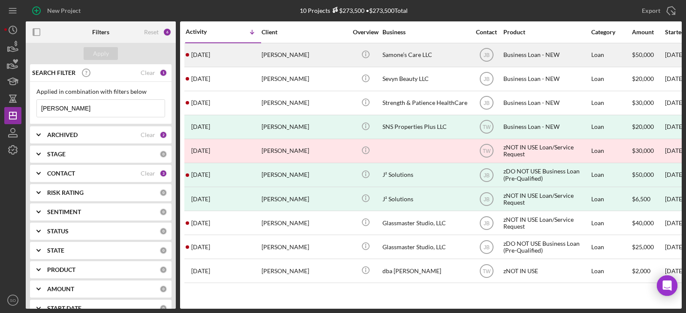
click at [292, 54] on div "Jasmine Steward" at bounding box center [305, 55] width 86 height 23
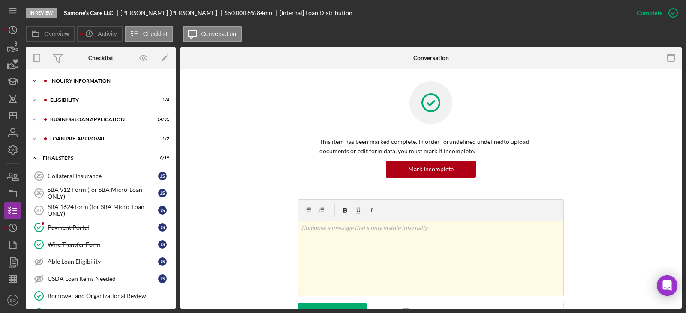
click at [94, 80] on div "INQUIRY INFORMATION" at bounding box center [107, 80] width 115 height 5
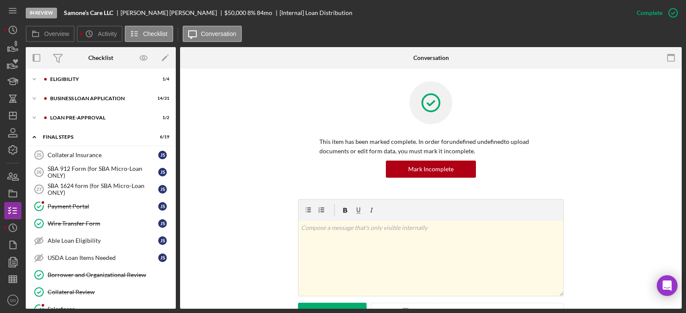
scroll to position [171, 0]
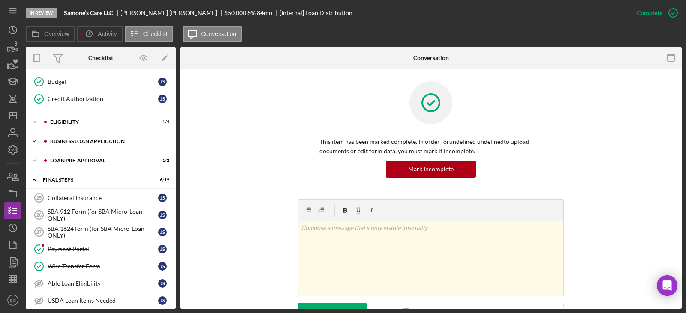
click at [78, 141] on div "BUSINESS LOAN APPLICATION" at bounding box center [107, 141] width 115 height 5
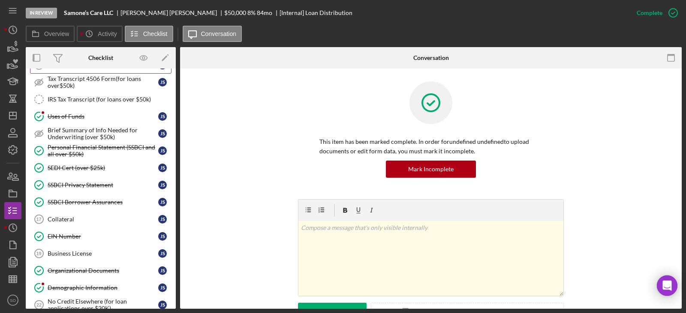
scroll to position [429, 0]
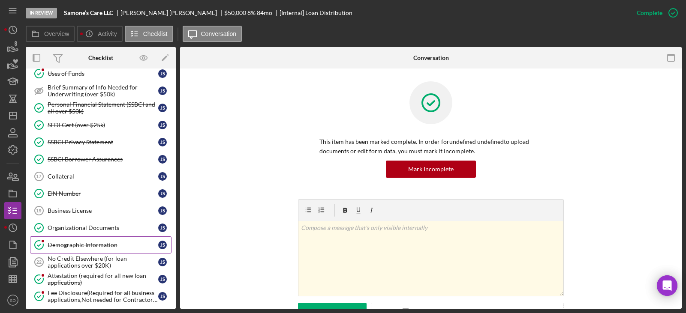
click at [93, 248] on div "Demographic Information" at bounding box center [103, 245] width 111 height 7
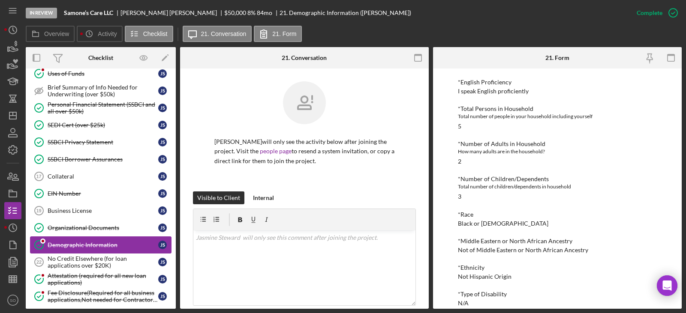
scroll to position [514, 0]
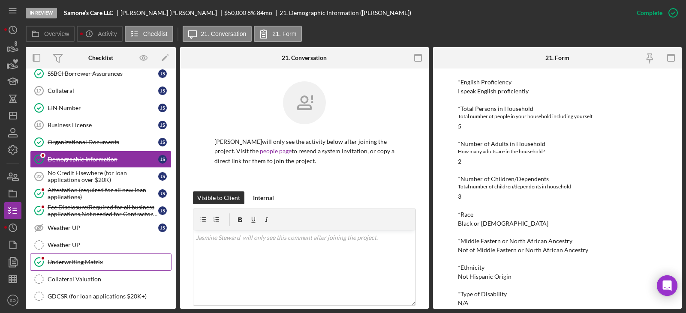
drag, startPoint x: 97, startPoint y: 262, endPoint x: 102, endPoint y: 265, distance: 6.0
click at [97, 262] on div "Underwriting Matrix" at bounding box center [109, 262] width 123 height 7
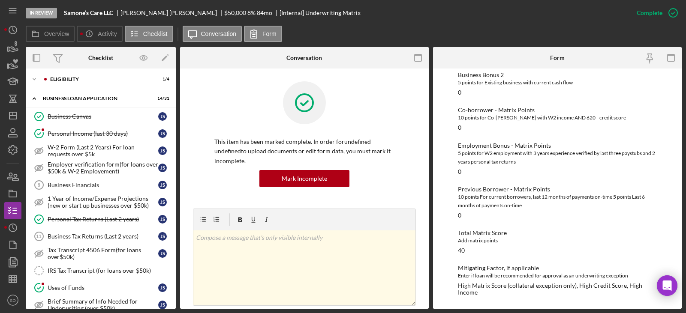
scroll to position [171, 0]
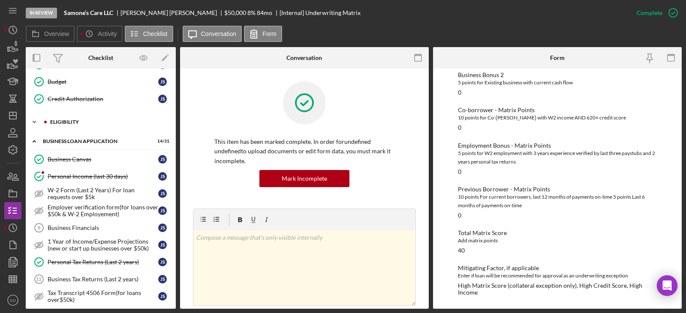
click at [61, 121] on div "ELIGIBILITY" at bounding box center [107, 122] width 115 height 5
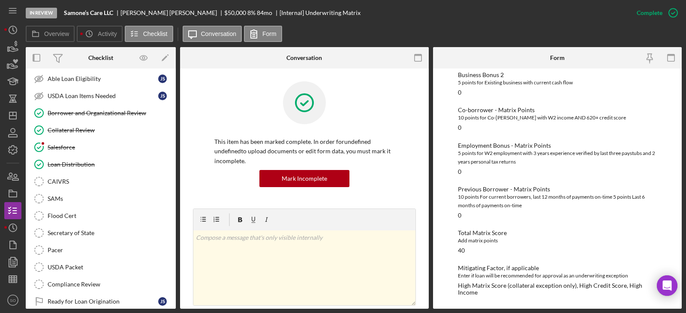
scroll to position [1015, 0]
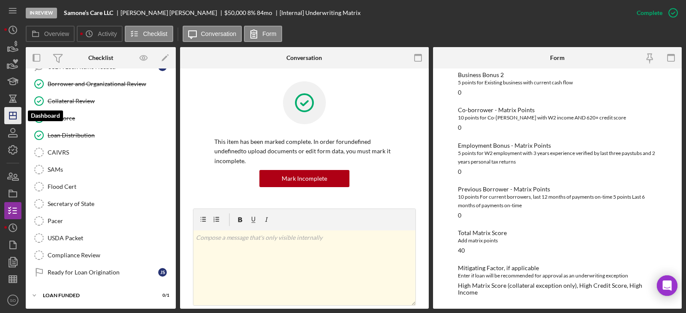
click at [11, 123] on icon "Icon/Dashboard" at bounding box center [12, 115] width 21 height 21
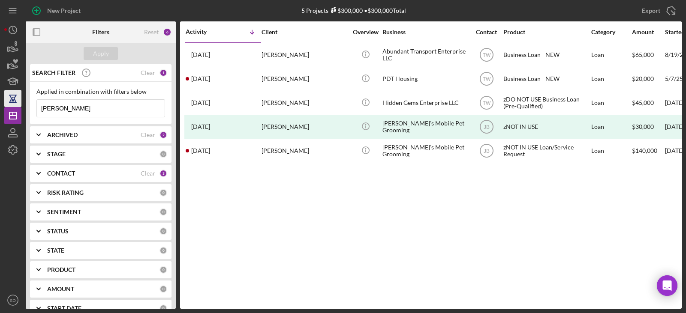
drag, startPoint x: 91, startPoint y: 105, endPoint x: 10, endPoint y: 106, distance: 81.5
click at [10, 106] on div "New Project 5 Projects $300,000 • $300,000 Total pamela bunch Export Icon/Expor…" at bounding box center [342, 154] width 677 height 309
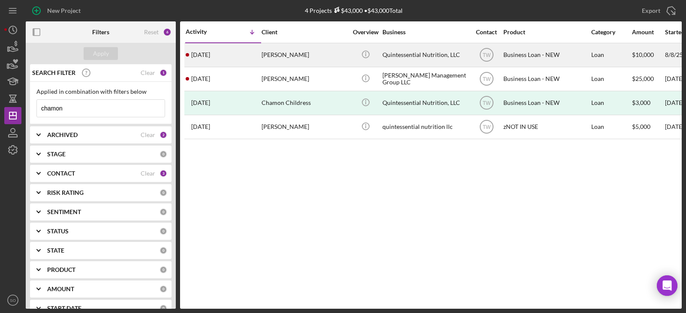
type input "chamon"
click at [276, 62] on div "Chamon Childress-Hayden" at bounding box center [305, 55] width 86 height 23
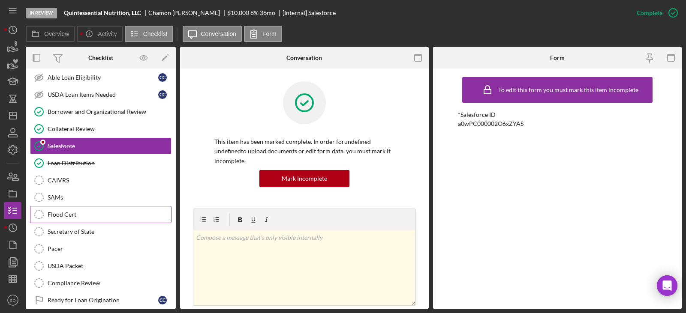
scroll to position [13, 0]
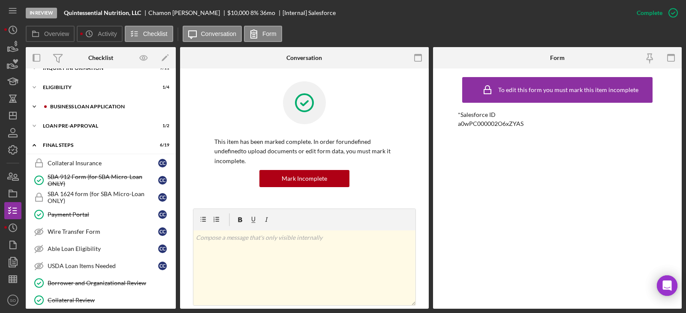
click at [98, 108] on div "BUSINESS LOAN APPLICATION" at bounding box center [107, 106] width 115 height 5
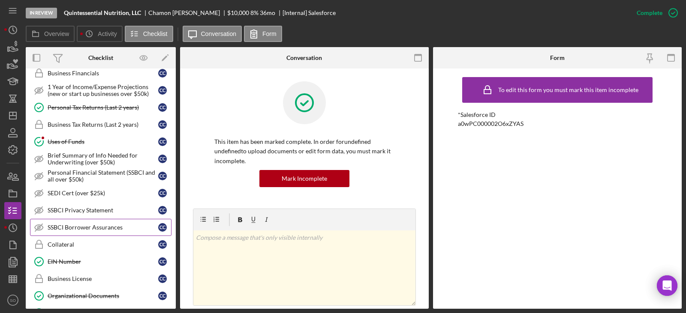
scroll to position [141, 0]
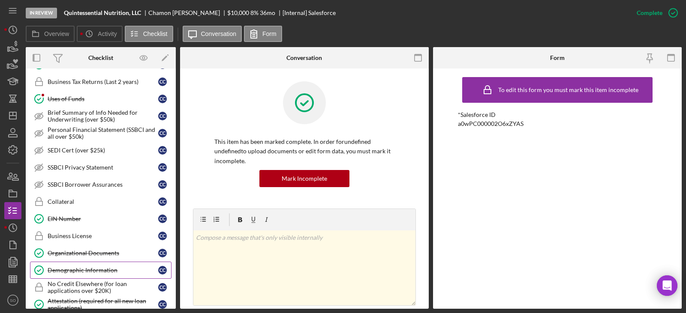
click at [106, 264] on link "Demographic Information Demographic Information C C" at bounding box center [100, 270] width 141 height 17
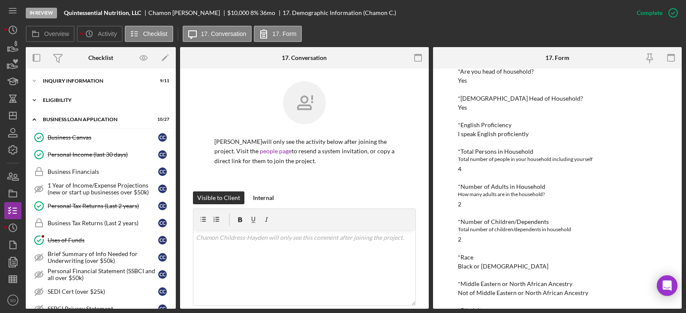
click at [69, 105] on div "Icon/Expander ELIGIBILITY 1 / 4" at bounding box center [101, 100] width 150 height 17
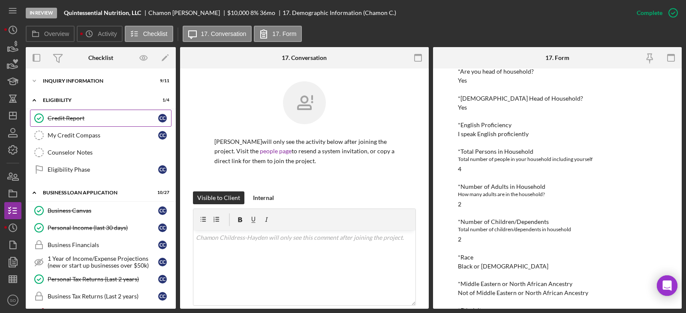
click at [68, 117] on div "Credit Report" at bounding box center [103, 118] width 111 height 7
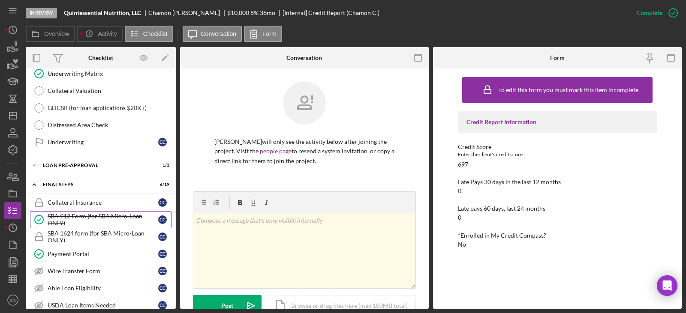
scroll to position [686, 0]
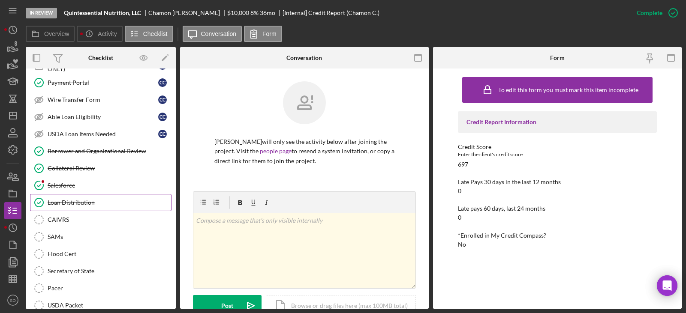
click at [80, 204] on div "Loan Distribution" at bounding box center [109, 202] width 123 height 7
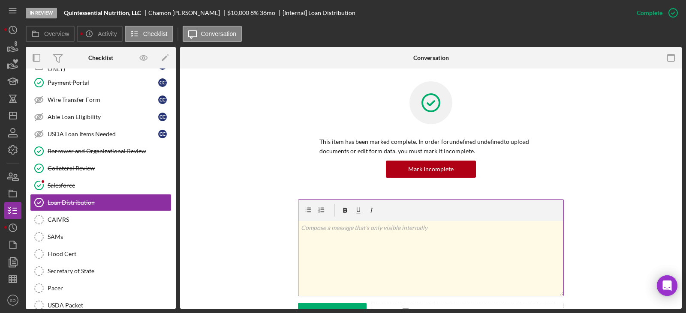
scroll to position [129, 0]
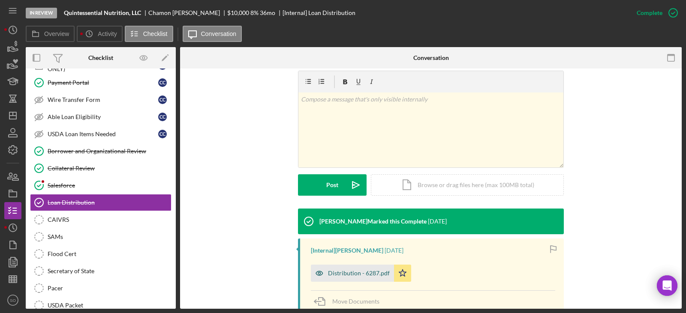
click at [355, 274] on div "Distribution - 6287.pdf" at bounding box center [359, 273] width 62 height 7
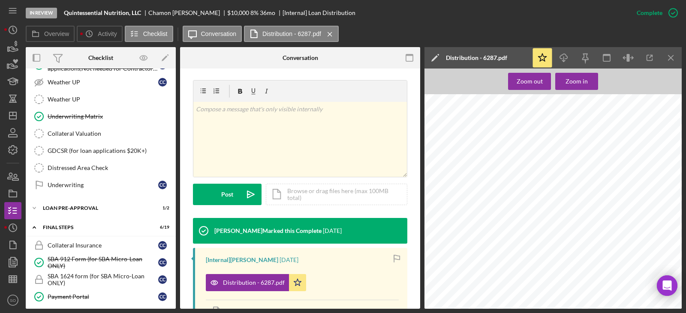
scroll to position [429, 0]
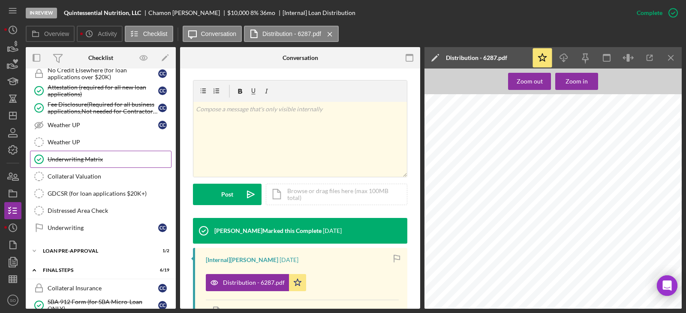
click at [84, 158] on div "Underwriting Matrix" at bounding box center [109, 159] width 123 height 7
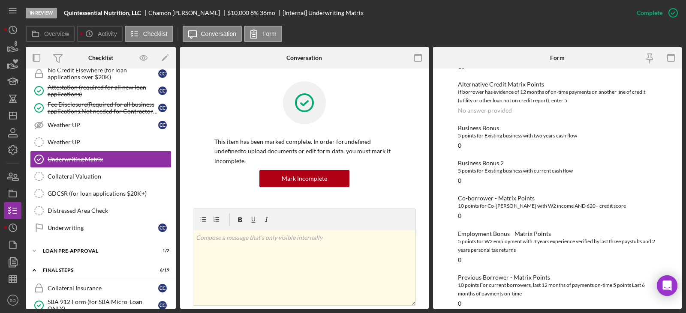
scroll to position [303, 0]
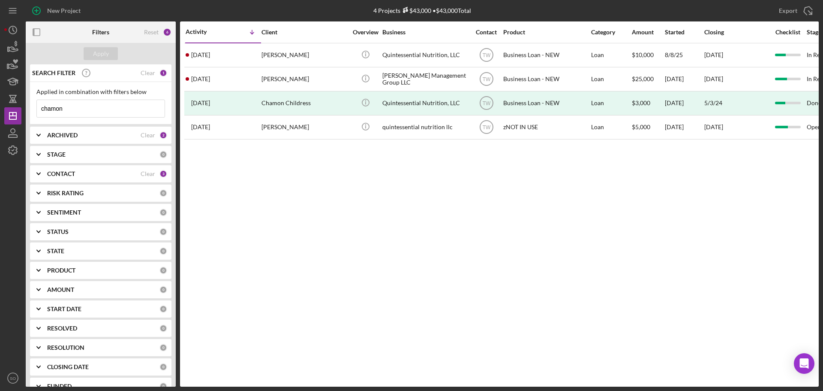
drag, startPoint x: 114, startPoint y: 115, endPoint x: 0, endPoint y: 80, distance: 119.7
click at [0, 80] on div "New Project 4 Projects $43,000 • $43,000 Total chamon Export Icon/Export Filter…" at bounding box center [411, 195] width 823 height 391
type input "[PERSON_NAME]"
click at [105, 52] on div "Apply" at bounding box center [101, 53] width 16 height 13
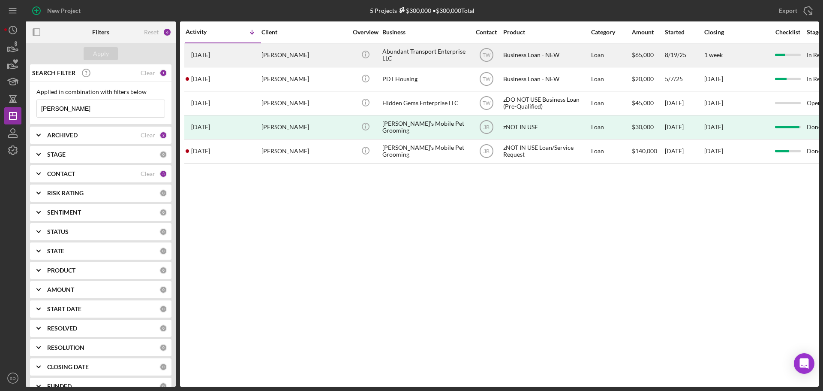
click at [289, 54] on div "[PERSON_NAME]" at bounding box center [305, 55] width 86 height 23
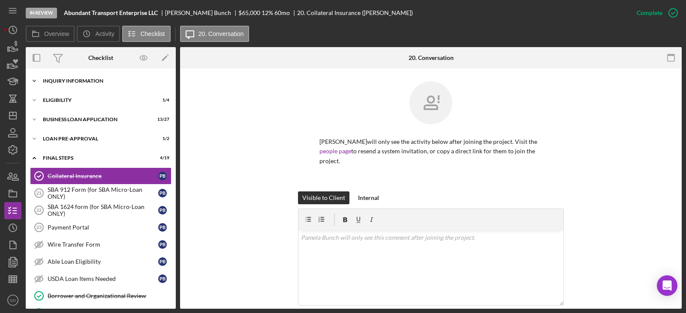
drag, startPoint x: 81, startPoint y: 80, endPoint x: 82, endPoint y: 86, distance: 6.1
click at [81, 80] on div "INQUIRY INFORMATION" at bounding box center [104, 80] width 122 height 5
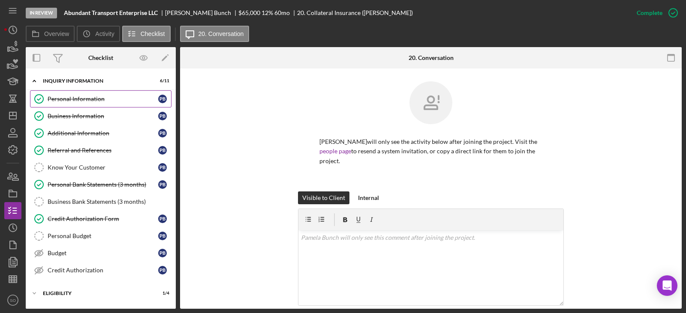
click at [90, 100] on div "Personal Information" at bounding box center [103, 99] width 111 height 7
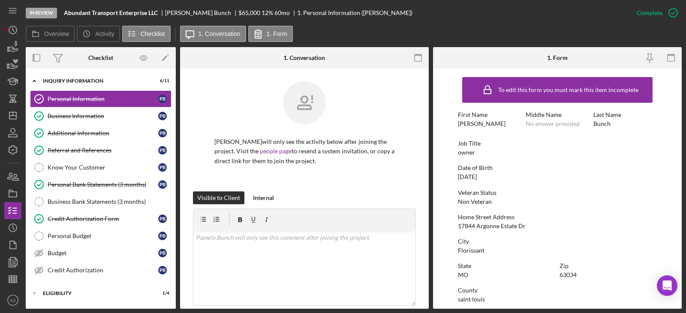
click at [474, 120] on div "[PERSON_NAME]" at bounding box center [482, 123] width 48 height 7
copy div "[PERSON_NAME]"
click at [593, 125] on div "Bunch" at bounding box center [601, 123] width 17 height 7
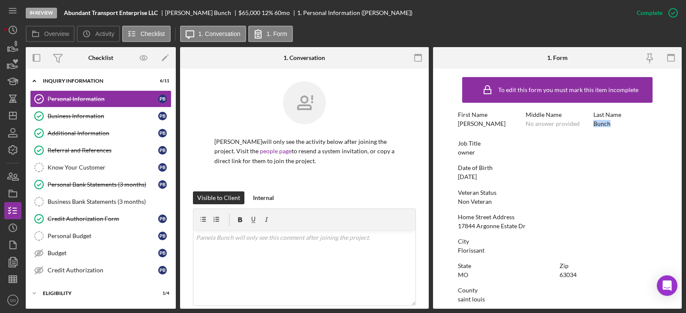
copy div "Bunch"
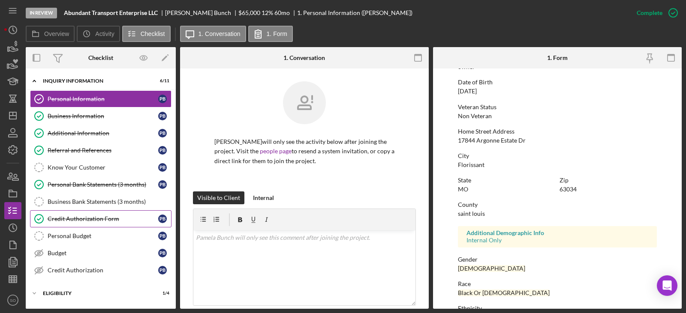
drag, startPoint x: 95, startPoint y: 216, endPoint x: 272, endPoint y: 224, distance: 177.2
click at [96, 216] on div "Credit Authorization Form" at bounding box center [103, 219] width 111 height 7
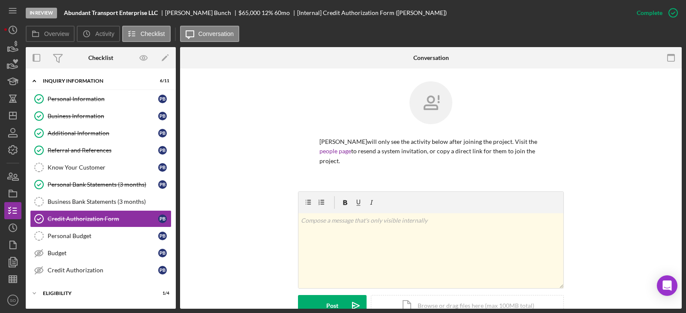
scroll to position [129, 0]
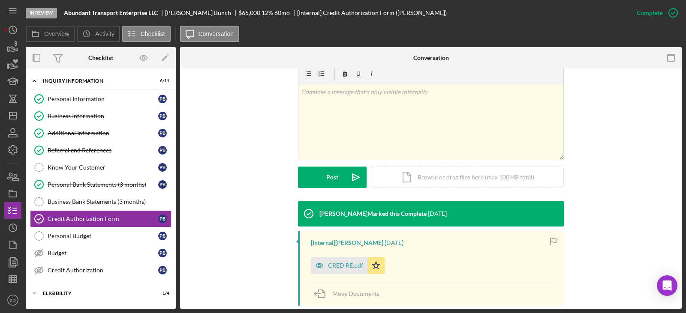
click at [345, 267] on div "CRED RE.pdf" at bounding box center [345, 265] width 35 height 7
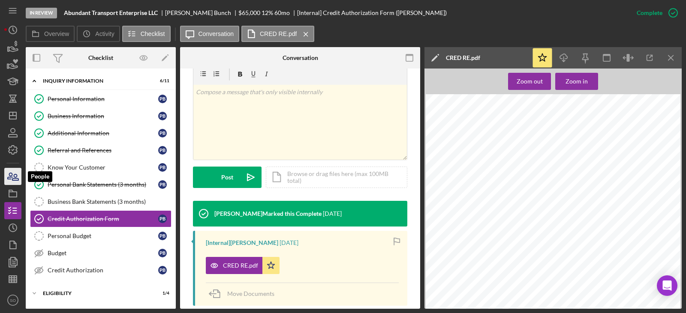
click at [14, 177] on icon "button" at bounding box center [15, 177] width 6 height 6
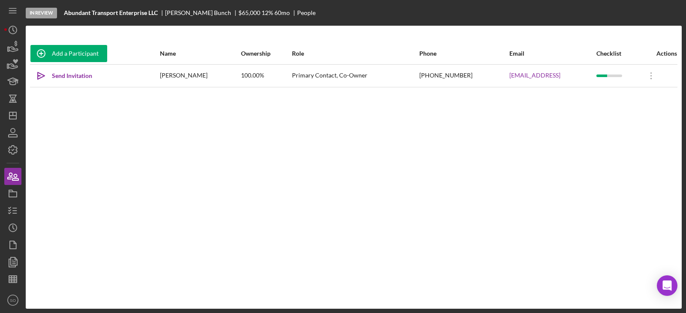
click at [285, 192] on div "Add a Participant Name Ownership Role Phone Email Checklist Actions Icon/icon-i…" at bounding box center [354, 167] width 656 height 249
click at [15, 213] on line "button" at bounding box center [15, 213] width 4 height 0
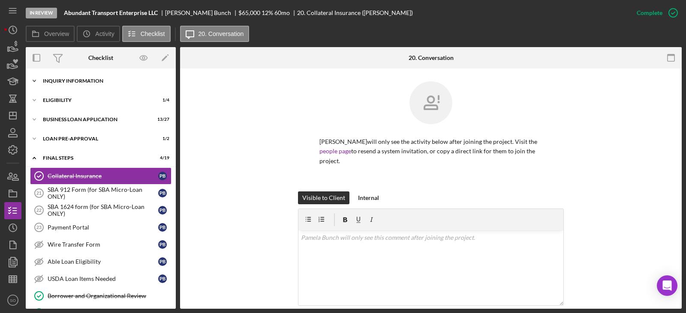
click at [84, 85] on div "Icon/Expander INQUIRY INFORMATION 6 / 11" at bounding box center [101, 80] width 150 height 17
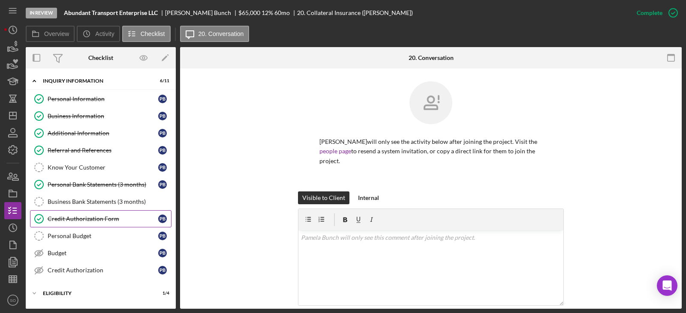
click at [100, 224] on link "Credit Authorization Form Credit Authorization Form P B" at bounding box center [100, 218] width 141 height 17
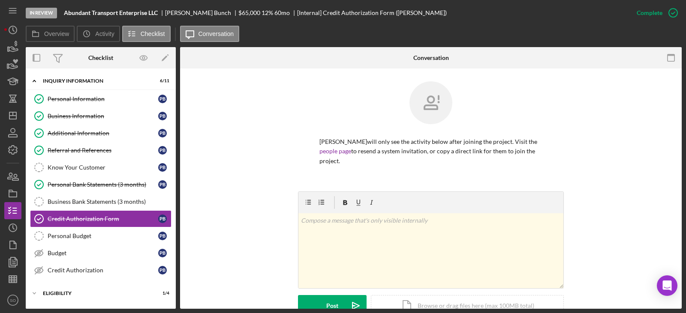
scroll to position [129, 0]
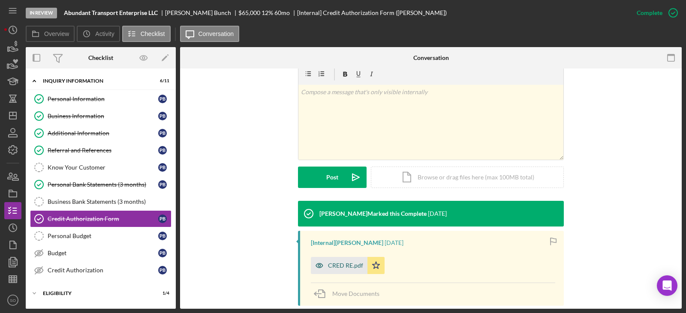
click at [343, 263] on div "CRED RE.pdf" at bounding box center [345, 265] width 35 height 7
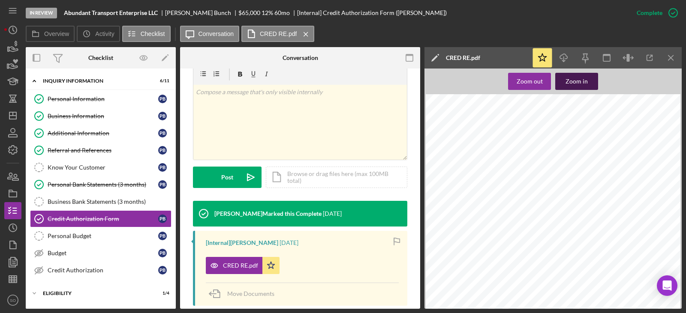
click at [574, 83] on div "Zoom in" at bounding box center [576, 81] width 22 height 17
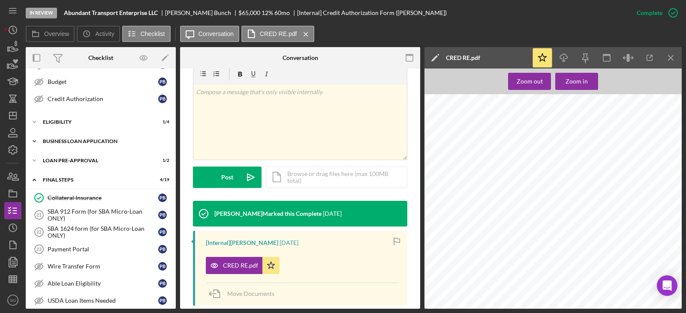
click at [104, 141] on div "BUSINESS LOAN APPLICATION" at bounding box center [104, 141] width 122 height 5
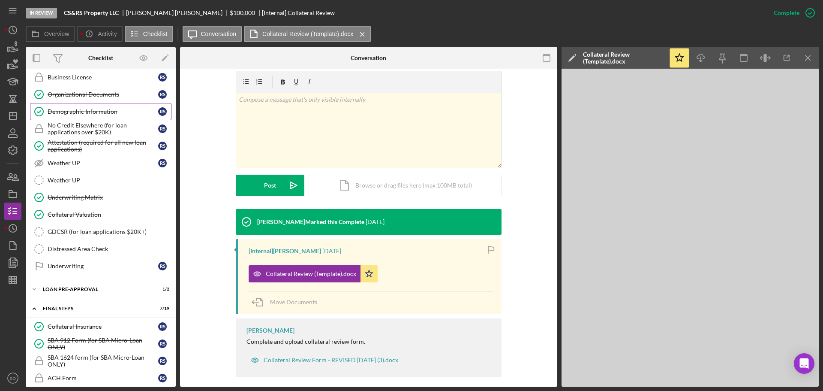
scroll to position [481, 0]
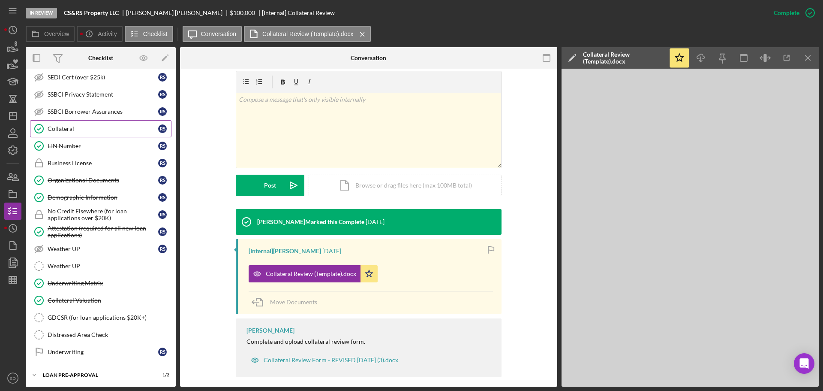
click at [74, 130] on div "Collateral" at bounding box center [103, 128] width 111 height 7
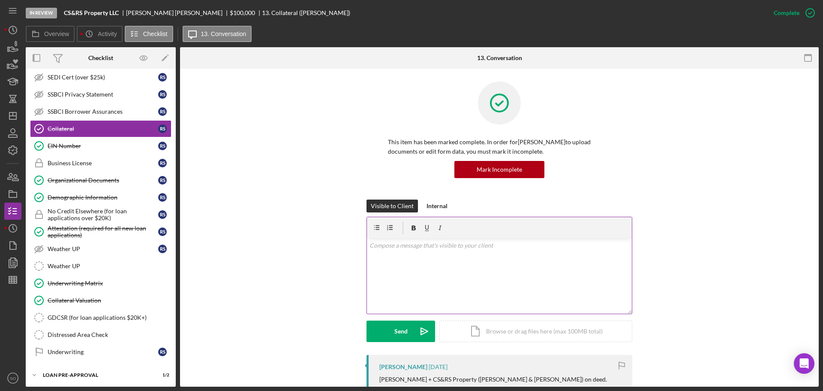
scroll to position [214, 0]
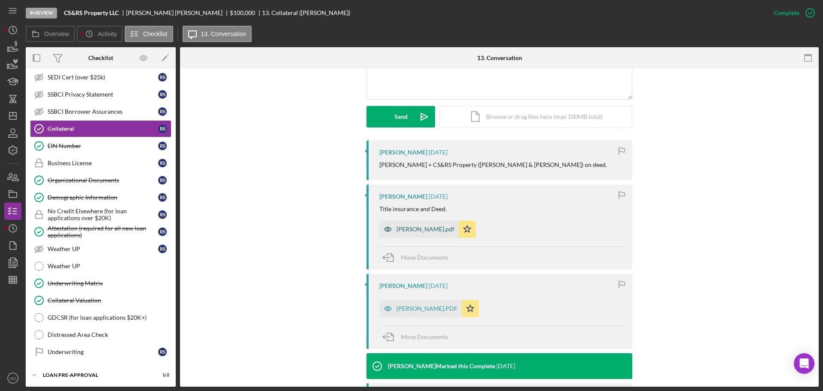
click at [431, 230] on div "[PERSON_NAME].pdf" at bounding box center [426, 229] width 58 height 7
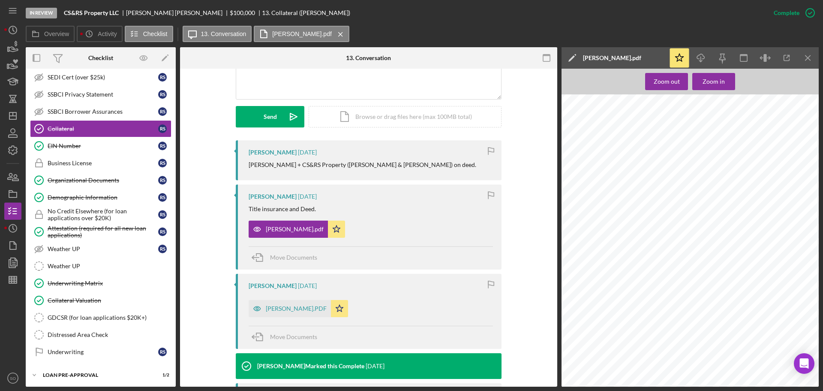
scroll to position [394, 0]
click at [311, 309] on div "[PERSON_NAME].PDF" at bounding box center [296, 308] width 61 height 7
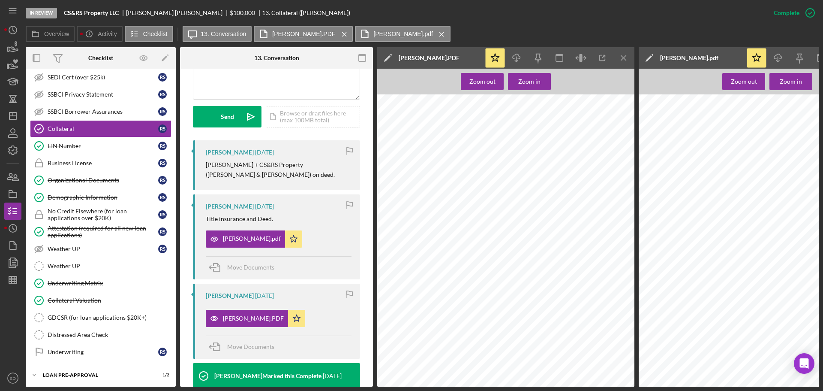
scroll to position [2272, 0]
click at [66, 149] on div "EIN Number" at bounding box center [103, 145] width 111 height 7
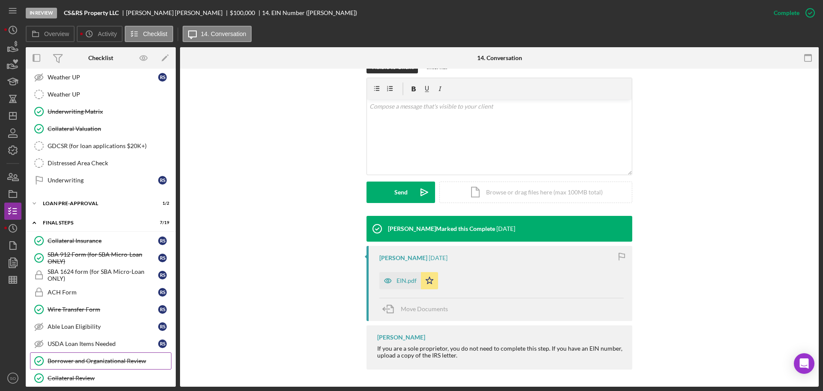
scroll to position [782, 0]
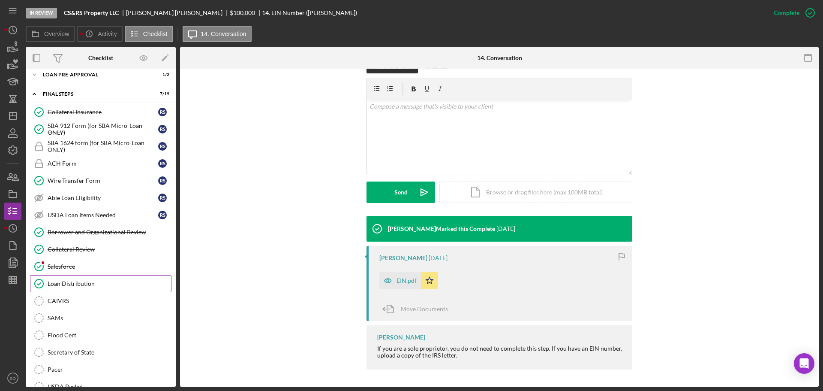
drag, startPoint x: 94, startPoint y: 284, endPoint x: 115, endPoint y: 281, distance: 21.2
click at [94, 284] on div "Loan Distribution" at bounding box center [109, 283] width 123 height 7
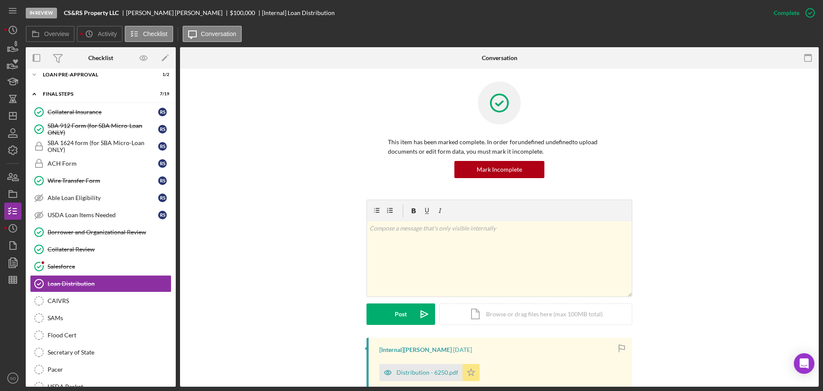
scroll to position [171, 0]
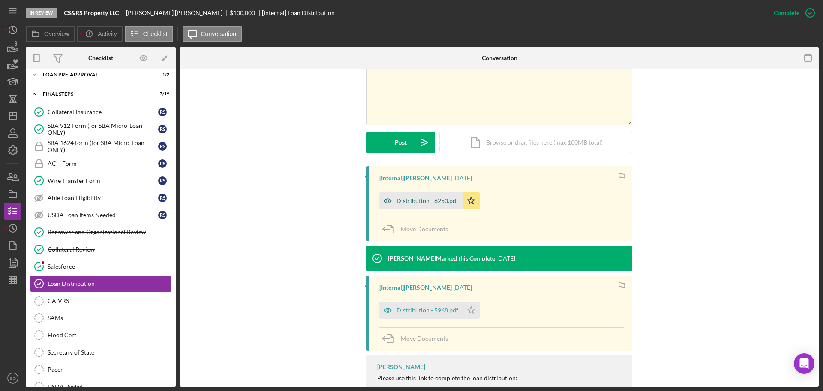
click at [430, 198] on div "Distribution - 6250.pdf" at bounding box center [428, 200] width 62 height 7
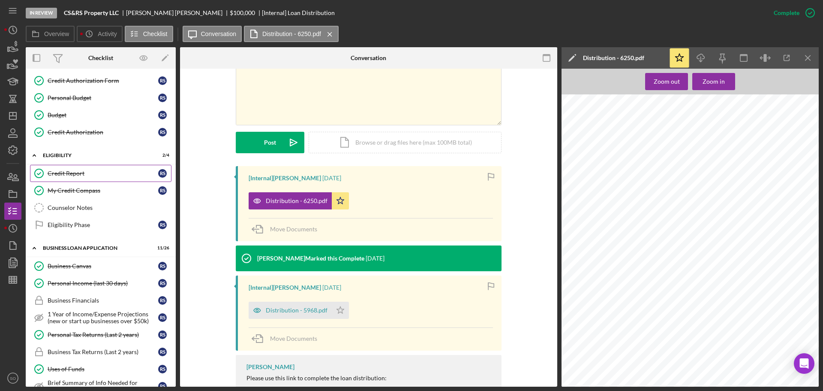
scroll to position [224, 0]
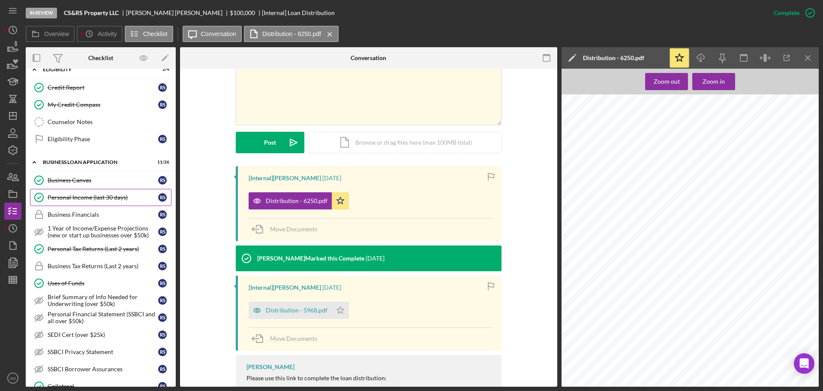
click at [75, 201] on link "Personal Income (last 30 days) Personal Income (last 30 days) R S" at bounding box center [100, 197] width 141 height 17
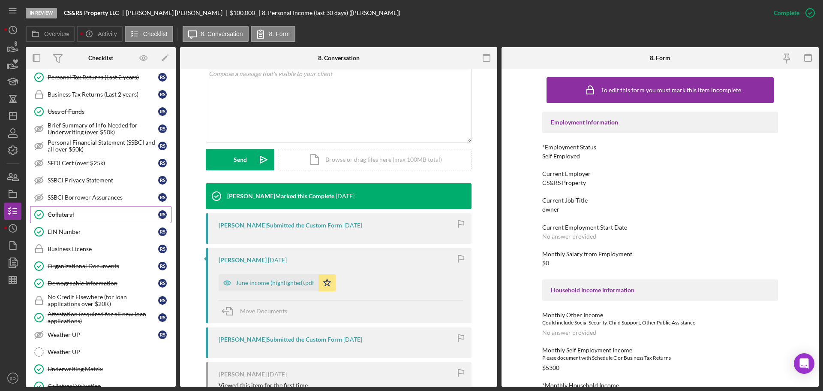
scroll to position [439, 0]
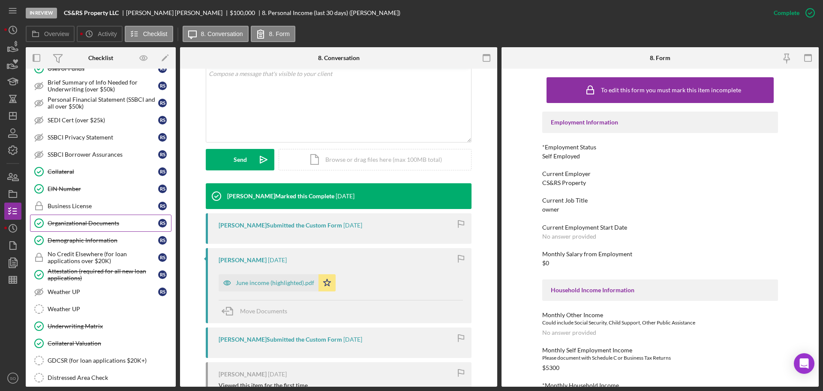
click at [84, 225] on div "Organizational Documents" at bounding box center [103, 222] width 111 height 7
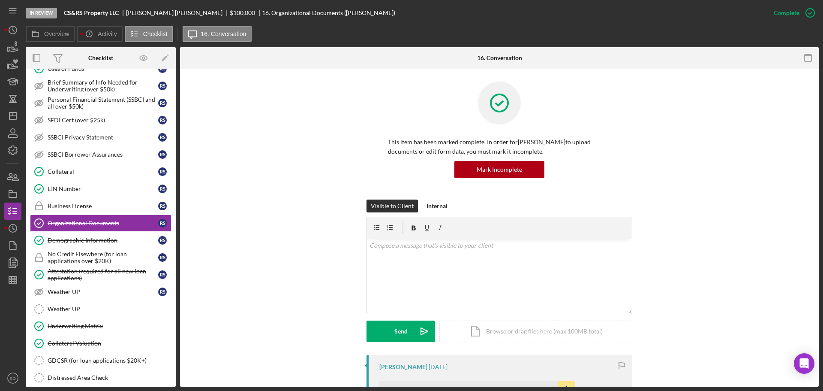
scroll to position [214, 0]
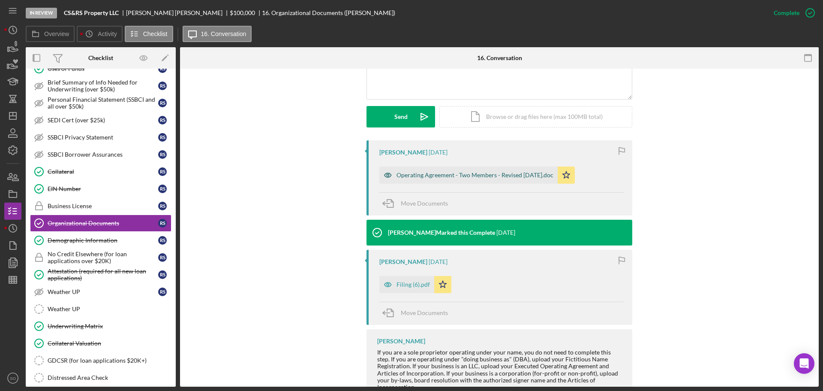
click at [442, 180] on div "Operating Agreement - Two Members - Revised [DATE].doc" at bounding box center [468, 174] width 178 height 17
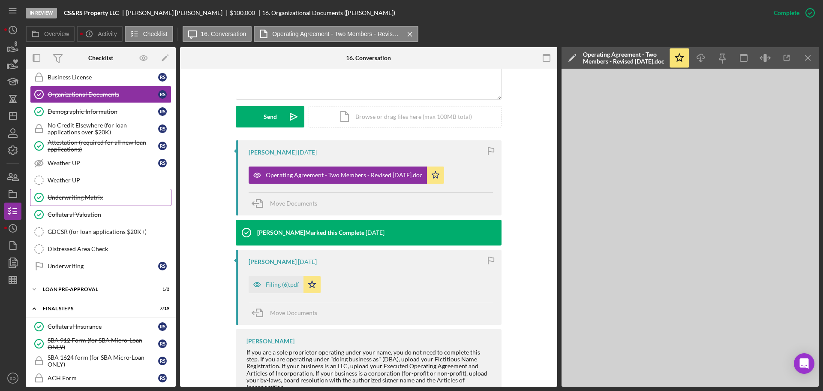
scroll to position [610, 0]
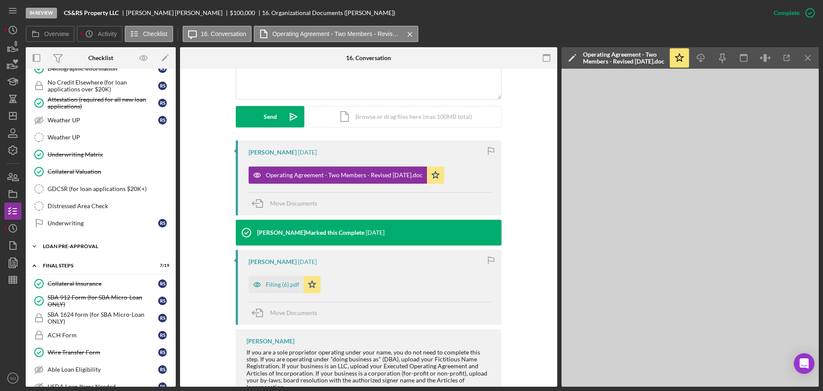
click at [67, 248] on div "LOAN PRE-APPROVAL" at bounding box center [104, 246] width 122 height 5
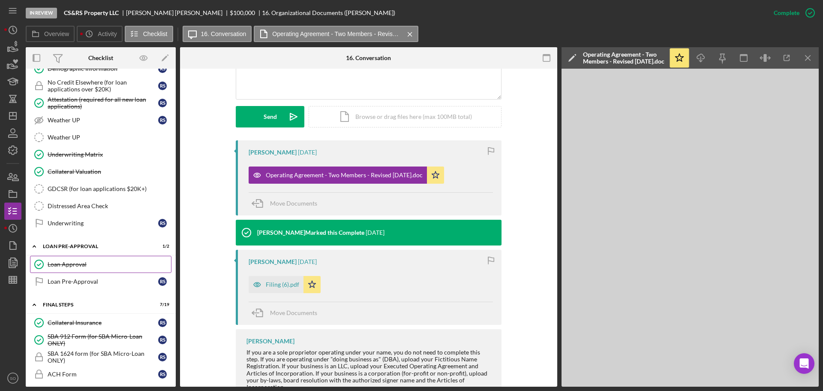
click at [73, 261] on div "Loan Approval" at bounding box center [109, 264] width 123 height 7
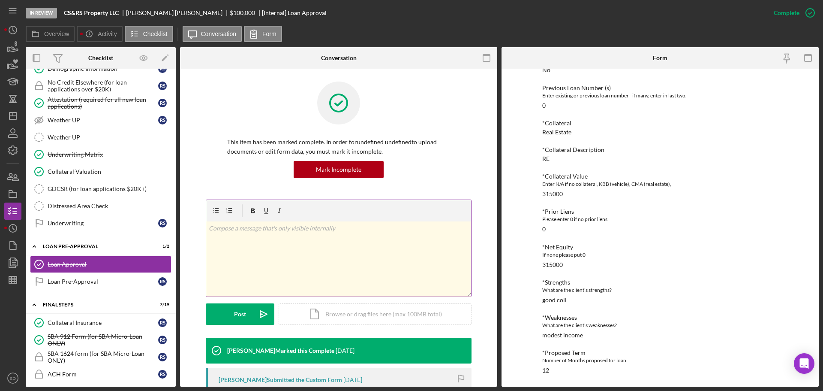
scroll to position [129, 0]
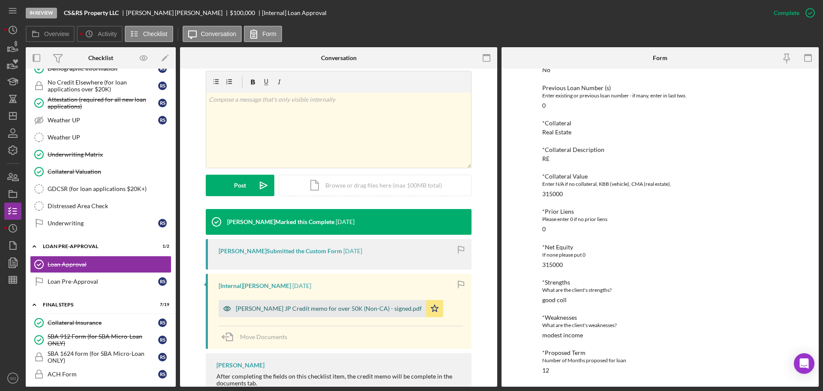
click at [331, 313] on div "[PERSON_NAME] JP Credit memo for over 50K (Non-CA) - signed.pdf" at bounding box center [322, 308] width 207 height 17
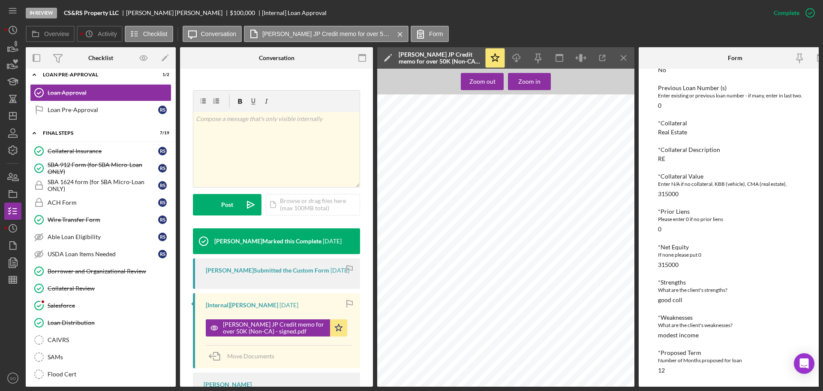
scroll to position [257, 0]
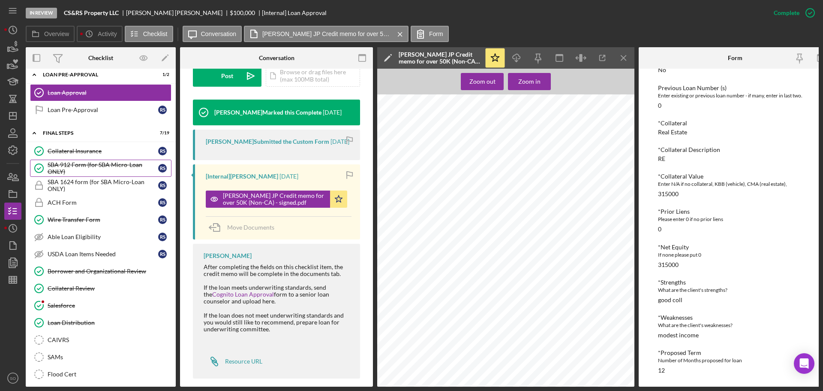
click at [80, 160] on link "SBA 912 Form (for SBA Micro-Loan ONLY) SBA 912 Form (for SBA Micro-Loan ONLY) R…" at bounding box center [100, 167] width 141 height 17
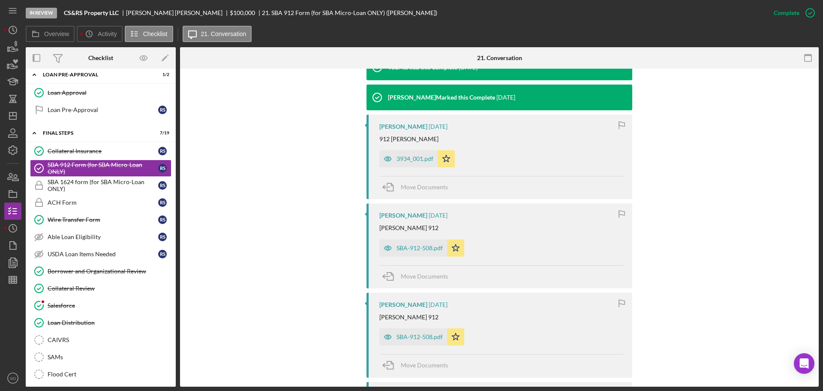
scroll to position [386, 0]
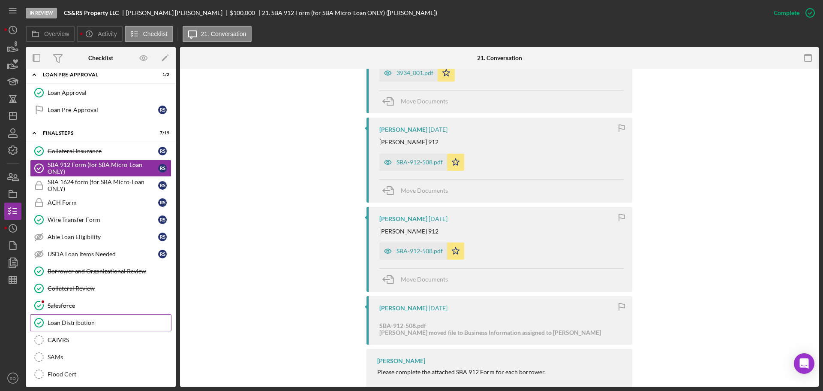
click at [84, 325] on div "Loan Distribution" at bounding box center [109, 322] width 123 height 7
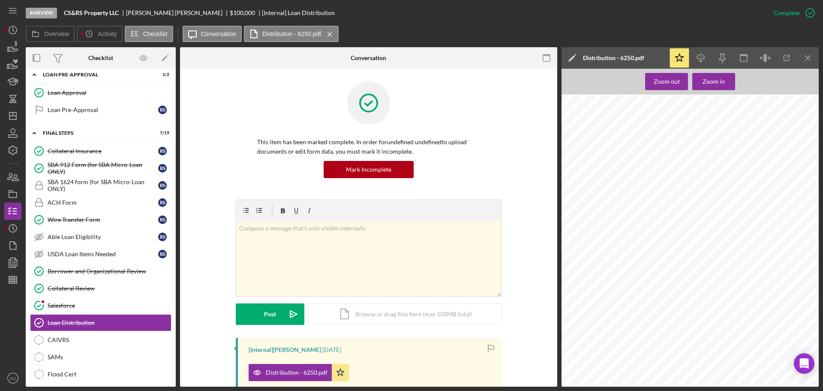
scroll to position [129, 0]
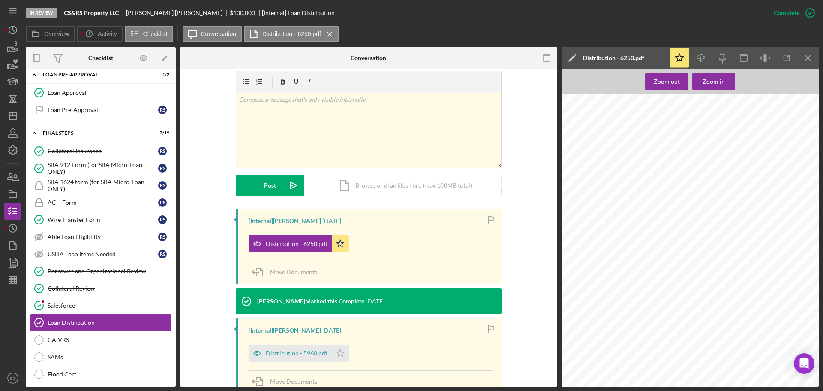
click at [90, 316] on link "Loan Distribution Loan Distribution" at bounding box center [100, 322] width 141 height 17
click at [86, 313] on link "Salesforce Salesforce" at bounding box center [100, 305] width 141 height 17
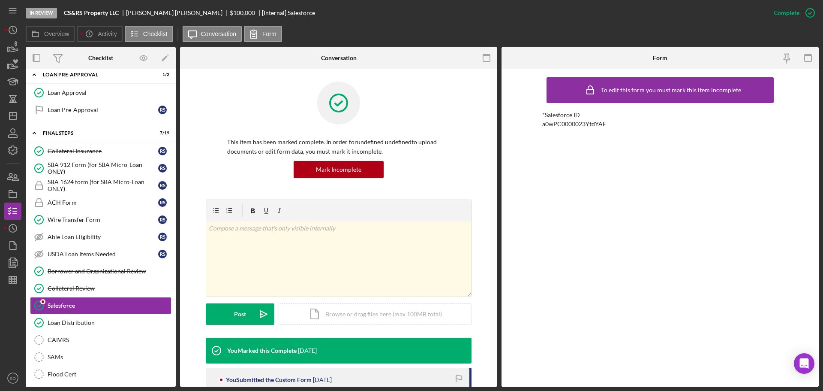
scroll to position [77, 0]
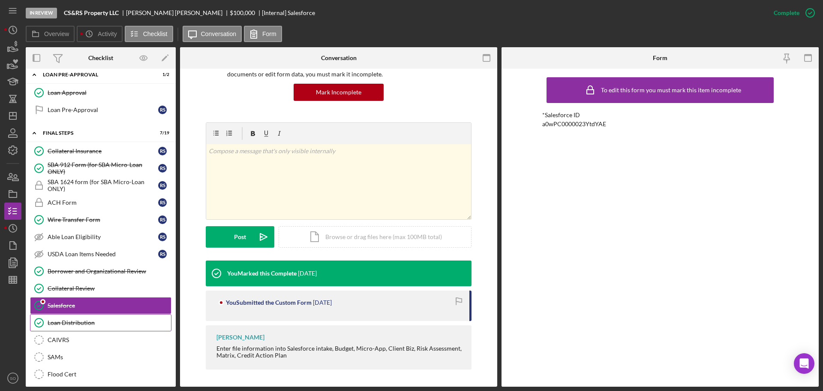
click at [94, 318] on link "Loan Distribution Loan Distribution" at bounding box center [100, 322] width 141 height 17
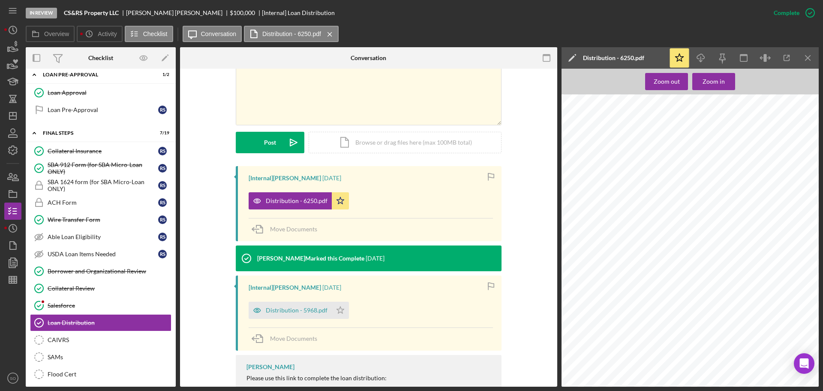
scroll to position [1286, 0]
